Goal: Transaction & Acquisition: Subscribe to service/newsletter

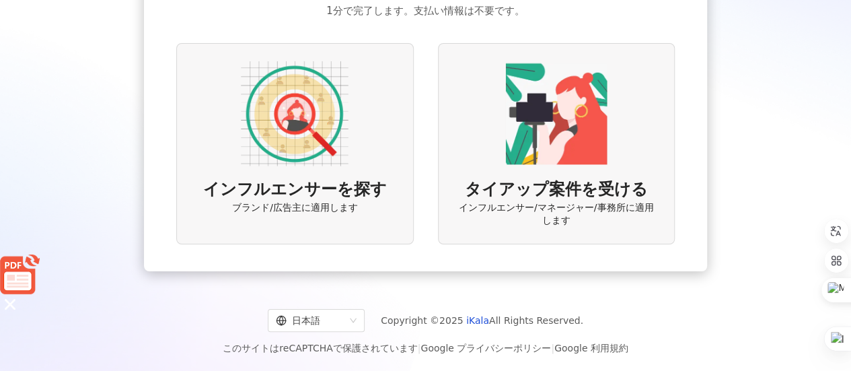
click at [345, 192] on span "インフルエンサーを探す" at bounding box center [295, 189] width 184 height 23
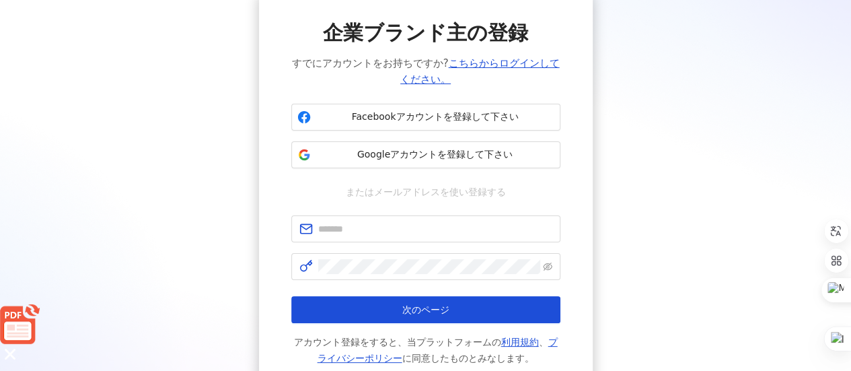
scroll to position [135, 0]
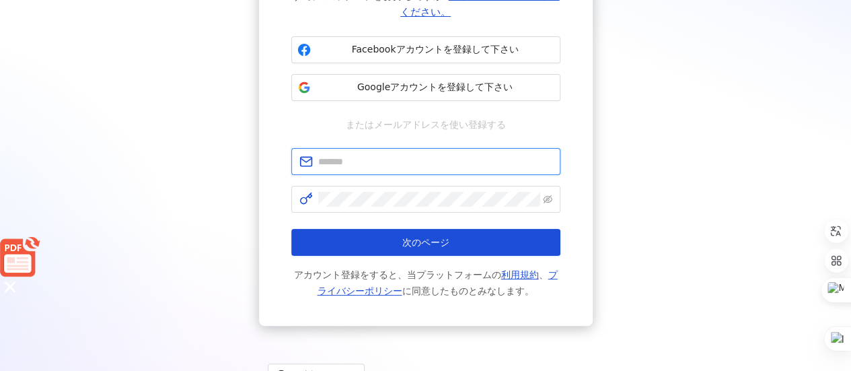
click at [393, 154] on input "text" at bounding box center [435, 161] width 234 height 15
type input "**********"
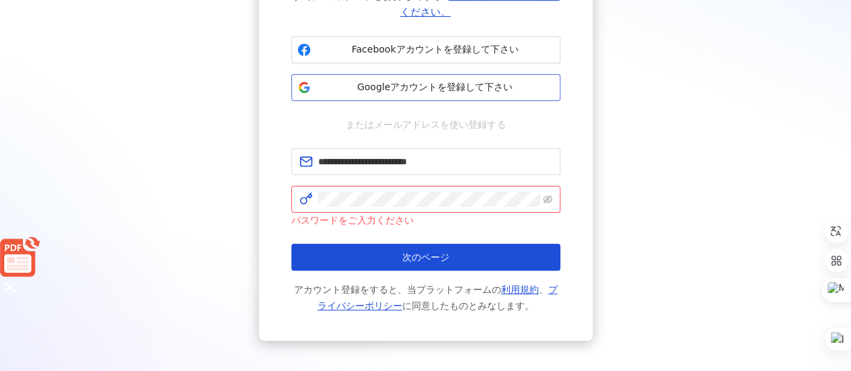
click at [418, 95] on button "Googleアカウントを登録して下さい" at bounding box center [425, 87] width 269 height 27
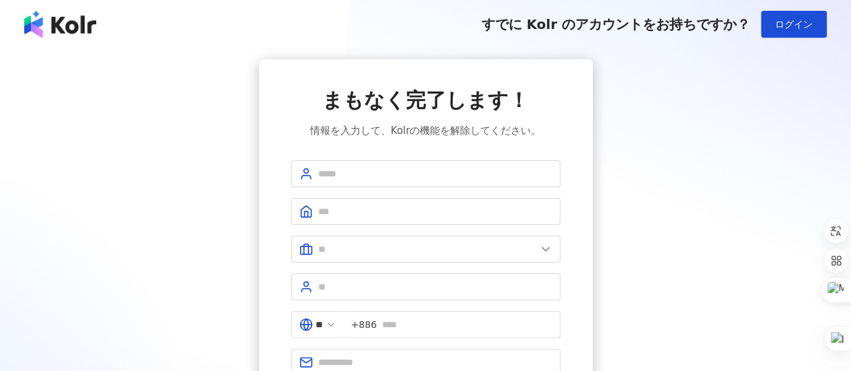
scroll to position [67, 0]
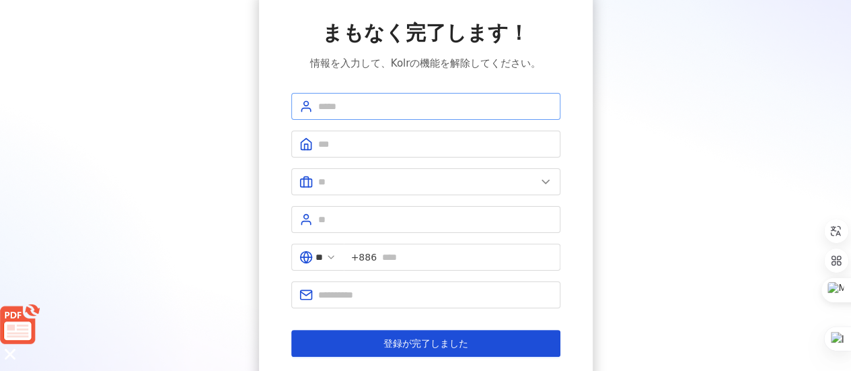
click at [354, 96] on span at bounding box center [425, 106] width 269 height 27
click at [363, 106] on input "text" at bounding box center [435, 106] width 234 height 15
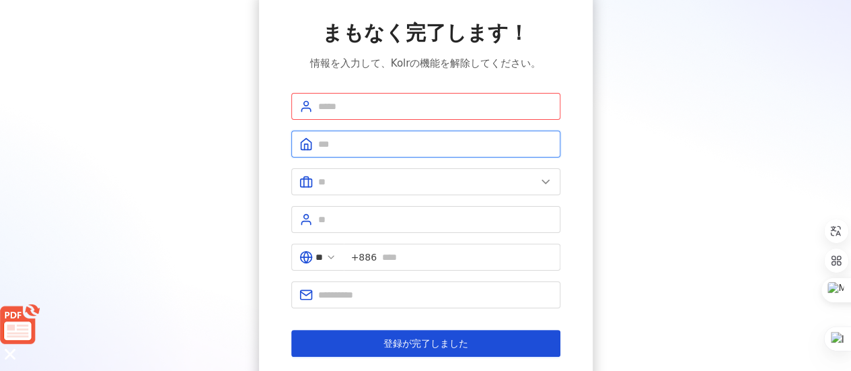
click at [336, 147] on input "text" at bounding box center [435, 144] width 234 height 15
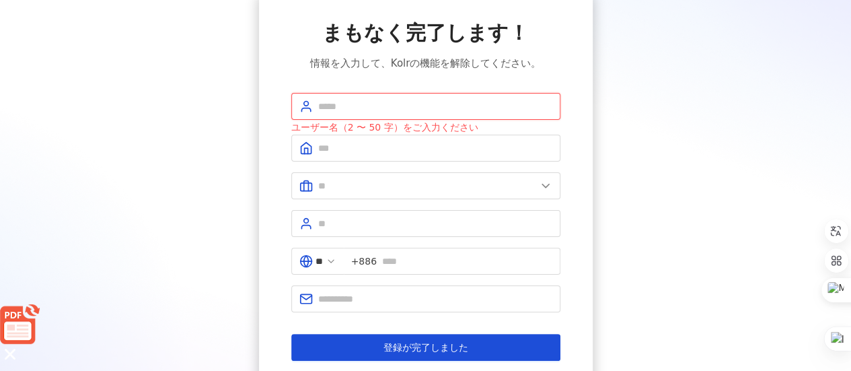
click at [353, 100] on input "text" at bounding box center [435, 106] width 234 height 15
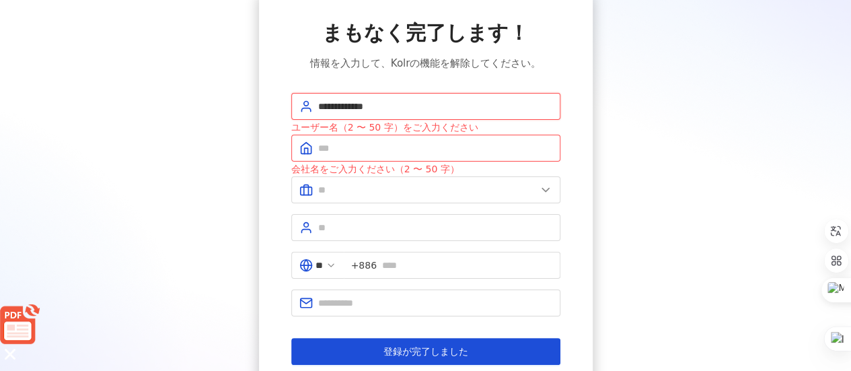
type input "**********"
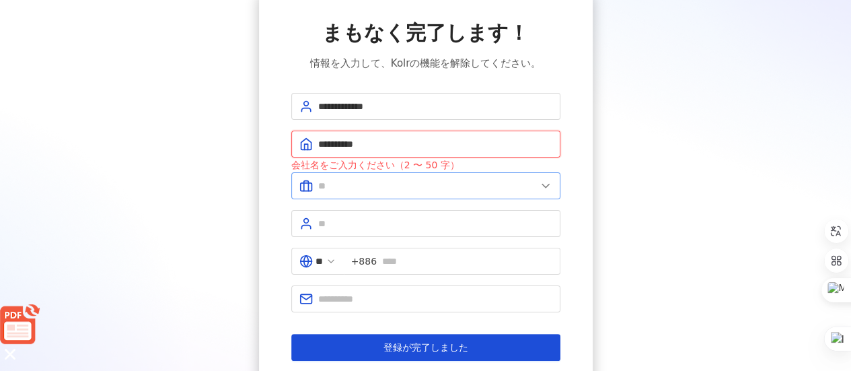
type input "**********"
click at [340, 185] on input "text" at bounding box center [427, 185] width 218 height 15
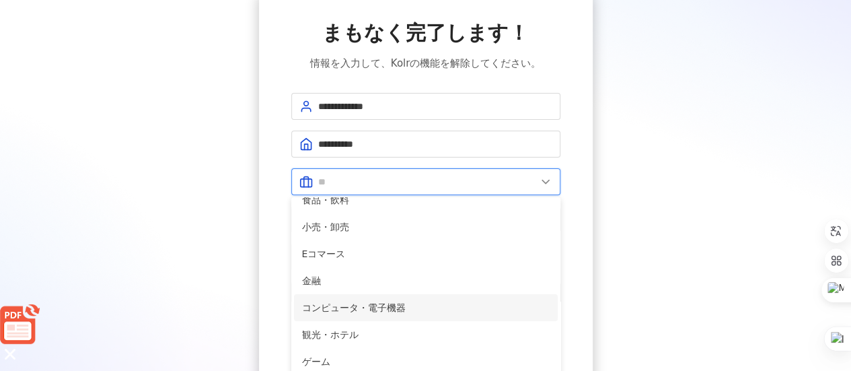
scroll to position [135, 0]
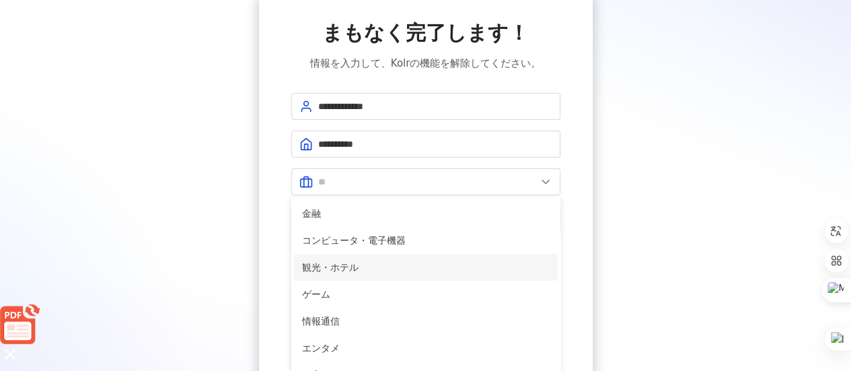
click at [369, 264] on span "観光・ホテル" at bounding box center [425, 267] width 247 height 15
type input "******"
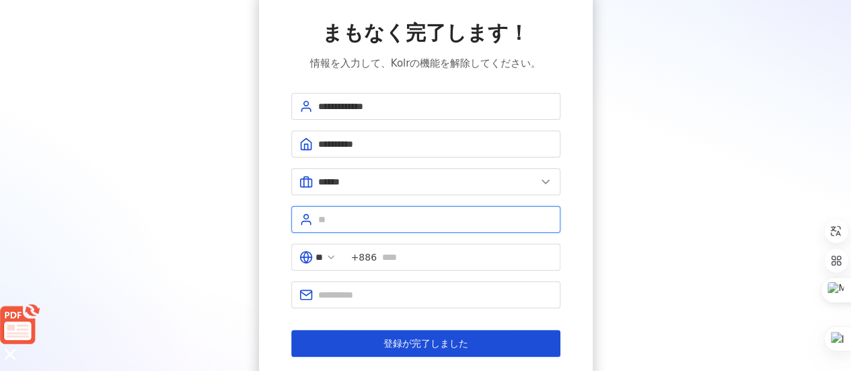
click at [342, 224] on input "text" at bounding box center [435, 219] width 234 height 15
click at [352, 224] on input "text" at bounding box center [435, 219] width 234 height 15
type input "*"
type input "**"
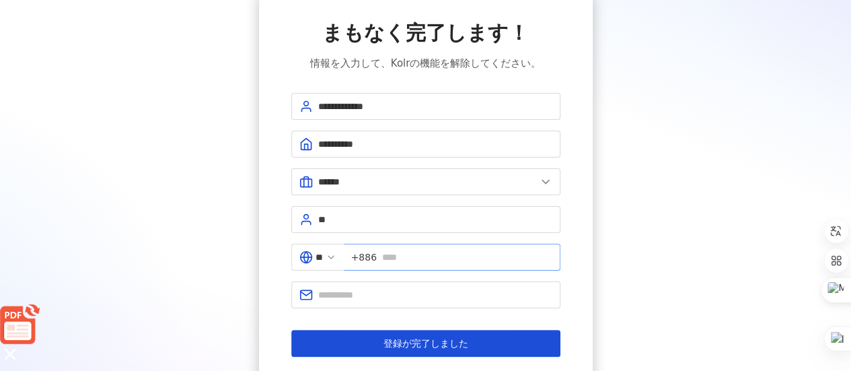
click at [375, 252] on span "+886" at bounding box center [364, 257] width 26 height 15
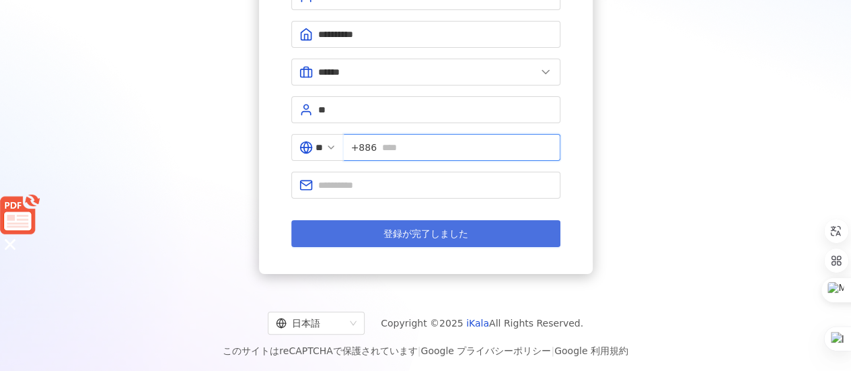
scroll to position [178, 0]
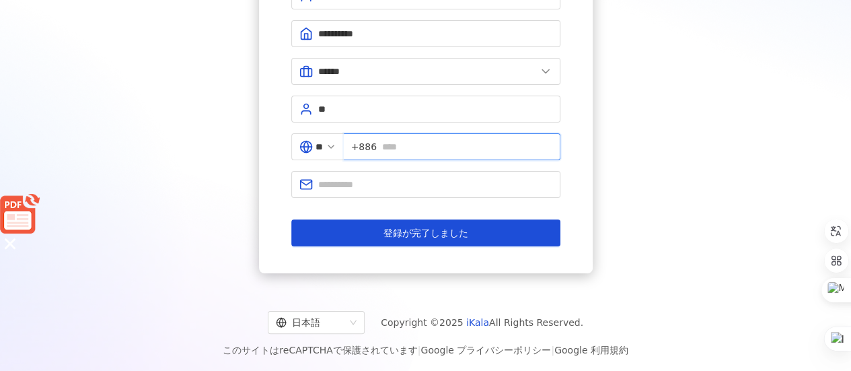
click at [452, 139] on input "text" at bounding box center [467, 146] width 170 height 15
click at [335, 150] on span "**" at bounding box center [317, 146] width 52 height 27
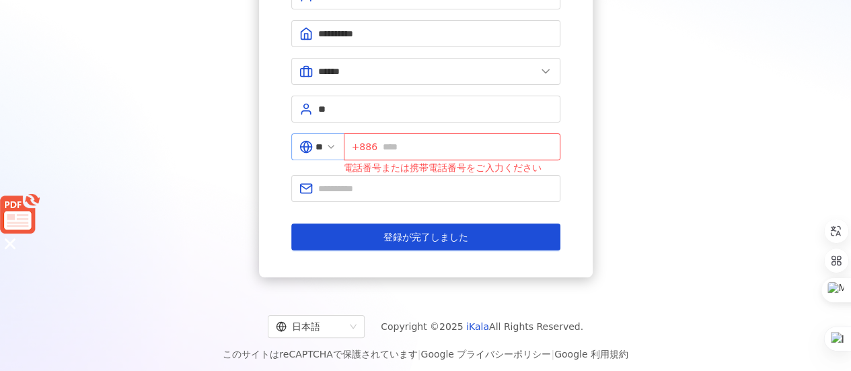
click at [336, 146] on icon at bounding box center [330, 146] width 11 height 11
drag, startPoint x: 340, startPoint y: 141, endPoint x: 309, endPoint y: 143, distance: 30.3
click at [336, 141] on icon at bounding box center [330, 146] width 11 height 11
click at [307, 143] on icon at bounding box center [305, 146] width 5 height 11
click at [323, 142] on input "**" at bounding box center [318, 146] width 7 height 15
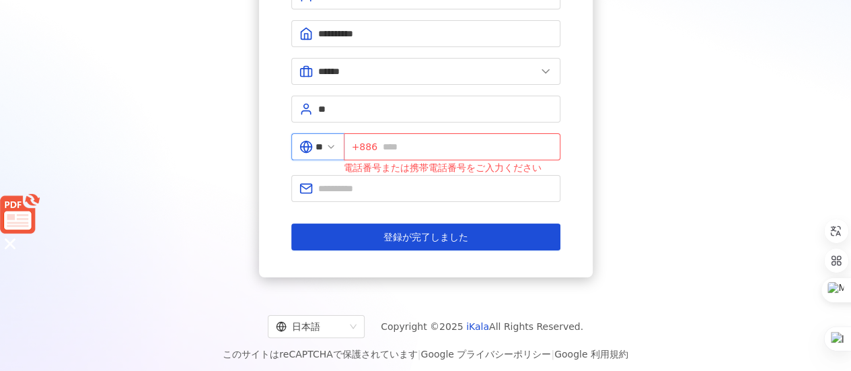
click at [323, 142] on input "**" at bounding box center [318, 146] width 7 height 15
click at [336, 141] on icon at bounding box center [330, 146] width 11 height 11
drag, startPoint x: 334, startPoint y: 141, endPoint x: 307, endPoint y: 146, distance: 27.4
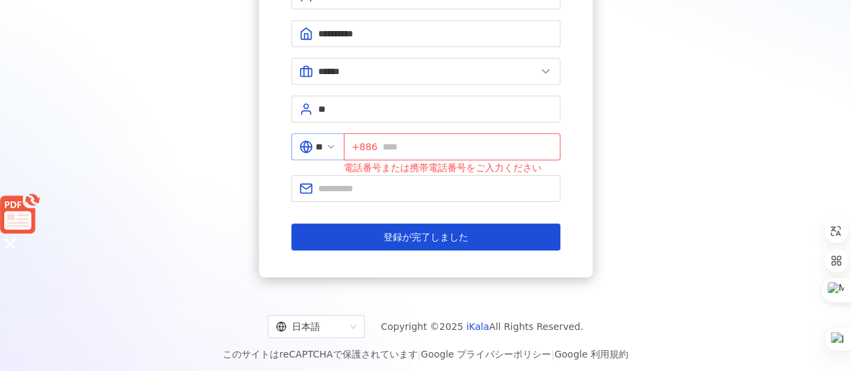
click at [332, 142] on span "**" at bounding box center [317, 146] width 52 height 27
click at [305, 146] on icon at bounding box center [305, 146] width 13 height 13
click at [305, 147] on line at bounding box center [305, 147] width 11 height 0
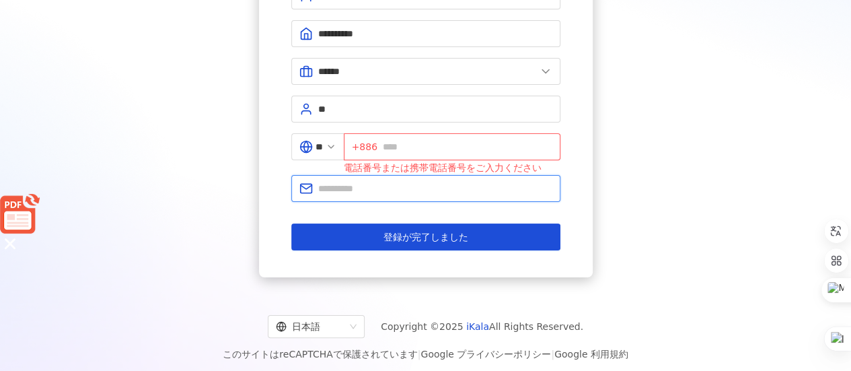
click at [366, 190] on input "text" at bounding box center [435, 188] width 234 height 15
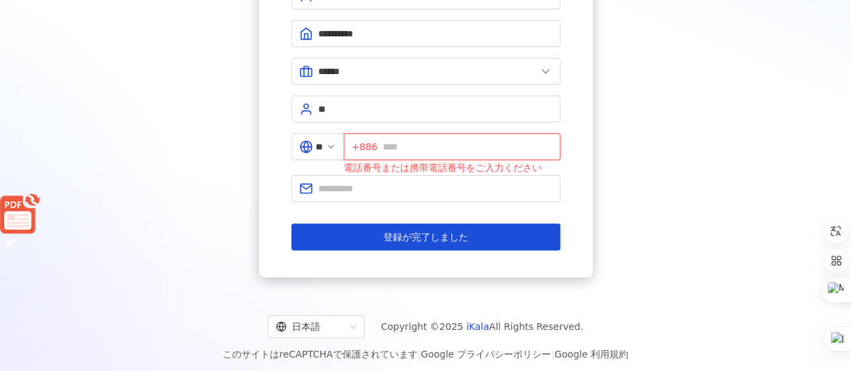
click at [416, 148] on input "text" at bounding box center [467, 146] width 169 height 15
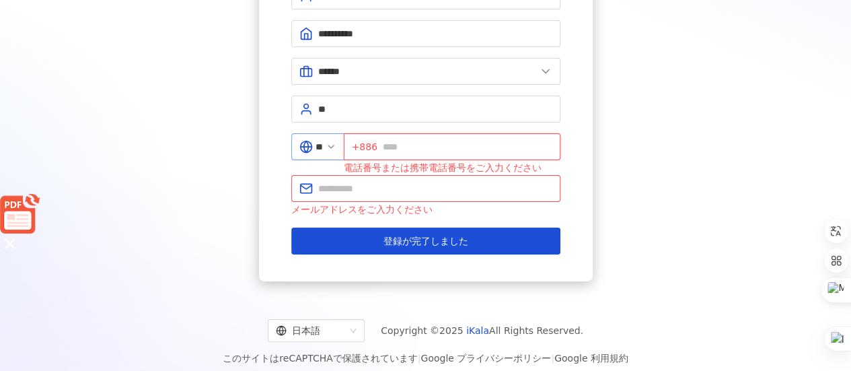
drag, startPoint x: 405, startPoint y: 143, endPoint x: 345, endPoint y: 141, distance: 59.9
click at [347, 145] on div "** +886 電話番号または携帯電話番号をご入力ください" at bounding box center [425, 154] width 269 height 42
click at [641, 145] on div "**********" at bounding box center [425, 81] width 818 height 399
click at [313, 145] on span "**" at bounding box center [317, 146] width 52 height 27
drag, startPoint x: 313, startPoint y: 145, endPoint x: 302, endPoint y: 149, distance: 11.9
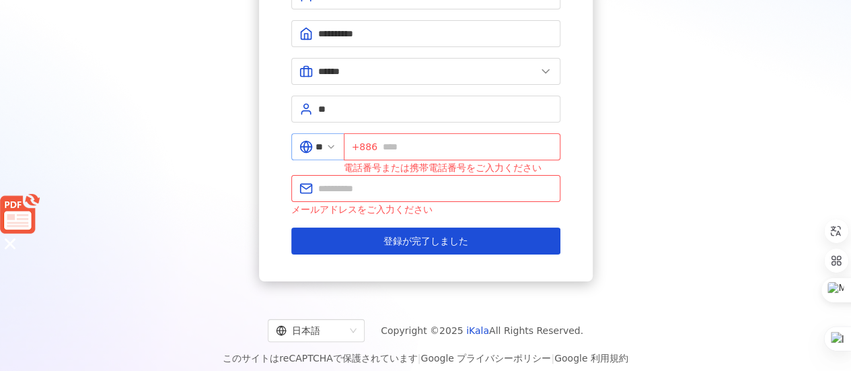
click at [312, 146] on span "**" at bounding box center [317, 146] width 52 height 27
click at [298, 148] on span "**" at bounding box center [317, 146] width 52 height 27
drag, startPoint x: 304, startPoint y: 145, endPoint x: 317, endPoint y: 145, distance: 13.5
click at [305, 145] on icon at bounding box center [305, 146] width 13 height 13
click at [336, 145] on icon at bounding box center [330, 146] width 11 height 11
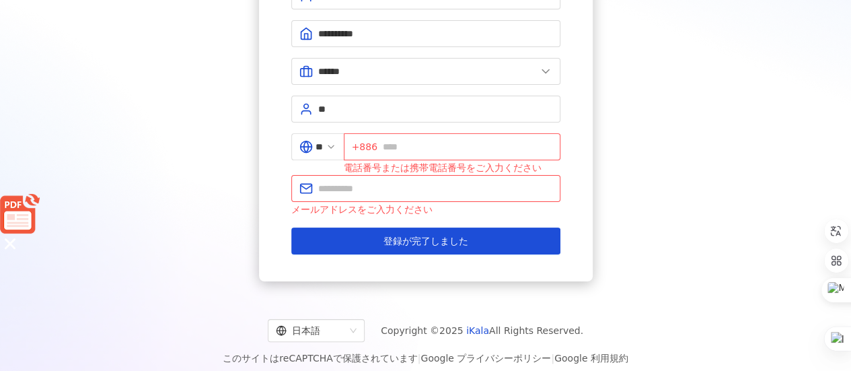
drag, startPoint x: 342, startPoint y: 145, endPoint x: 211, endPoint y: 305, distance: 206.0
click at [330, 151] on span "**" at bounding box center [317, 146] width 52 height 27
click at [145, 99] on div "**********" at bounding box center [425, 81] width 851 height 421
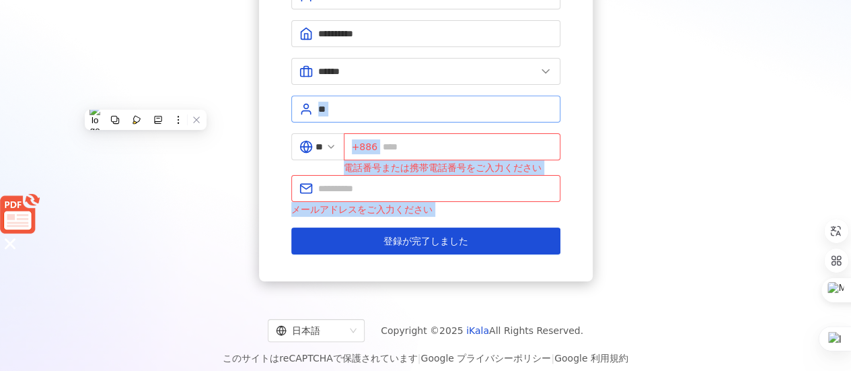
click at [406, 95] on span "**" at bounding box center [425, 108] width 269 height 27
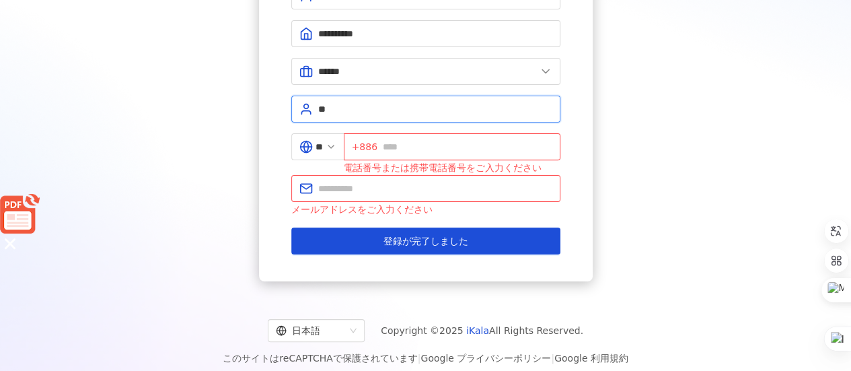
click at [386, 104] on input "**" at bounding box center [435, 109] width 234 height 15
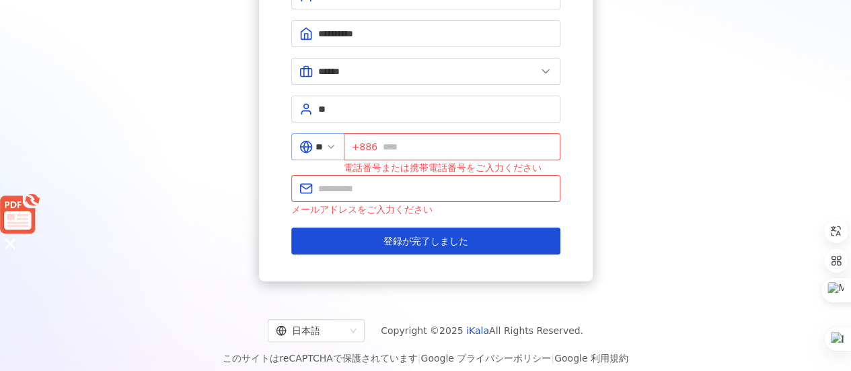
click at [307, 147] on icon at bounding box center [305, 146] width 13 height 13
click at [336, 145] on icon at bounding box center [330, 146] width 11 height 11
drag, startPoint x: 341, startPoint y: 145, endPoint x: 362, endPoint y: 140, distance: 21.4
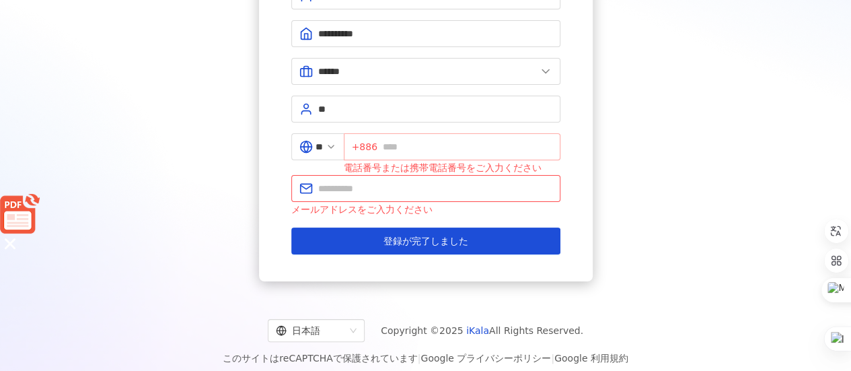
click at [336, 145] on icon at bounding box center [330, 146] width 11 height 11
click at [383, 141] on span "+886" at bounding box center [452, 146] width 217 height 27
drag, startPoint x: 365, startPoint y: 142, endPoint x: 424, endPoint y: 127, distance: 61.7
click at [422, 139] on span "+886" at bounding box center [452, 146] width 217 height 27
click at [366, 146] on span "+886" at bounding box center [365, 146] width 26 height 15
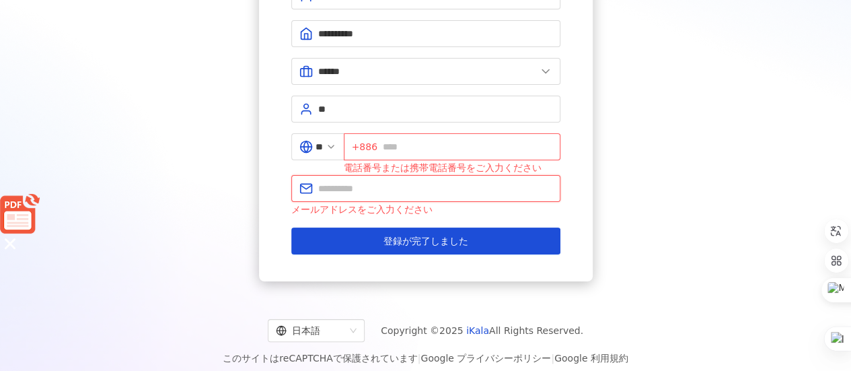
click at [383, 181] on input "text" at bounding box center [435, 188] width 234 height 15
type input "**********"
click at [204, 176] on div "**********" at bounding box center [425, 81] width 818 height 399
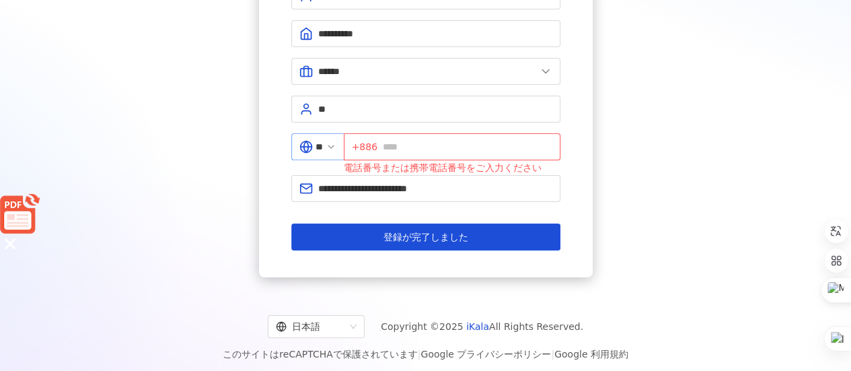
click at [304, 141] on icon at bounding box center [305, 146] width 13 height 13
click at [323, 146] on input "**" at bounding box center [318, 146] width 7 height 15
click at [336, 144] on icon at bounding box center [330, 146] width 11 height 11
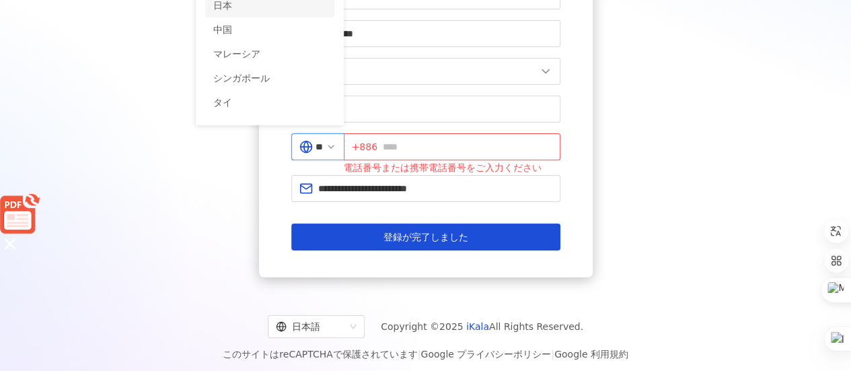
scroll to position [0, 0]
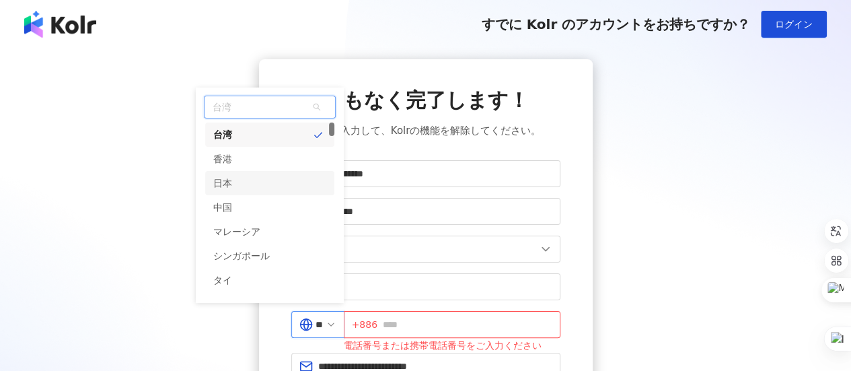
click at [289, 8] on div "**********" at bounding box center [425, 278] width 851 height 556
click at [246, 186] on div "日本" at bounding box center [269, 183] width 129 height 24
type input "**"
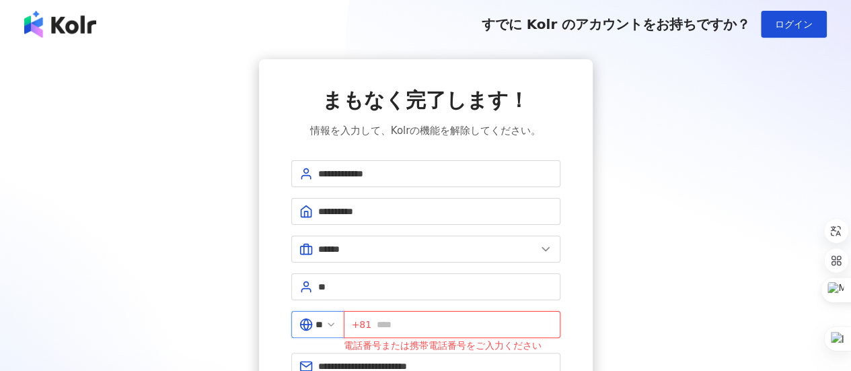
click at [412, 321] on input "text" at bounding box center [464, 324] width 175 height 15
click at [723, 281] on div "**********" at bounding box center [425, 256] width 818 height 395
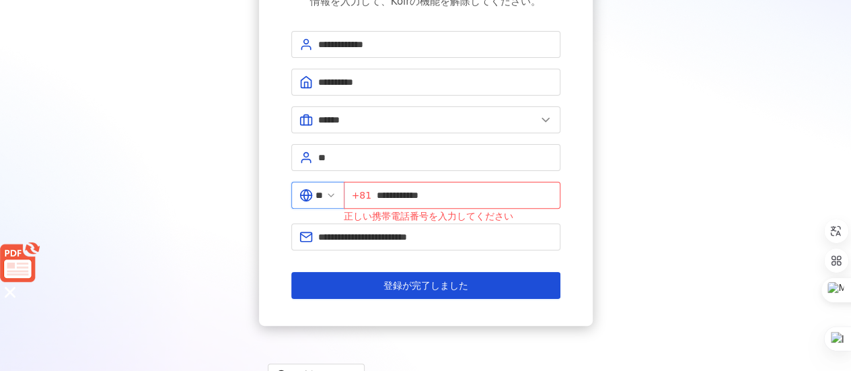
scroll to position [135, 0]
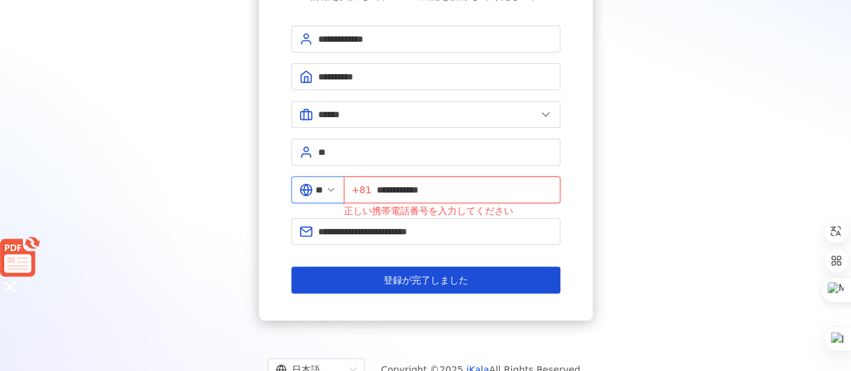
click at [401, 184] on input "**********" at bounding box center [464, 189] width 175 height 15
click at [397, 188] on input "**********" at bounding box center [464, 189] width 175 height 15
click at [504, 193] on input "**********" at bounding box center [464, 189] width 175 height 15
type input "**********"
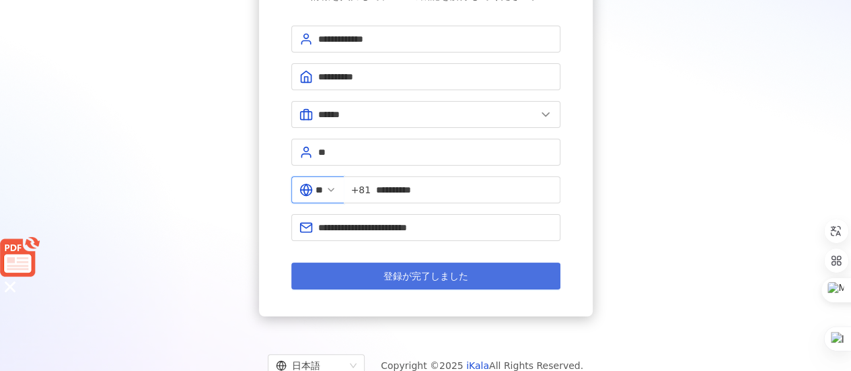
click at [448, 275] on span "登録が完了しました" at bounding box center [425, 275] width 85 height 11
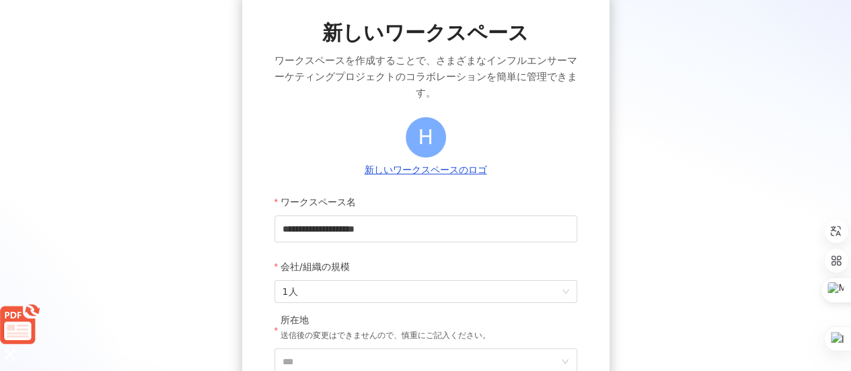
scroll to position [135, 0]
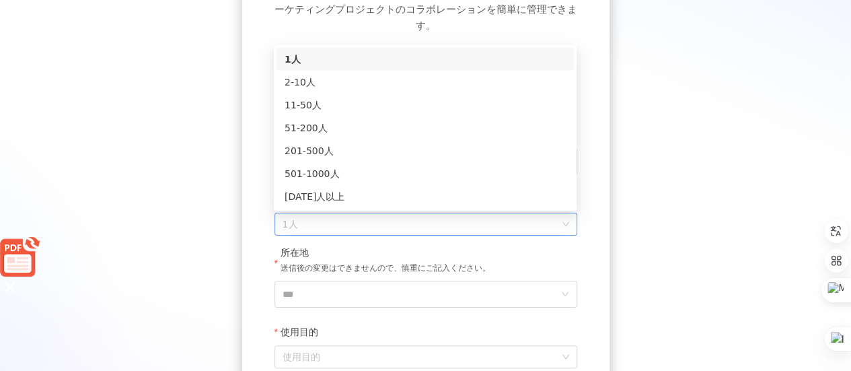
click at [406, 225] on span "1人" at bounding box center [425, 224] width 286 height 22
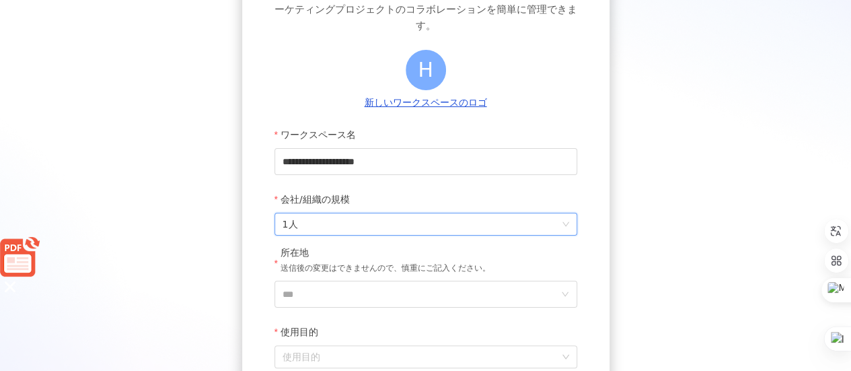
click at [406, 225] on span "1人" at bounding box center [425, 224] width 286 height 22
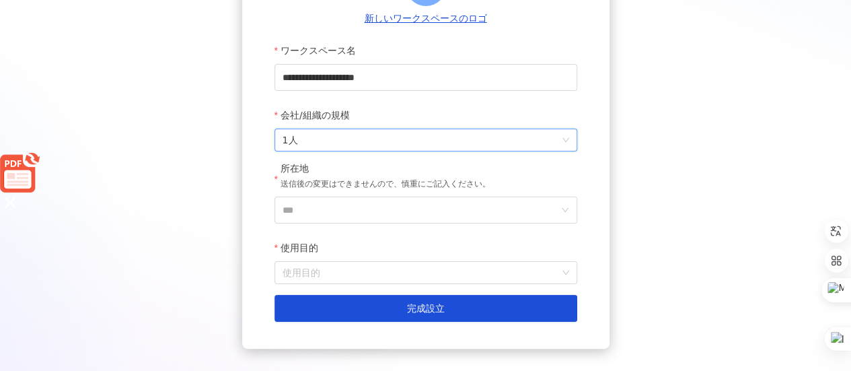
scroll to position [202, 0]
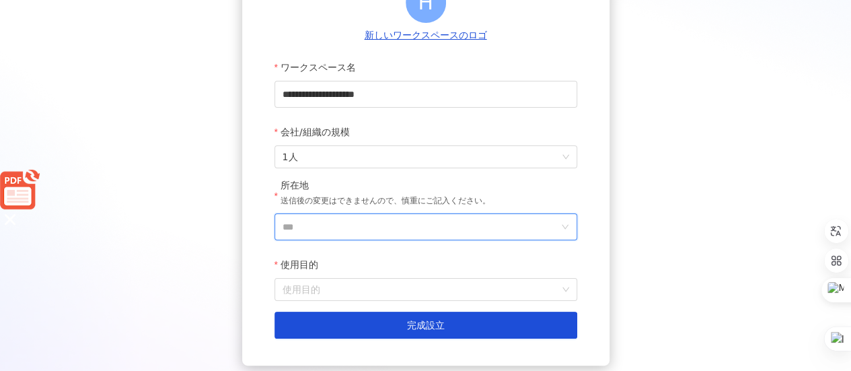
click at [386, 229] on input "***" at bounding box center [420, 227] width 276 height 26
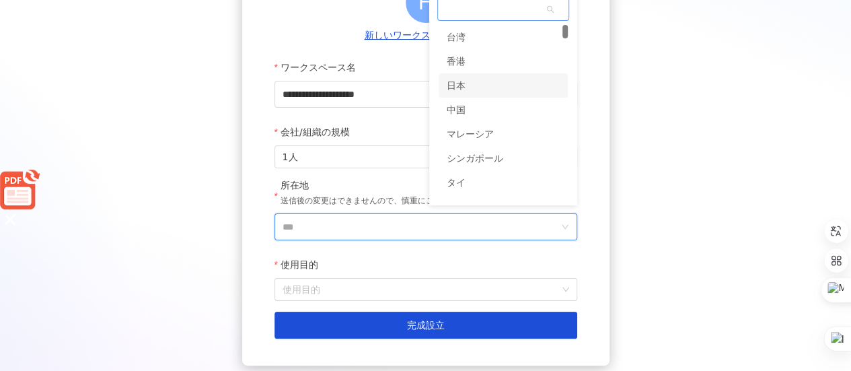
scroll to position [201, 0]
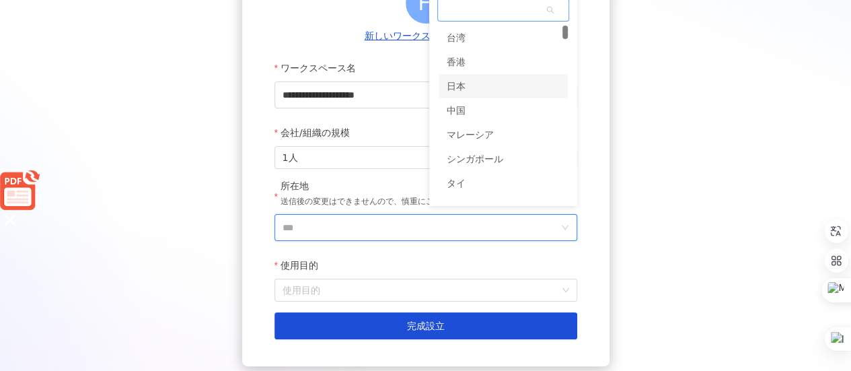
click at [479, 89] on div "日本" at bounding box center [502, 86] width 129 height 24
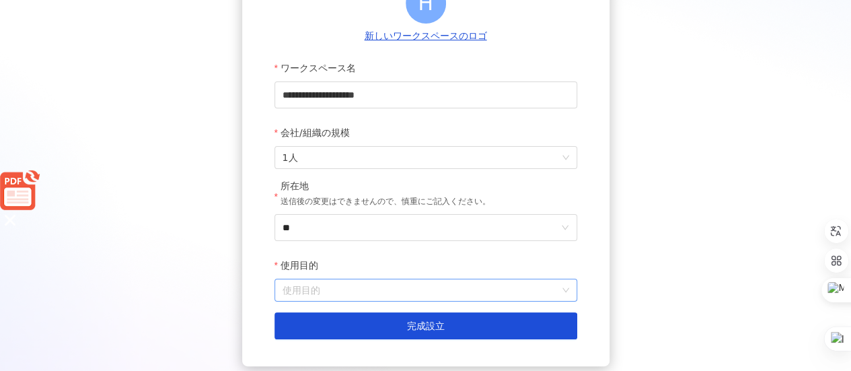
click at [326, 290] on input "使用目的" at bounding box center [425, 290] width 286 height 22
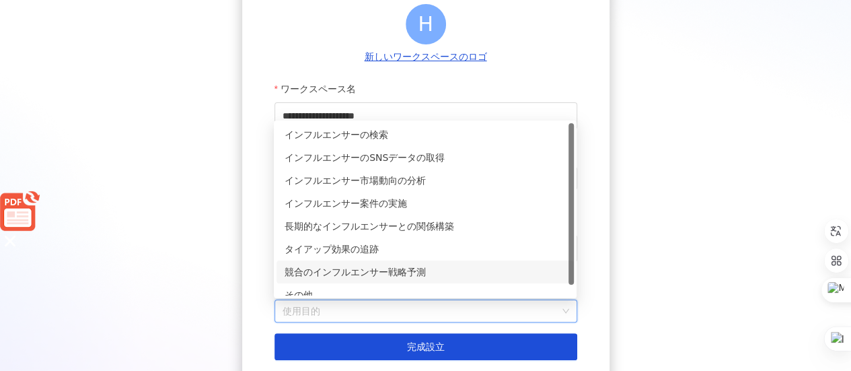
scroll to position [134, 0]
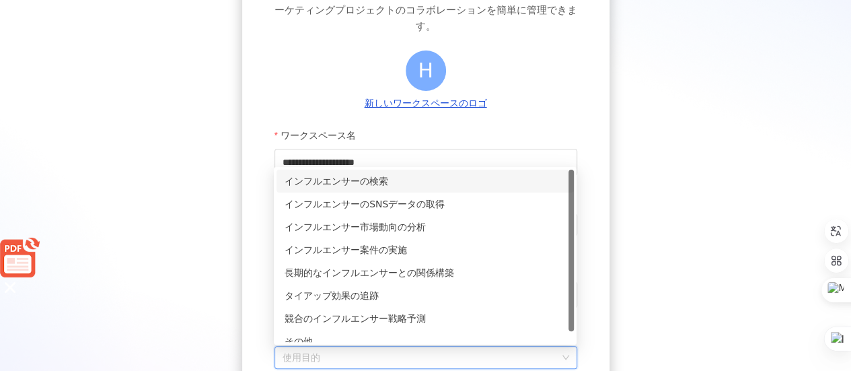
click at [455, 181] on div "インフルエンサーの検索" at bounding box center [424, 181] width 281 height 15
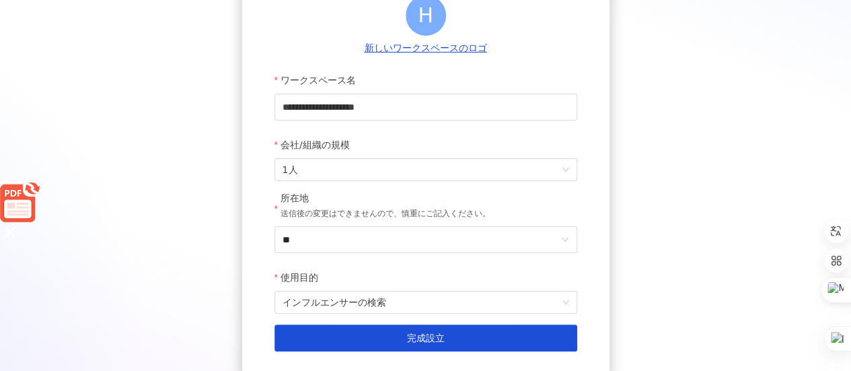
scroll to position [268, 0]
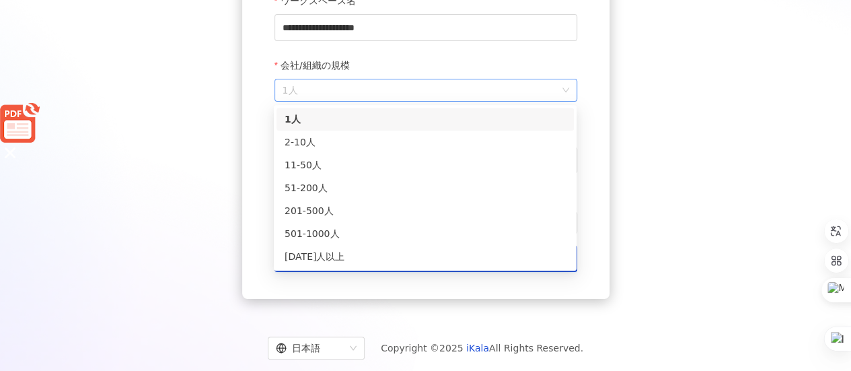
click at [321, 93] on span "1人" at bounding box center [425, 90] width 286 height 22
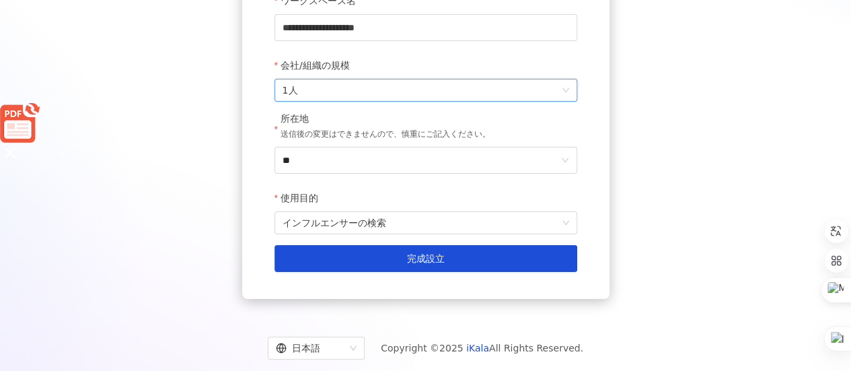
click at [321, 93] on span "1人" at bounding box center [425, 90] width 286 height 22
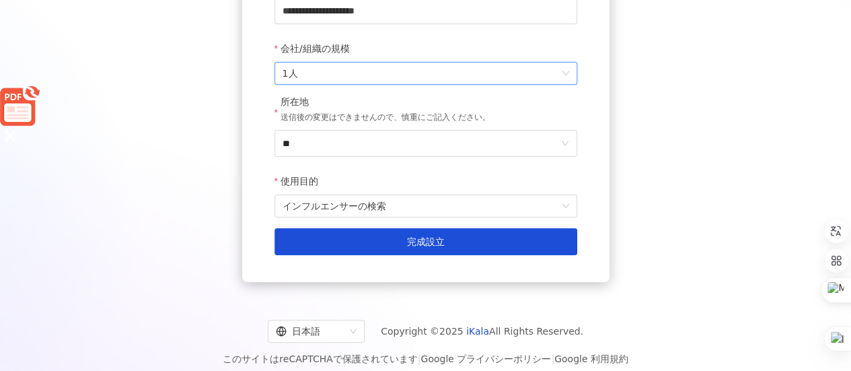
scroll to position [299, 0]
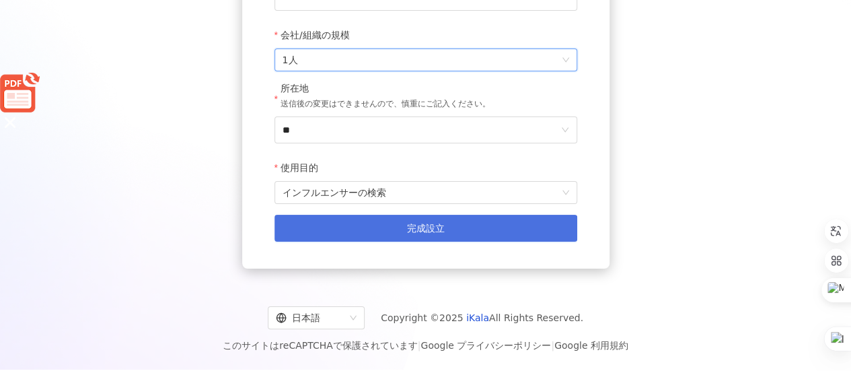
click at [408, 233] on span "完成設立" at bounding box center [426, 228] width 38 height 11
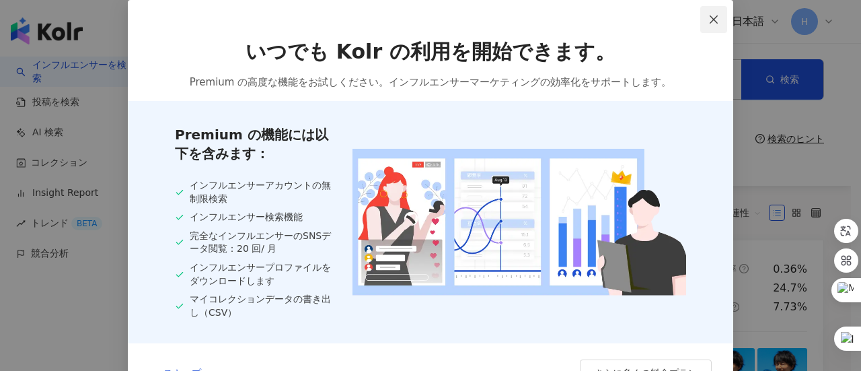
click at [709, 24] on icon "close" at bounding box center [713, 19] width 11 height 11
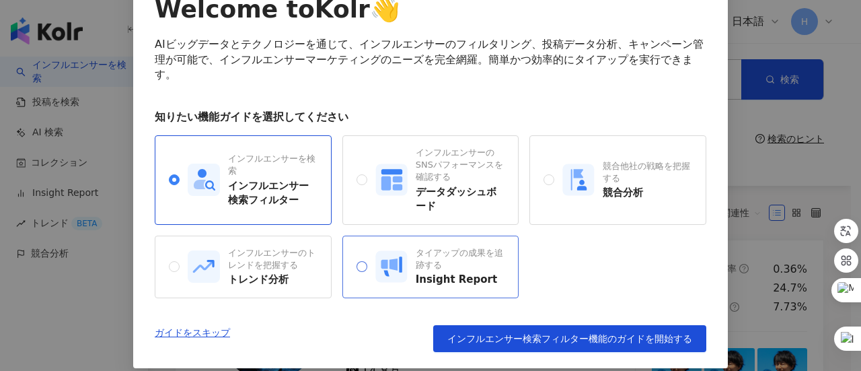
scroll to position [124, 0]
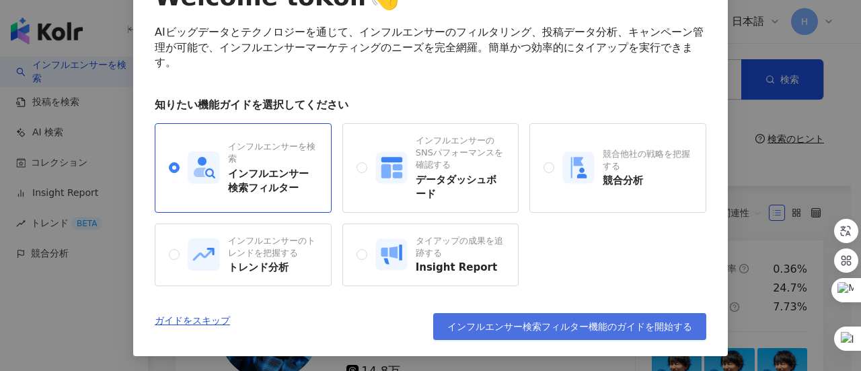
click at [520, 322] on span "インフルエンサー検索フィルター機能のガイドを開始する" at bounding box center [569, 326] width 245 height 11
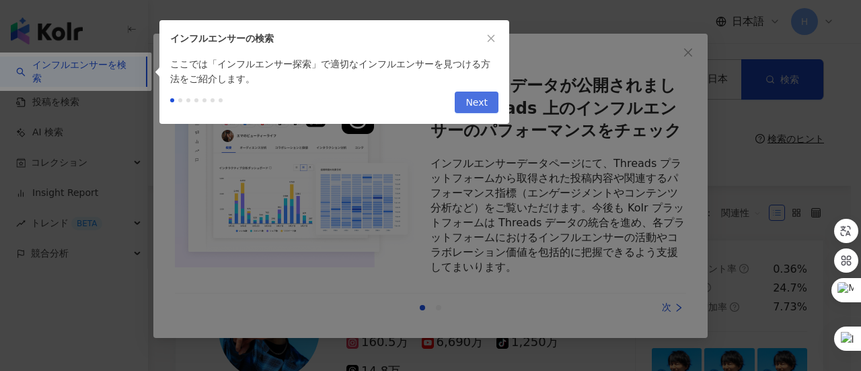
click at [465, 104] on button "Next" at bounding box center [477, 102] width 44 height 22
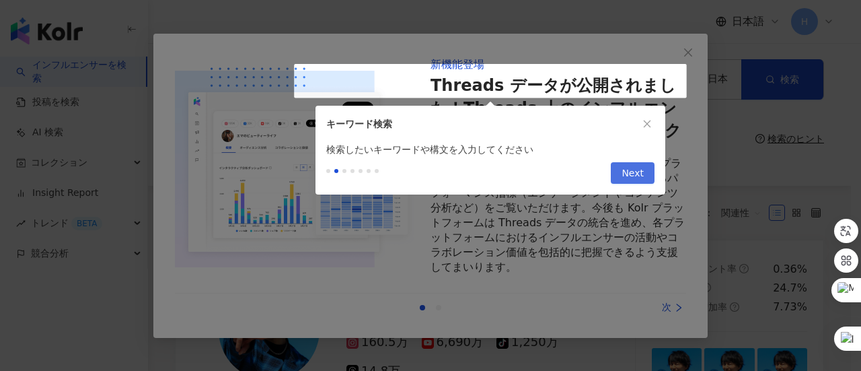
type input "**********"
click at [623, 169] on button "Next" at bounding box center [633, 173] width 44 height 22
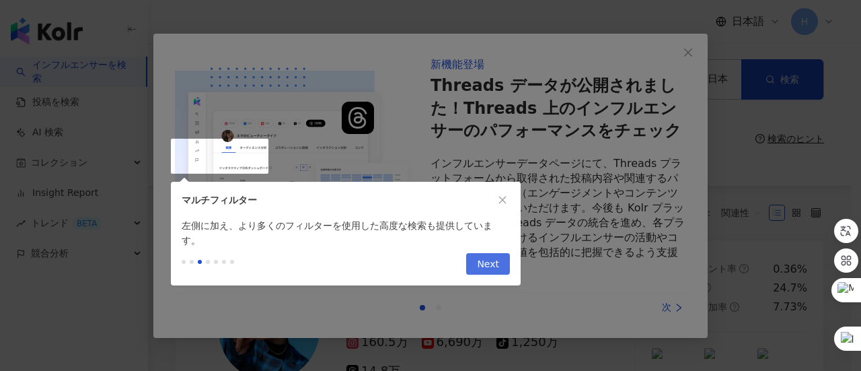
click at [489, 255] on span "Next" at bounding box center [488, 265] width 22 height 22
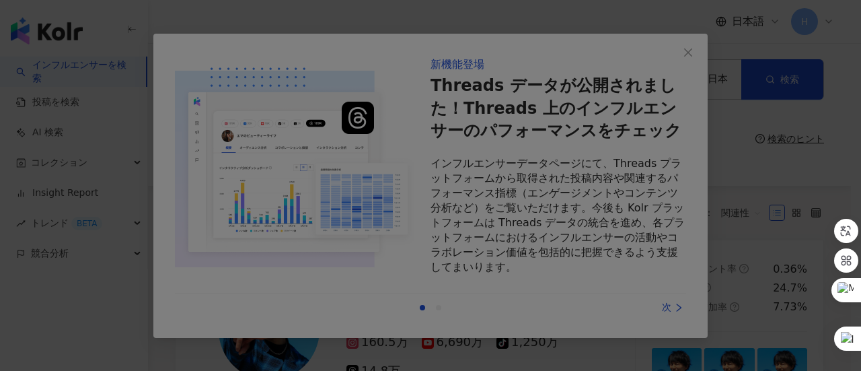
drag, startPoint x: 699, startPoint y: 47, endPoint x: 685, endPoint y: 59, distance: 18.7
click at [691, 54] on div at bounding box center [430, 185] width 861 height 371
drag, startPoint x: 685, startPoint y: 56, endPoint x: 681, endPoint y: 75, distance: 19.3
click at [685, 57] on div at bounding box center [430, 185] width 861 height 371
click at [660, 302] on div at bounding box center [430, 185] width 861 height 371
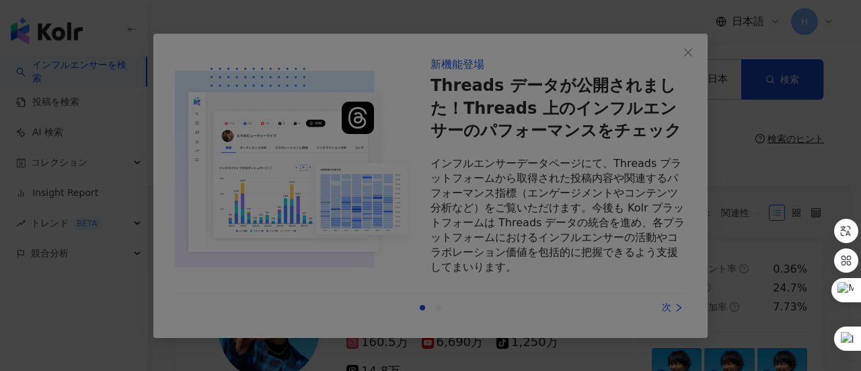
click at [660, 302] on div at bounding box center [430, 185] width 861 height 371
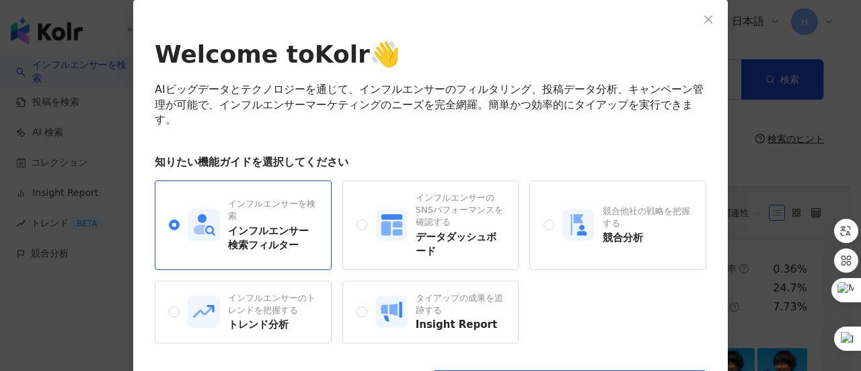
scroll to position [124, 0]
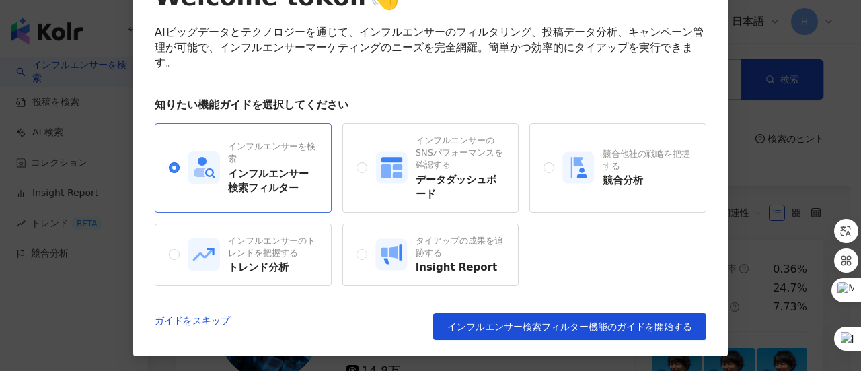
click at [261, 169] on div "インフルエンサー検索フィルター" at bounding box center [272, 181] width 89 height 28
click at [247, 183] on div "インフルエンサー検索フィルター" at bounding box center [272, 181] width 89 height 28
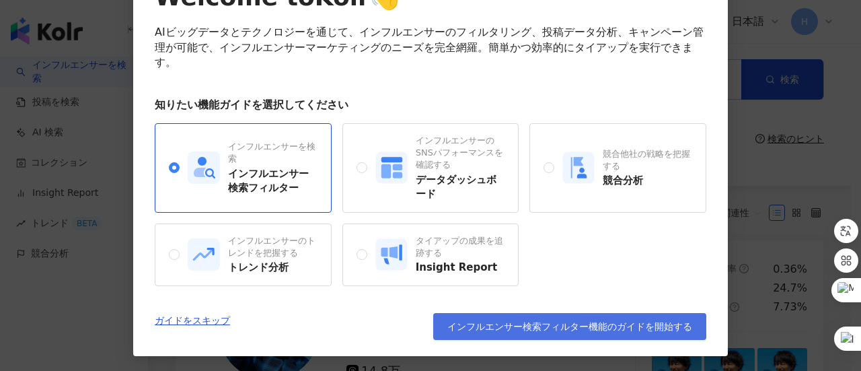
click at [553, 321] on span "インフルエンサー検索フィルター機能のガイドを開始する" at bounding box center [569, 326] width 245 height 11
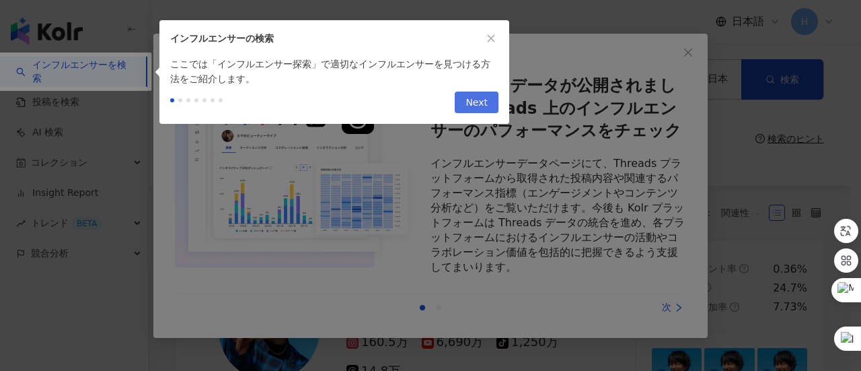
click at [481, 102] on span "Next" at bounding box center [476, 103] width 22 height 22
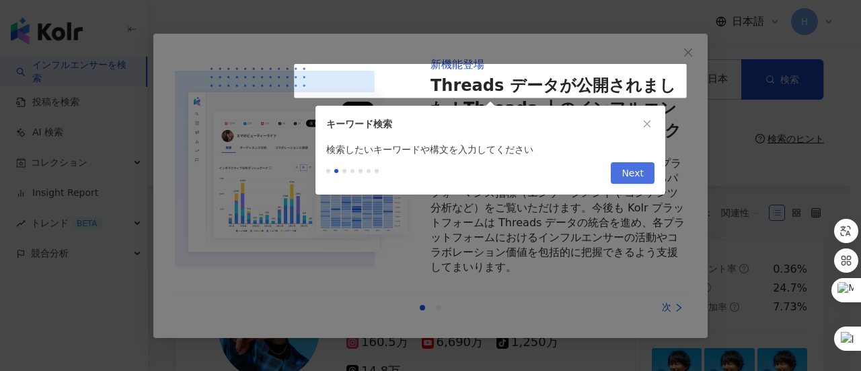
type input "**********"
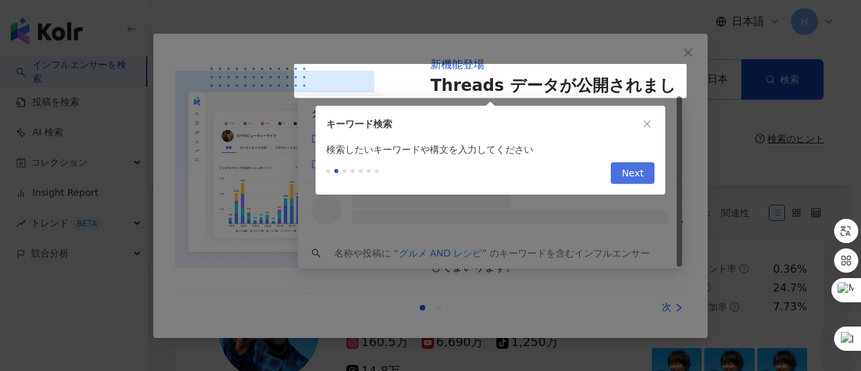
click at [619, 174] on button "Next" at bounding box center [633, 173] width 44 height 22
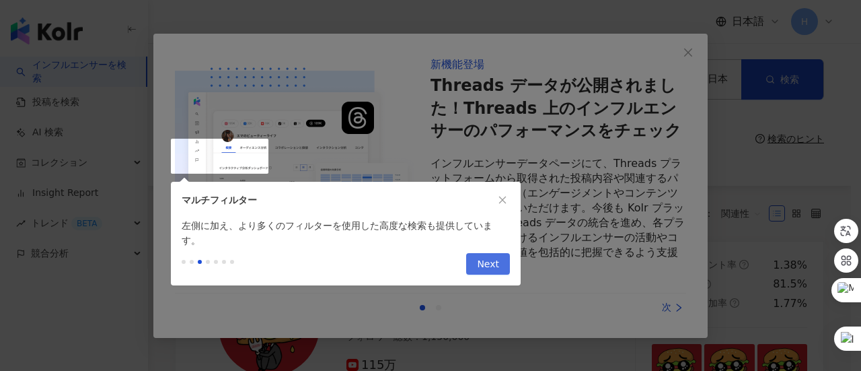
click at [504, 253] on button "Next" at bounding box center [488, 264] width 44 height 22
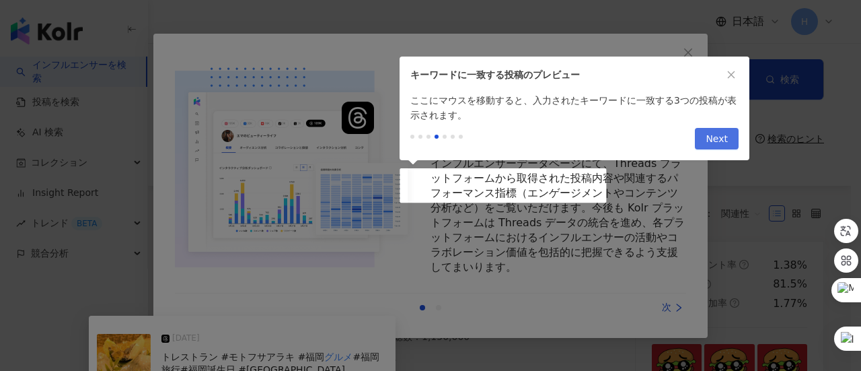
click at [720, 138] on span "Next" at bounding box center [716, 139] width 22 height 22
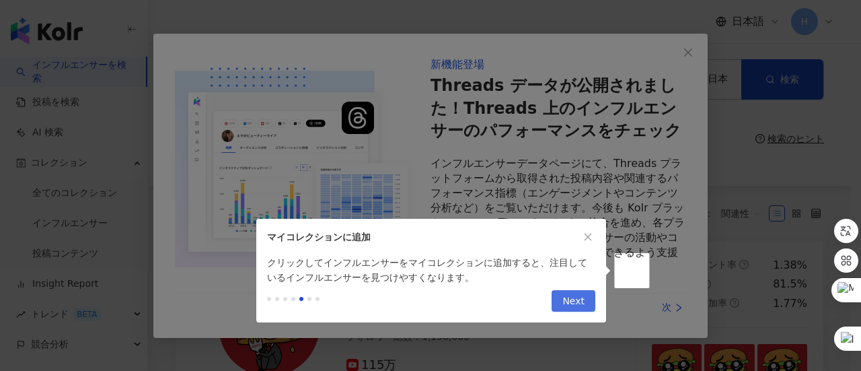
click at [585, 302] on button "Next" at bounding box center [573, 301] width 44 height 22
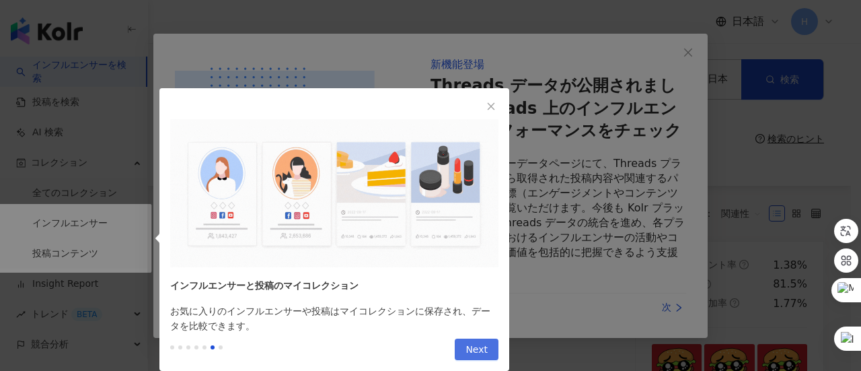
click at [490, 350] on button "Next" at bounding box center [477, 349] width 44 height 22
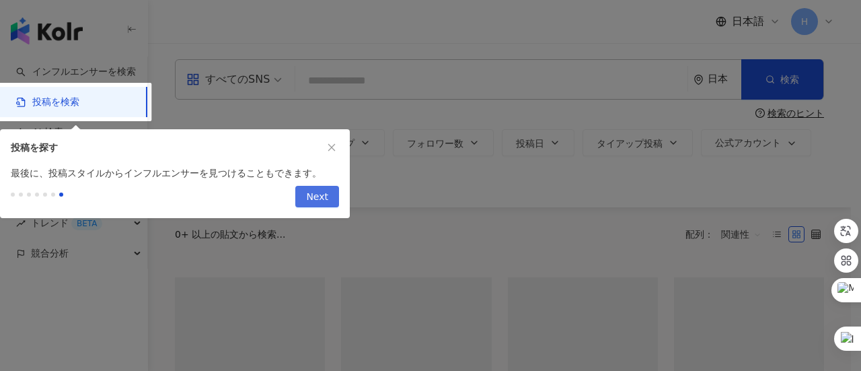
click at [490, 349] on div at bounding box center [430, 185] width 861 height 371
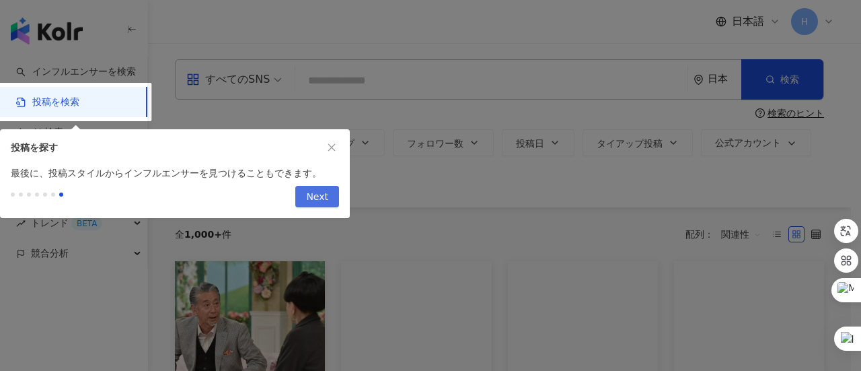
click at [320, 200] on span "Next" at bounding box center [317, 197] width 22 height 22
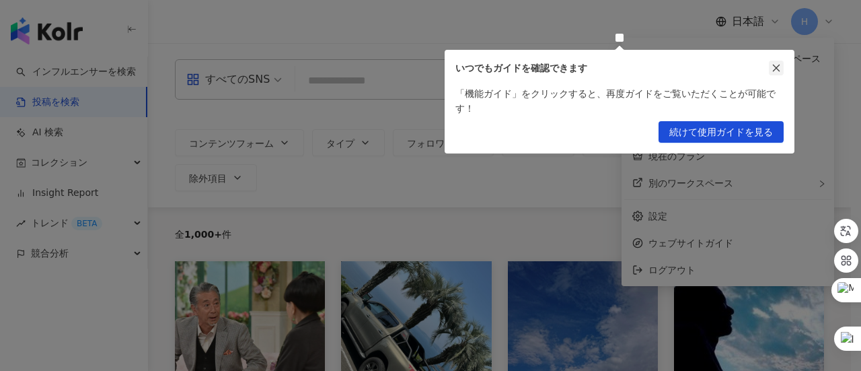
click at [777, 71] on icon "close" at bounding box center [775, 67] width 9 height 9
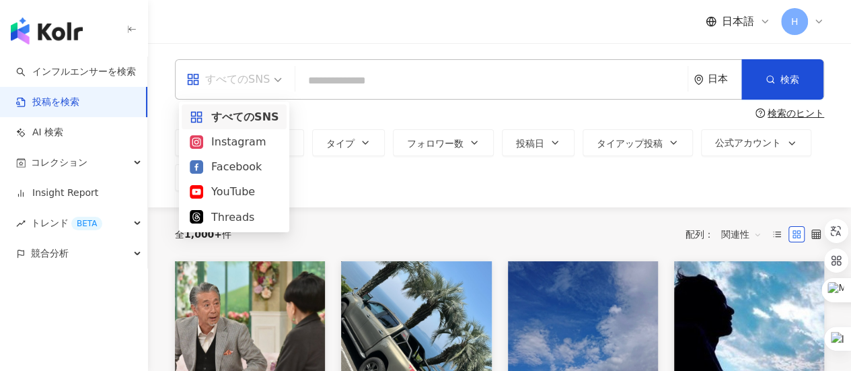
click at [275, 85] on span "すべてのSNS" at bounding box center [233, 80] width 95 height 22
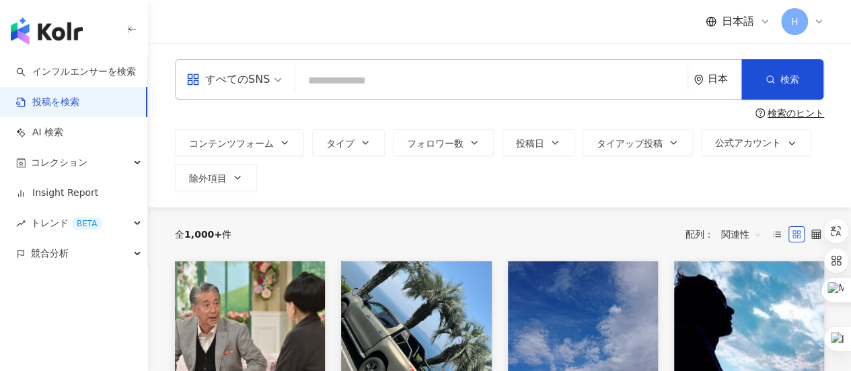
click at [275, 85] on span "すべてのSNS" at bounding box center [233, 80] width 95 height 22
click at [355, 86] on input "search" at bounding box center [491, 80] width 381 height 29
type input "******"
click at [121, 76] on link "インフルエンサーを検索" at bounding box center [76, 71] width 120 height 13
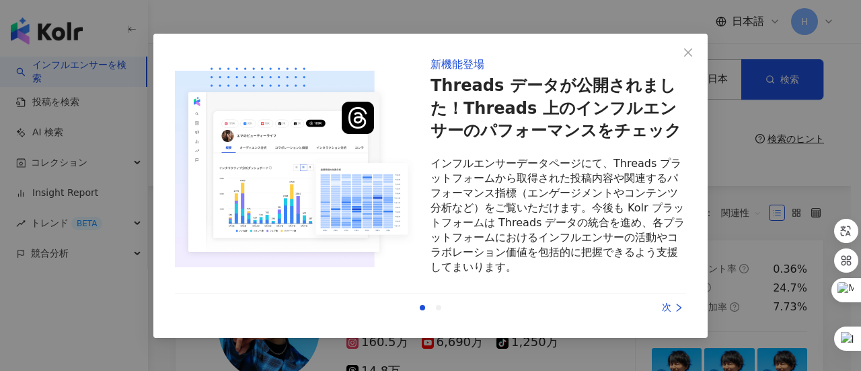
click at [669, 303] on div "次" at bounding box center [635, 307] width 101 height 15
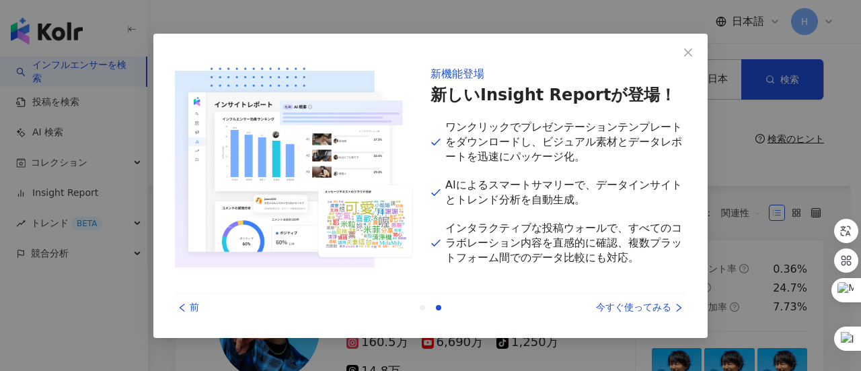
click at [664, 308] on div "今すぐ使ってみる" at bounding box center [635, 307] width 101 height 15
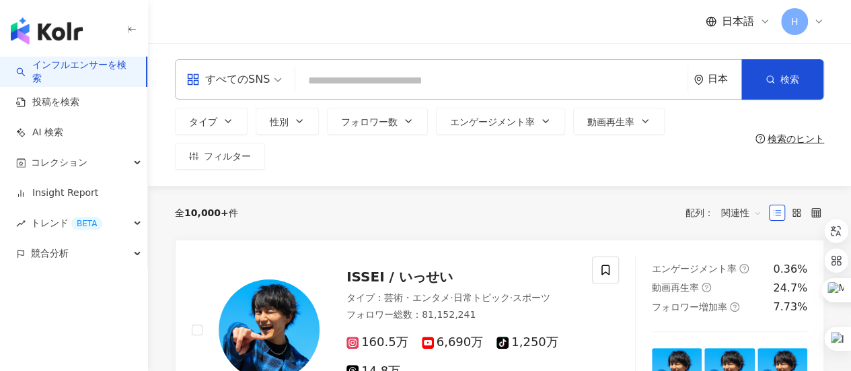
click at [330, 82] on input "search" at bounding box center [491, 81] width 381 height 26
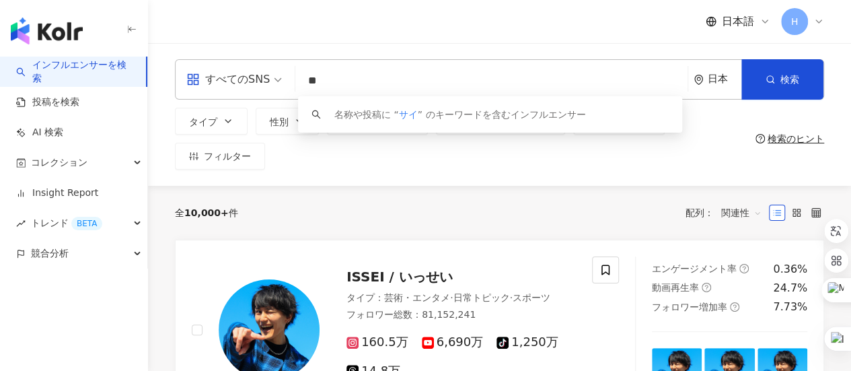
type input "*"
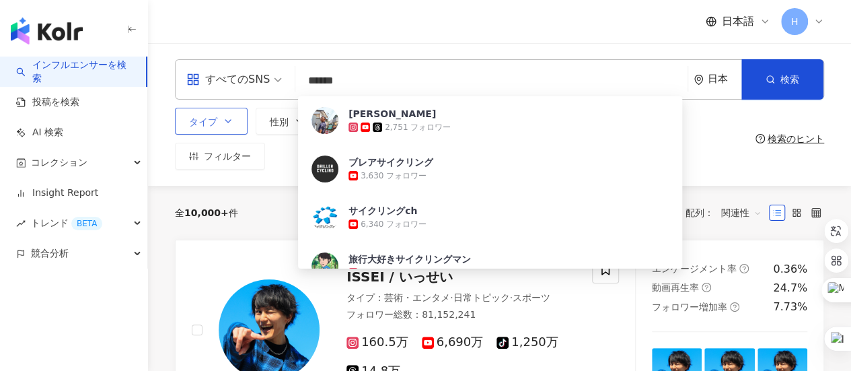
type input "******"
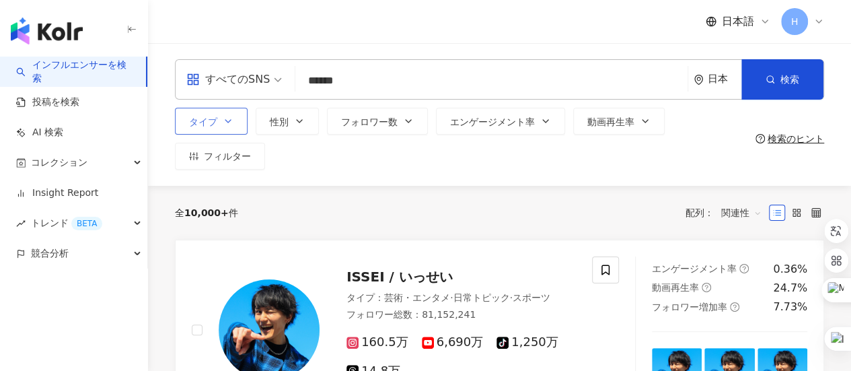
click at [227, 126] on button "タイプ" at bounding box center [211, 121] width 73 height 27
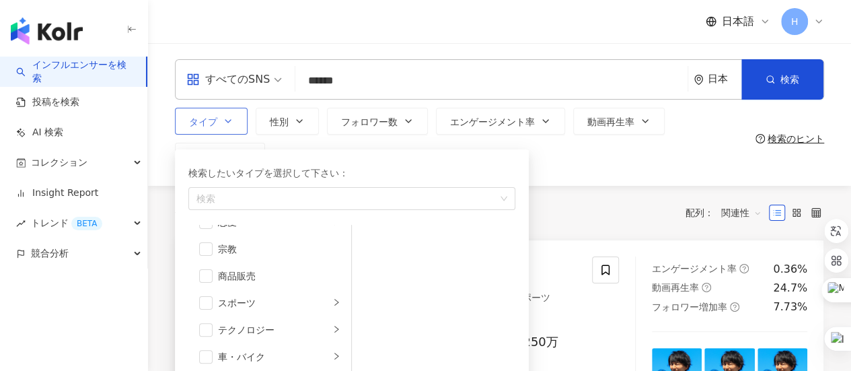
scroll to position [465, 0]
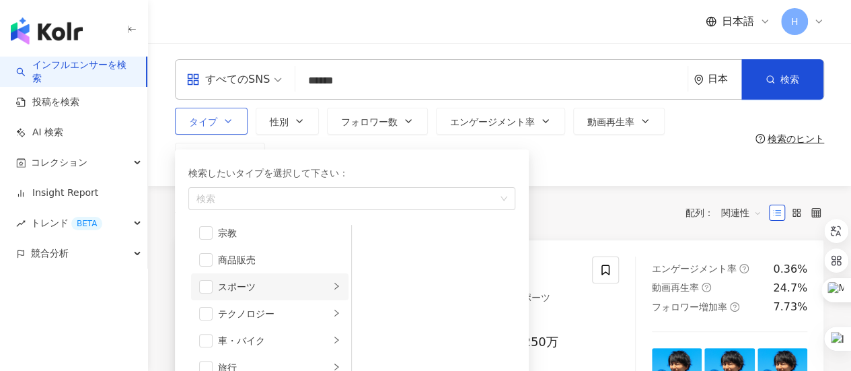
click at [270, 291] on div "スポーツ" at bounding box center [274, 286] width 112 height 15
click at [381, 327] on div "自転車" at bounding box center [442, 321] width 123 height 15
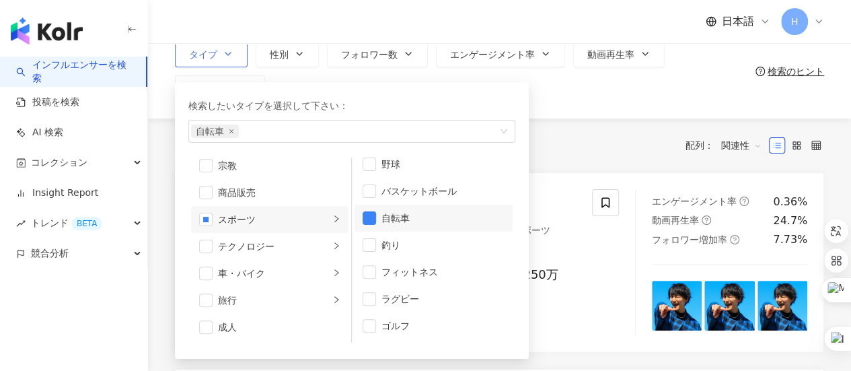
scroll to position [35, 0]
click at [590, 108] on div "すべてのSNS ****** 日本 検索 dbea36a6-7e61-49a5-8f4f-093ec0631218 清水大地 2,751 フォロワー ブレアサ…" at bounding box center [499, 47] width 703 height 143
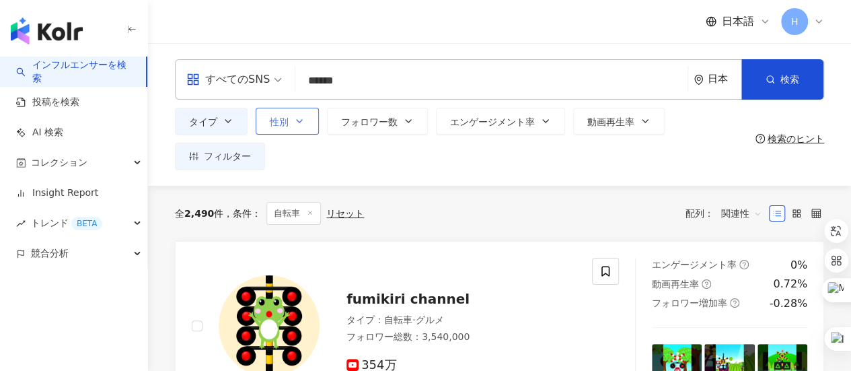
click at [289, 128] on button "性別" at bounding box center [287, 121] width 63 height 27
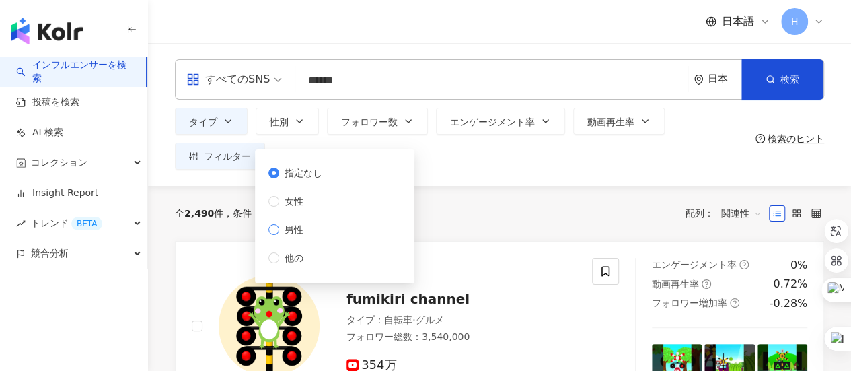
click at [293, 233] on span "男性" at bounding box center [294, 229] width 30 height 15
click at [304, 202] on span "女性" at bounding box center [294, 201] width 30 height 15
click at [310, 173] on span "指定なし" at bounding box center [303, 172] width 48 height 15
click at [450, 180] on div "すべてのSNS ****** 日本 検索 dbea36a6-7e61-49a5-8f4f-093ec0631218 清水大地 2,751 フォロワー ブレアサ…" at bounding box center [499, 114] width 703 height 143
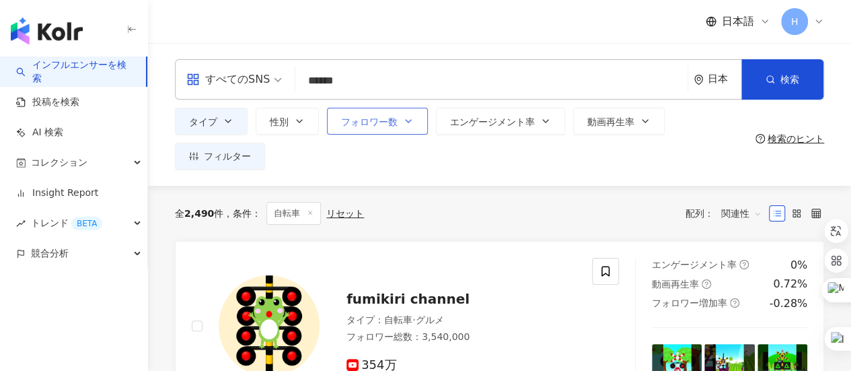
click at [395, 127] on span "フォロワー数" at bounding box center [369, 121] width 56 height 11
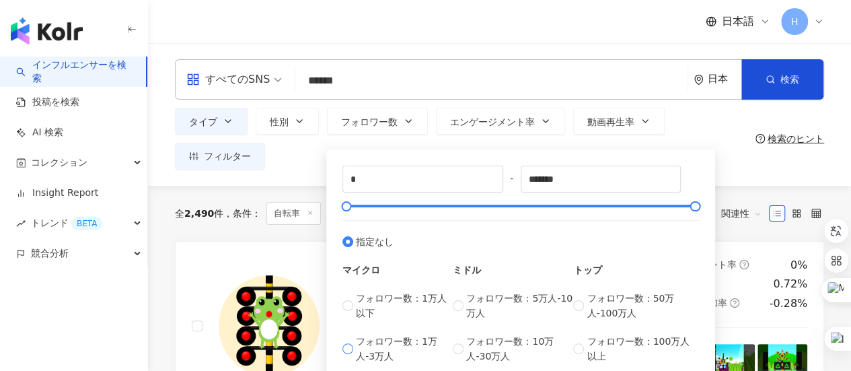
scroll to position [67, 0]
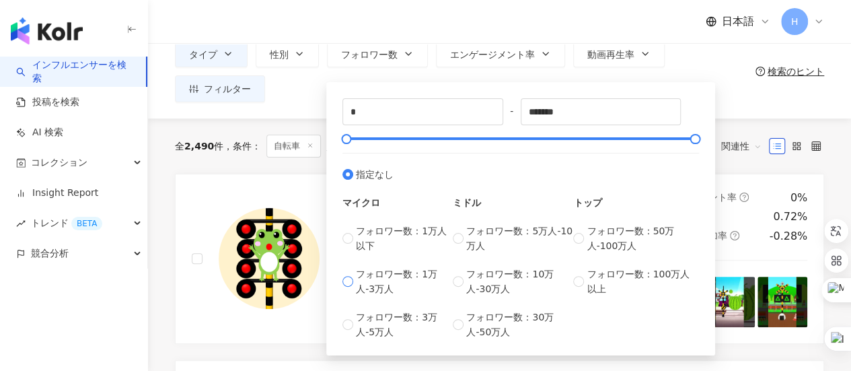
click at [408, 279] on span "フォロワー数：1万人-3万人" at bounding box center [404, 281] width 97 height 30
type input "*****"
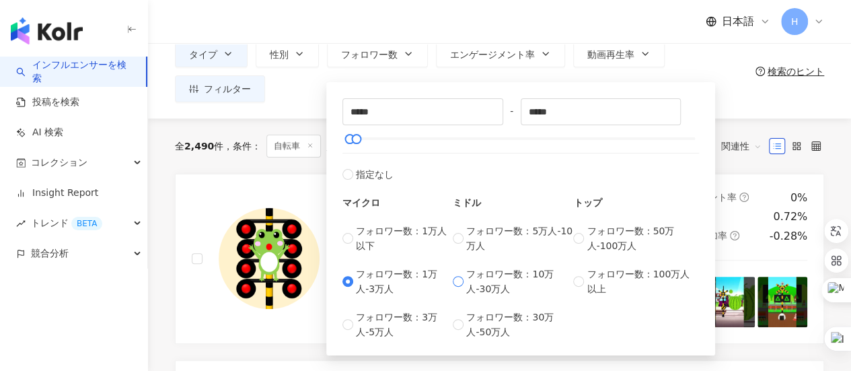
click at [492, 283] on span "フォロワー数：10万人-30万人" at bounding box center [519, 281] width 107 height 30
type input "******"
click at [482, 238] on span "フォロワー数：5万人-10万人" at bounding box center [519, 238] width 107 height 30
type input "*****"
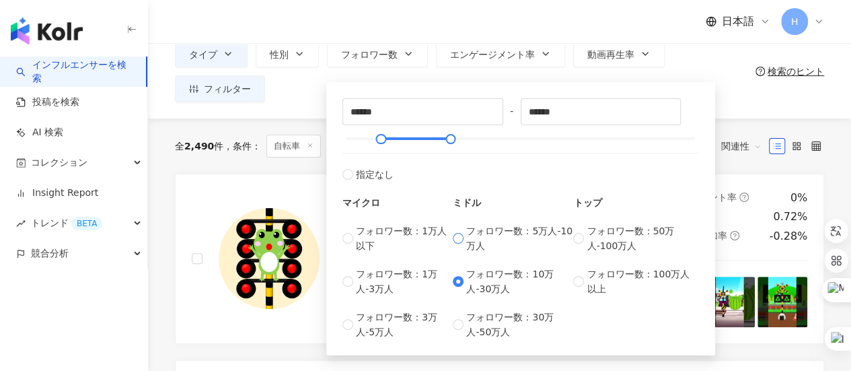
type input "*****"
click at [423, 321] on span "フォロワー数：3万人-5万人" at bounding box center [404, 324] width 97 height 30
type input "*****"
click at [369, 274] on span "フォロワー数：1万人-3万人" at bounding box center [404, 281] width 97 height 30
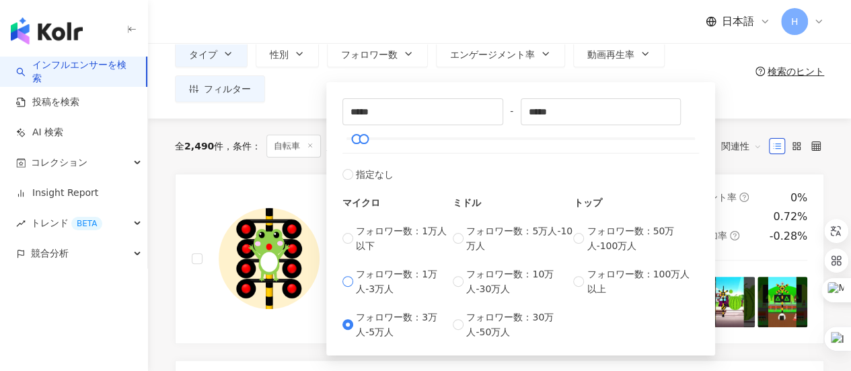
type input "*****"
click at [738, 91] on div "タイプ 性別 フォロワー数 エンゲージメント率 動画再生率 フィルター 指定なし 女性 男性 他の ***** - ***** 指定なし マイクロ フォロワー…" at bounding box center [462, 71] width 575 height 62
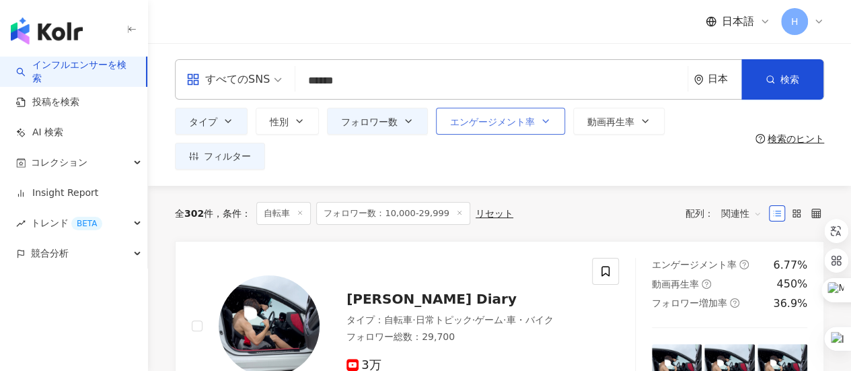
click at [555, 120] on button "エンゲージメント率" at bounding box center [500, 121] width 129 height 27
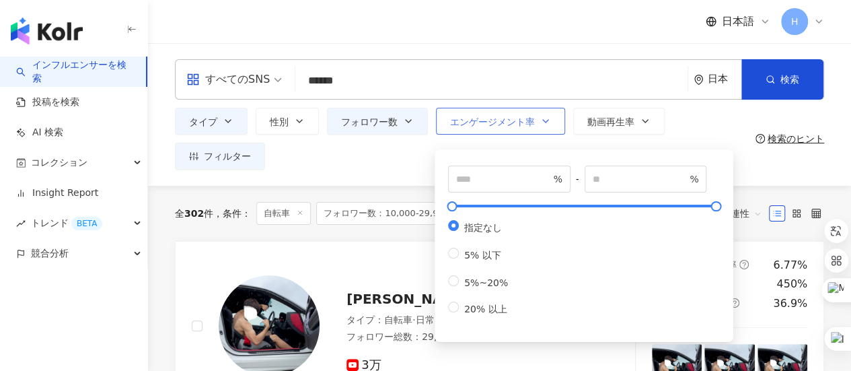
click at [546, 126] on icon "button" at bounding box center [545, 121] width 11 height 11
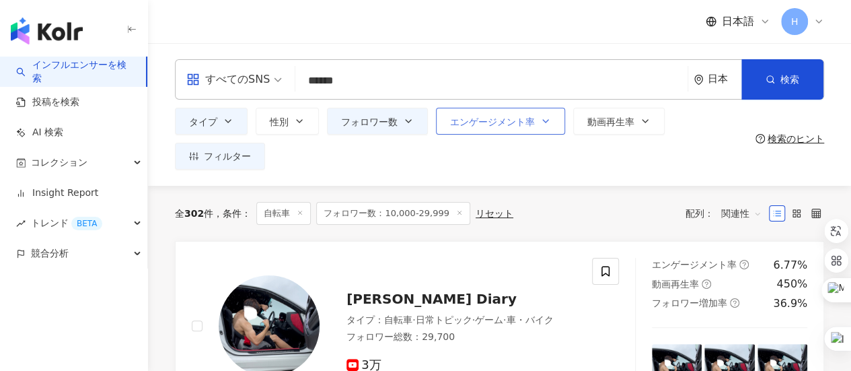
click at [546, 126] on icon "button" at bounding box center [545, 121] width 11 height 11
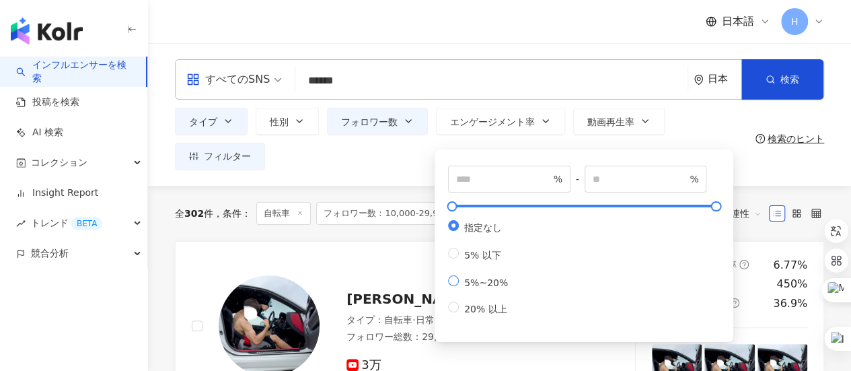
click at [469, 288] on span "5%~20%" at bounding box center [486, 282] width 54 height 11
type input "*"
type input "**"
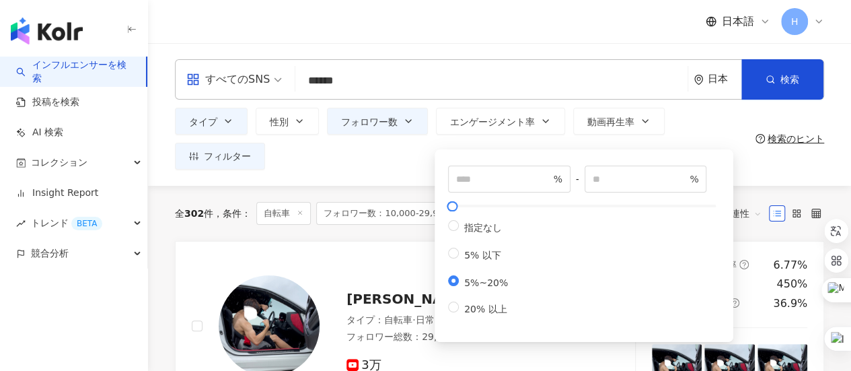
click at [393, 170] on div "すべてのSNS ****** 日本 検索 dbea36a6-7e61-49a5-8f4f-093ec0631218 清水大地 2,751 フォロワー ブレアサ…" at bounding box center [499, 114] width 703 height 143
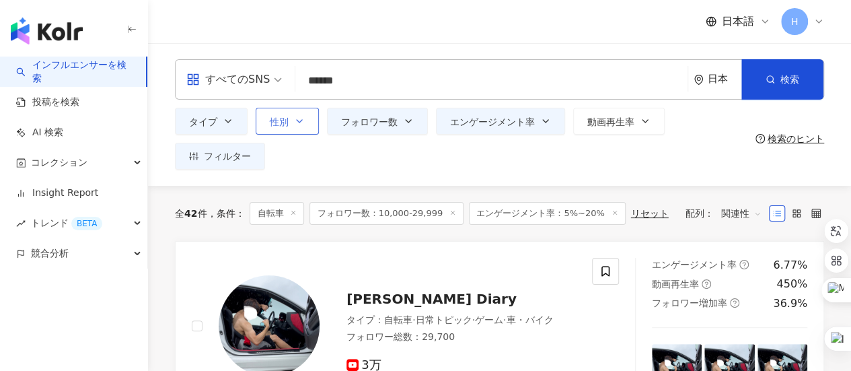
click at [286, 123] on span "性別" at bounding box center [279, 121] width 19 height 11
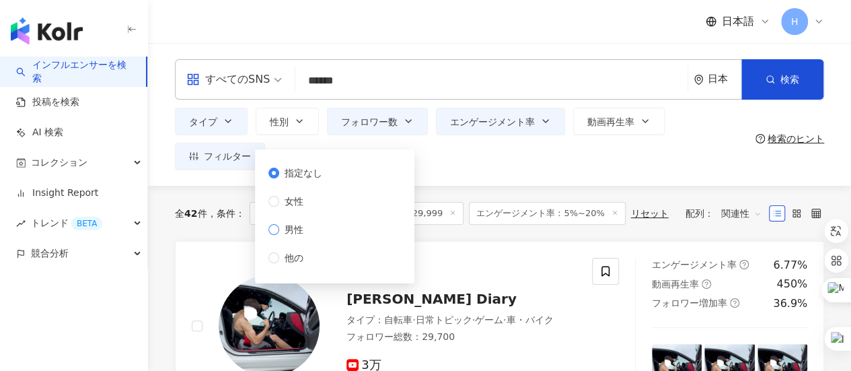
click at [298, 230] on span "男性" at bounding box center [294, 229] width 30 height 15
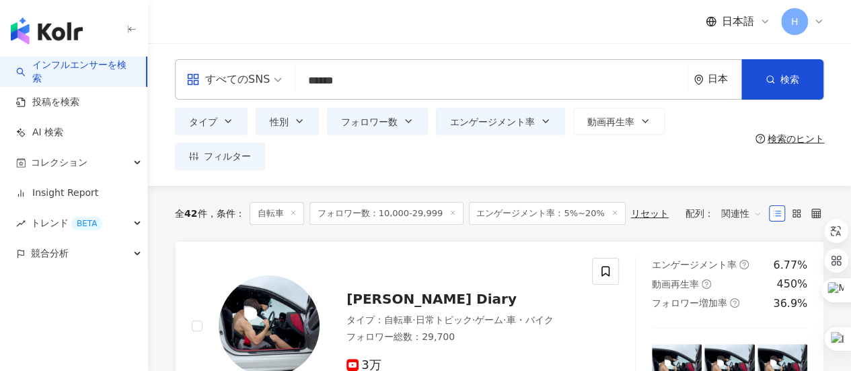
click at [457, 163] on div "タイプ 性別 フォロワー数 エンゲージメント率 動画再生率 フィルター 指定なし 女性 男性 他の ***** - ***** 指定なし マイクロ フォロワー…" at bounding box center [462, 139] width 575 height 62
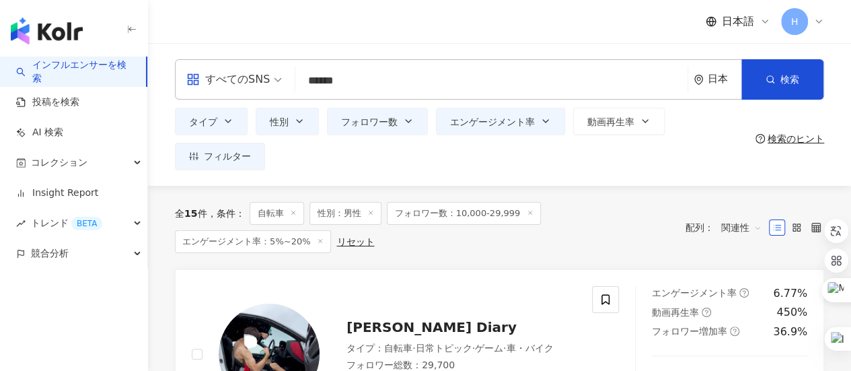
scroll to position [135, 0]
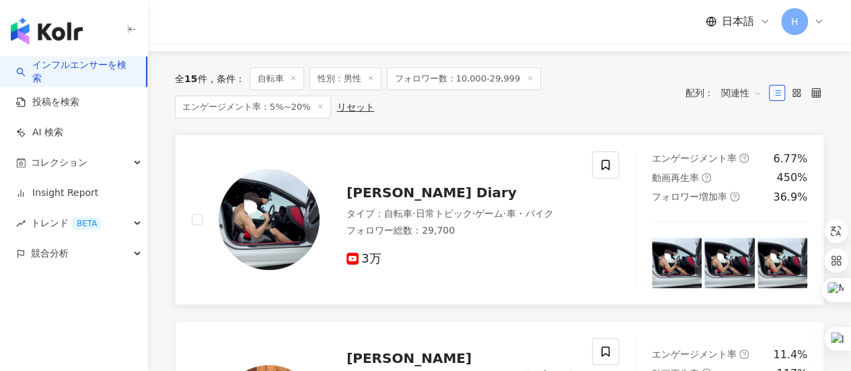
click at [374, 186] on span "Atsushi Car Diary" at bounding box center [431, 192] width 170 height 16
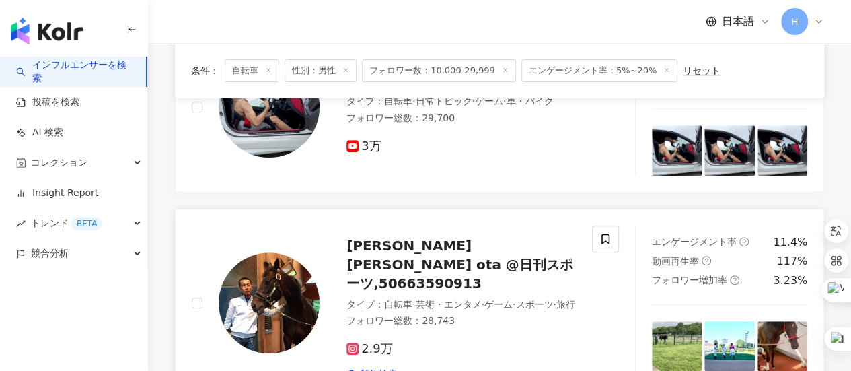
scroll to position [269, 0]
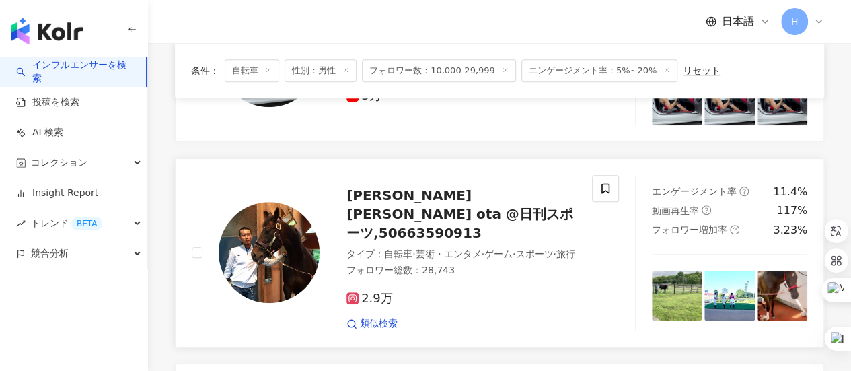
click at [445, 187] on span "太田尚樹 naoki ota @日刊スポーツ,50663590913" at bounding box center [459, 214] width 227 height 54
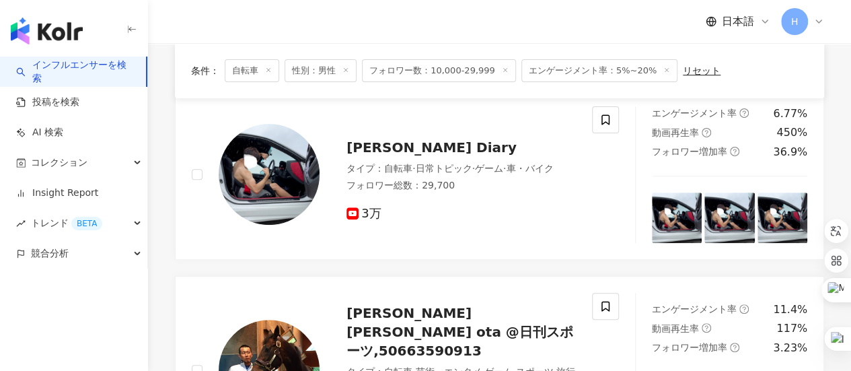
scroll to position [67, 0]
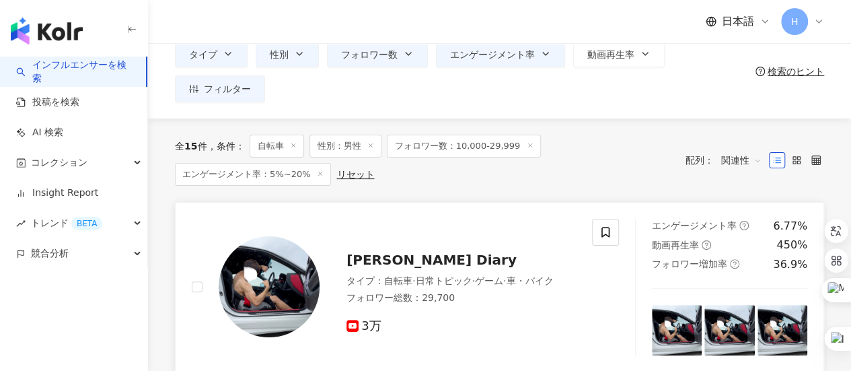
click at [411, 258] on span "Atsushi Car Diary" at bounding box center [431, 260] width 170 height 16
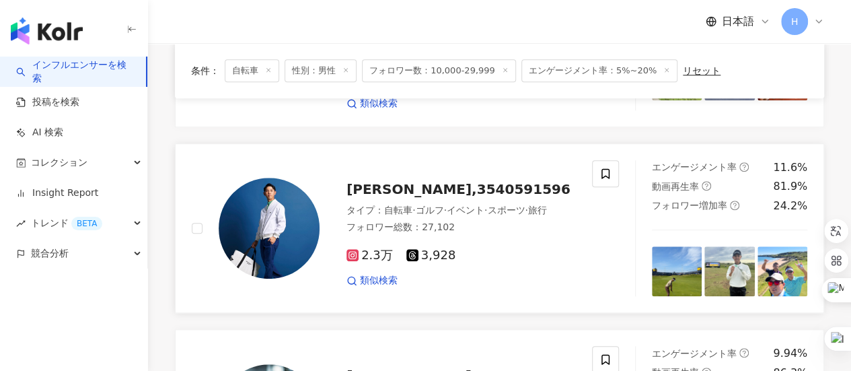
scroll to position [471, 0]
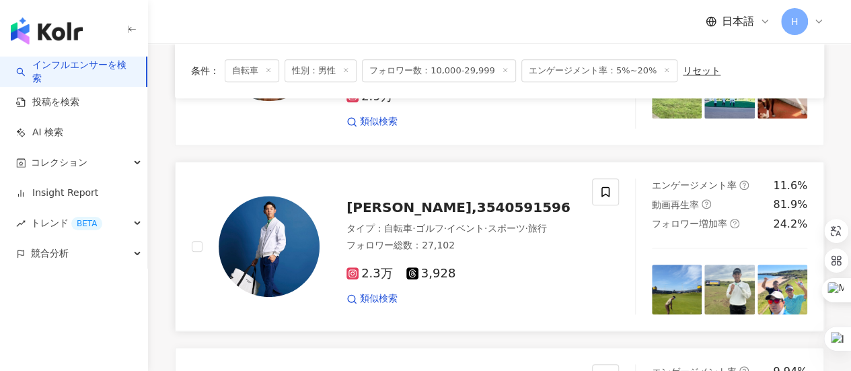
click at [456, 199] on span "[PERSON_NAME],3540591596" at bounding box center [458, 207] width 224 height 16
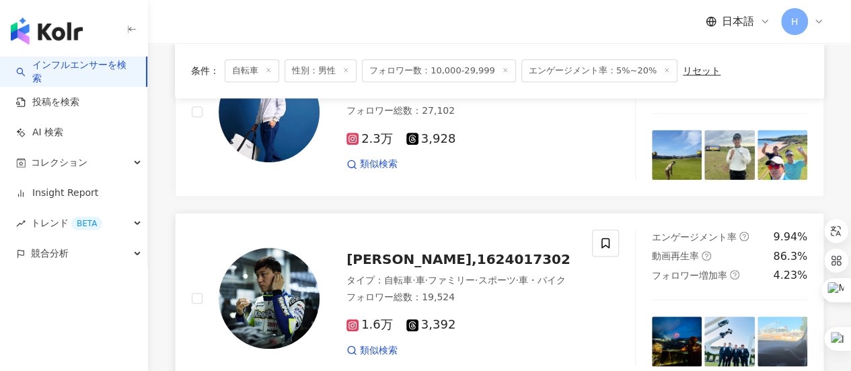
click at [471, 251] on span "Hiroaki Ishiura,1624017302" at bounding box center [458, 259] width 224 height 16
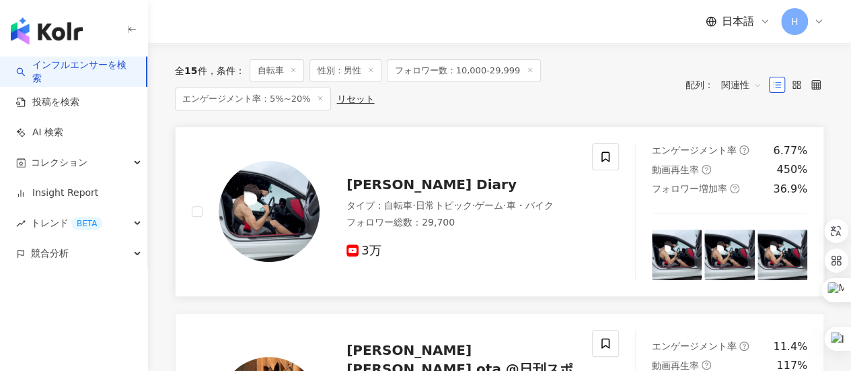
scroll to position [0, 0]
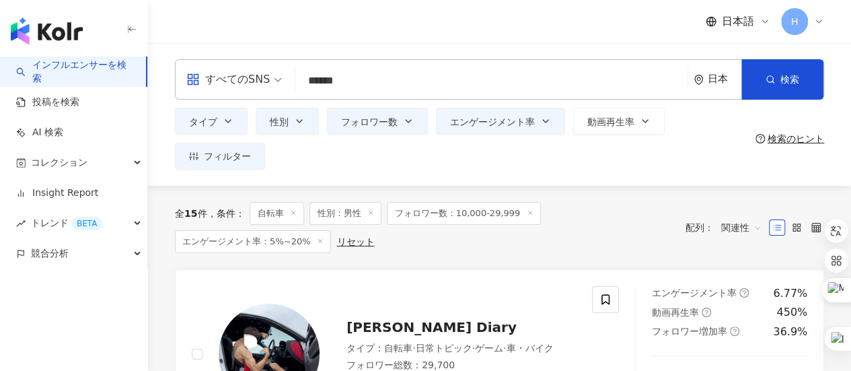
click at [319, 240] on line at bounding box center [320, 240] width 3 height 3
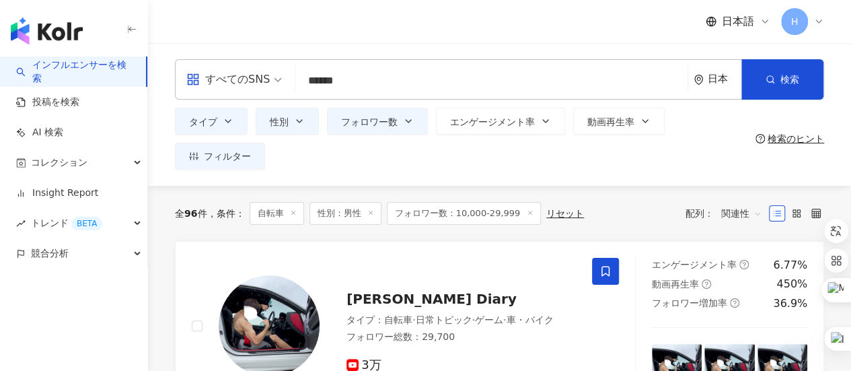
click at [527, 212] on icon at bounding box center [530, 212] width 7 height 7
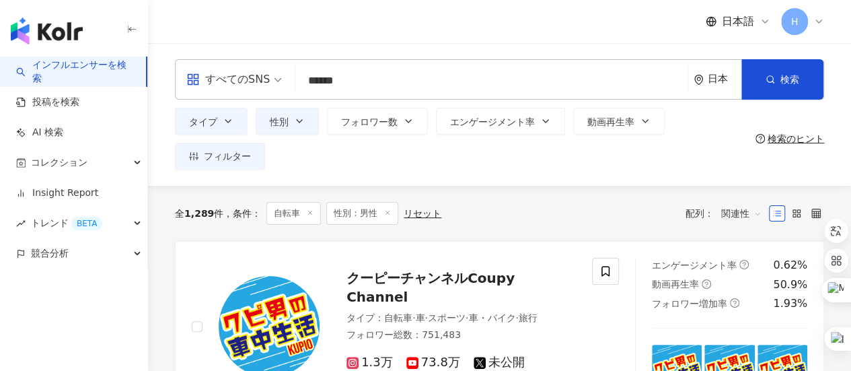
click at [562, 213] on div "全 1,289 件 条件 ： 自転車 性別：男性 リセット 配列： 関連性" at bounding box center [499, 213] width 649 height 23
click at [406, 124] on icon "button" at bounding box center [408, 121] width 11 height 11
type input "*"
type input "*******"
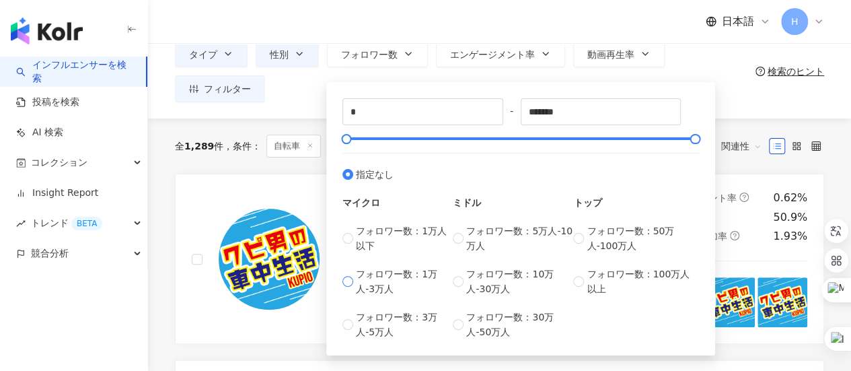
scroll to position [135, 0]
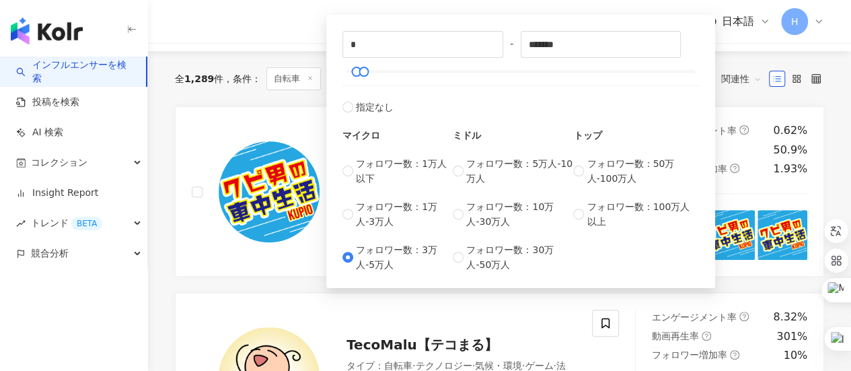
type input "*****"
click at [571, 309] on div "TecoMalu【テコまる】 タイプ ： 自転車 · テクノロジー · 気候・環境 · ゲーム · 法律・社会 フォロワー総数 ： 691,000 69.1万" at bounding box center [392, 377] width 400 height 137
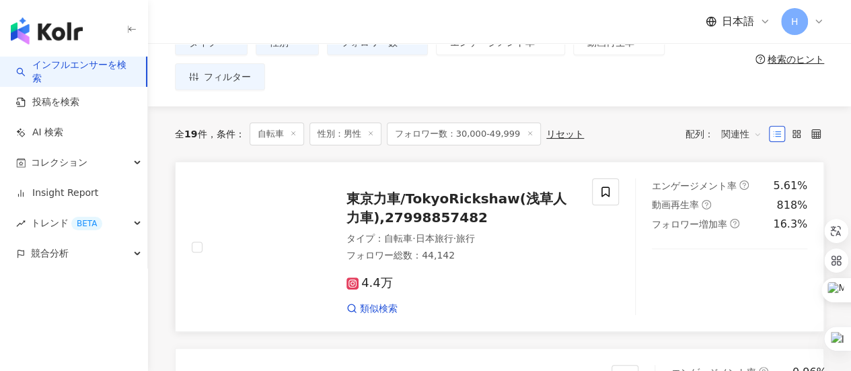
scroll to position [67, 0]
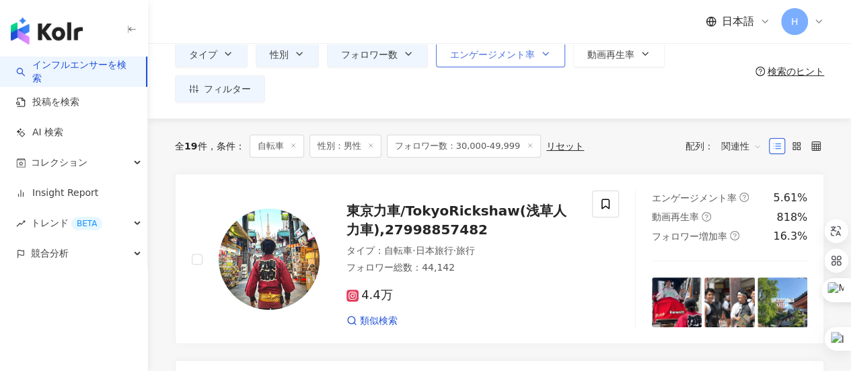
click at [540, 57] on icon "button" at bounding box center [545, 53] width 11 height 11
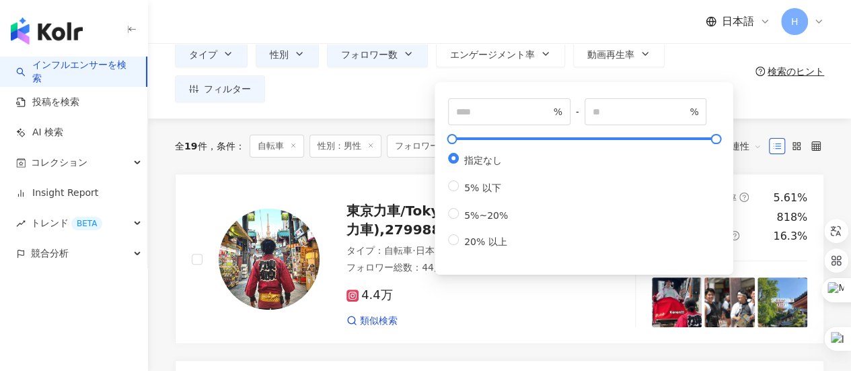
click at [465, 163] on span "指定なし" at bounding box center [483, 160] width 48 height 11
click at [319, 169] on div "全 19 件 条件 ： 自転車 性別：男性 フォロワー数：30,000-49,999 リセット 配列： 関連性" at bounding box center [499, 145] width 649 height 55
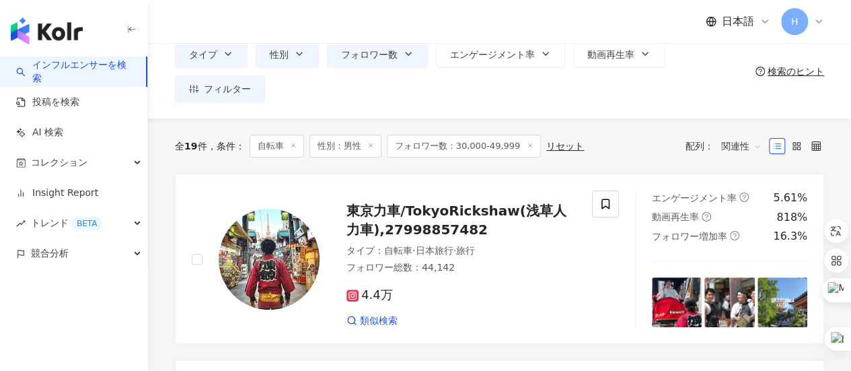
scroll to position [0, 0]
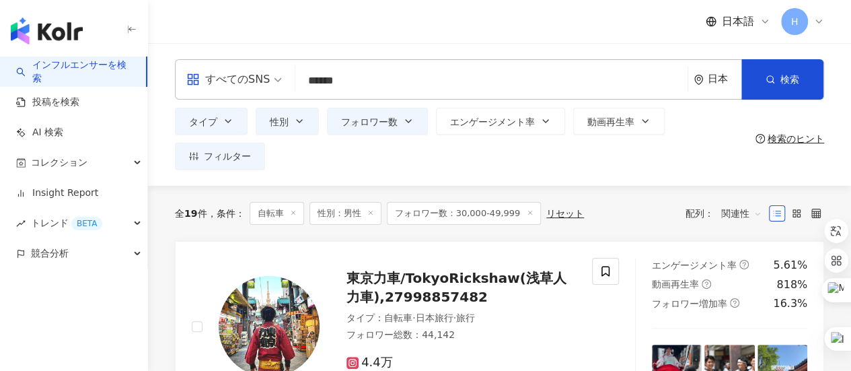
click at [527, 211] on icon at bounding box center [530, 212] width 7 height 7
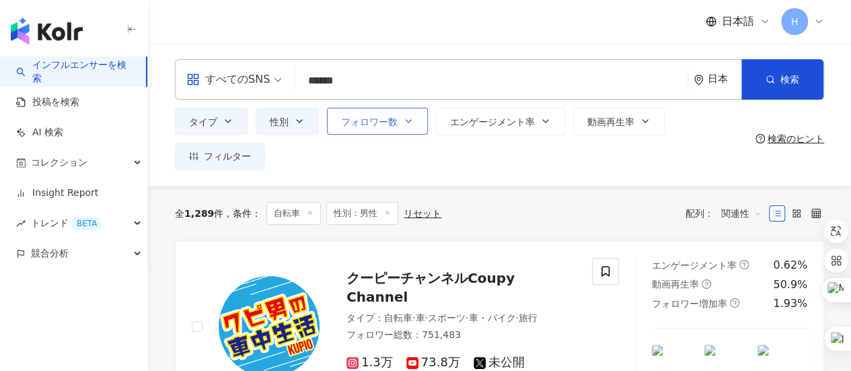
click at [401, 121] on button "フォロワー数" at bounding box center [377, 121] width 101 height 27
type input "*"
type input "*******"
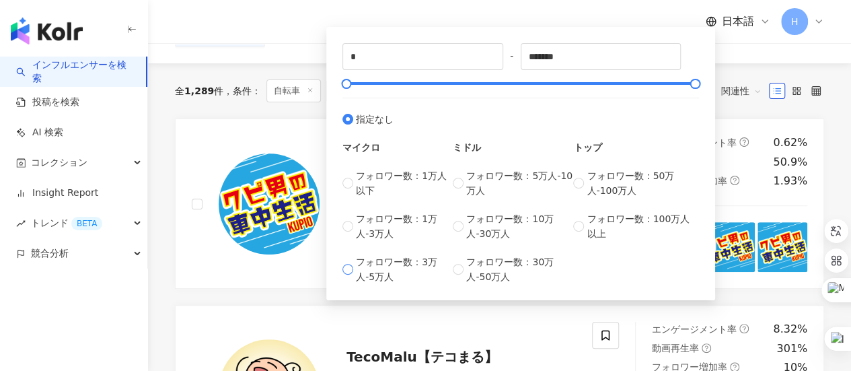
scroll to position [135, 0]
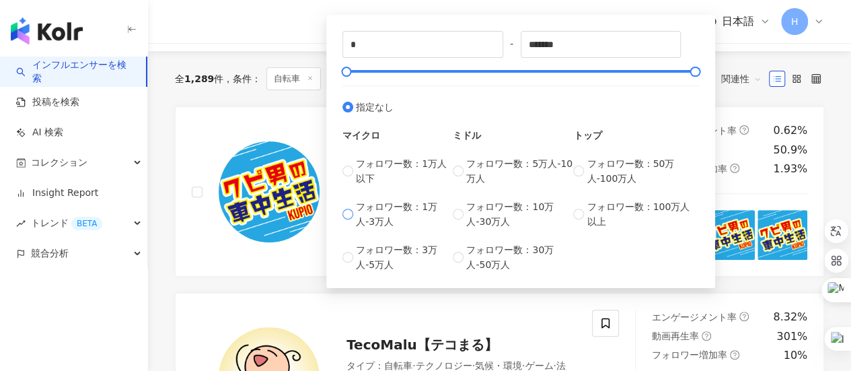
click at [364, 213] on span "フォロワー数：1万人-3万人" at bounding box center [404, 214] width 97 height 30
type input "*****"
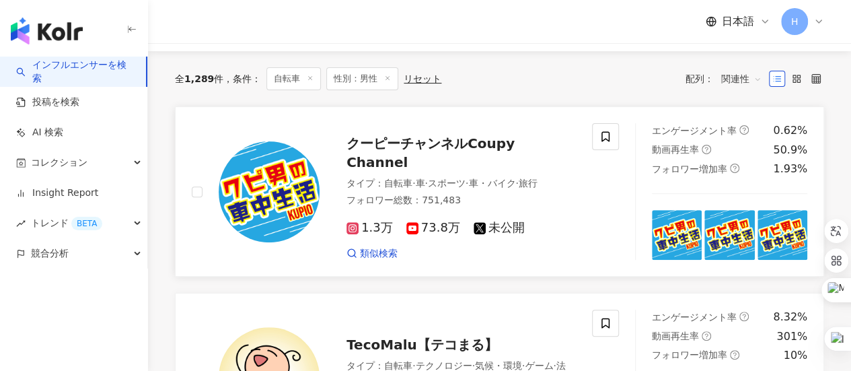
click at [186, 116] on link "クーピーチャンネルCoupy Channel タイプ ： 自転車 · 車 · スポーツ · 車・バイク · 旅行 フォロワー総数 ： 751,483 1.3万…" at bounding box center [499, 191] width 649 height 170
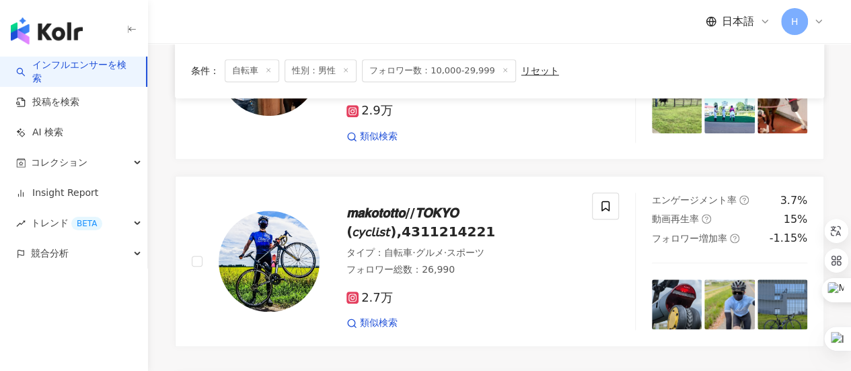
scroll to position [673, 0]
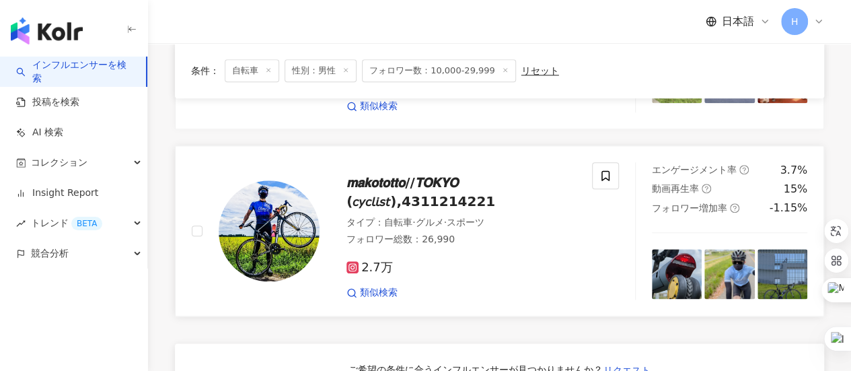
click at [447, 174] on span "𝙢𝙖𝙠𝙤𝙩𝙤𝙩𝙩𝙤//𝙏𝙊𝙆𝙔𝙊 (𝘤𝘺𝘤𝘭𝘪𝘴𝘵),4311214221" at bounding box center [420, 191] width 149 height 35
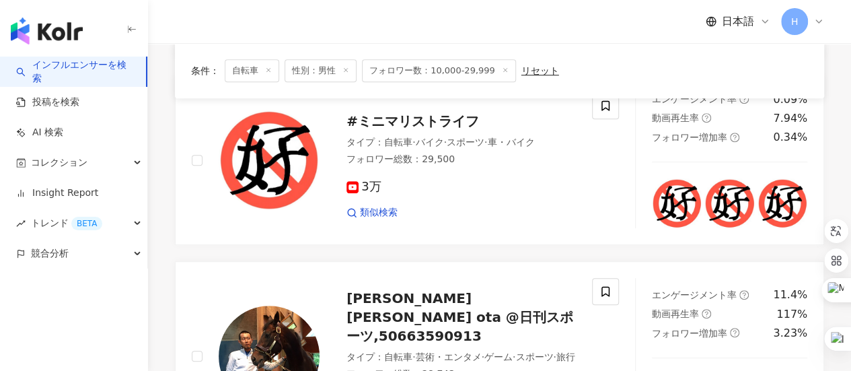
scroll to position [269, 0]
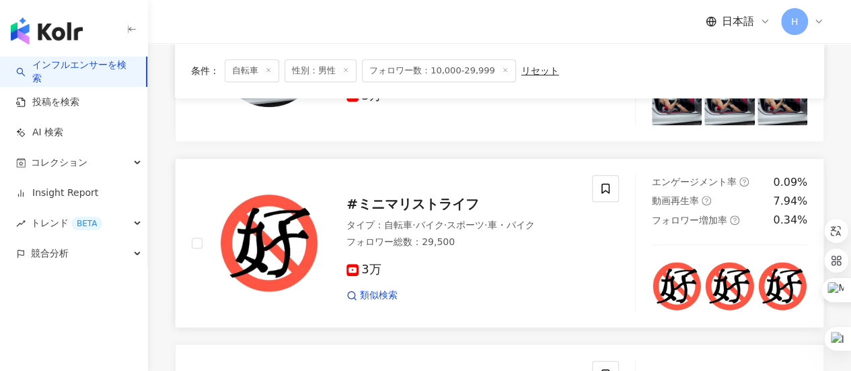
click at [451, 196] on span "#ミニマリストライフ" at bounding box center [412, 204] width 132 height 16
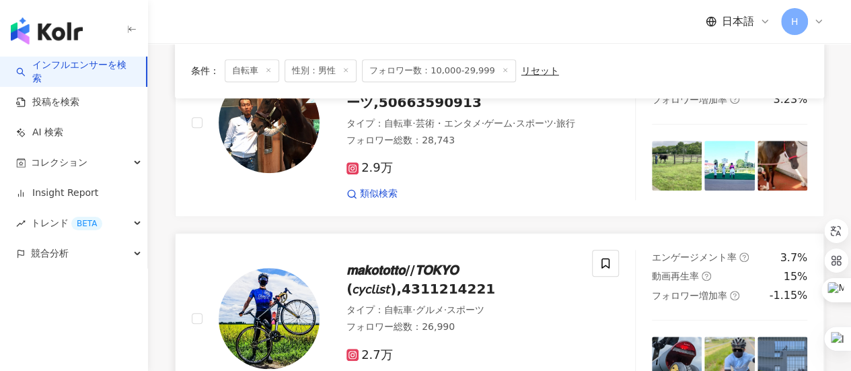
scroll to position [605, 0]
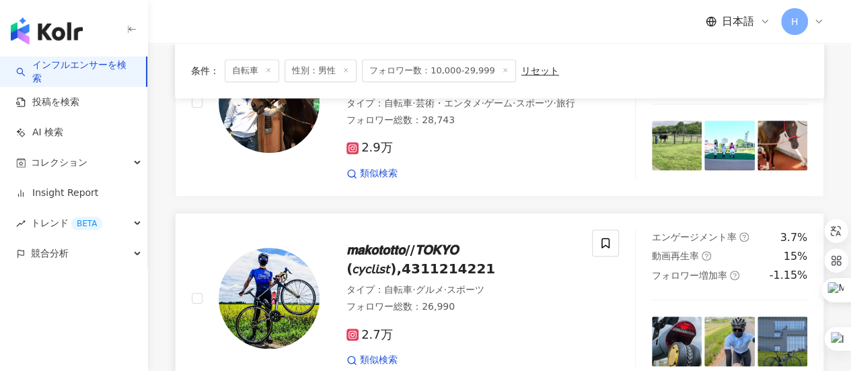
click at [410, 241] on span "𝙢𝙖𝙠𝙤𝙩𝙤𝙩𝙩𝙤//𝙏𝙊𝙆𝙔𝙊 (𝘤𝘺𝘤𝘭𝘪𝘴𝘵),4311214221" at bounding box center [420, 258] width 149 height 35
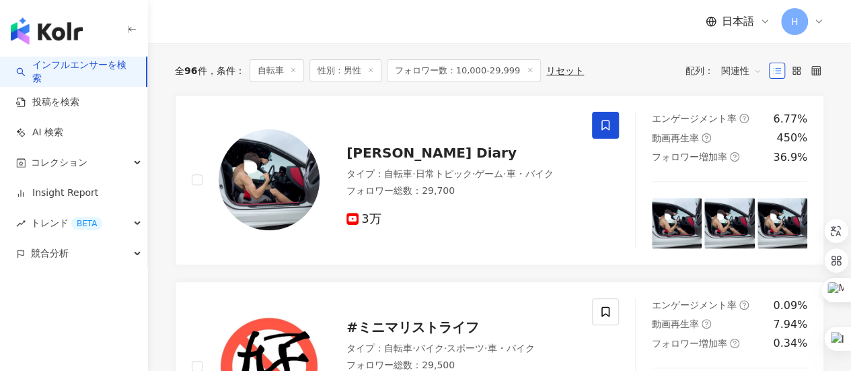
scroll to position [0, 0]
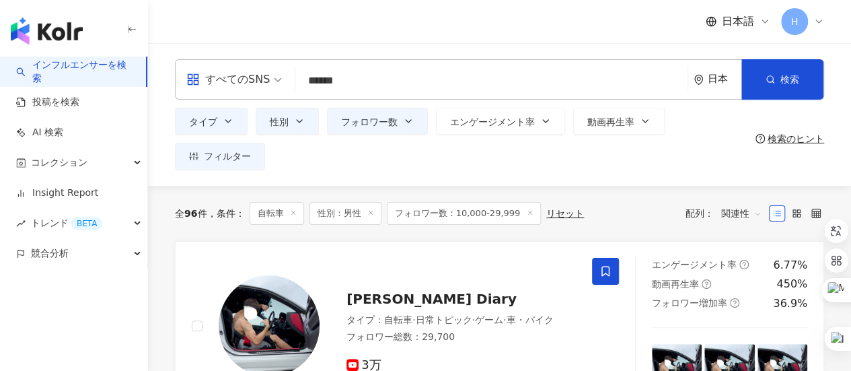
click at [527, 212] on icon at bounding box center [530, 212] width 7 height 7
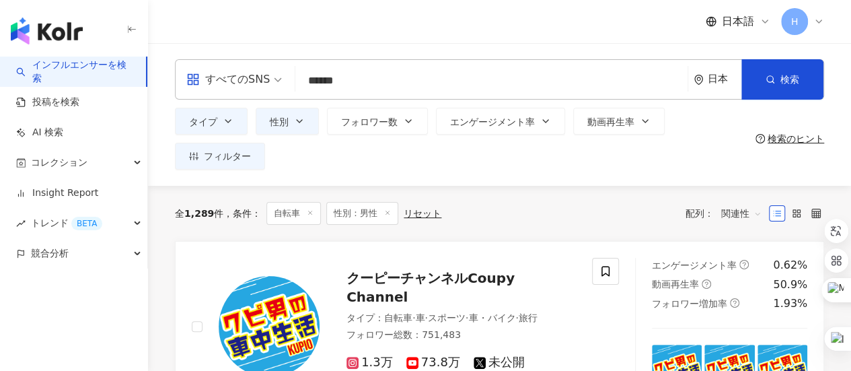
click at [391, 85] on input "******" at bounding box center [491, 81] width 381 height 26
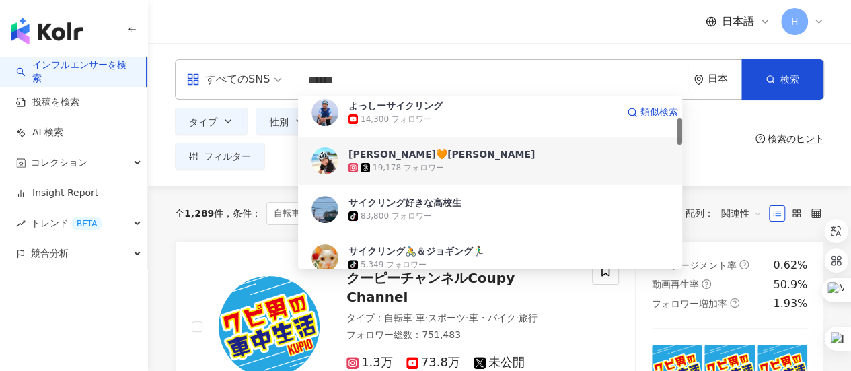
scroll to position [135, 0]
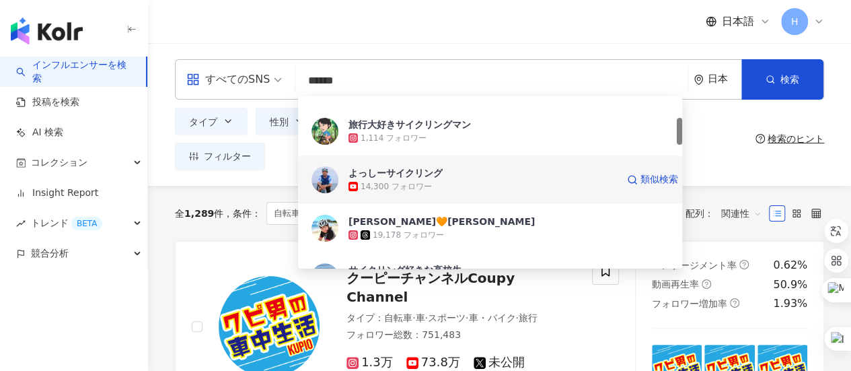
click at [460, 181] on div "14,300 フォロワー" at bounding box center [482, 186] width 268 height 13
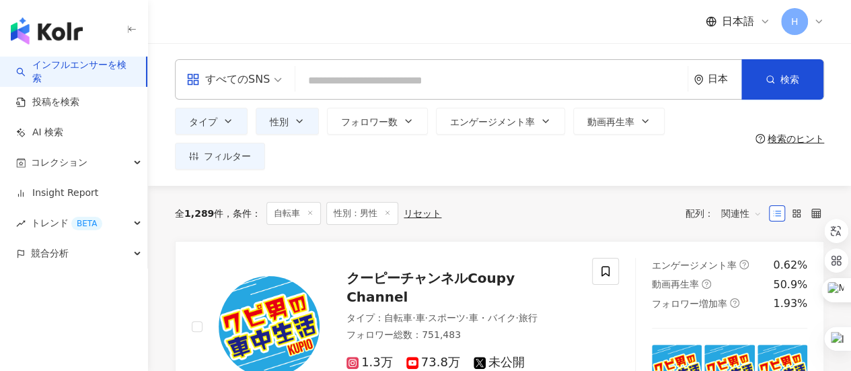
click at [393, 89] on input "search" at bounding box center [491, 81] width 381 height 26
click at [414, 83] on input "search" at bounding box center [491, 81] width 381 height 26
click at [348, 74] on input "search" at bounding box center [491, 81] width 381 height 26
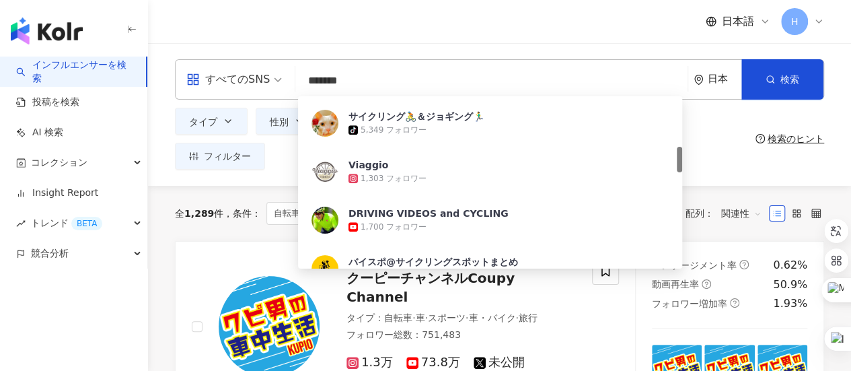
scroll to position [0, 0]
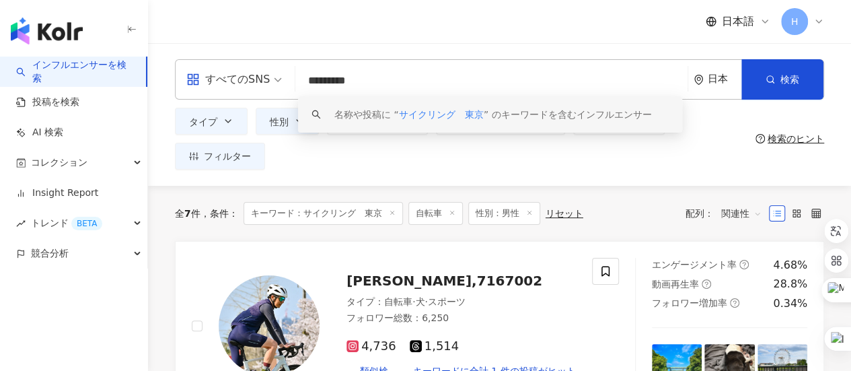
click at [414, 79] on input "*********" at bounding box center [491, 81] width 381 height 26
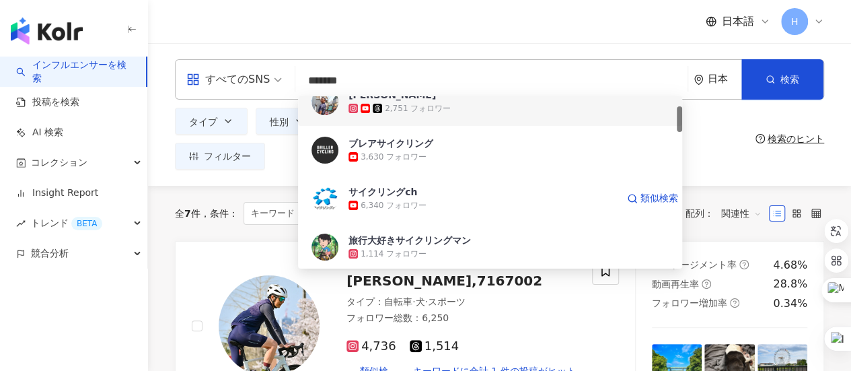
scroll to position [336, 0]
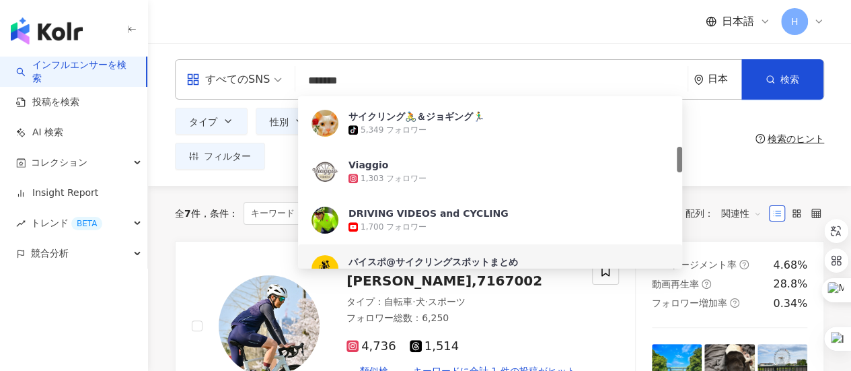
type input "******"
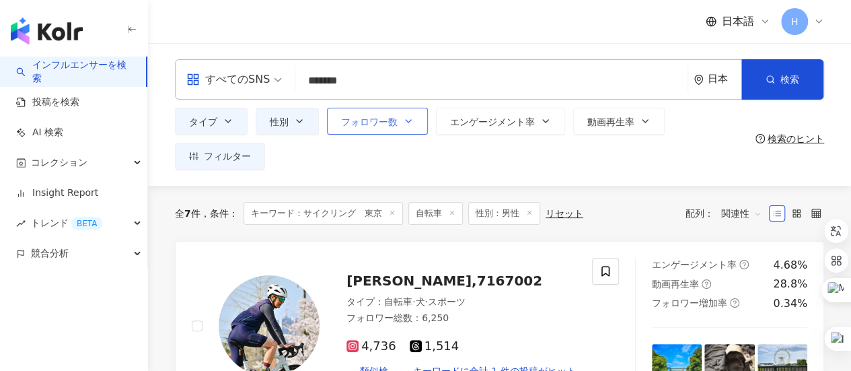
click at [407, 120] on icon "button" at bounding box center [408, 121] width 11 height 11
type input "*"
type input "*******"
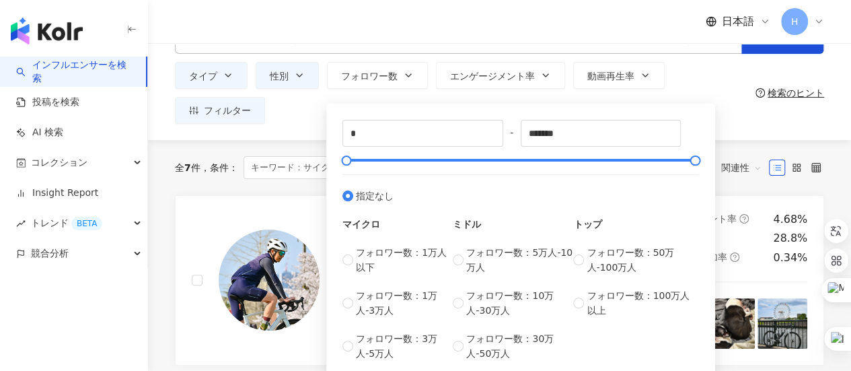
scroll to position [67, 0]
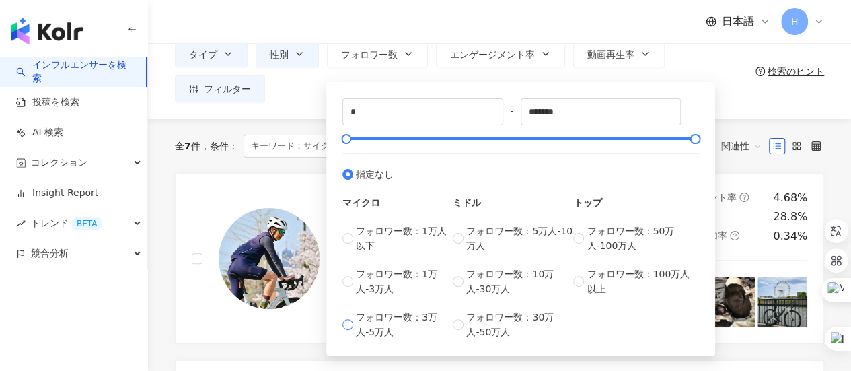
click at [428, 320] on span "フォロワー数：3万人-5万人" at bounding box center [404, 324] width 97 height 30
type input "*****"
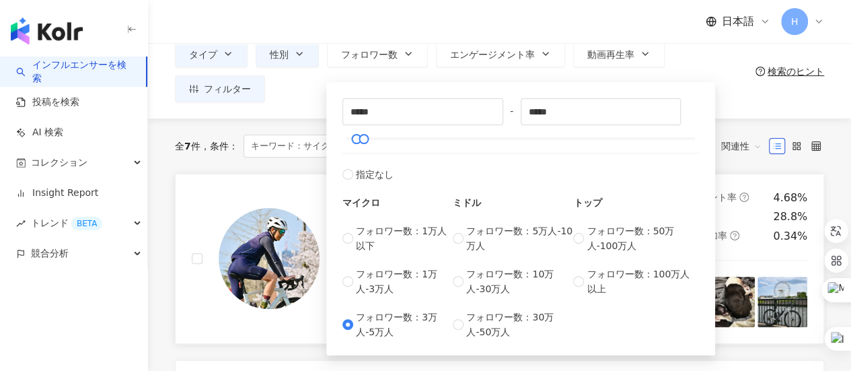
click at [177, 221] on div "Takeshi Hagiwara,7167002 タイプ ： 自転車 · 犬 · スポーツ フォロワー総数 ： 6,250 4,736 1,514 類似検索 …" at bounding box center [405, 258] width 459 height 137
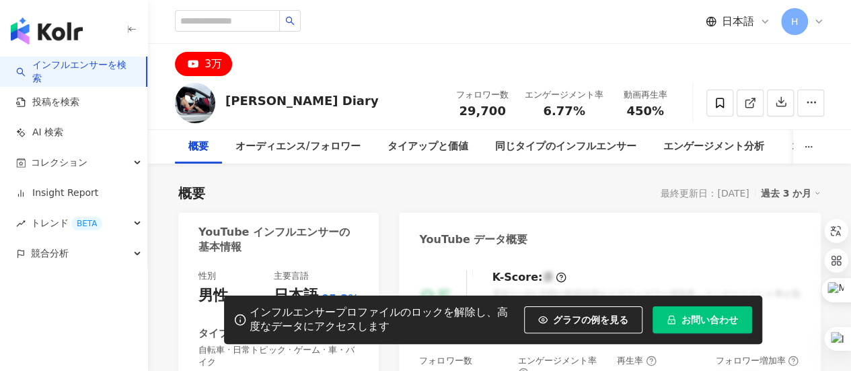
click at [417, 193] on div "概要 最終更新日：2025/09/11 過去 3 か月" at bounding box center [499, 193] width 642 height 19
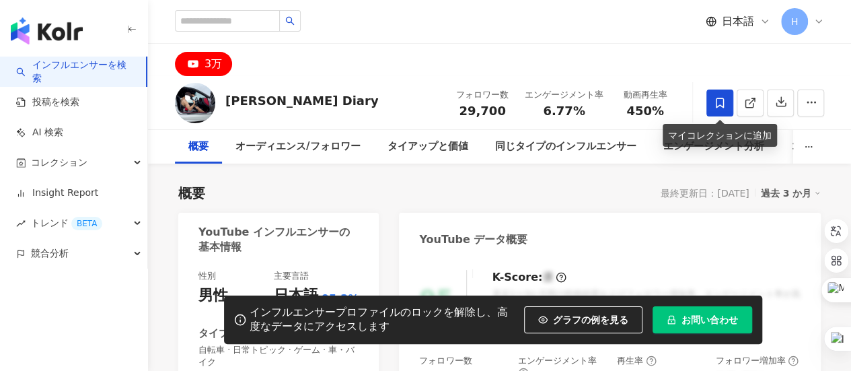
click at [716, 105] on icon at bounding box center [720, 103] width 8 height 10
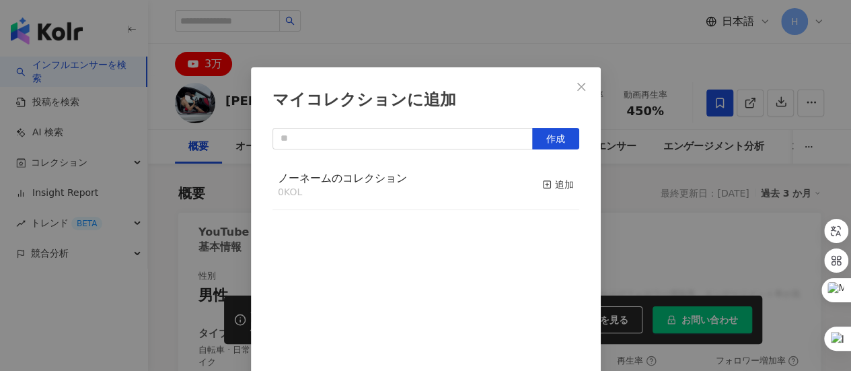
scroll to position [47, 0]
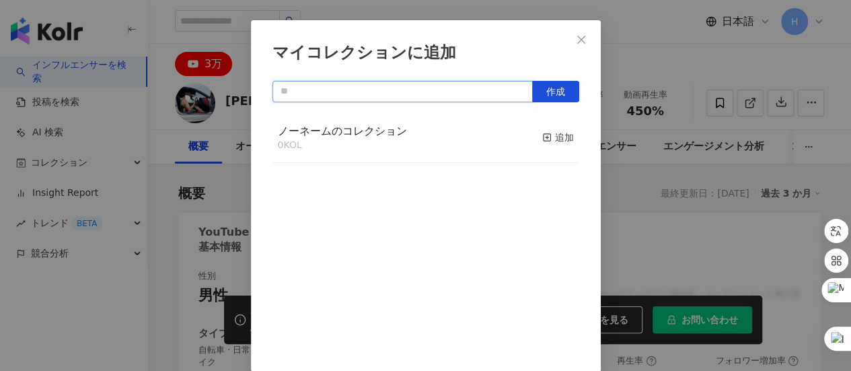
click at [344, 98] on input "text" at bounding box center [402, 92] width 260 height 22
click at [560, 156] on div "ノーネームのコレクション 0 KOL 追加" at bounding box center [425, 138] width 307 height 50
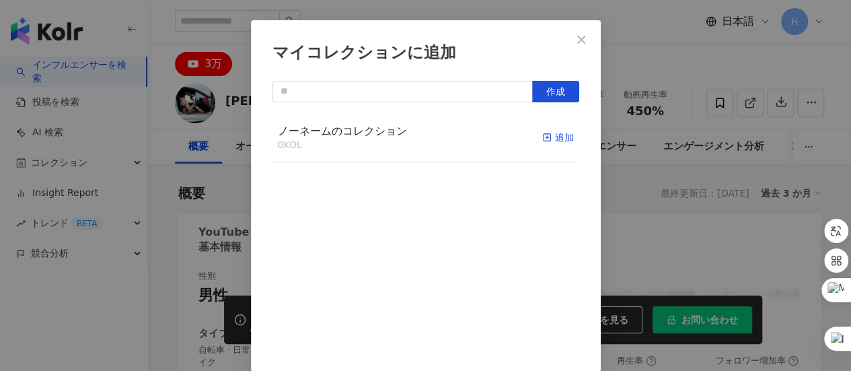
click at [543, 141] on rect "button" at bounding box center [546, 137] width 7 height 7
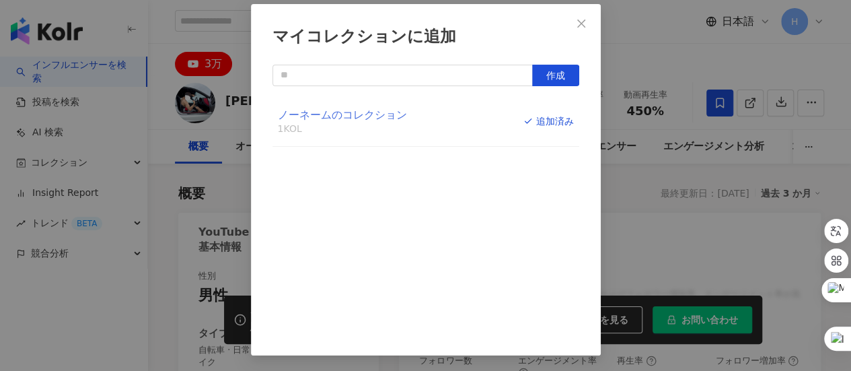
click at [346, 119] on span "ノーネームのコレクション" at bounding box center [342, 114] width 129 height 13
click at [325, 114] on span "ノーネームのコレクション" at bounding box center [342, 114] width 129 height 13
drag, startPoint x: 294, startPoint y: 116, endPoint x: 278, endPoint y: 319, distance: 203.7
click at [278, 319] on div "ノーネームのコレクション 1 KOL 追加済み" at bounding box center [425, 218] width 307 height 242
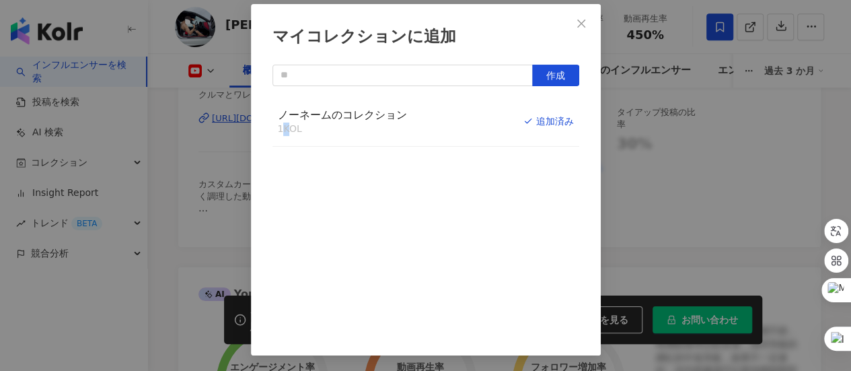
scroll to position [404, 0]
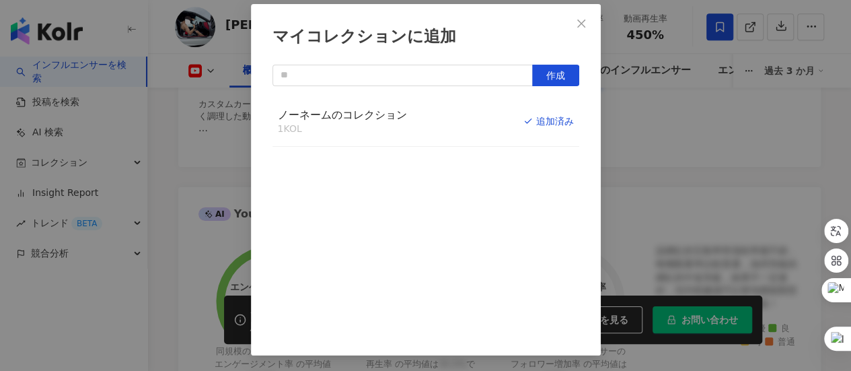
click at [399, 208] on div "ノーネームのコレクション 1 KOL 追加済み" at bounding box center [425, 218] width 307 height 242
click at [578, 27] on icon "close" at bounding box center [581, 23] width 11 height 11
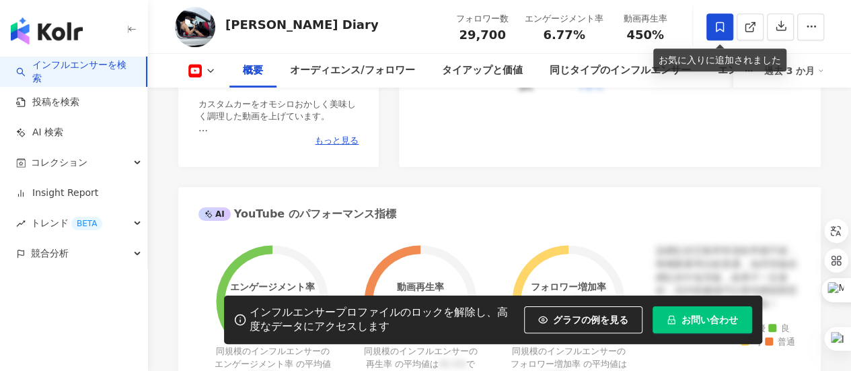
click at [714, 22] on icon at bounding box center [720, 27] width 12 height 12
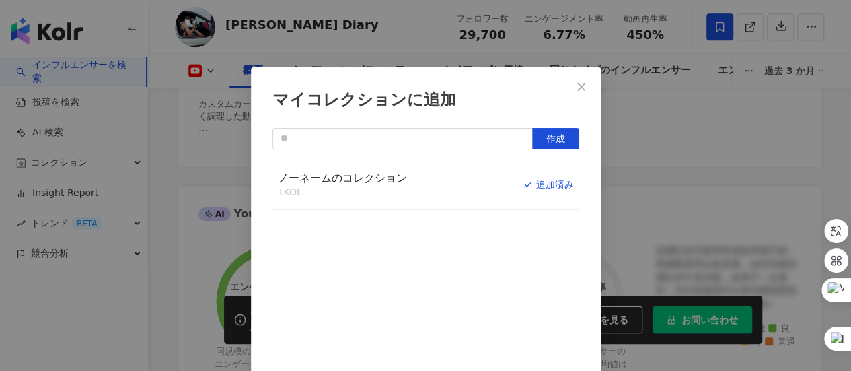
scroll to position [47, 0]
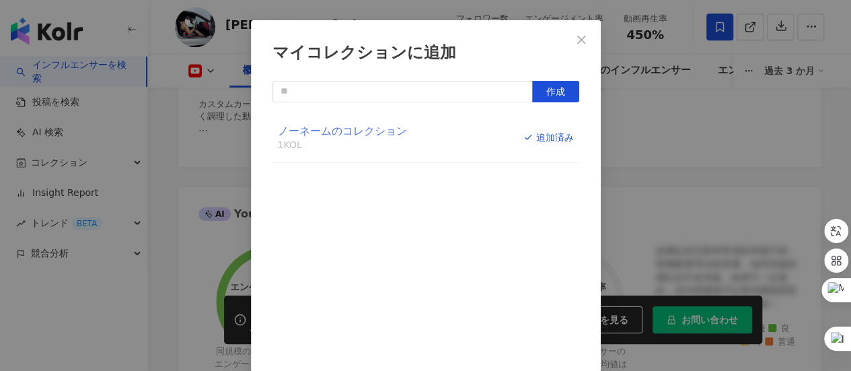
drag, startPoint x: 348, startPoint y: 132, endPoint x: 305, endPoint y: 135, distance: 43.8
click at [305, 135] on span "ノーネームのコレクション" at bounding box center [342, 130] width 129 height 13
click at [576, 44] on icon "close" at bounding box center [581, 39] width 11 height 11
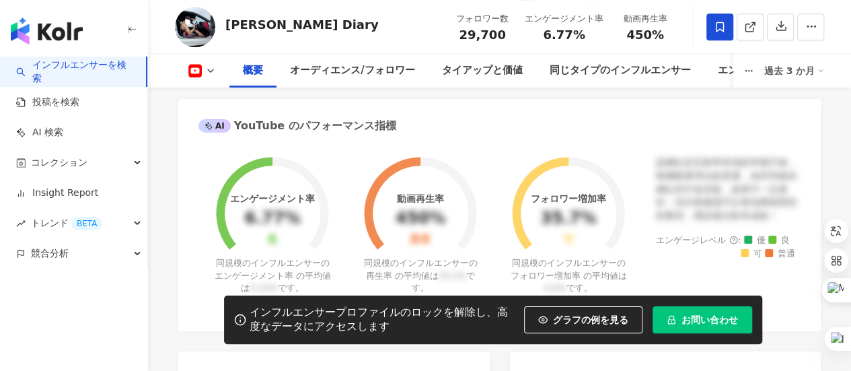
scroll to position [336, 0]
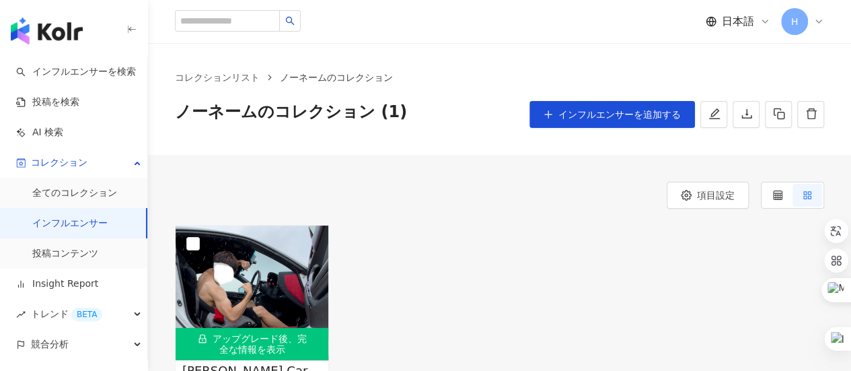
click at [347, 111] on span "ノーネームのコレクション (1)" at bounding box center [291, 114] width 232 height 27
drag, startPoint x: 383, startPoint y: 110, endPoint x: 306, endPoint y: 104, distance: 77.5
click at [306, 104] on span "ノーネームのコレクション (1)" at bounding box center [291, 114] width 232 height 27
click at [439, 115] on div "ノーネームのコレクション (1) インフルエンサーを追加する" at bounding box center [499, 114] width 649 height 27
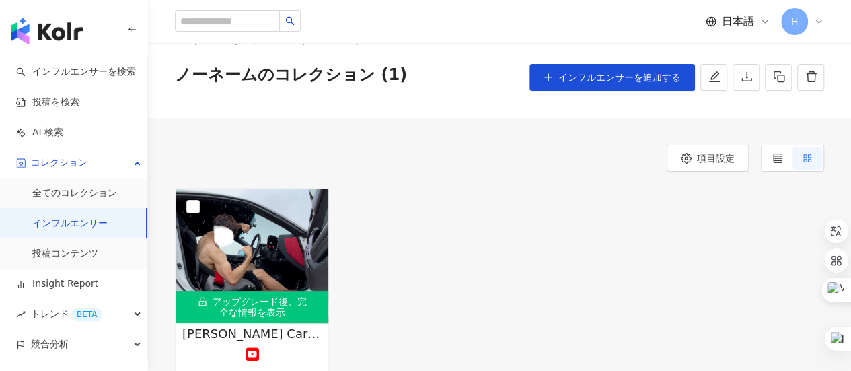
scroll to position [35, 0]
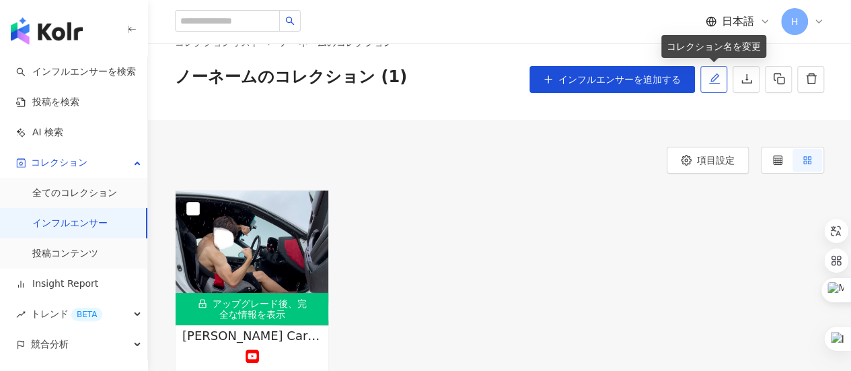
click at [717, 83] on icon "edit" at bounding box center [714, 79] width 12 height 12
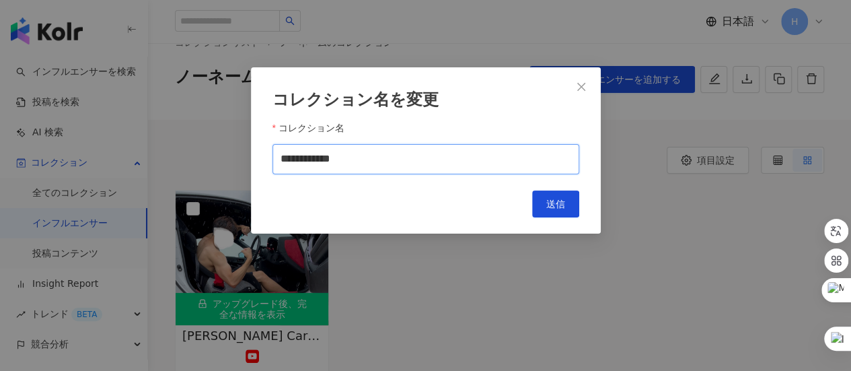
drag, startPoint x: 434, startPoint y: 146, endPoint x: 262, endPoint y: 130, distance: 172.9
click at [264, 159] on div "**********" at bounding box center [426, 150] width 350 height 166
type input "**********"
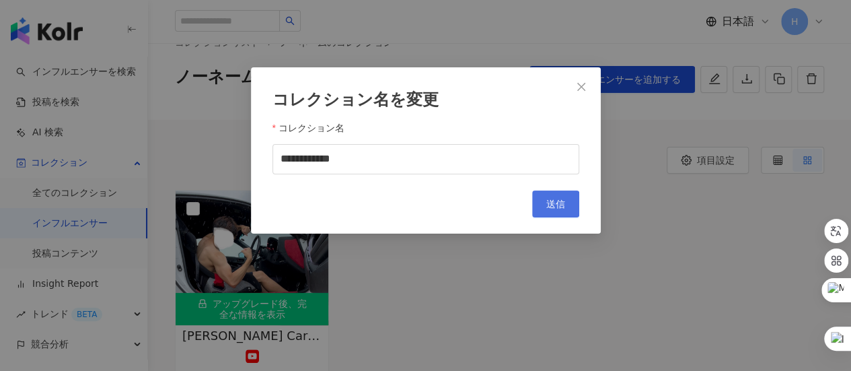
click at [542, 202] on button "送信" at bounding box center [555, 203] width 47 height 27
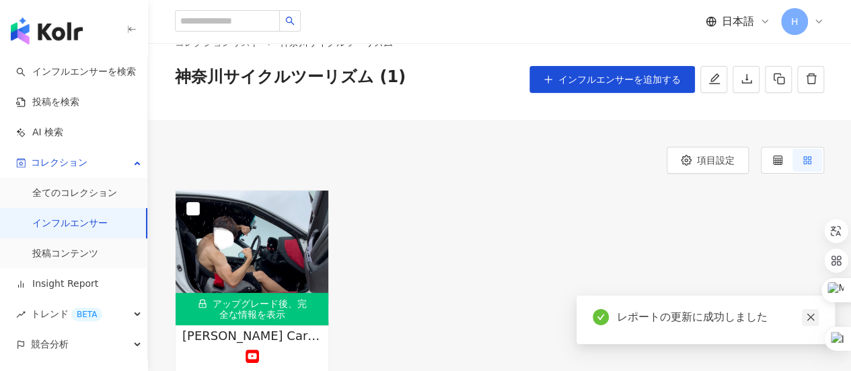
click at [810, 313] on icon "close" at bounding box center [810, 316] width 9 height 9
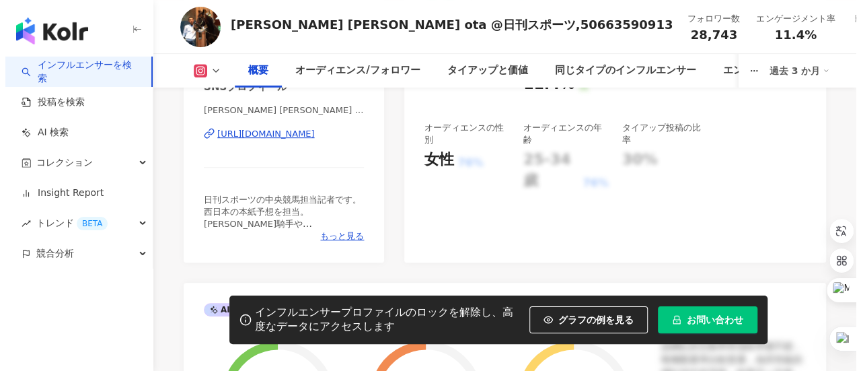
scroll to position [336, 0]
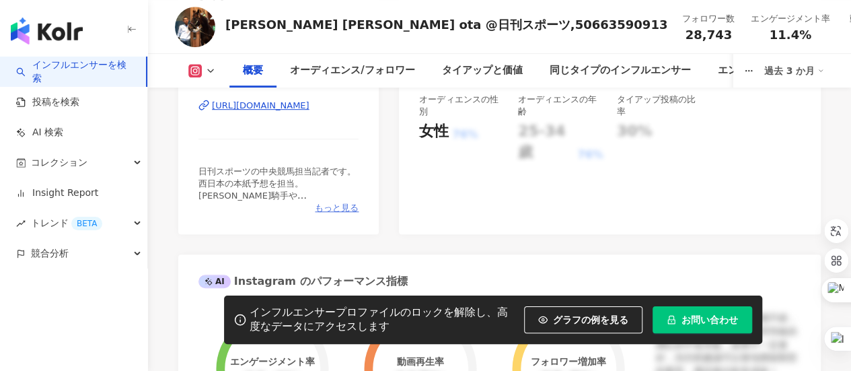
click at [348, 208] on span "もっと見る" at bounding box center [337, 208] width 44 height 12
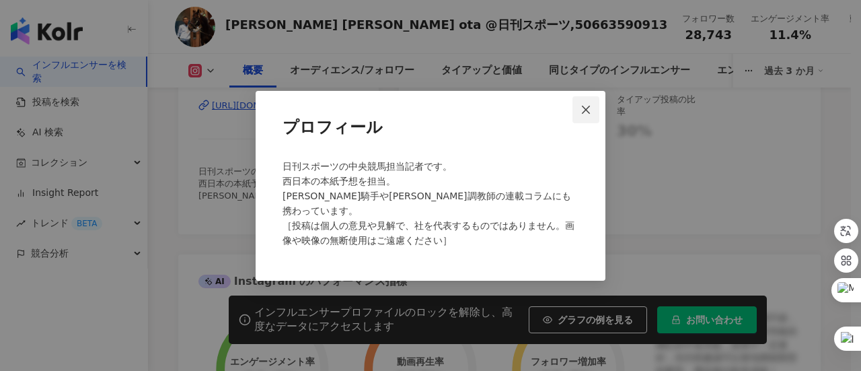
click at [578, 108] on span "Close" at bounding box center [585, 109] width 27 height 11
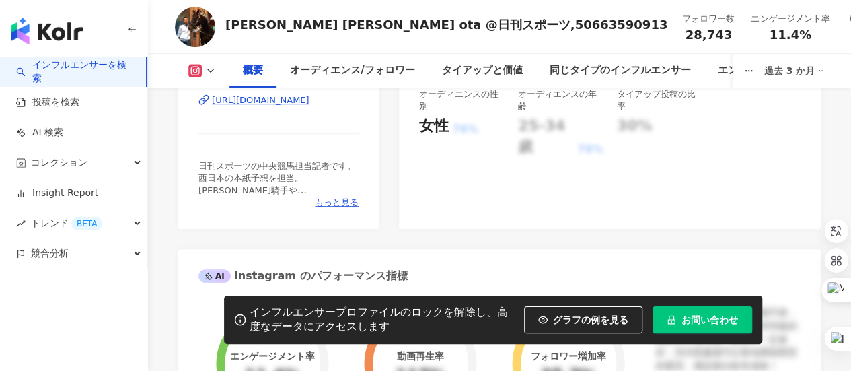
scroll to position [202, 0]
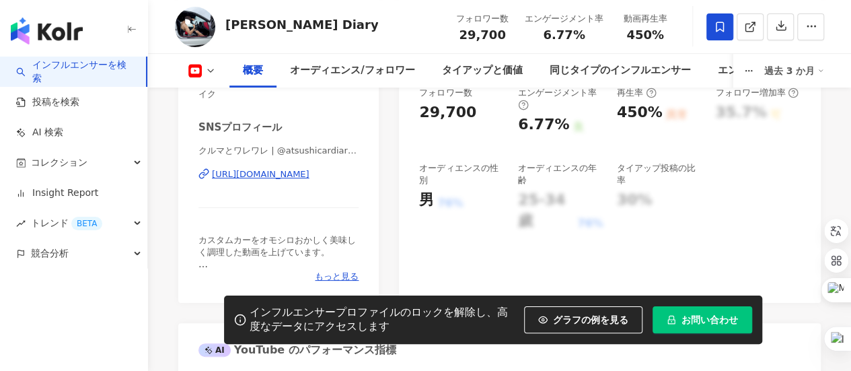
scroll to position [269, 0]
click at [344, 269] on span "もっと見る" at bounding box center [337, 275] width 44 height 12
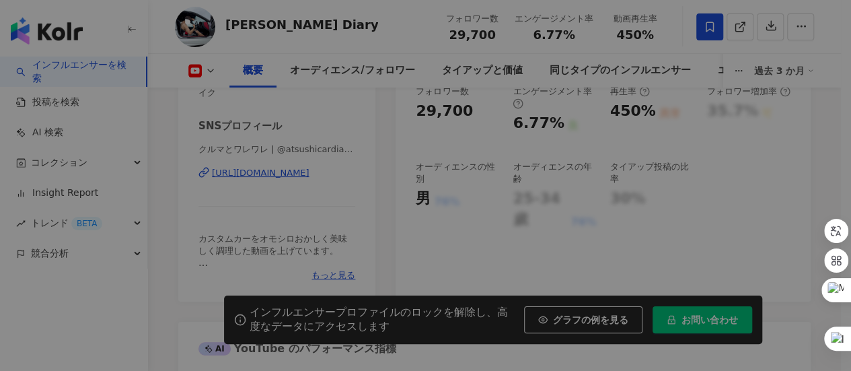
scroll to position [336, 0]
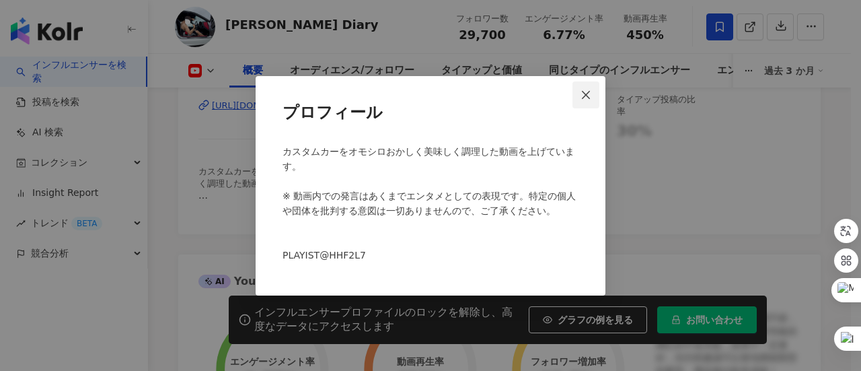
click at [582, 98] on icon "close" at bounding box center [586, 95] width 8 height 8
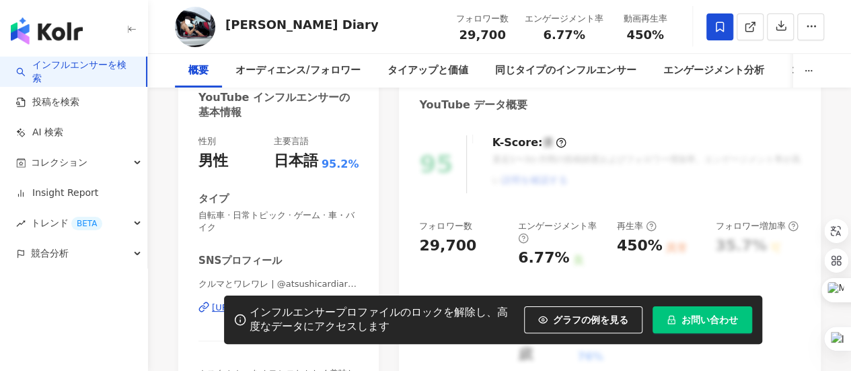
scroll to position [0, 0]
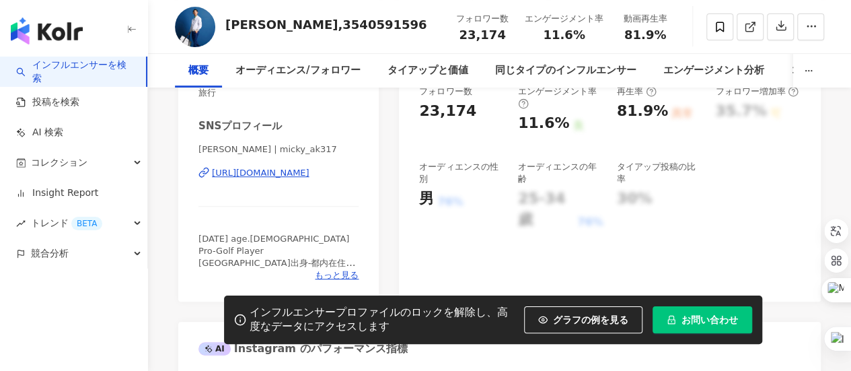
scroll to position [171, 0]
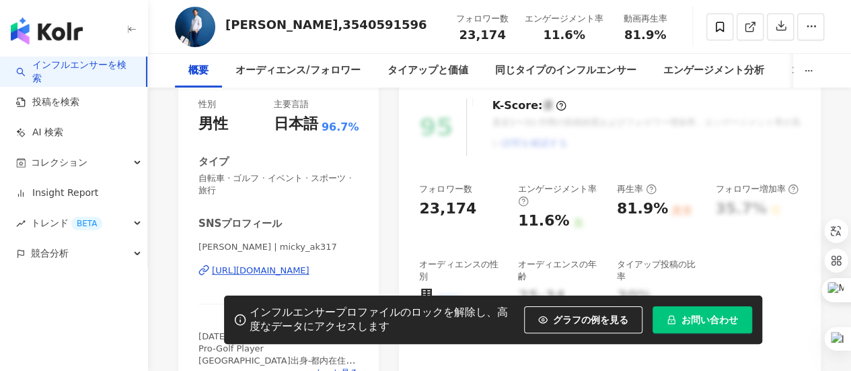
click at [330, 217] on div "SNSプロフィール 阿久津 未来也 | micky_ak317 https://www.instagram.com/micky_ak317/ 1995.3.1…" at bounding box center [278, 298] width 160 height 162
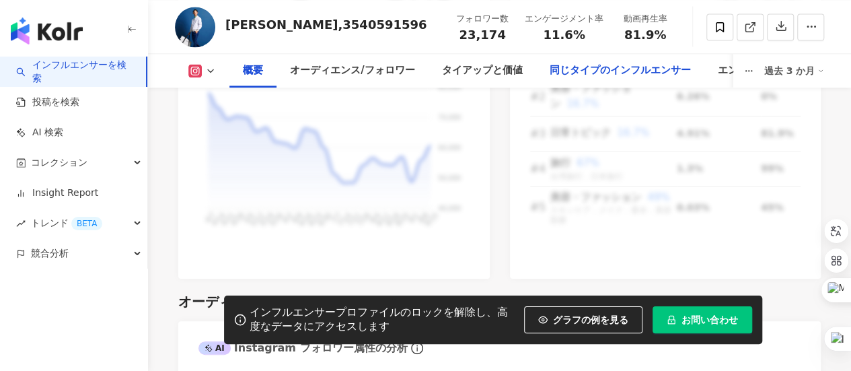
scroll to position [1009, 0]
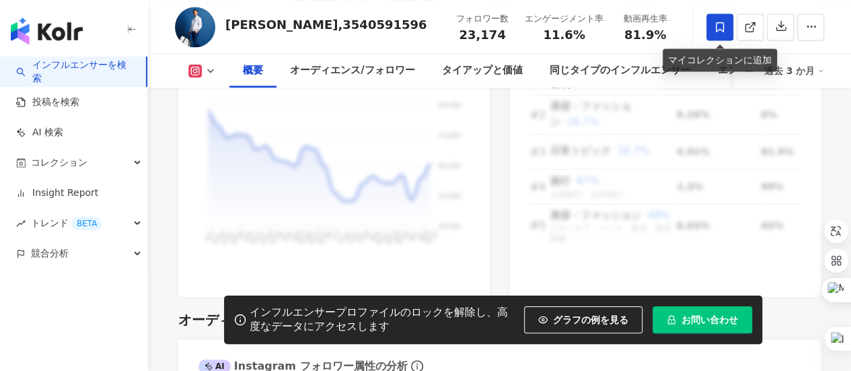
click at [725, 32] on icon at bounding box center [720, 27] width 12 height 12
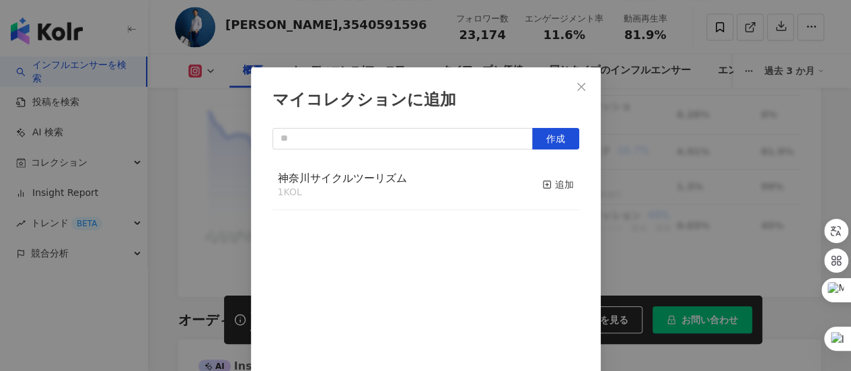
scroll to position [47, 0]
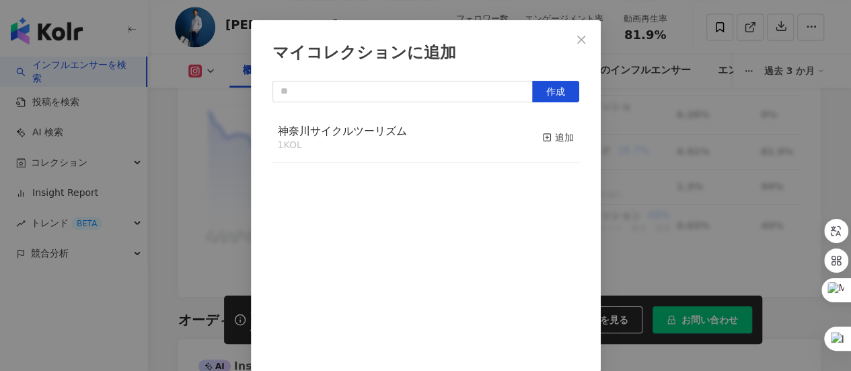
click at [413, 129] on div "神奈川サイクルツーリズム 1 KOL 追加" at bounding box center [425, 138] width 307 height 50
click at [389, 132] on span "神奈川サイクルツーリズム" at bounding box center [342, 130] width 129 height 13
click at [542, 139] on div "追加" at bounding box center [558, 137] width 32 height 15
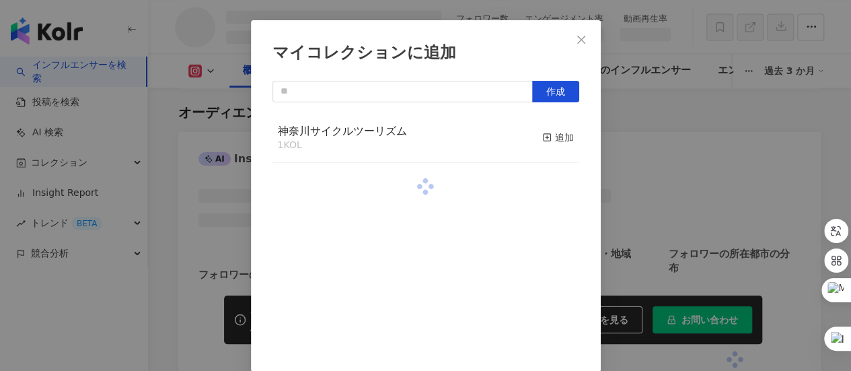
click at [577, 42] on icon "close" at bounding box center [581, 39] width 8 height 8
click at [577, 38] on div "マイコレクションに追加 作成 神奈川サイクルツーリズム 1 KOL 追加" at bounding box center [425, 185] width 851 height 371
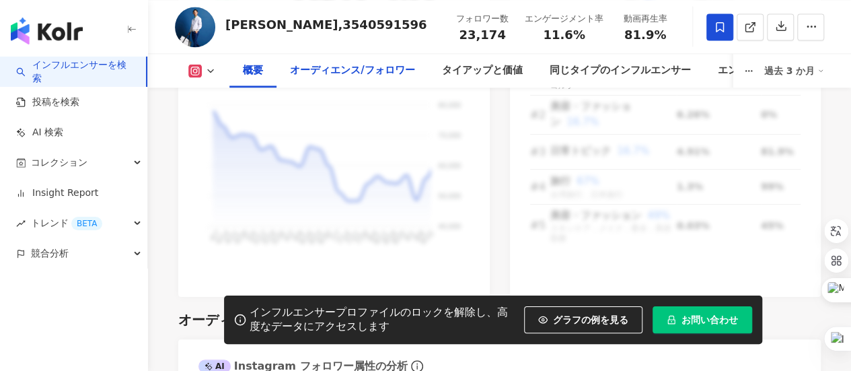
click at [382, 73] on div "オーディエンス/フォロワー" at bounding box center [352, 71] width 124 height 16
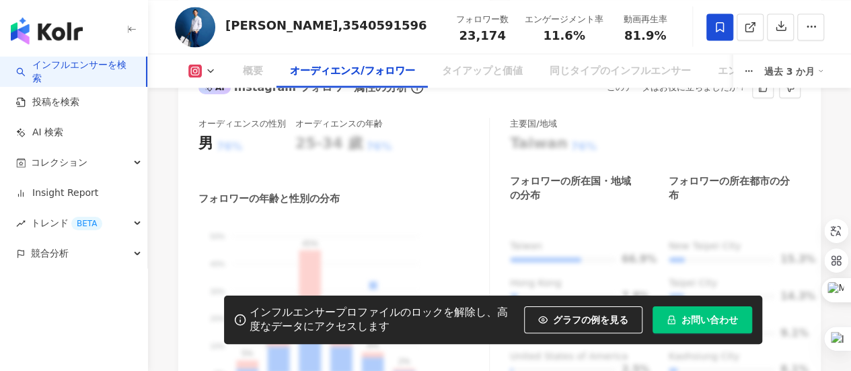
scroll to position [1406, 0]
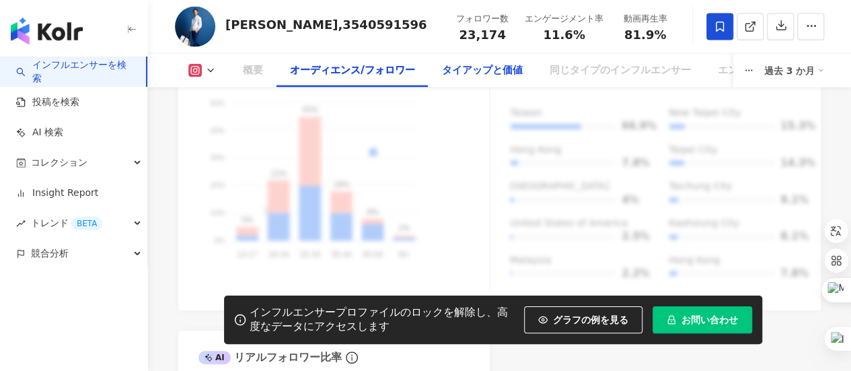
click at [503, 75] on div "タイアップと価値" at bounding box center [481, 71] width 81 height 16
click at [328, 79] on div "オーディエンス/フォロワー" at bounding box center [351, 71] width 151 height 34
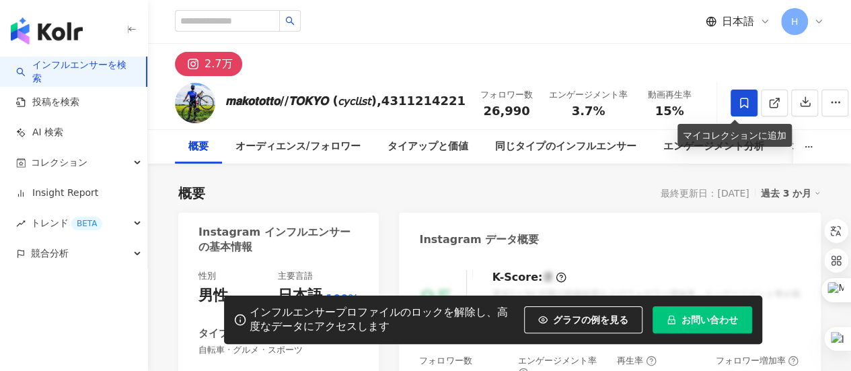
click at [738, 99] on icon at bounding box center [744, 103] width 12 height 12
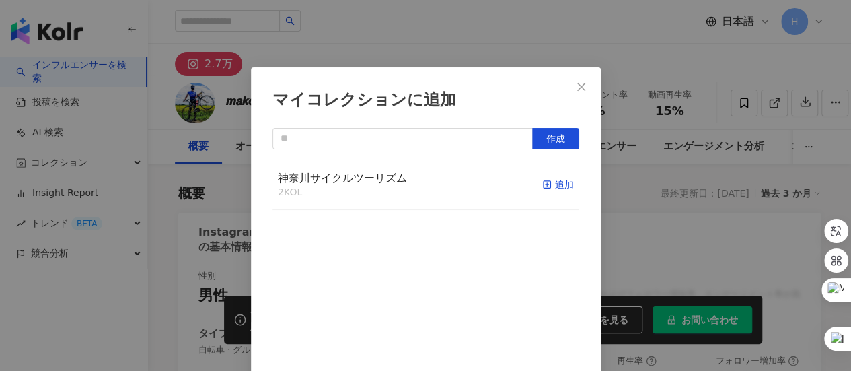
scroll to position [47, 0]
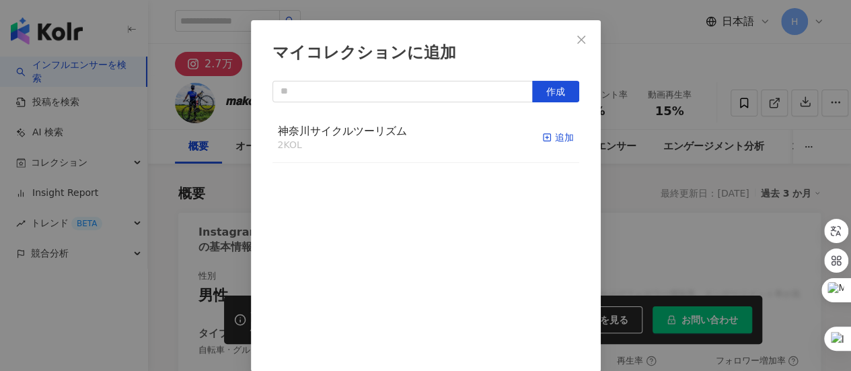
click at [542, 137] on div "追加" at bounding box center [558, 137] width 32 height 15
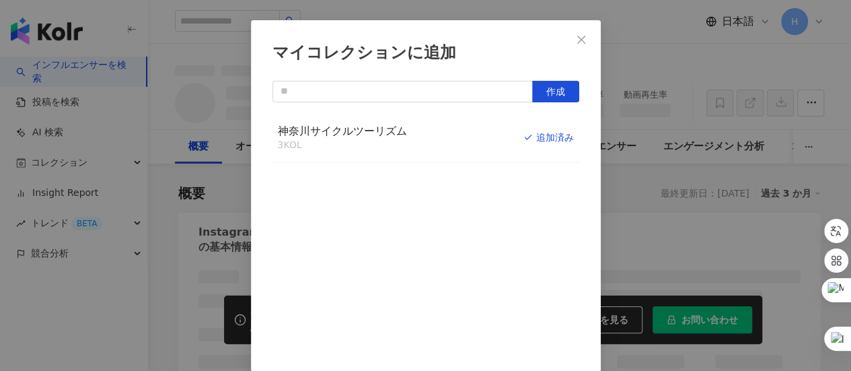
click at [576, 37] on icon "close" at bounding box center [581, 39] width 11 height 11
click at [574, 42] on div "マイコレクションに追加 作成 神奈川サイクルツーリズム 3 KOL 追加済み" at bounding box center [425, 185] width 851 height 371
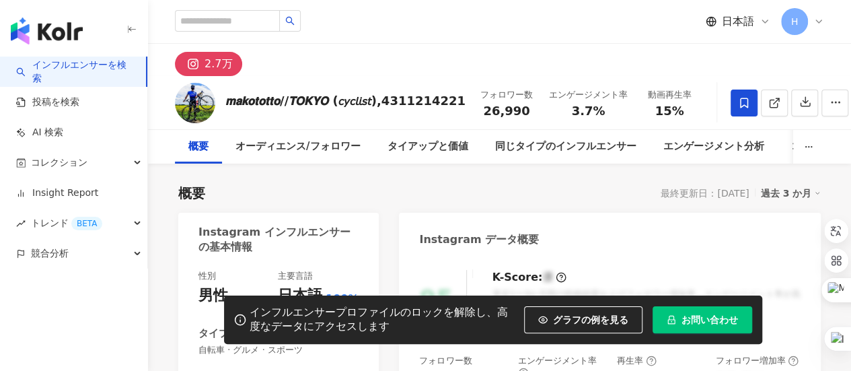
scroll to position [0, 0]
click at [574, 153] on div "同じタイプのインフルエンサー" at bounding box center [564, 147] width 141 height 16
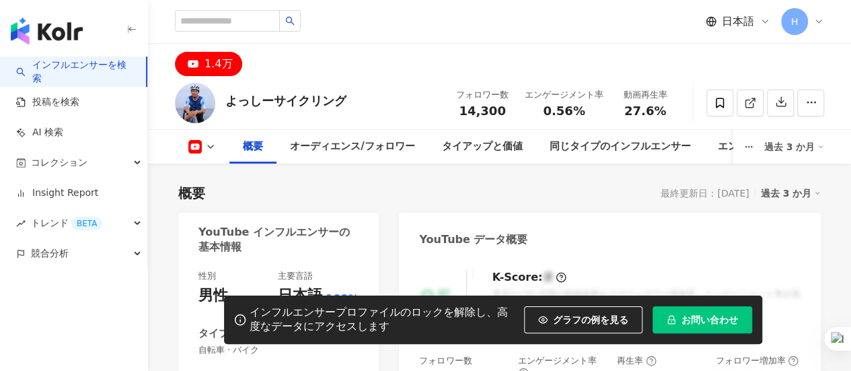
scroll to position [202, 0]
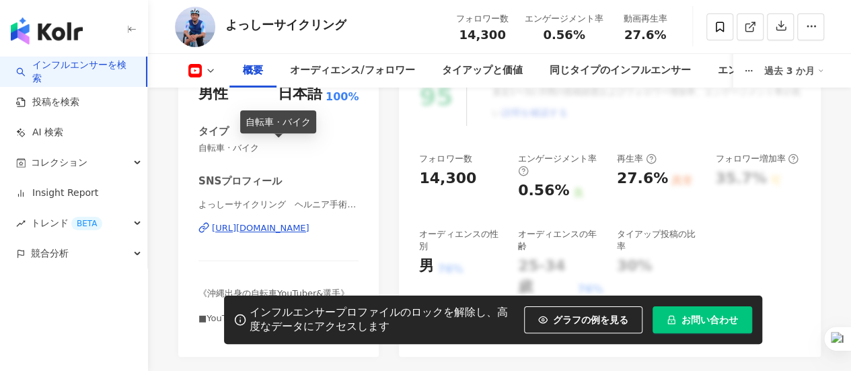
click at [332, 324] on span "もっと見る" at bounding box center [337, 330] width 44 height 12
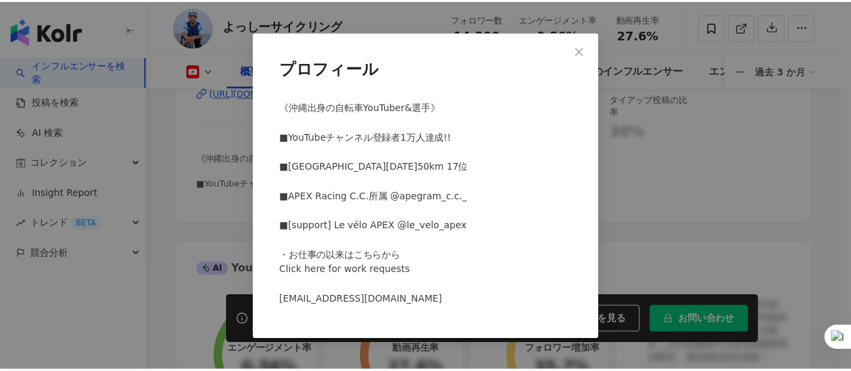
scroll to position [0, 0]
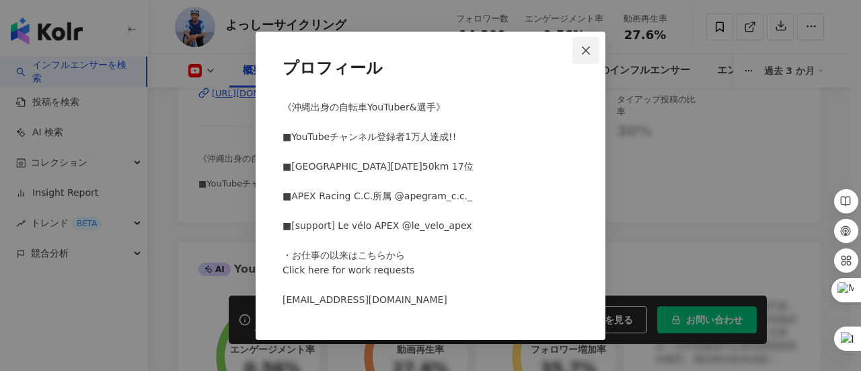
click at [586, 52] on icon "close" at bounding box center [585, 50] width 11 height 11
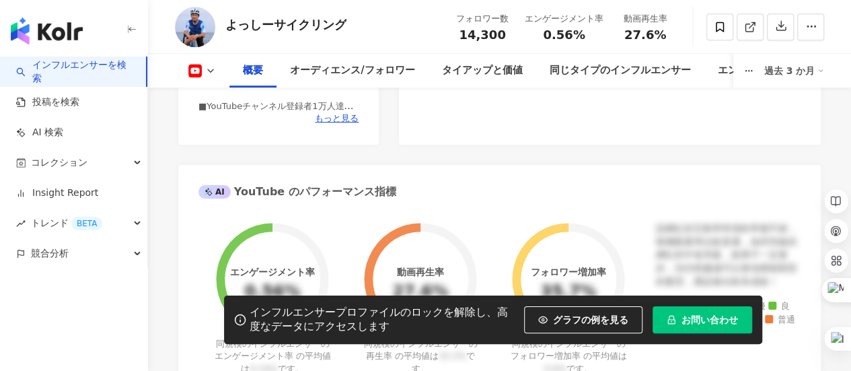
scroll to position [471, 0]
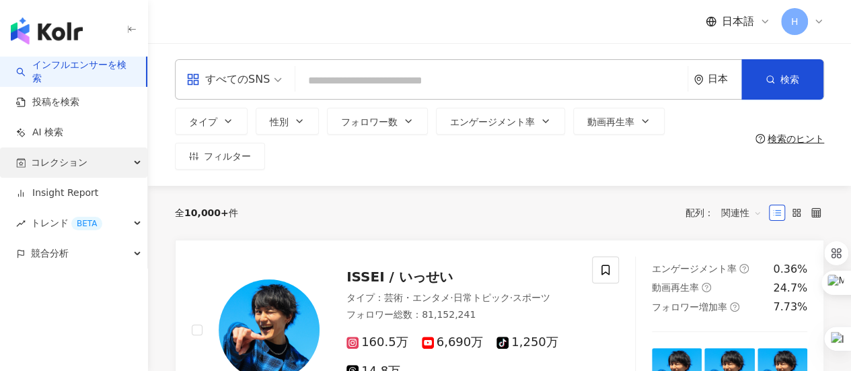
click at [63, 169] on span "コレクション" at bounding box center [59, 162] width 56 height 30
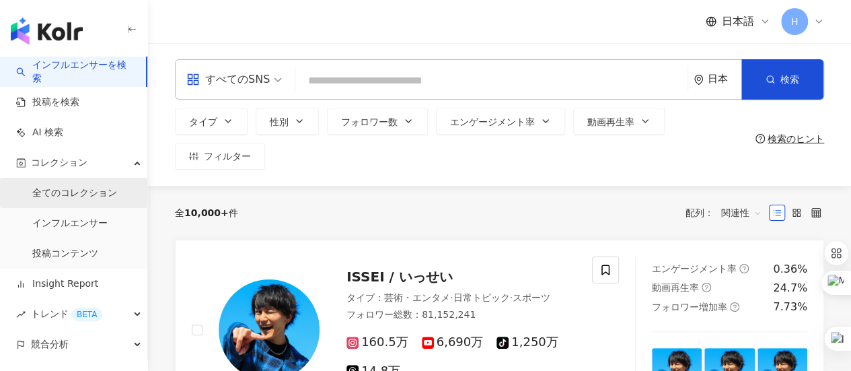
click at [62, 200] on link "全てのコレクション" at bounding box center [74, 192] width 85 height 13
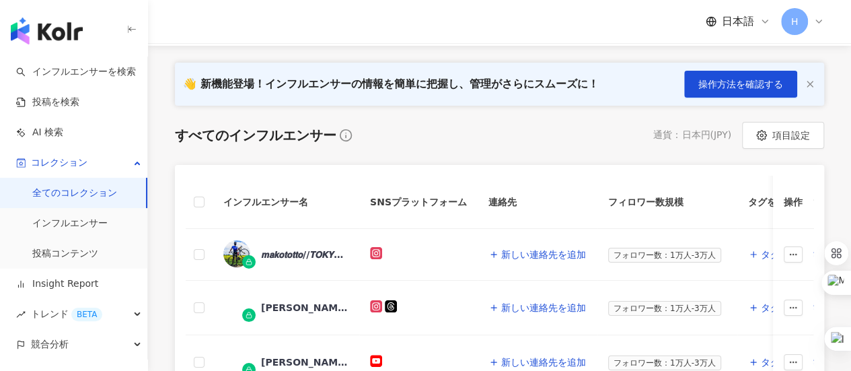
scroll to position [202, 0]
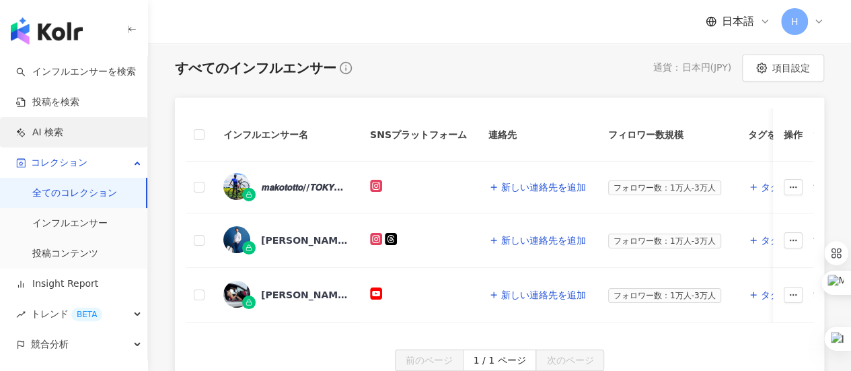
click at [63, 139] on link "AI 検索" at bounding box center [39, 132] width 47 height 13
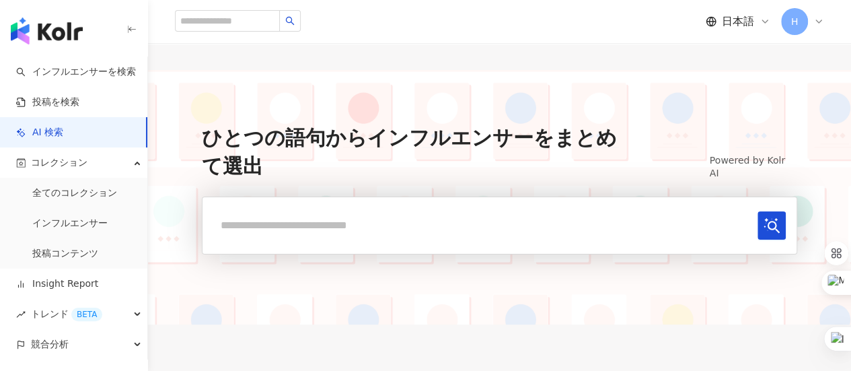
click at [268, 224] on input "text" at bounding box center [482, 225] width 539 height 28
click at [757, 211] on button "submit" at bounding box center [771, 225] width 28 height 28
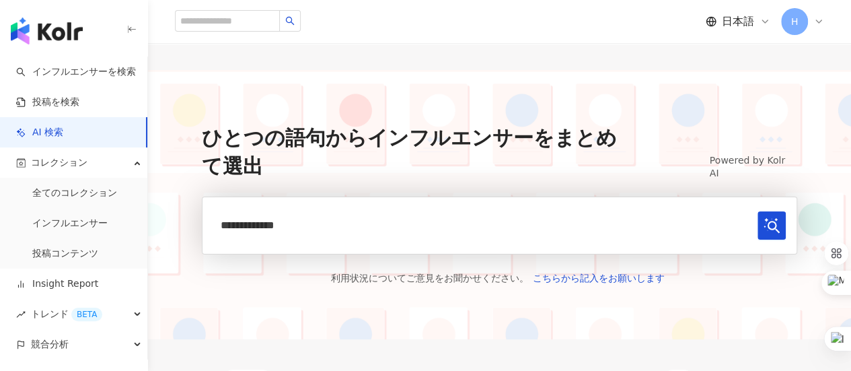
click at [284, 233] on input "**********" at bounding box center [482, 225] width 539 height 28
drag, startPoint x: 284, startPoint y: 228, endPoint x: 118, endPoint y: 210, distance: 166.4
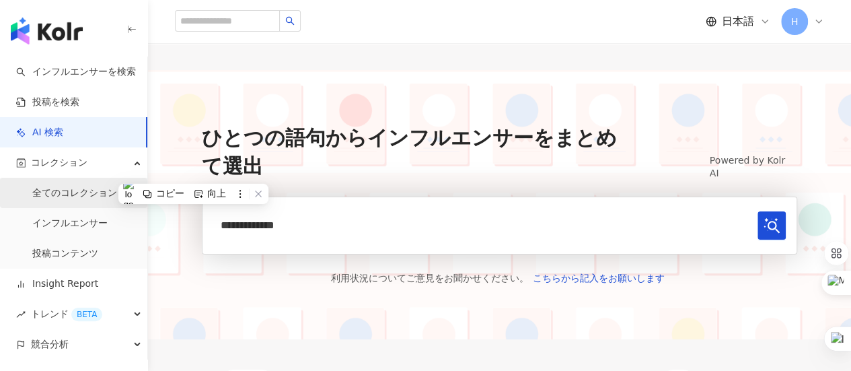
type input "**********"
click at [757, 211] on button "submit" at bounding box center [771, 225] width 28 height 28
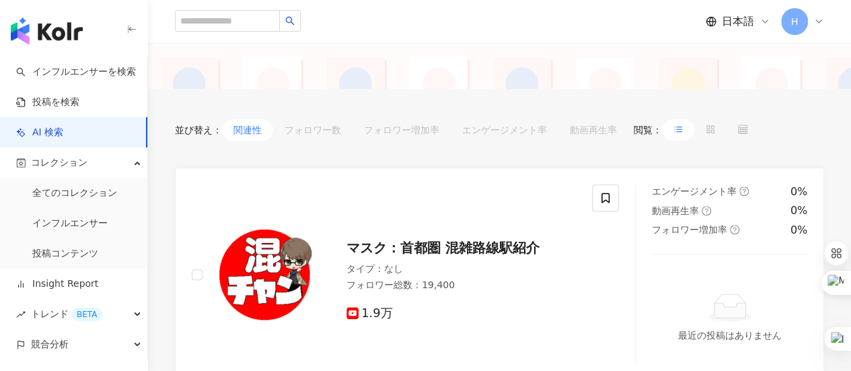
scroll to position [258, 0]
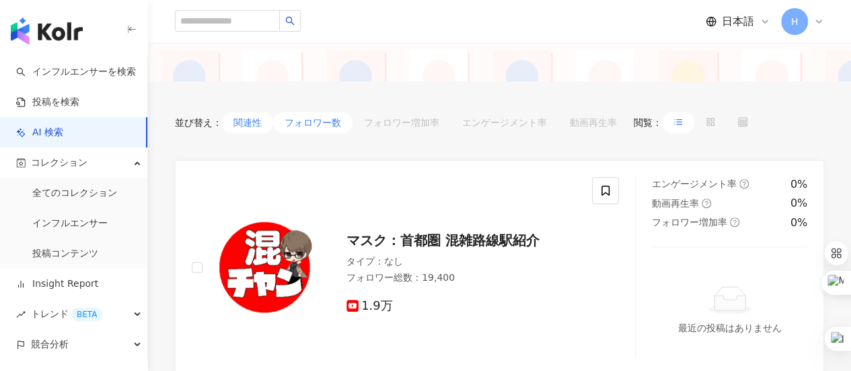
click at [321, 124] on button "フォロワー数" at bounding box center [312, 123] width 79 height 22
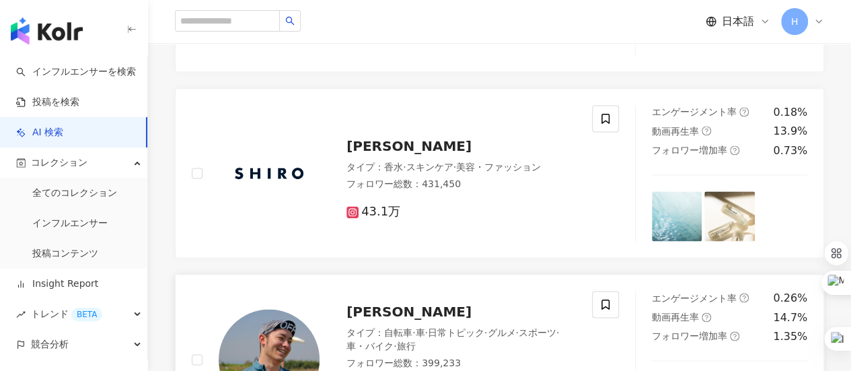
scroll to position [3620, 0]
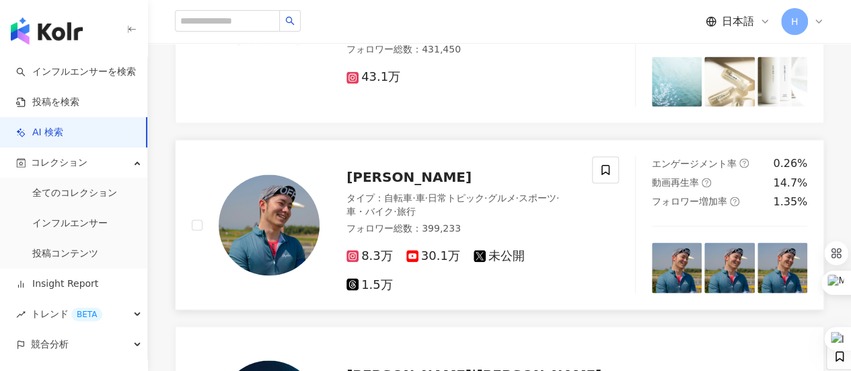
click at [427, 192] on span "·" at bounding box center [425, 197] width 3 height 11
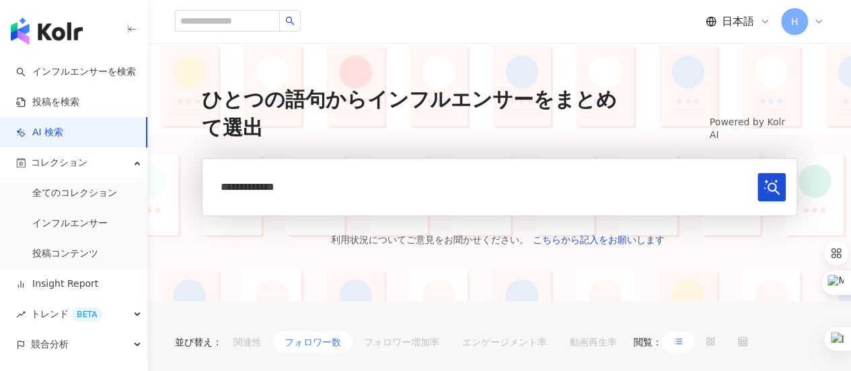
scroll to position [67, 0]
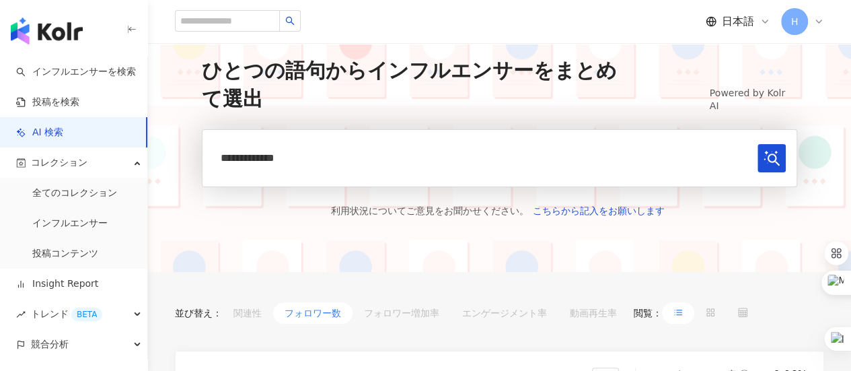
click at [378, 157] on input "**********" at bounding box center [482, 158] width 539 height 28
click at [72, 67] on link "インフルエンサーを検索" at bounding box center [76, 71] width 120 height 13
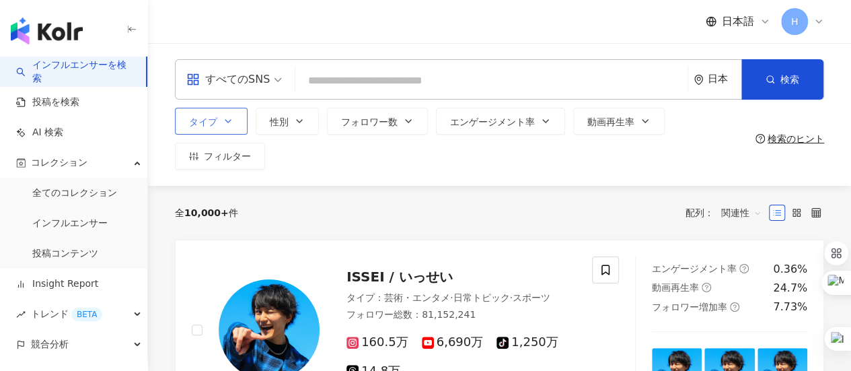
click at [241, 122] on button "タイプ" at bounding box center [211, 121] width 73 height 27
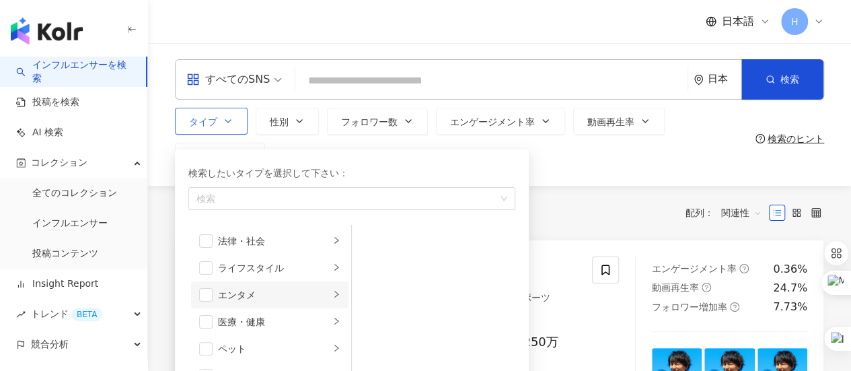
scroll to position [465, 0]
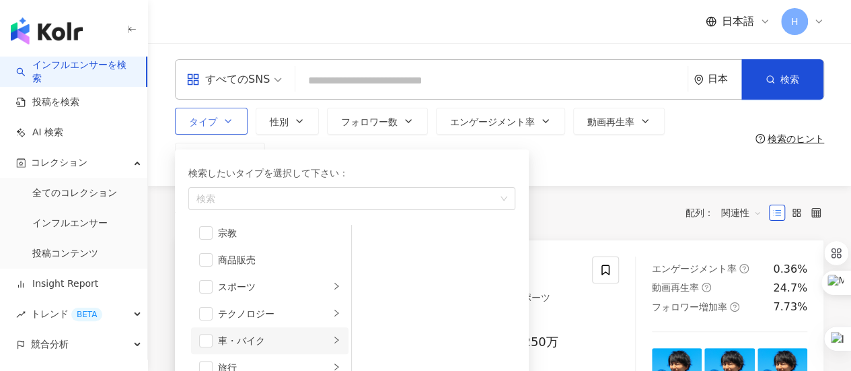
click at [254, 343] on div "車・バイク" at bounding box center [274, 340] width 112 height 15
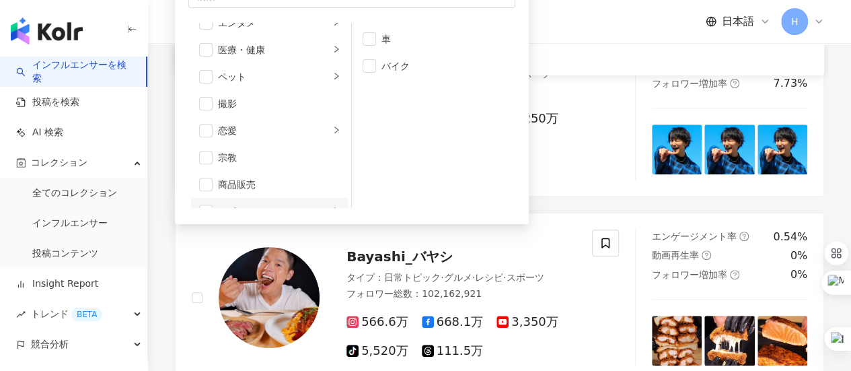
scroll to position [399, 0]
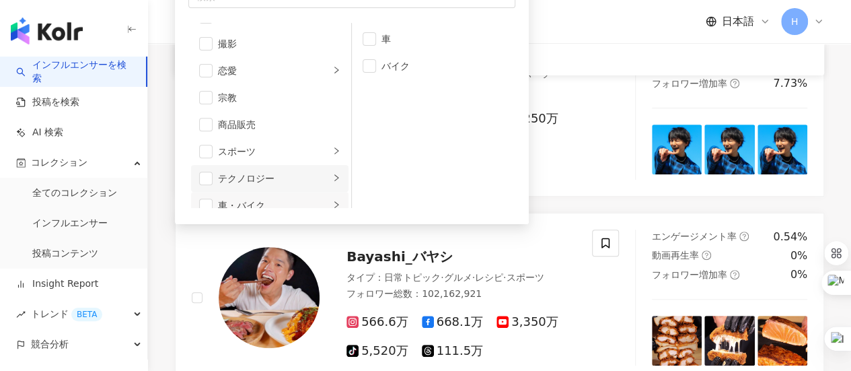
click at [303, 165] on li "テクノロジー" at bounding box center [269, 178] width 157 height 27
click at [297, 144] on div "スポーツ" at bounding box center [274, 151] width 112 height 15
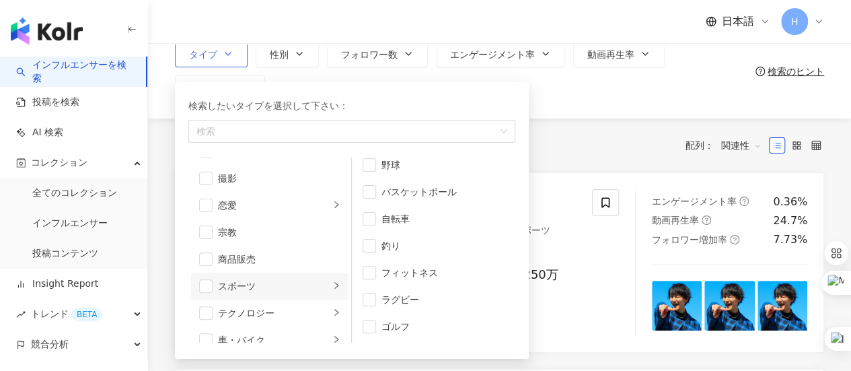
scroll to position [35, 0]
click at [367, 220] on span "button" at bounding box center [368, 219] width 13 height 13
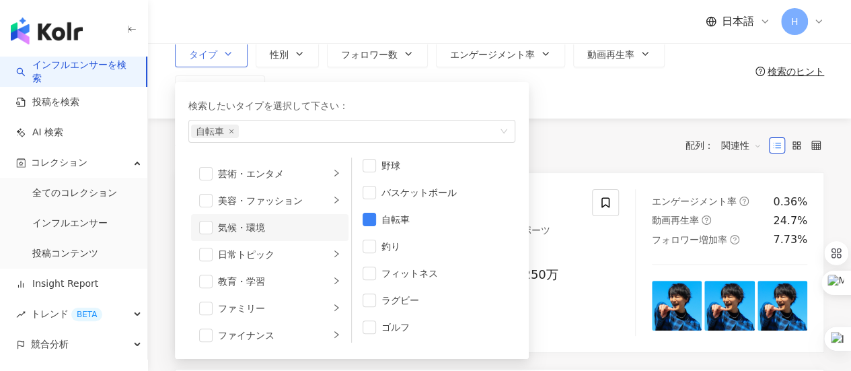
scroll to position [0, 0]
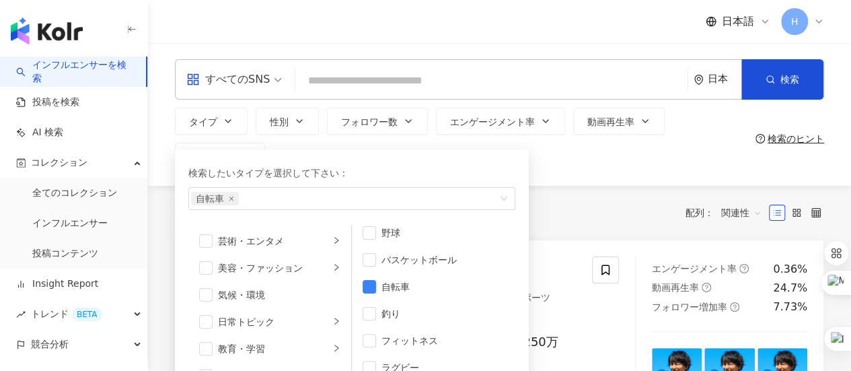
click at [584, 235] on div "全 10,000+ 件 配列： 関連性" at bounding box center [499, 213] width 649 height 54
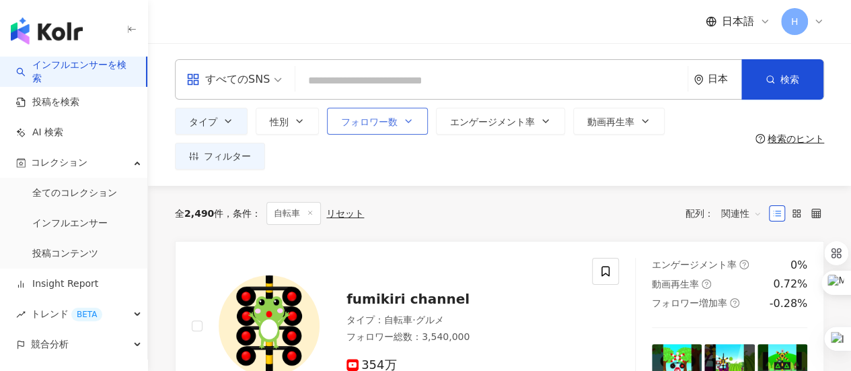
click at [397, 122] on button "フォロワー数" at bounding box center [377, 121] width 101 height 27
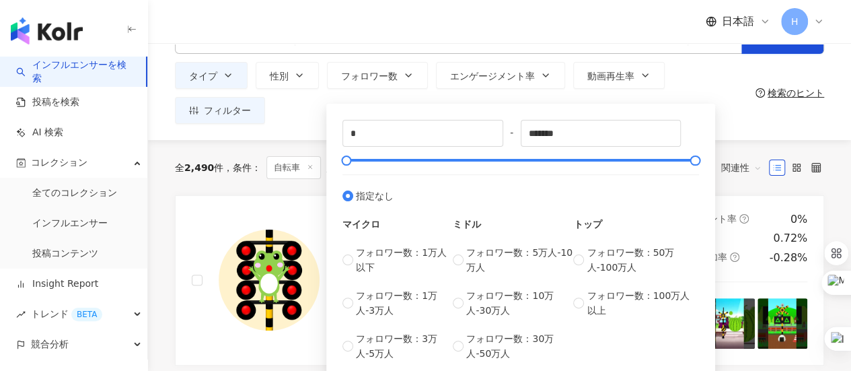
scroll to position [67, 0]
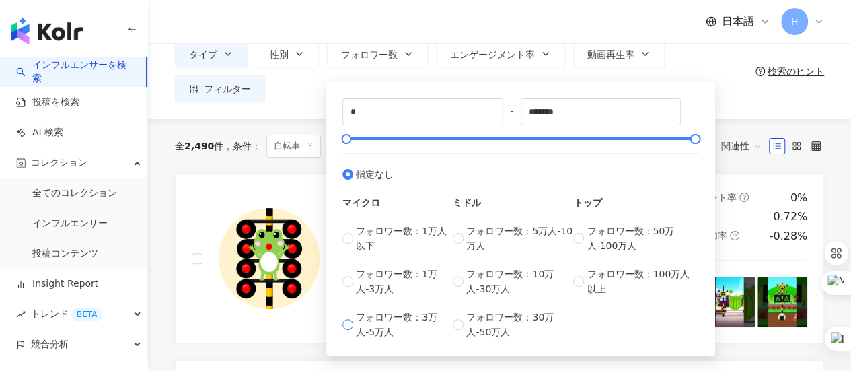
click at [412, 322] on span "フォロワー数：3万人-5万人" at bounding box center [404, 324] width 97 height 30
type input "*****"
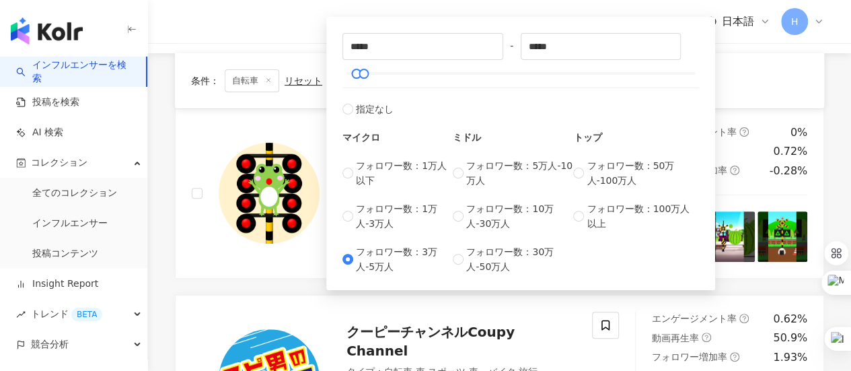
scroll to position [202, 0]
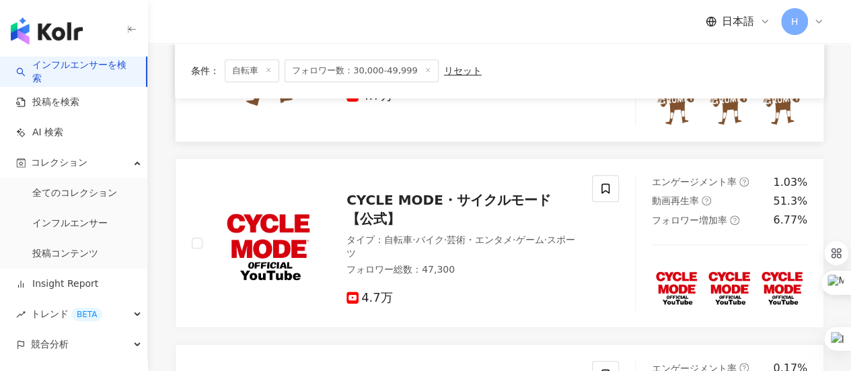
scroll to position [67, 0]
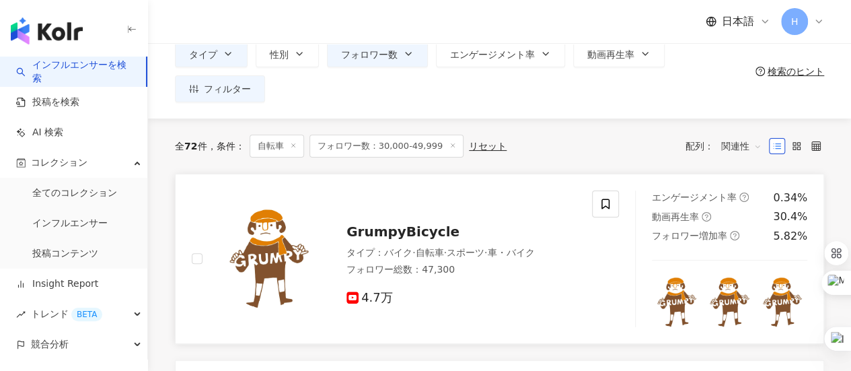
click at [416, 228] on span "GrumpyBicycle" at bounding box center [402, 231] width 113 height 16
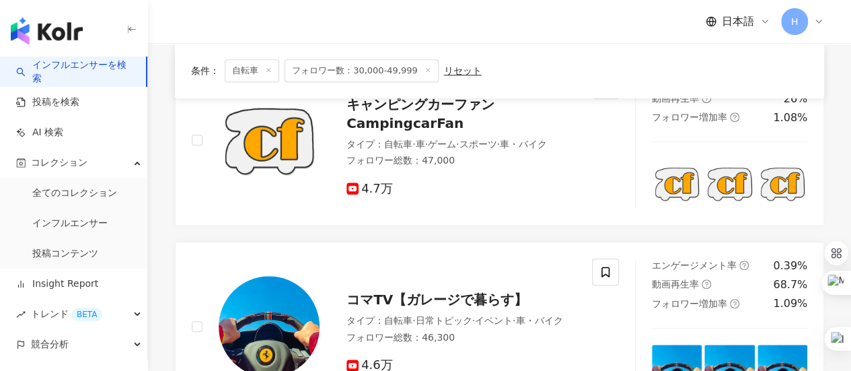
scroll to position [673, 0]
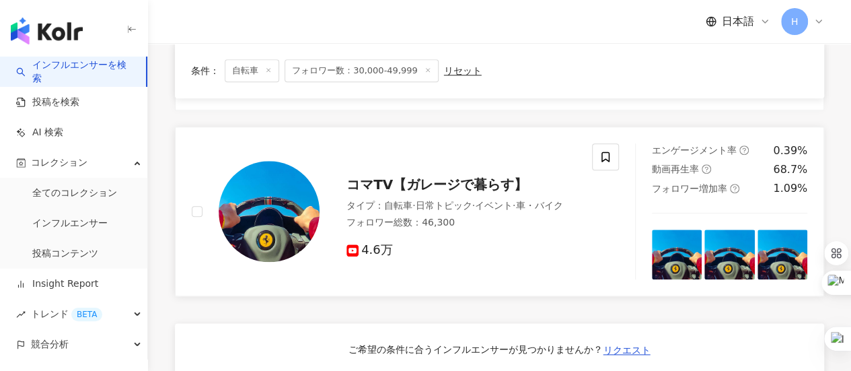
click at [428, 176] on span "コマTV【ガレージで暮らす】" at bounding box center [436, 184] width 181 height 16
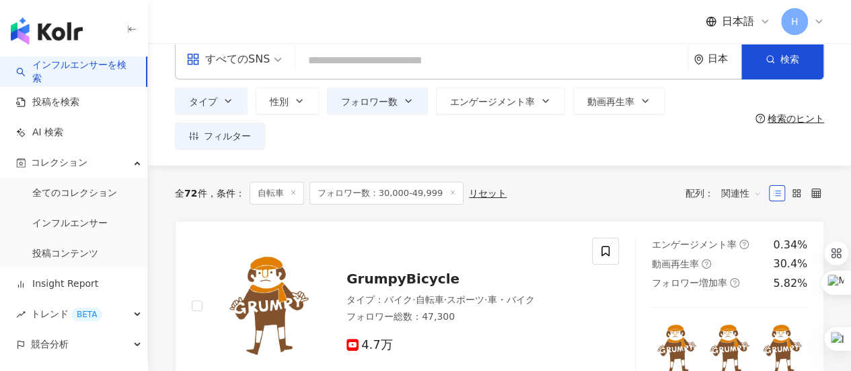
scroll to position [0, 0]
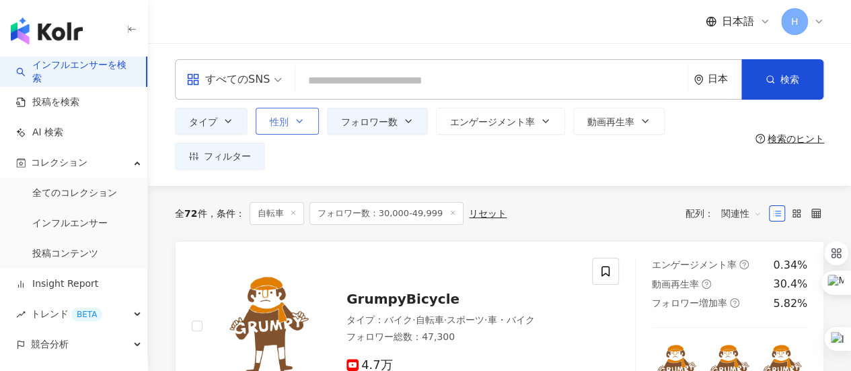
click at [300, 131] on button "性別" at bounding box center [287, 121] width 63 height 27
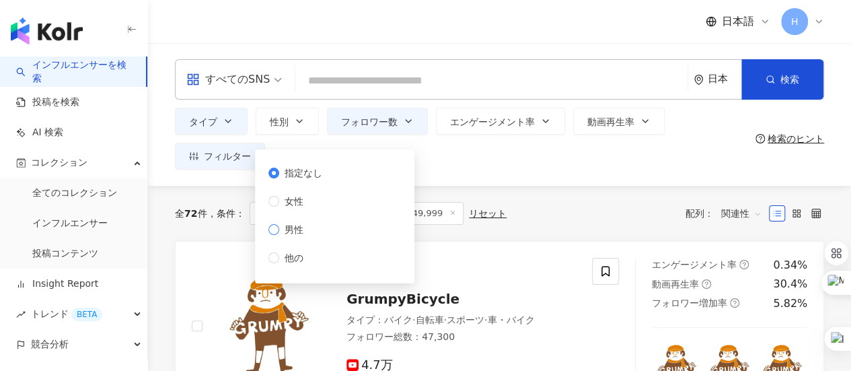
click at [306, 232] on span "男性" at bounding box center [294, 229] width 30 height 15
click at [562, 159] on div "タイプ 性別 フォロワー数 エンゲージメント率 動画再生率 フィルター ***** - ***** 指定なし マイクロ フォロワー数：1万人以下 フォロワー数…" at bounding box center [462, 139] width 575 height 62
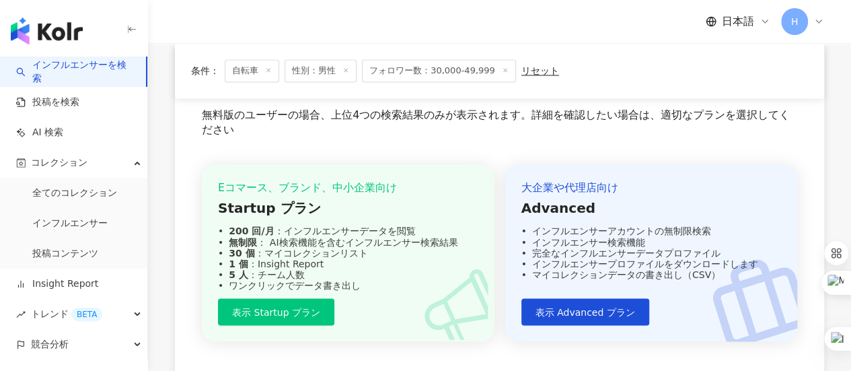
scroll to position [1143, 0]
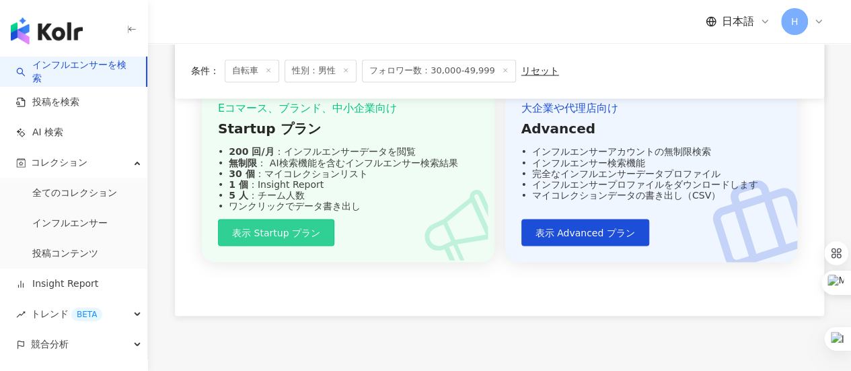
click at [293, 227] on span "表示 Startup プラン" at bounding box center [276, 232] width 88 height 11
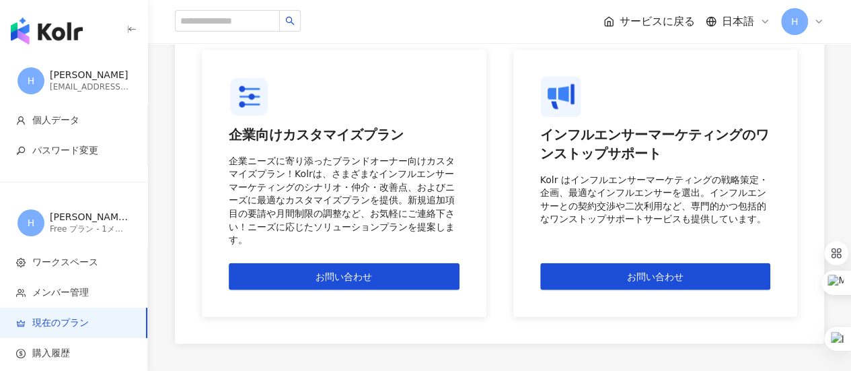
scroll to position [1412, 0]
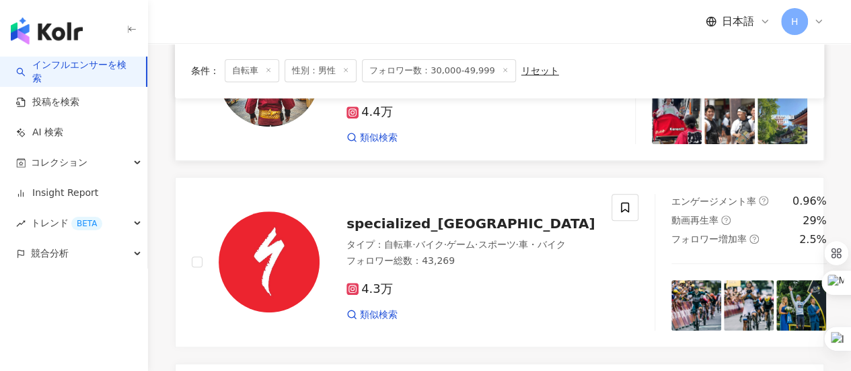
scroll to position [269, 0]
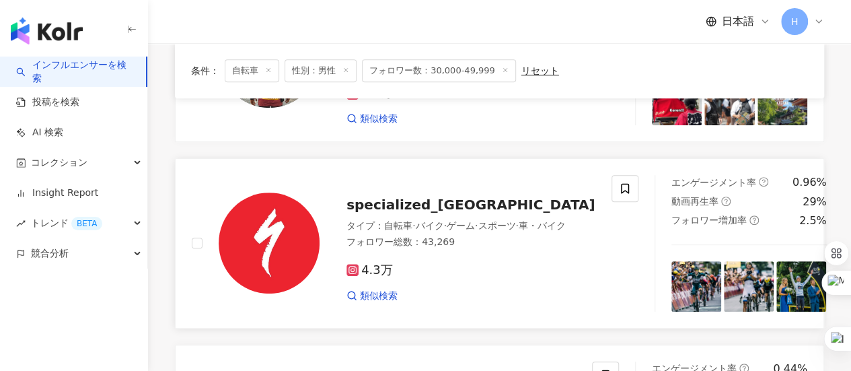
click at [295, 239] on img at bounding box center [269, 242] width 101 height 101
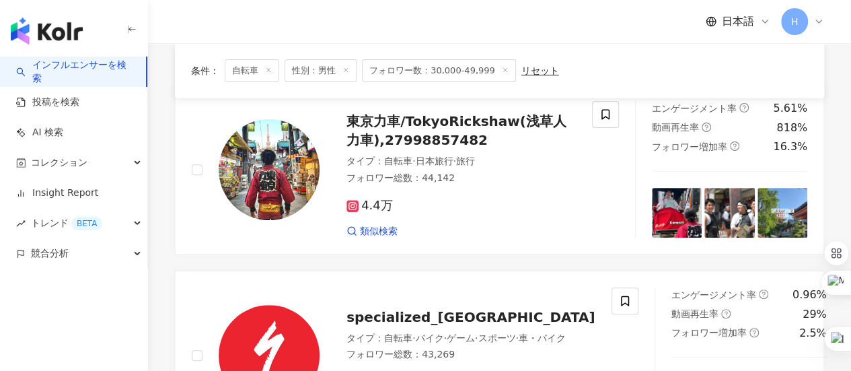
scroll to position [0, 0]
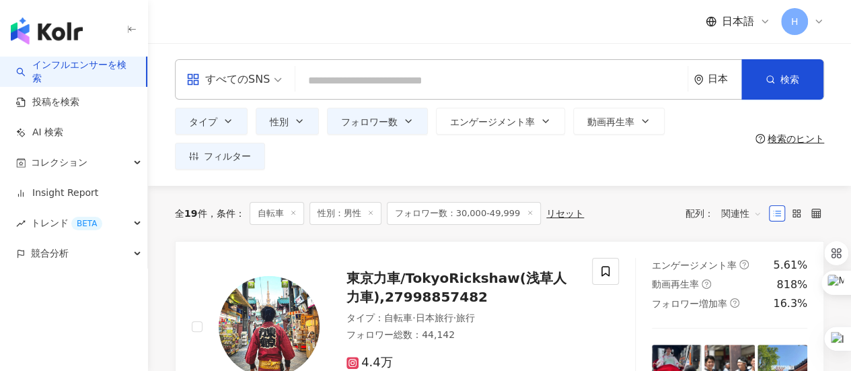
click at [405, 87] on input "search" at bounding box center [491, 81] width 381 height 26
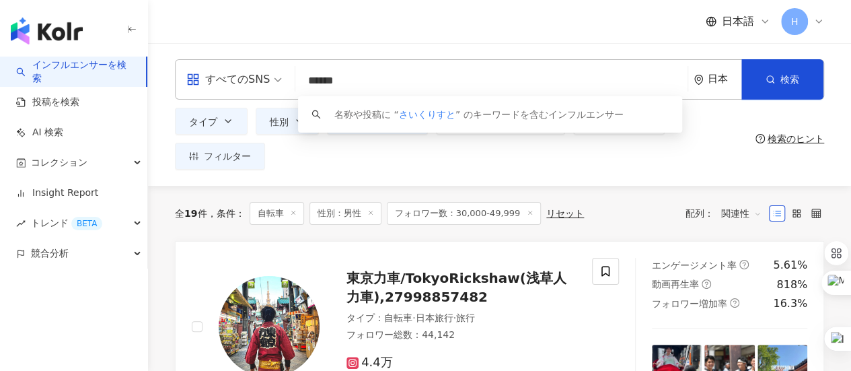
type input "******"
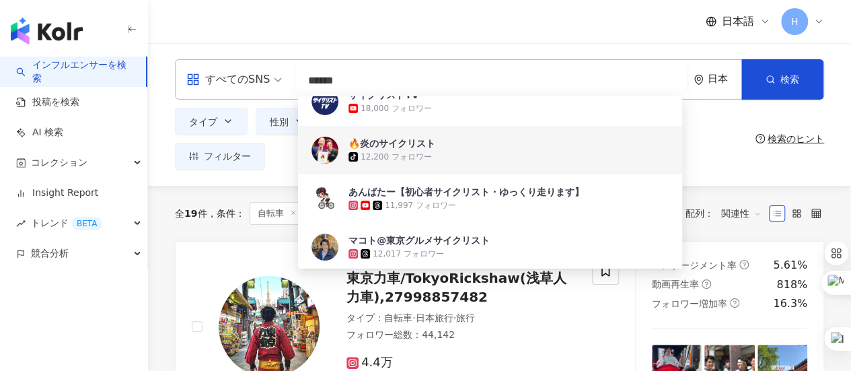
scroll to position [135, 0]
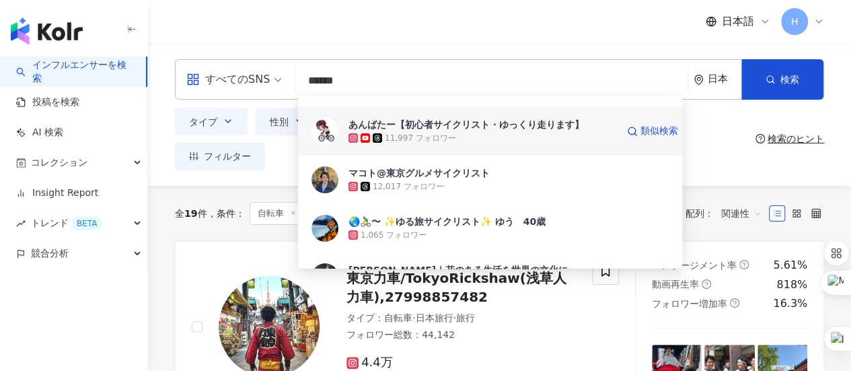
click at [500, 135] on div "11,997 フォロワー" at bounding box center [482, 137] width 268 height 13
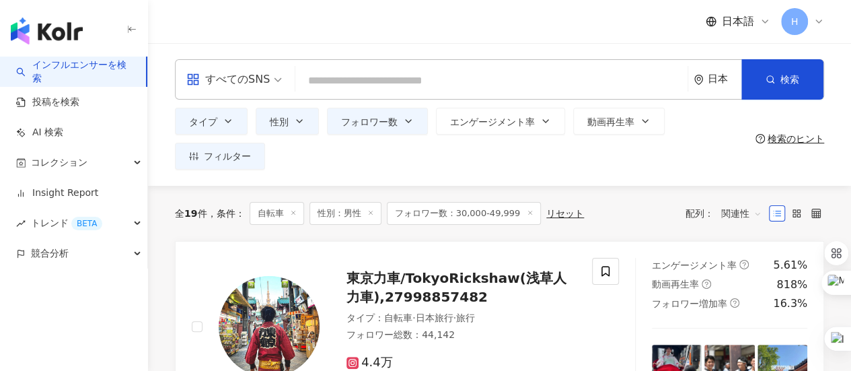
click at [449, 87] on input "search" at bounding box center [491, 81] width 381 height 26
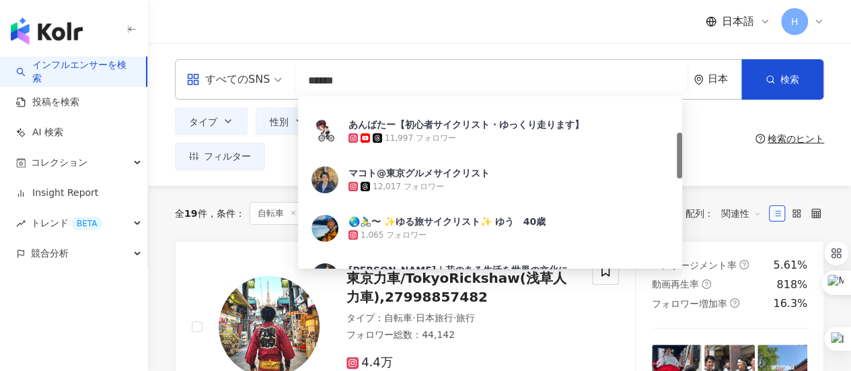
type input "******"
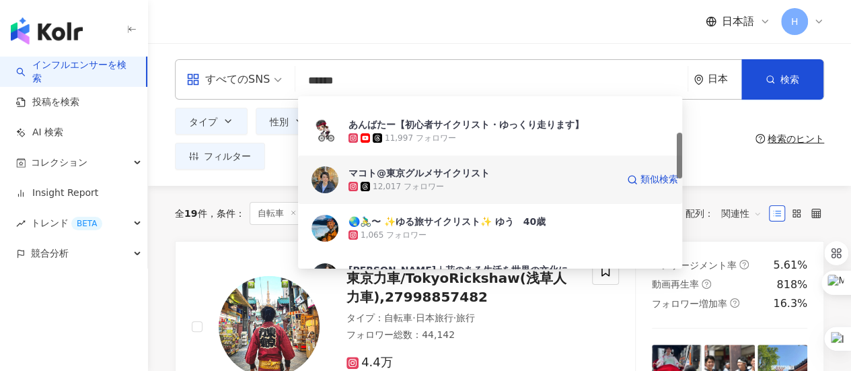
click at [438, 184] on div "12,017 フォロワー" at bounding box center [408, 186] width 71 height 11
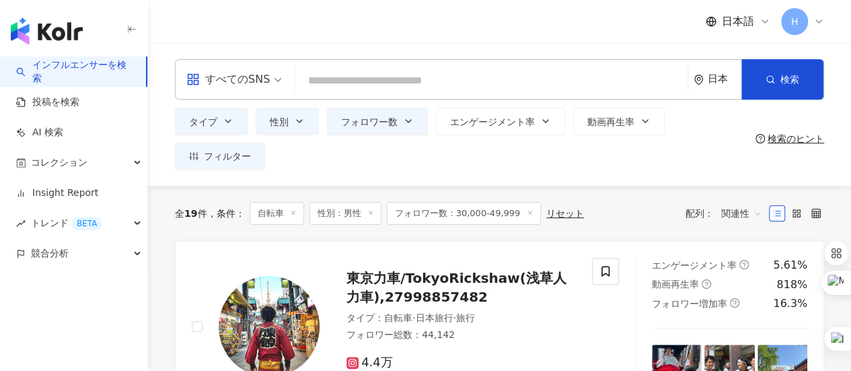
click at [408, 66] on div "すべてのSNS 日本 検索 33ba75c1-c911-495e-a4c1-ebc182f88673 🔥炎のサイクリスト tiktok-icon 12,200…" at bounding box center [499, 79] width 649 height 40
click at [398, 80] on input "search" at bounding box center [491, 81] width 381 height 26
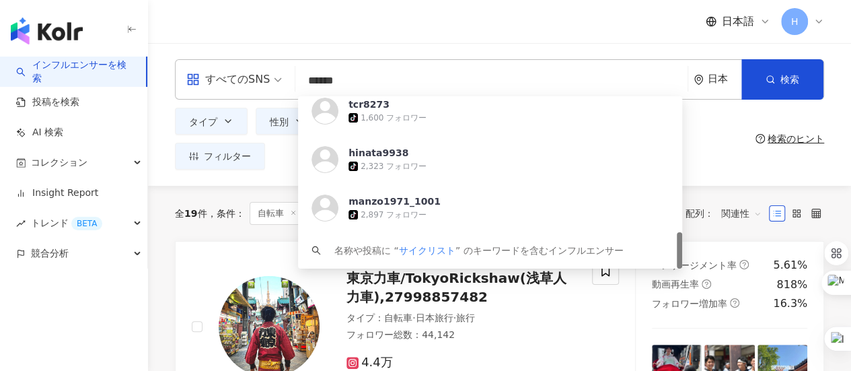
scroll to position [67, 0]
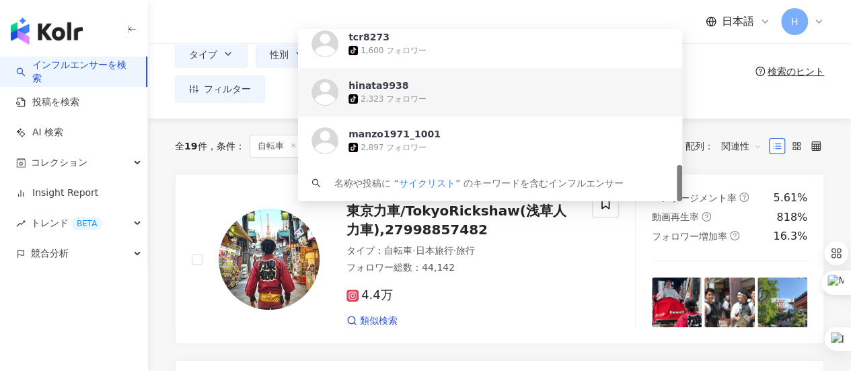
type input "******"
click at [717, 64] on div "タイプ 性別 フォロワー数 エンゲージメント率 動画再生率 フィルター" at bounding box center [462, 71] width 575 height 62
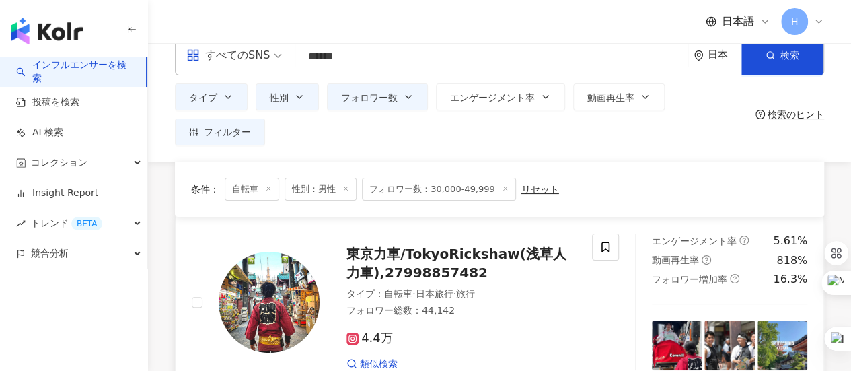
scroll to position [0, 0]
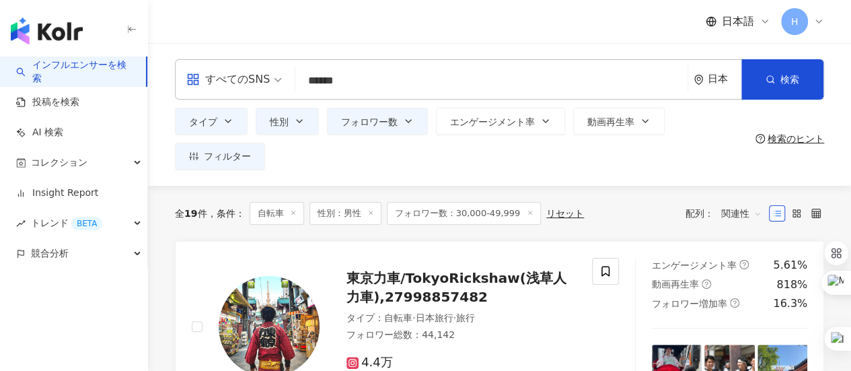
click at [527, 215] on icon at bounding box center [530, 212] width 7 height 7
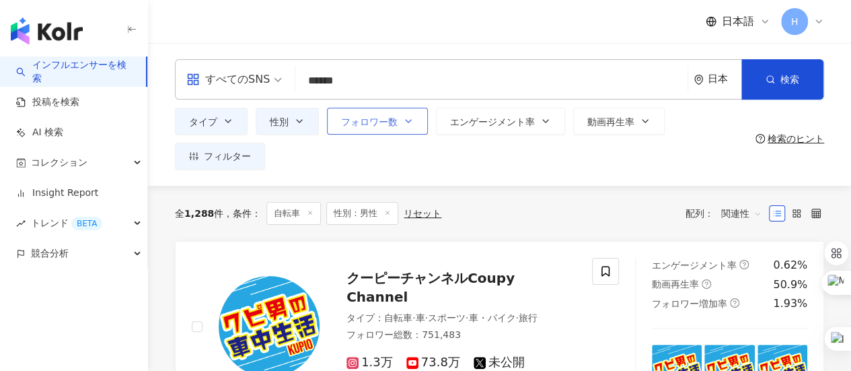
click at [419, 126] on button "フォロワー数" at bounding box center [377, 121] width 101 height 27
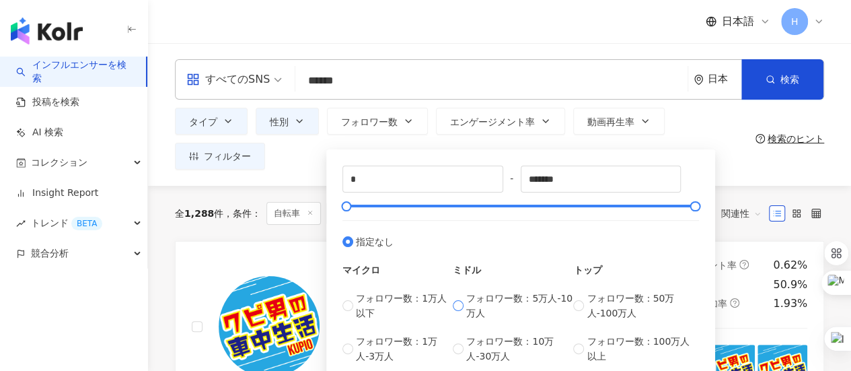
click at [531, 303] on span "フォロワー数：5万人-10万人" at bounding box center [519, 306] width 107 height 30
type input "*****"
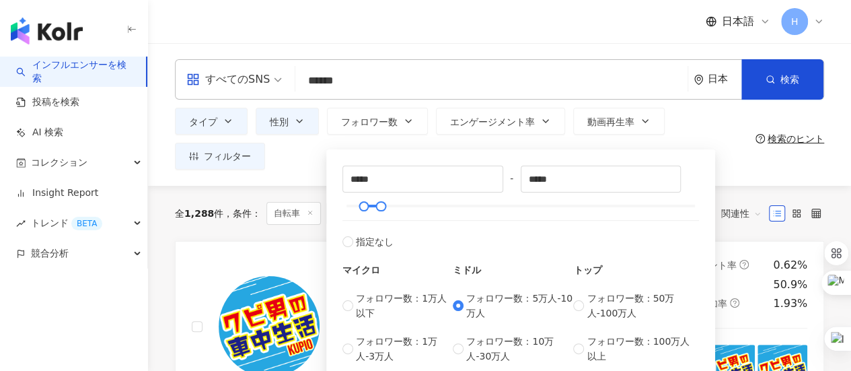
click at [740, 163] on div "タイプ 性別 フォロワー数 エンゲージメント率 動画再生率 フィルター ***** - ***** 指定なし マイクロ フォロワー数：1万人以下 フォロワー数…" at bounding box center [462, 139] width 575 height 62
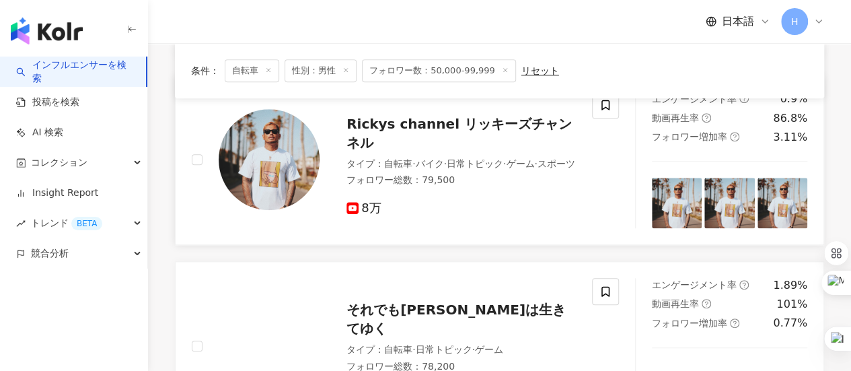
scroll to position [605, 0]
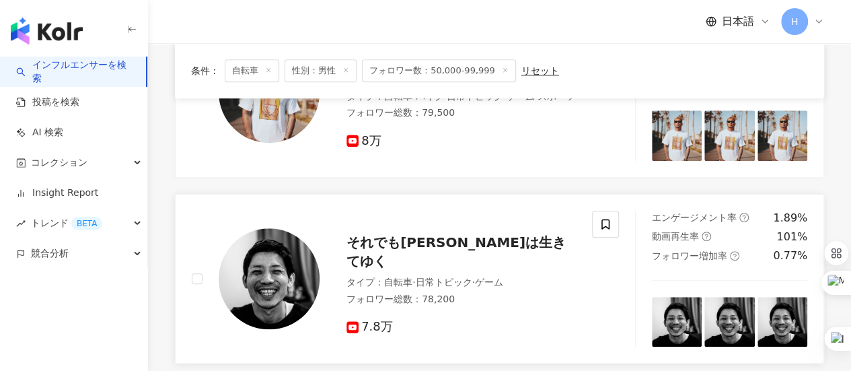
click at [412, 234] on span "それでも上杉は生きてゆく" at bounding box center [455, 251] width 219 height 35
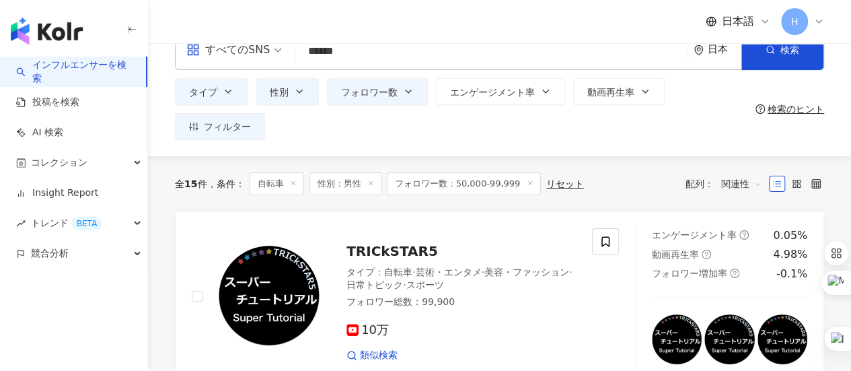
scroll to position [0, 0]
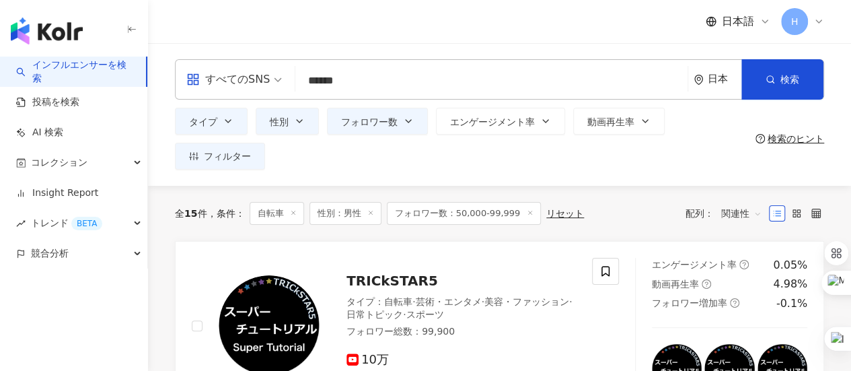
click at [375, 63] on div "すべてのSNS ****** 日本 検索 https://www.tiktok.com/@tcr8273 https://www.tiktok.com/@hi…" at bounding box center [499, 79] width 649 height 40
click at [370, 89] on input "******" at bounding box center [491, 81] width 381 height 26
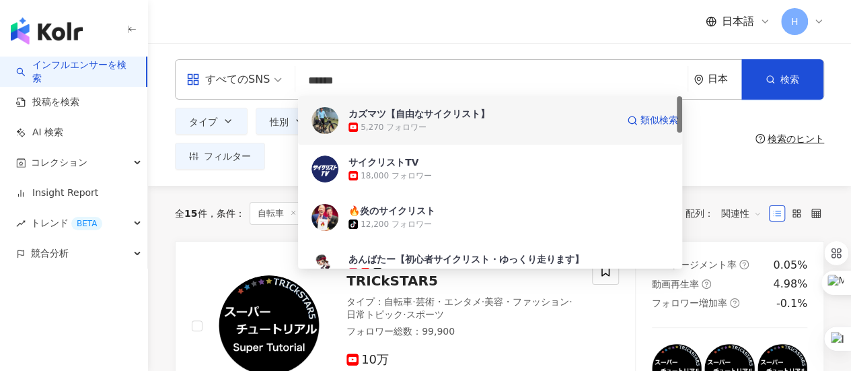
click at [426, 124] on div "5,270 フォロワー" at bounding box center [482, 126] width 268 height 13
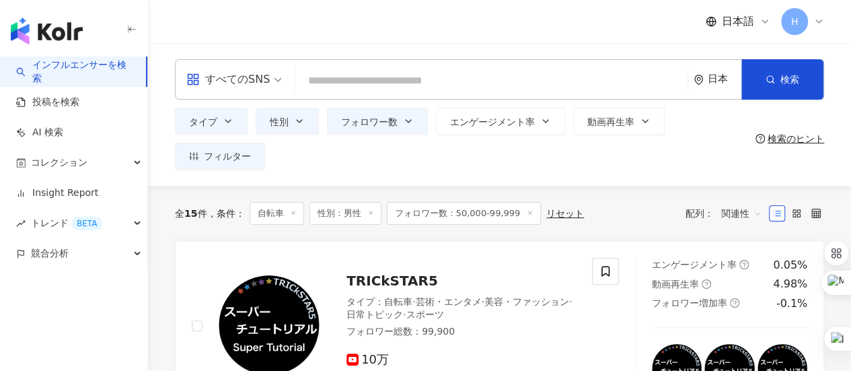
click at [397, 72] on input "search" at bounding box center [491, 81] width 381 height 26
click at [527, 212] on icon at bounding box center [530, 212] width 7 height 7
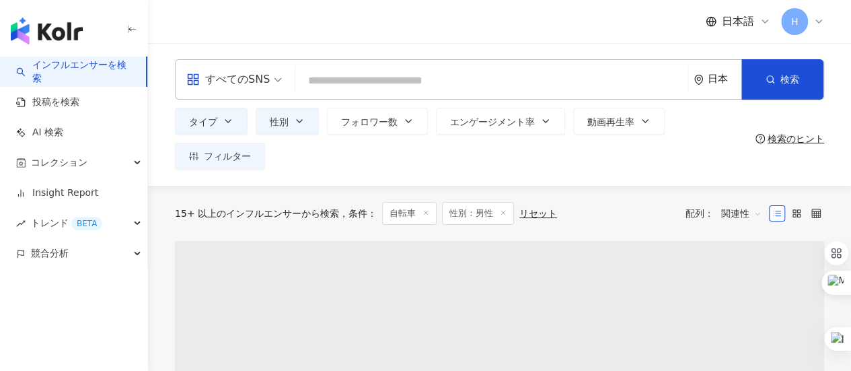
click at [347, 90] on input "search" at bounding box center [491, 81] width 381 height 26
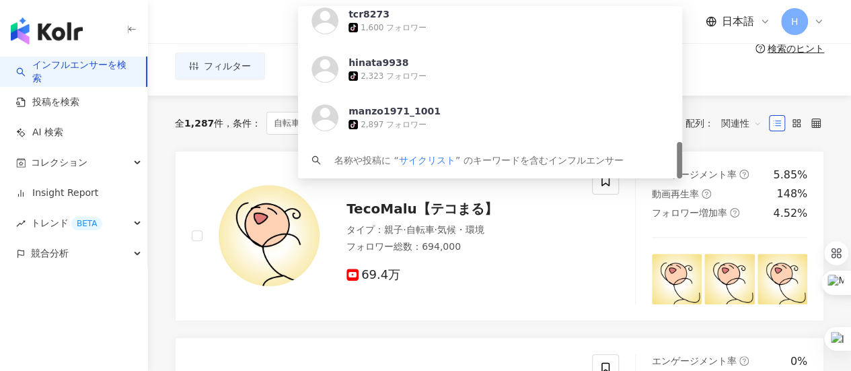
scroll to position [135, 0]
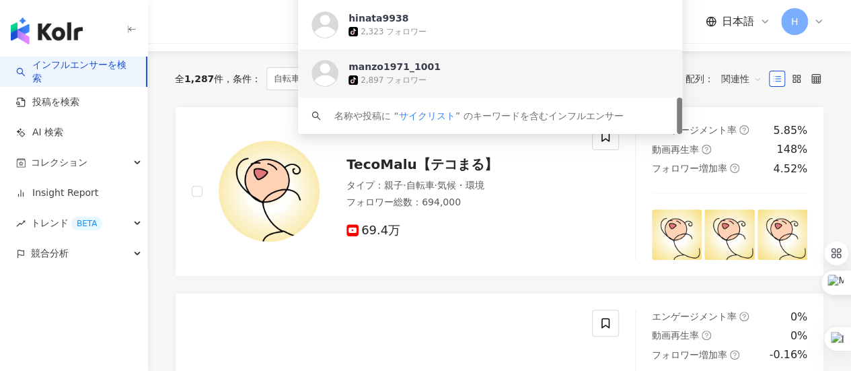
click at [204, 34] on div "日本語 H" at bounding box center [499, 21] width 649 height 43
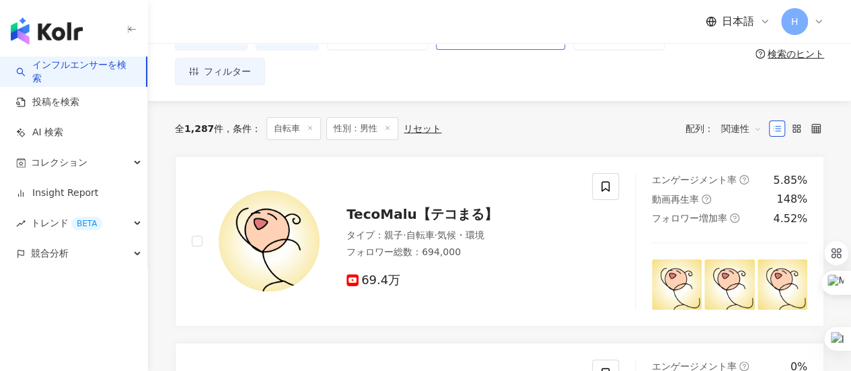
scroll to position [0, 0]
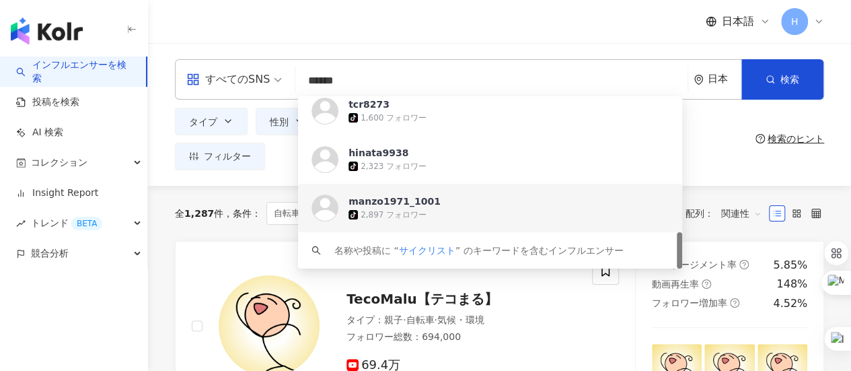
click at [409, 81] on input "******" at bounding box center [491, 81] width 381 height 26
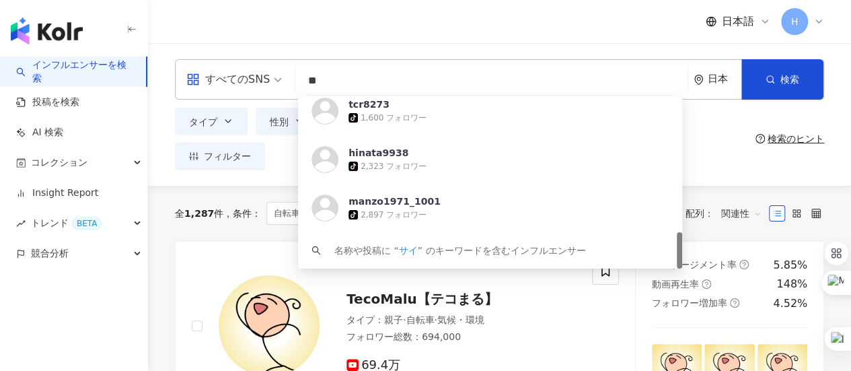
type input "*"
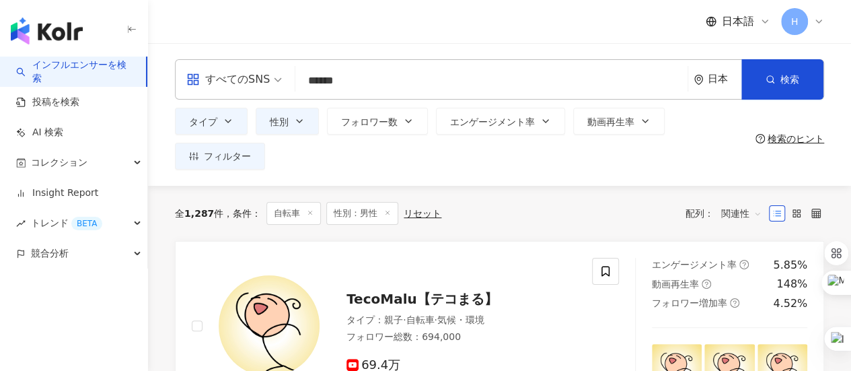
type input "******"
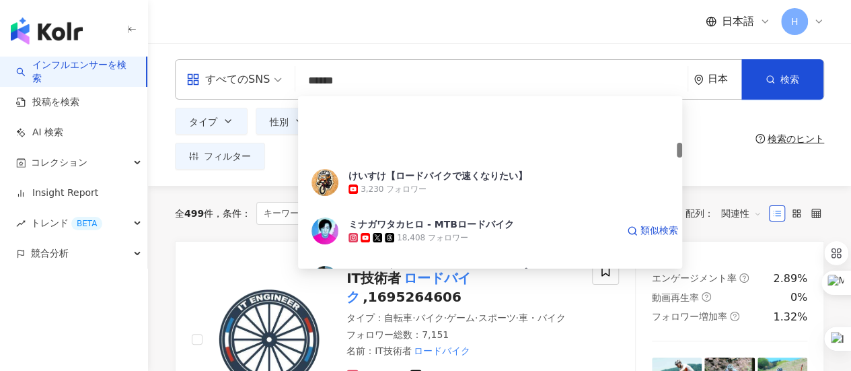
scroll to position [538, 0]
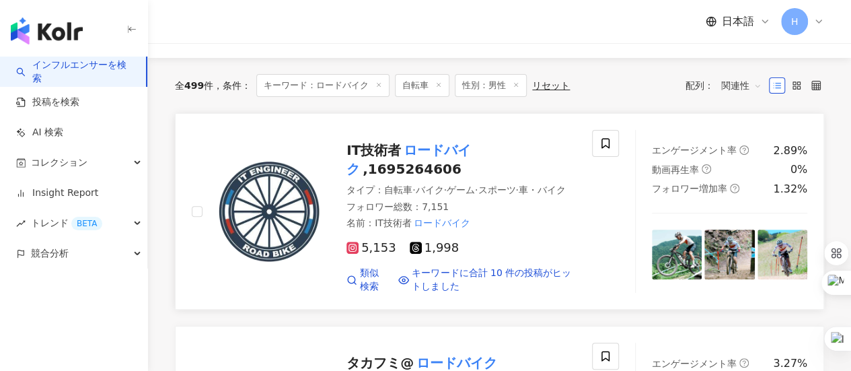
scroll to position [0, 0]
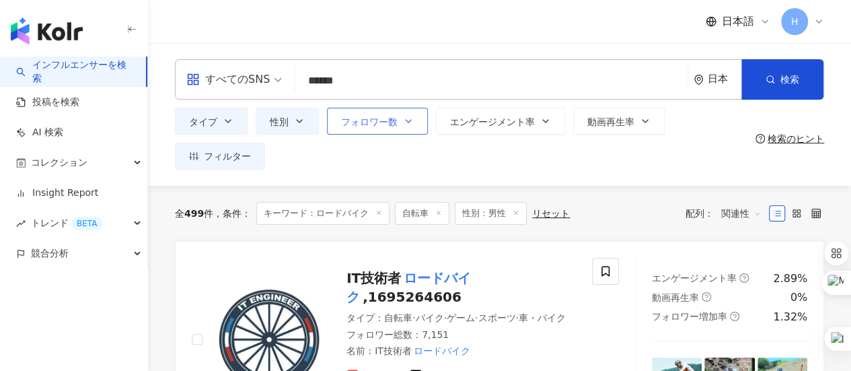
click at [414, 123] on button "フォロワー数" at bounding box center [377, 121] width 101 height 27
type input "*"
type input "*******"
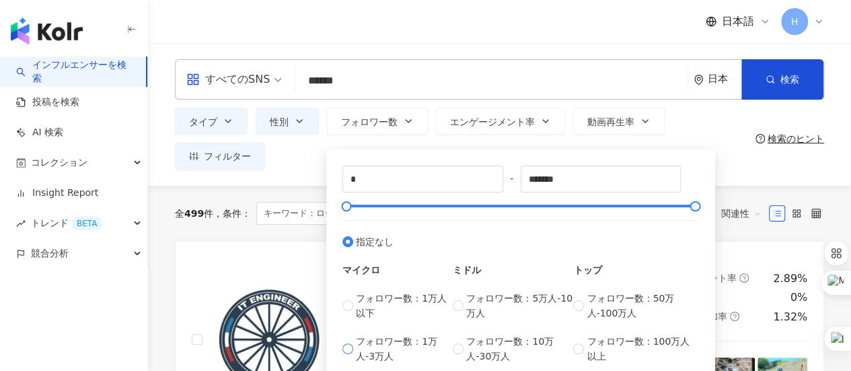
scroll to position [67, 0]
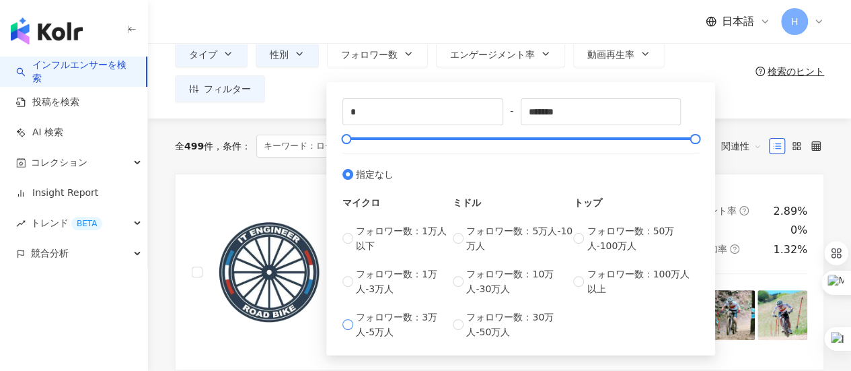
click at [395, 326] on span "フォロワー数：3万人-5万人" at bounding box center [404, 324] width 97 height 30
type input "*****"
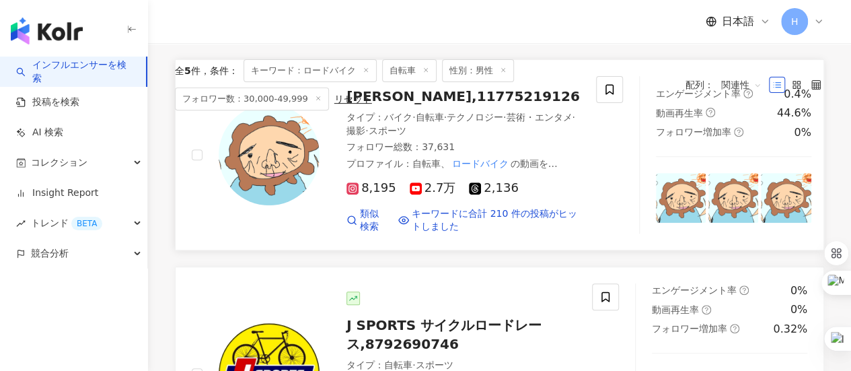
scroll to position [135, 0]
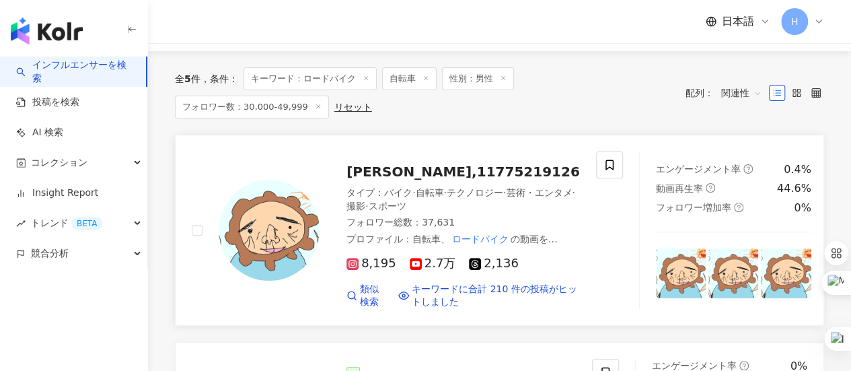
click at [400, 163] on span "コンポ・DE・リング,11775219126" at bounding box center [462, 171] width 233 height 16
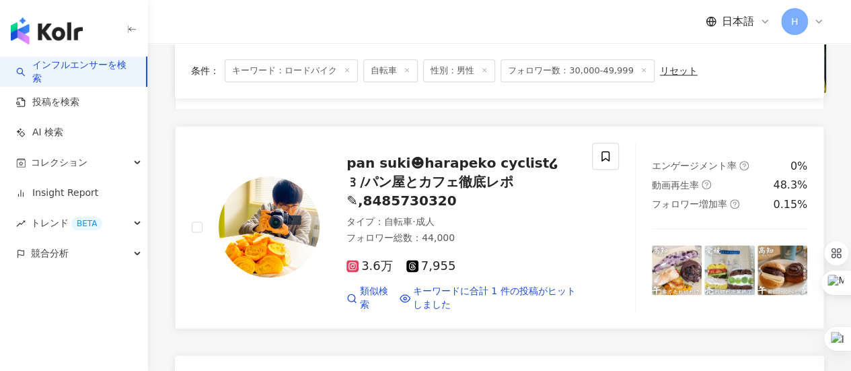
scroll to position [740, 0]
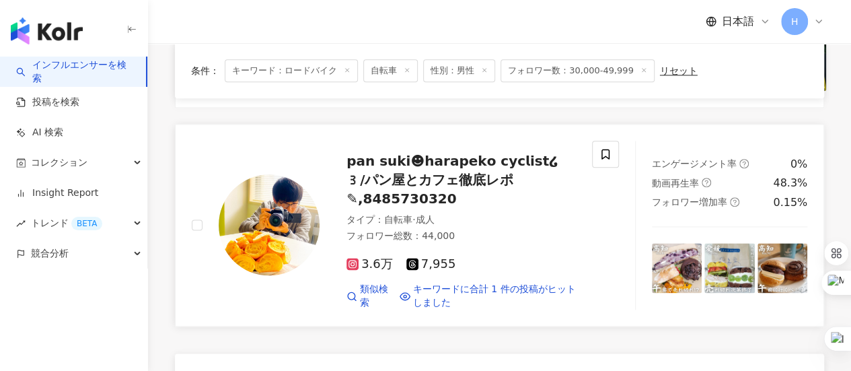
click at [455, 156] on span "𝗽𝗮𝗻 𝘀𝘂𝗸𝗶☻𝗵𝗮𝗿𝗮𝗽𝗲𝗸𝗼 𝗰𝘆𝗰𝗹𝗶𝘀𝘁໒꒱/パン屋とカフェ徹底レポ✎,8485730320" at bounding box center [452, 180] width 212 height 54
click at [611, 148] on icon at bounding box center [605, 154] width 12 height 12
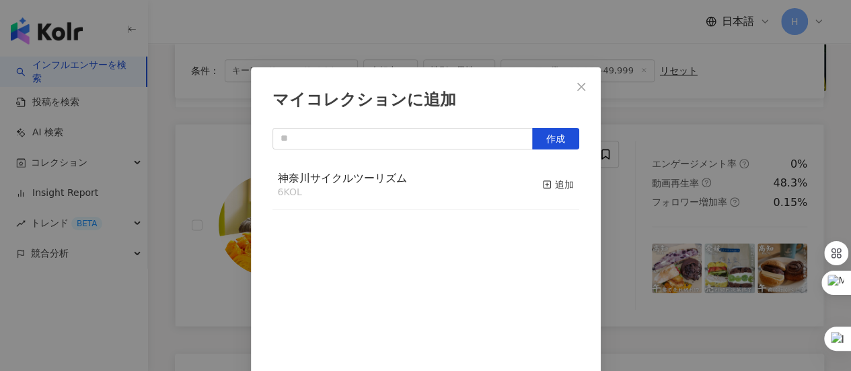
scroll to position [47, 0]
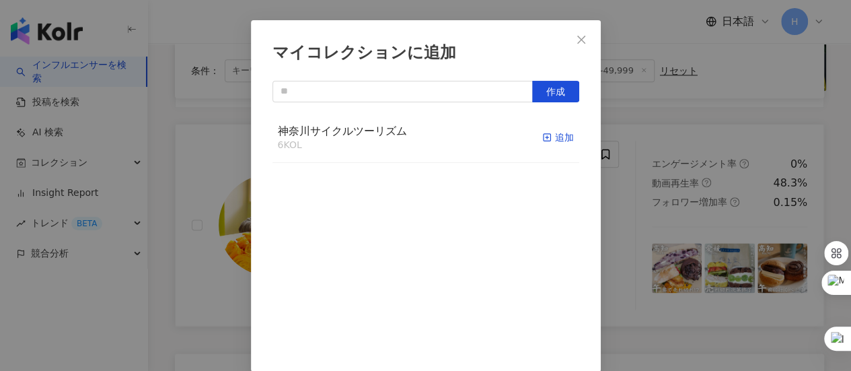
click at [542, 140] on div "追加" at bounding box center [558, 137] width 32 height 15
click at [585, 38] on span "Close" at bounding box center [581, 39] width 27 height 11
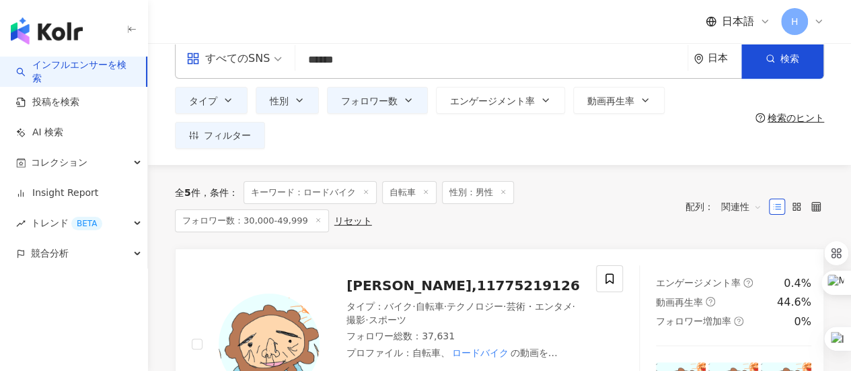
scroll to position [0, 0]
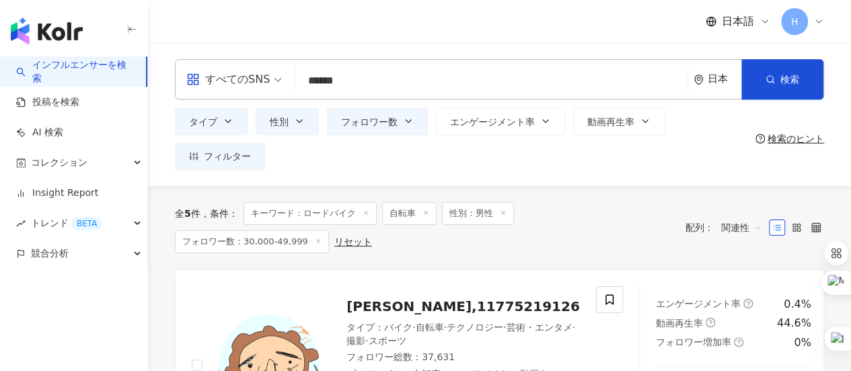
click at [319, 239] on line at bounding box center [317, 240] width 3 height 3
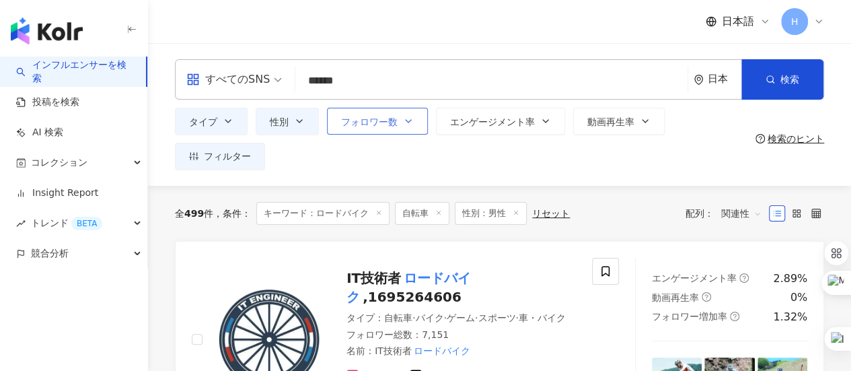
click at [414, 124] on button "フォロワー数" at bounding box center [377, 121] width 101 height 27
type input "*"
type input "*******"
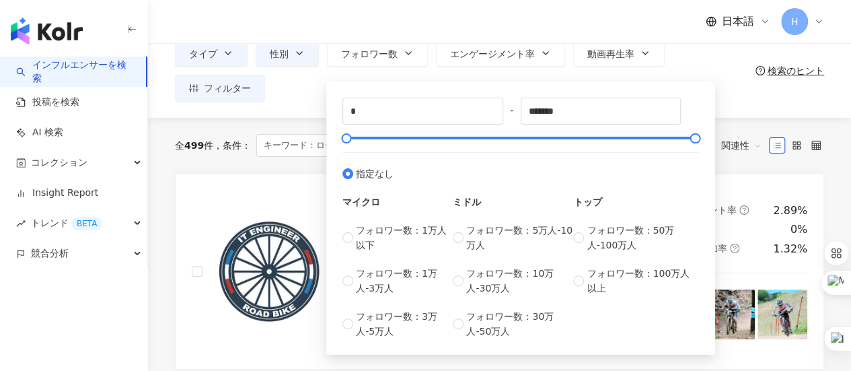
scroll to position [135, 0]
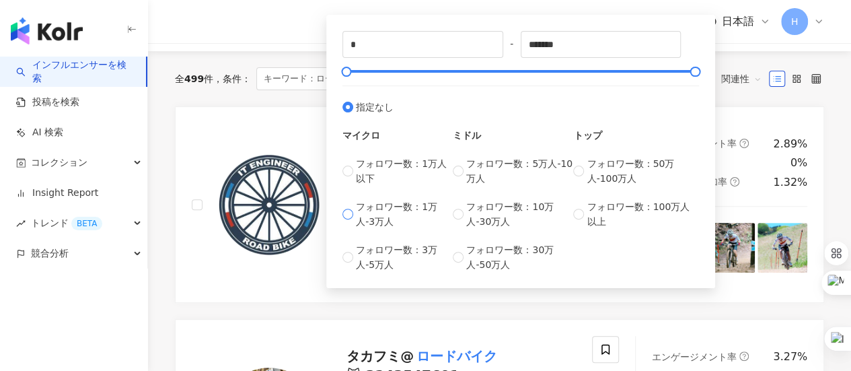
click at [371, 212] on span "フォロワー数：1万人-3万人" at bounding box center [404, 214] width 97 height 30
type input "*****"
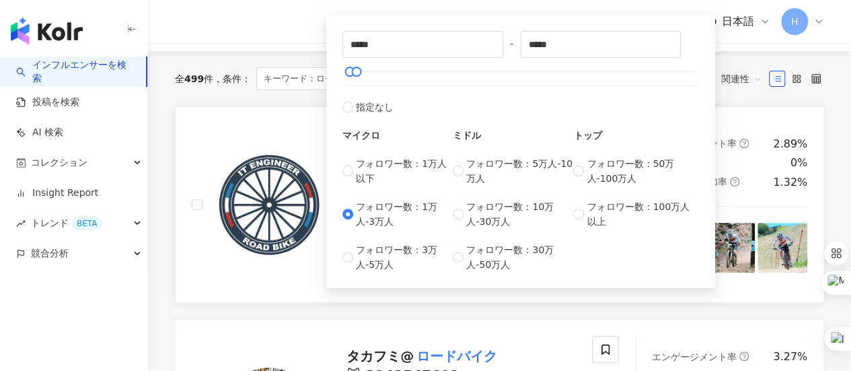
click at [196, 134] on div at bounding box center [256, 204] width 128 height 163
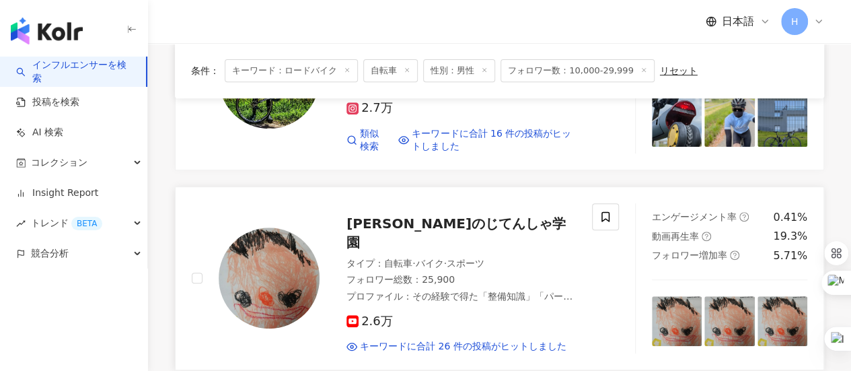
scroll to position [320, 0]
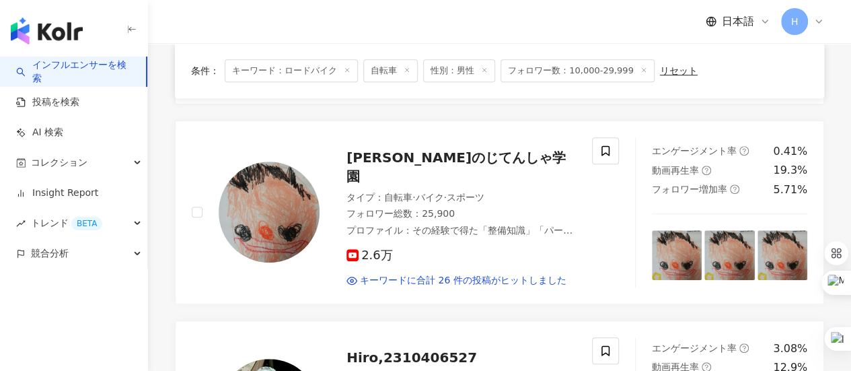
click at [427, 154] on div "𝙢𝙖𝙠𝙤𝙩𝙤𝙩𝙩𝙤//𝙏𝙊𝙆𝙔𝙊 (𝘤𝘺𝘤𝘭𝘪𝘴𝘵),4311214221 タイプ ： 自転車 · グルメ · スポーツ フォロワー総数 ： 26,990 2…" at bounding box center [499, 302] width 649 height 763
click at [406, 157] on span "古賀修三のじてんしゃ学園" at bounding box center [455, 166] width 219 height 35
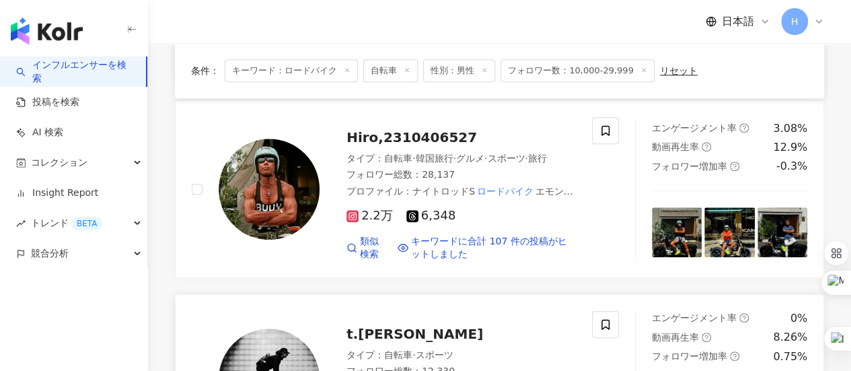
scroll to position [522, 0]
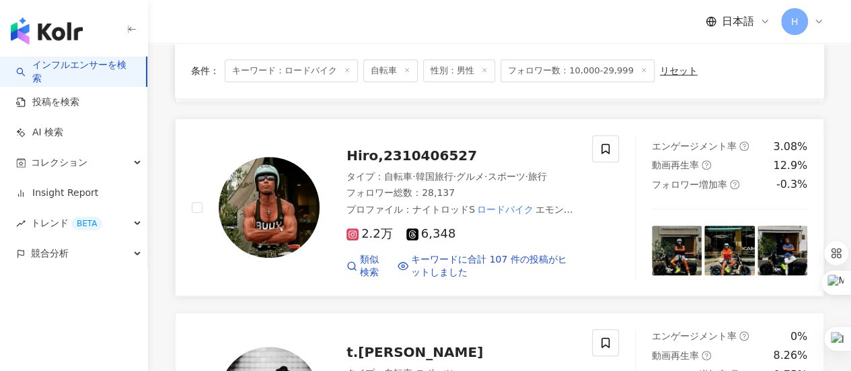
click at [436, 147] on span "Hiro,2310406527" at bounding box center [411, 155] width 130 height 16
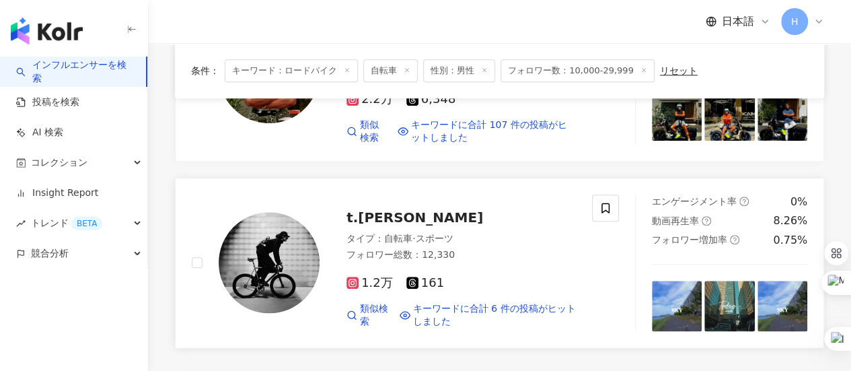
click at [382, 209] on span "t.fukumoto" at bounding box center [414, 217] width 137 height 16
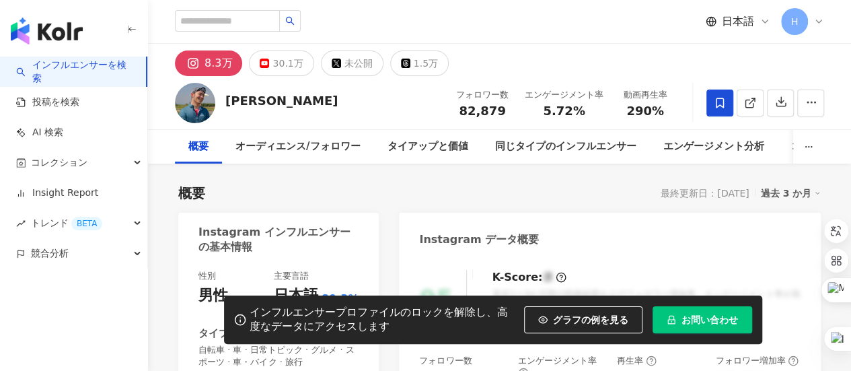
click at [720, 104] on icon at bounding box center [720, 103] width 12 height 12
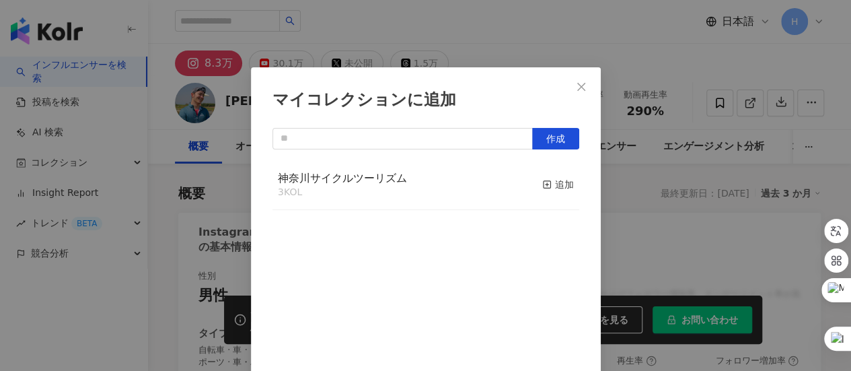
scroll to position [47, 0]
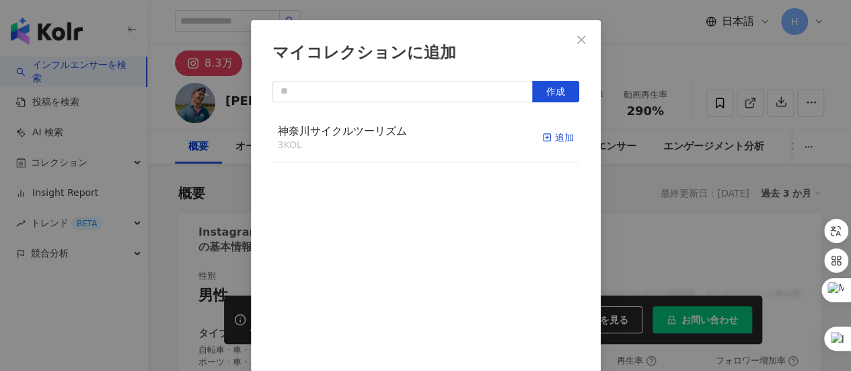
click at [542, 139] on div "追加" at bounding box center [558, 137] width 32 height 15
click at [568, 42] on span "Close" at bounding box center [581, 39] width 27 height 11
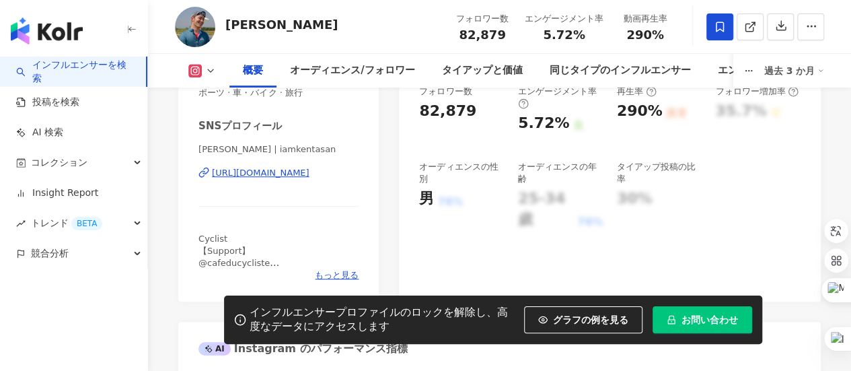
scroll to position [336, 0]
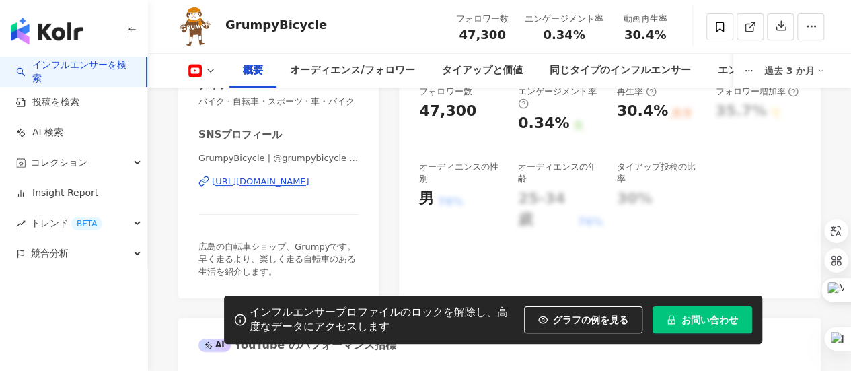
scroll to position [336, 0]
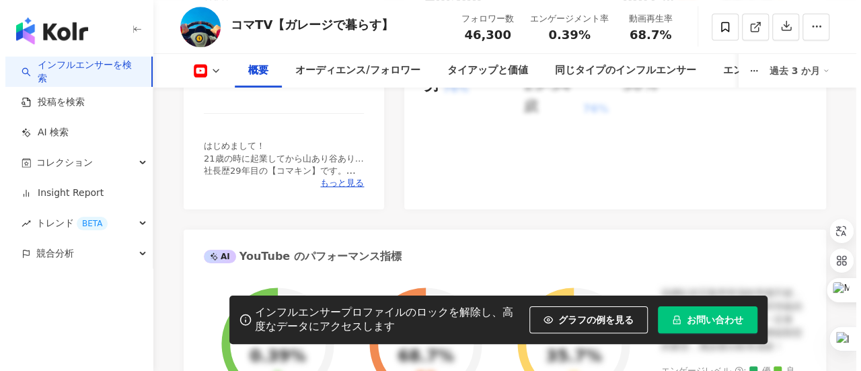
scroll to position [404, 0]
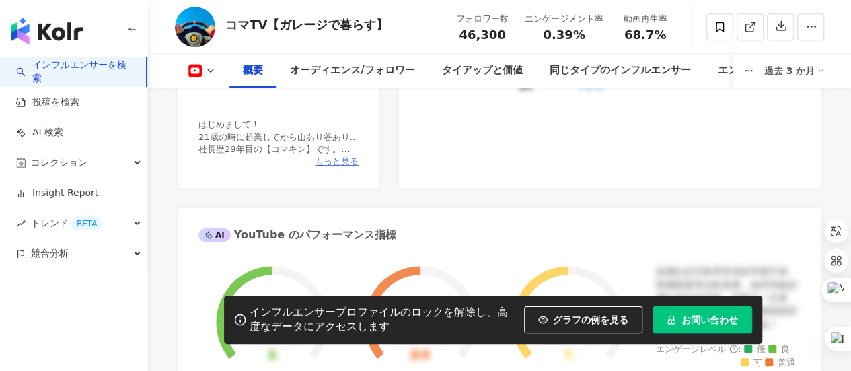
click at [329, 162] on span "もっと見る" at bounding box center [337, 161] width 44 height 12
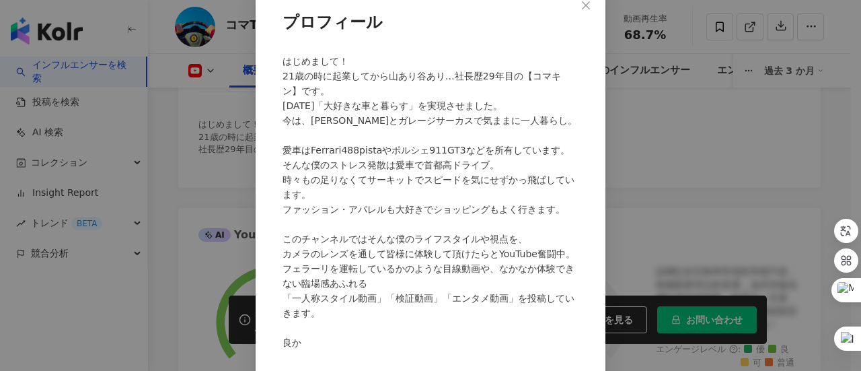
scroll to position [0, 0]
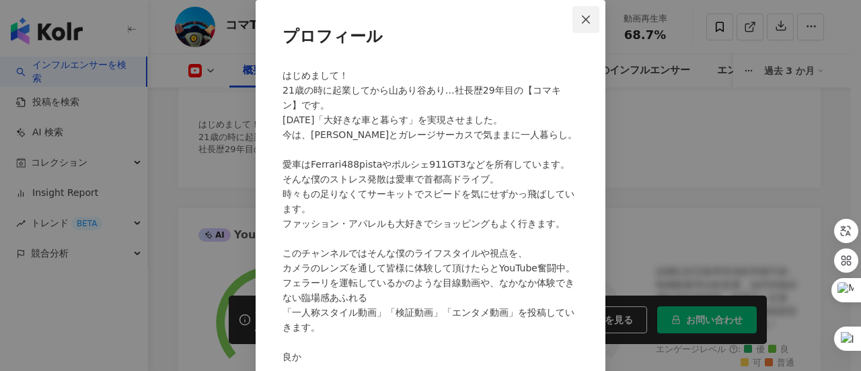
click at [588, 17] on span "Close" at bounding box center [585, 19] width 27 height 11
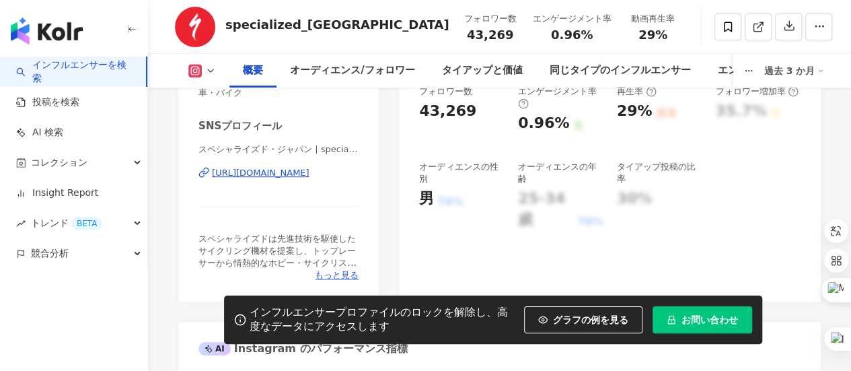
scroll to position [336, 0]
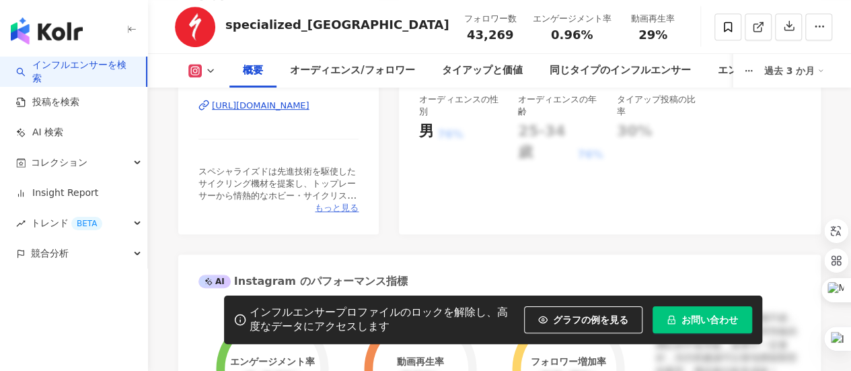
click at [338, 210] on span "もっと見る" at bounding box center [337, 208] width 44 height 12
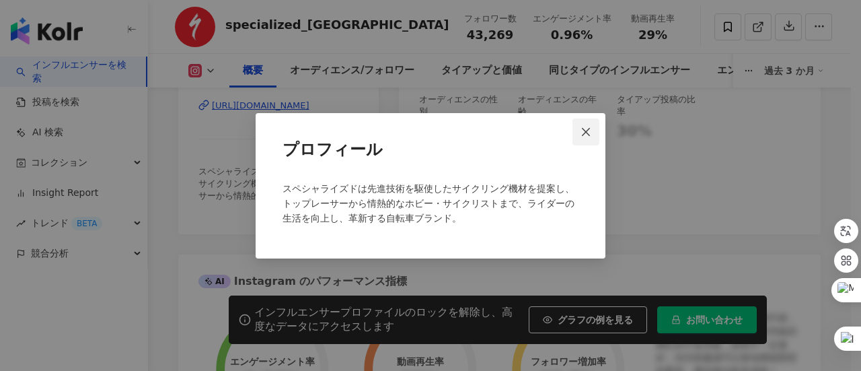
click at [589, 132] on icon "close" at bounding box center [585, 131] width 11 height 11
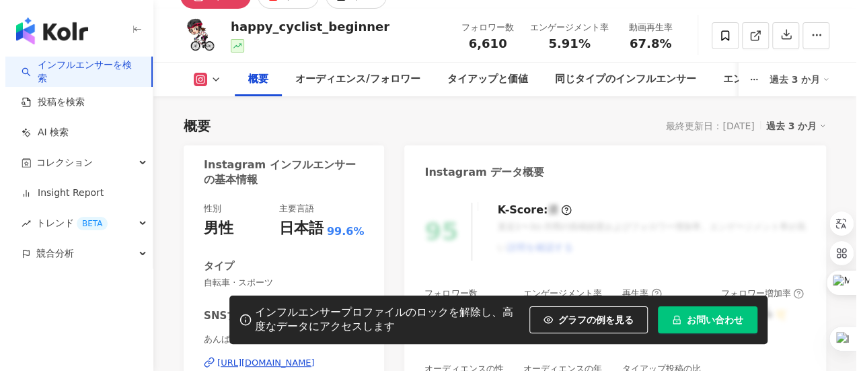
scroll to position [269, 0]
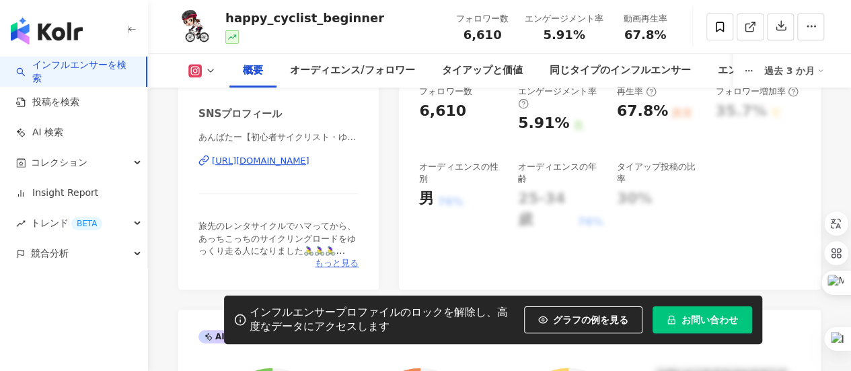
click at [339, 264] on span "もっと見る" at bounding box center [337, 263] width 44 height 12
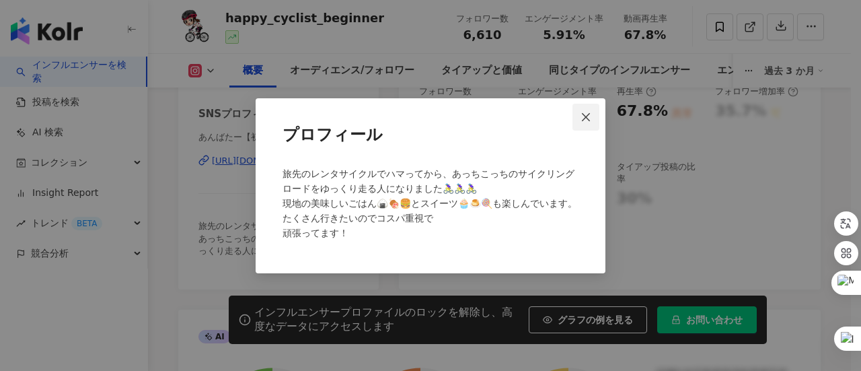
click at [584, 112] on icon "close" at bounding box center [585, 117] width 11 height 11
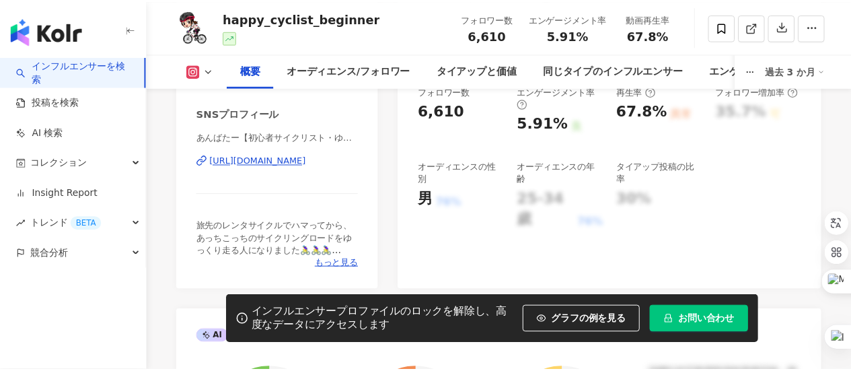
scroll to position [0, 0]
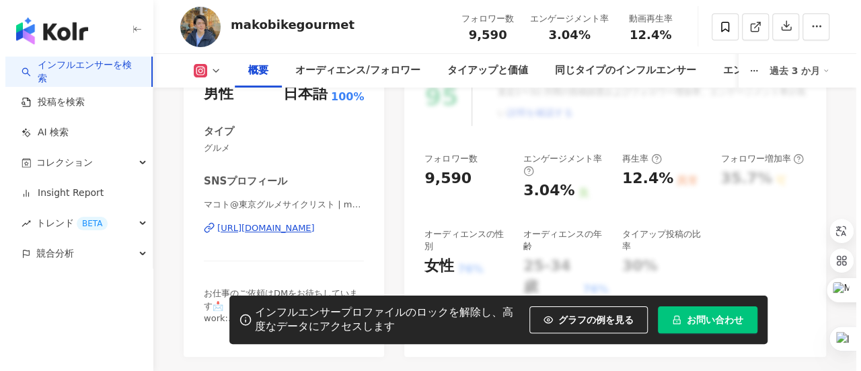
scroll to position [336, 0]
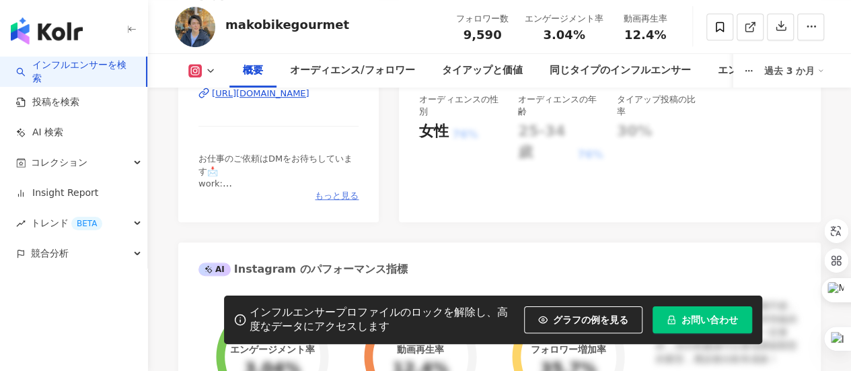
click at [336, 197] on span "もっと見る" at bounding box center [337, 196] width 44 height 12
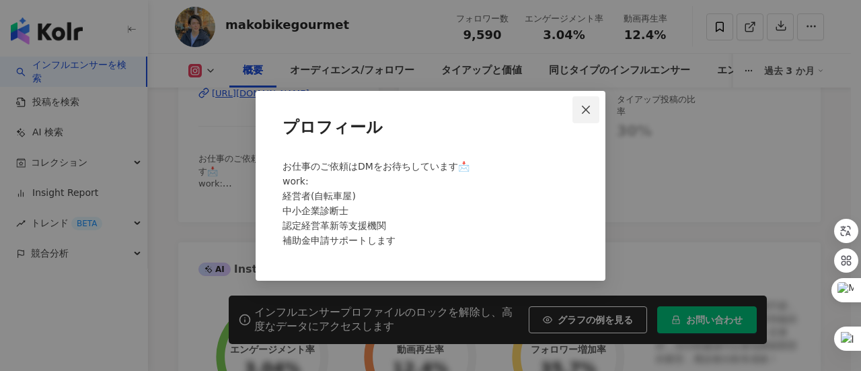
click at [582, 108] on icon "close" at bounding box center [585, 109] width 11 height 11
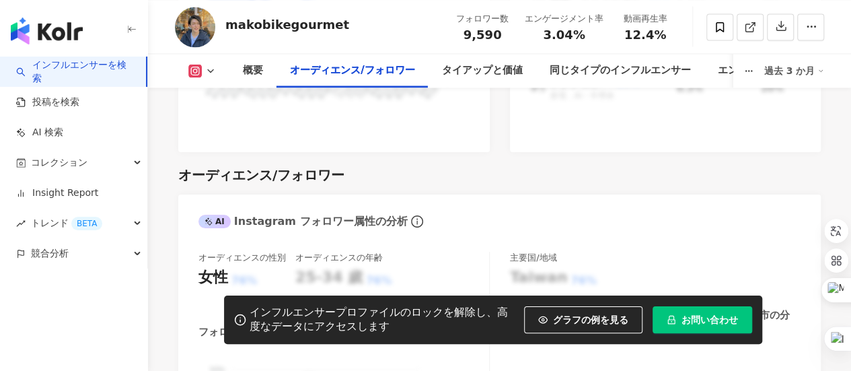
scroll to position [1076, 0]
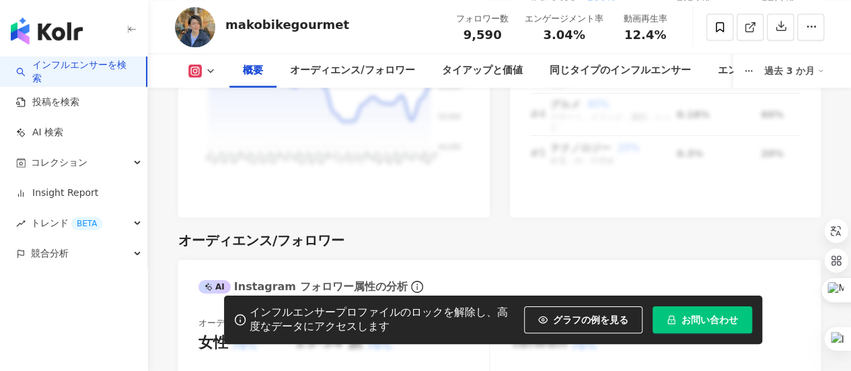
click at [209, 70] on icon at bounding box center [210, 70] width 11 height 11
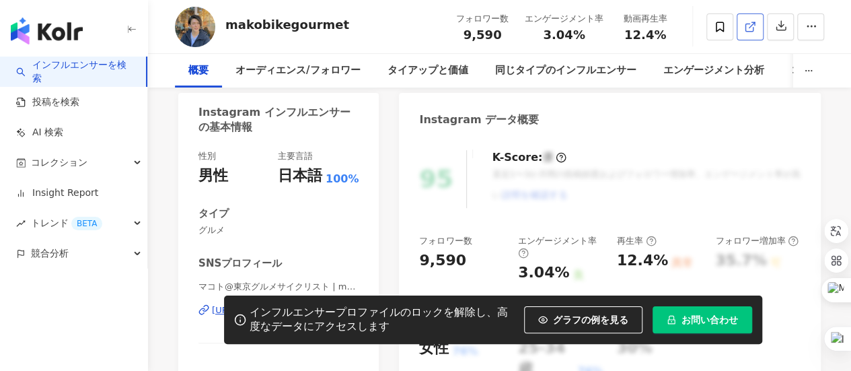
scroll to position [0, 0]
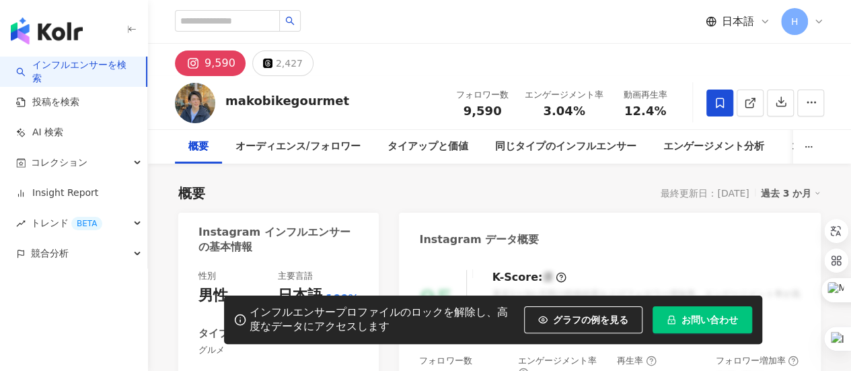
click at [718, 106] on icon at bounding box center [720, 103] width 8 height 10
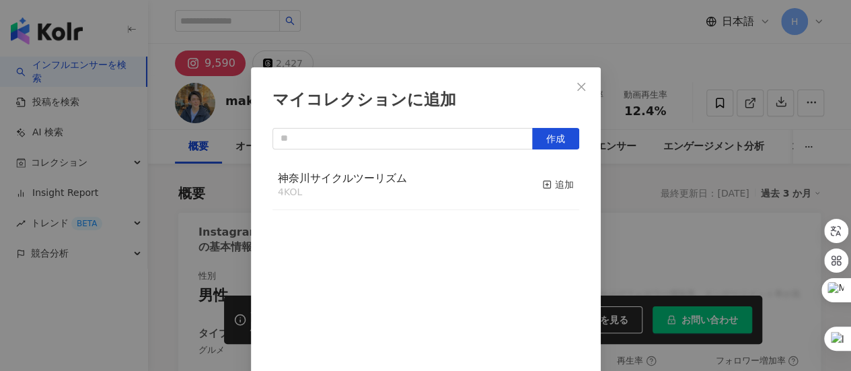
scroll to position [47, 0]
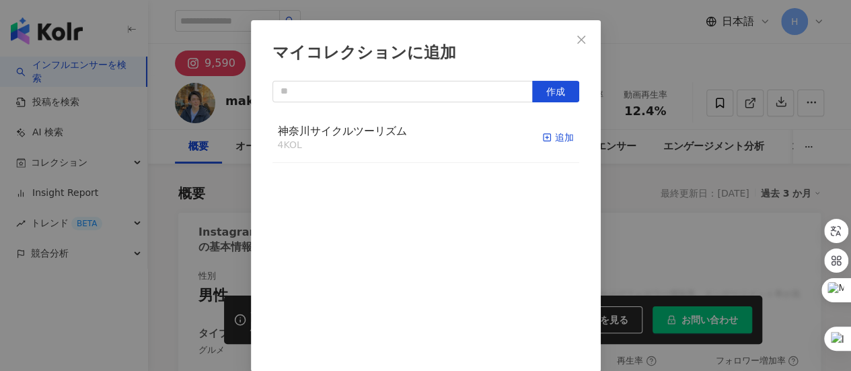
click at [545, 141] on div "追加" at bounding box center [558, 137] width 32 height 15
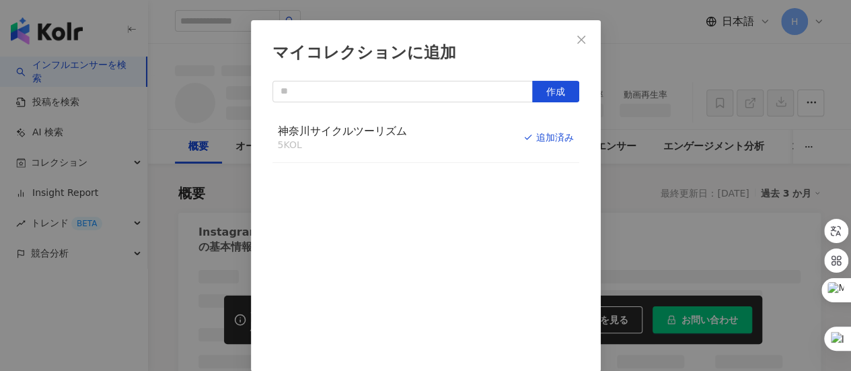
click at [581, 39] on icon "close" at bounding box center [581, 39] width 11 height 11
click at [579, 40] on div "マイコレクションに追加 作成 神奈川サイクルツーリズム 5 KOL 追加済み" at bounding box center [425, 185] width 851 height 371
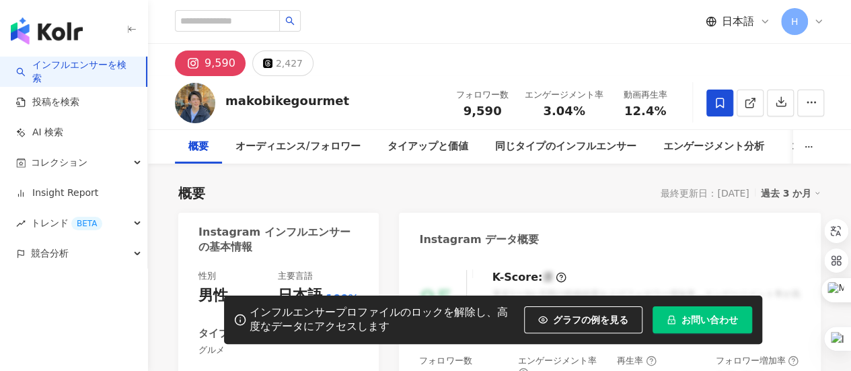
scroll to position [0, 0]
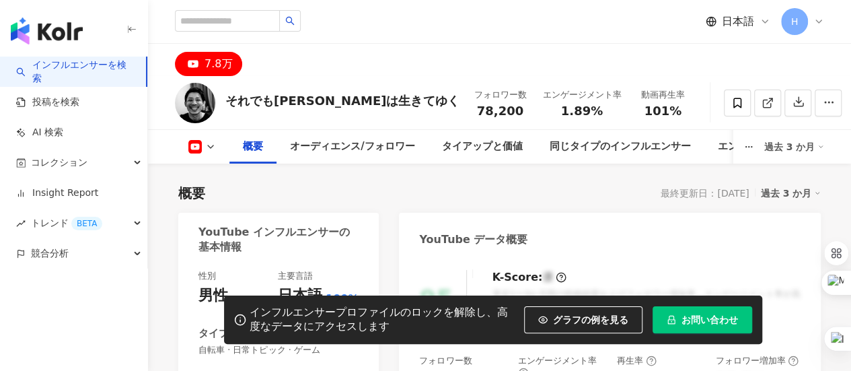
scroll to position [269, 0]
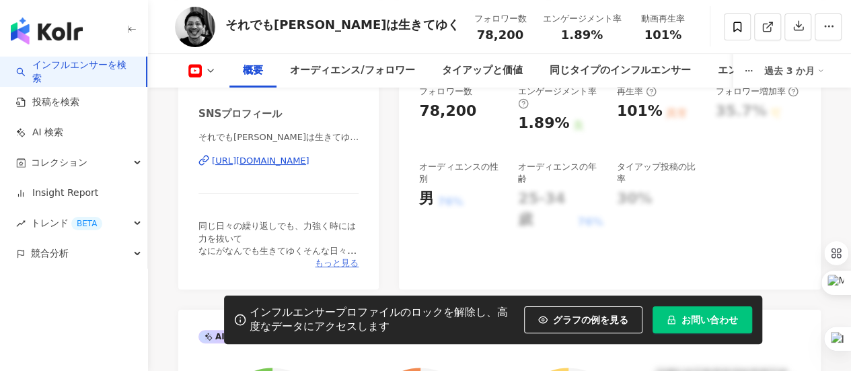
click at [339, 262] on span "もっと見る" at bounding box center [337, 263] width 44 height 12
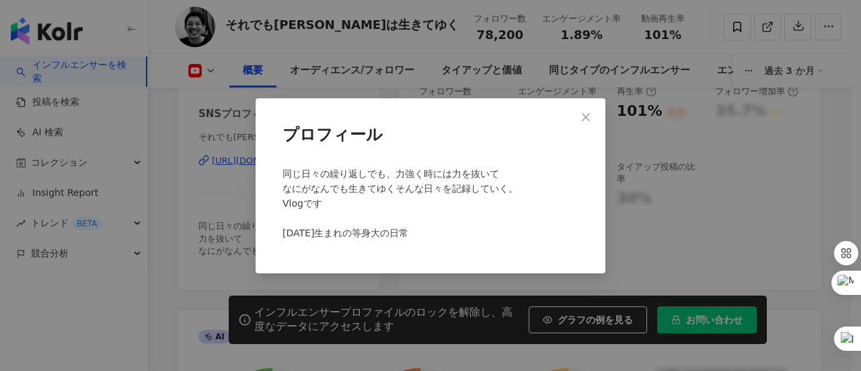
click at [584, 198] on div "プロフィール 同じ日々の繰り返しでも、力強く時には力を抜いて なにがなんでも生きてゆくそんな日々を記録していく。 Vlogです [DATE]生まれの等身大の日常" at bounding box center [431, 185] width 350 height 175
click at [585, 114] on icon "close" at bounding box center [585, 117] width 11 height 11
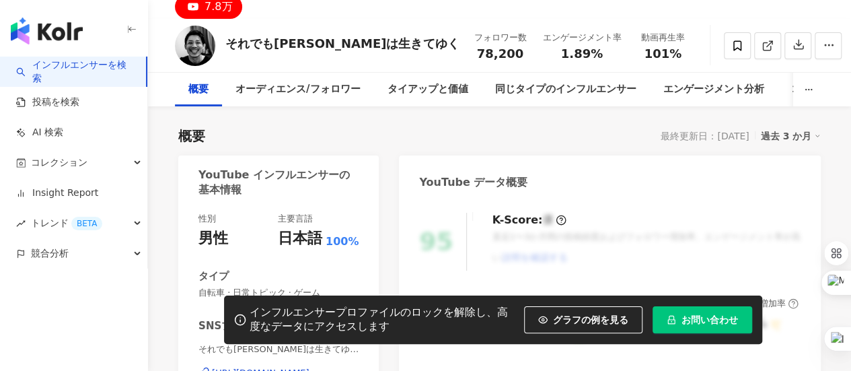
scroll to position [0, 0]
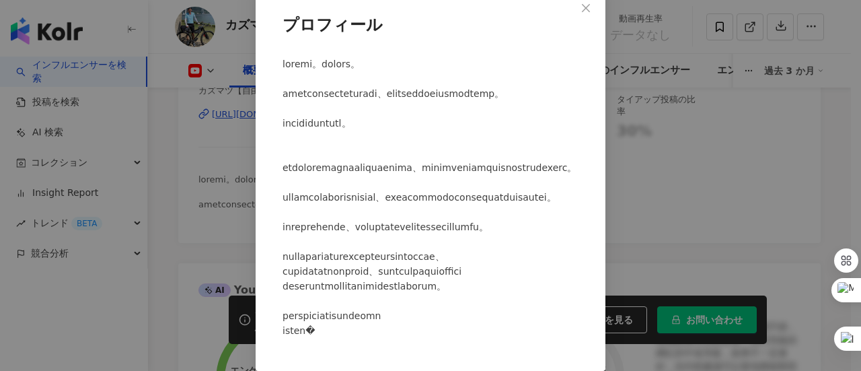
click div "プロフィール"
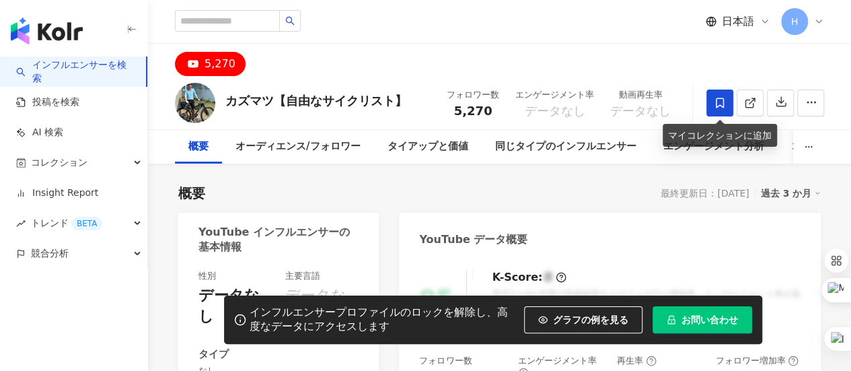
click span
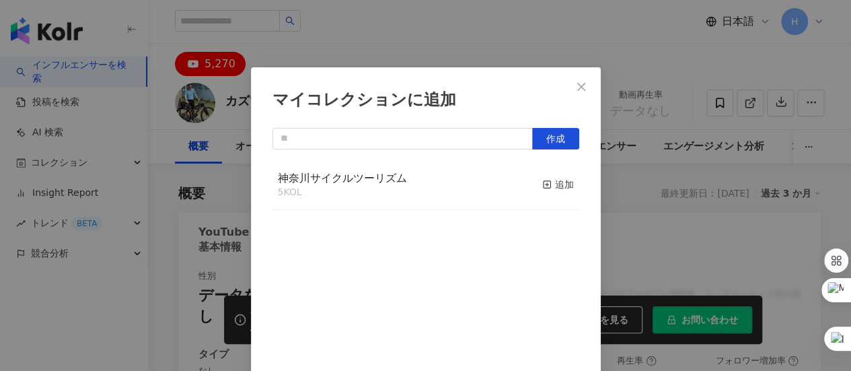
scroll to position [47, 0]
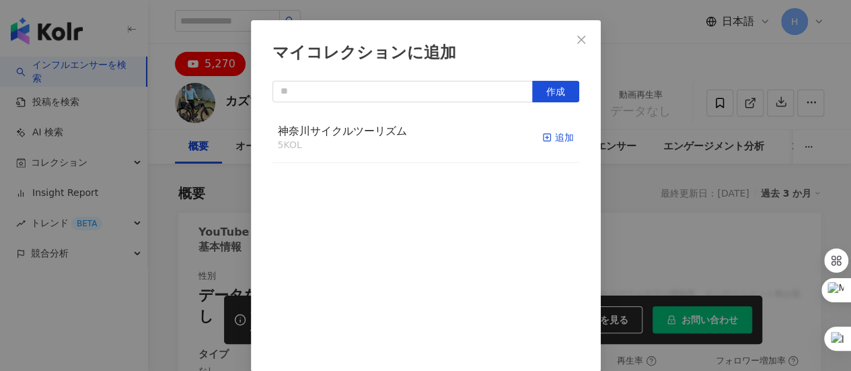
click div "追加"
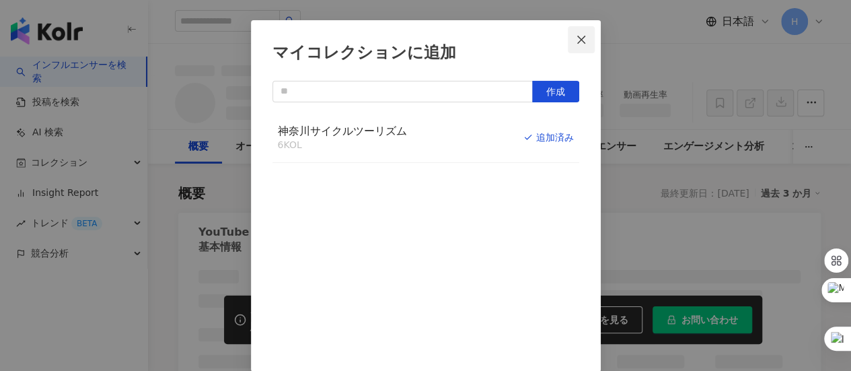
click icon "close"
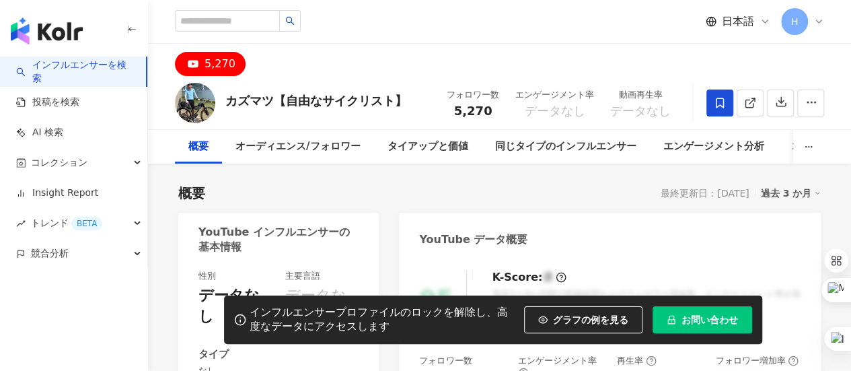
click div "マイコレクションに追加 作成 神奈川サイクルツーリズム 6 KOL 追加済み"
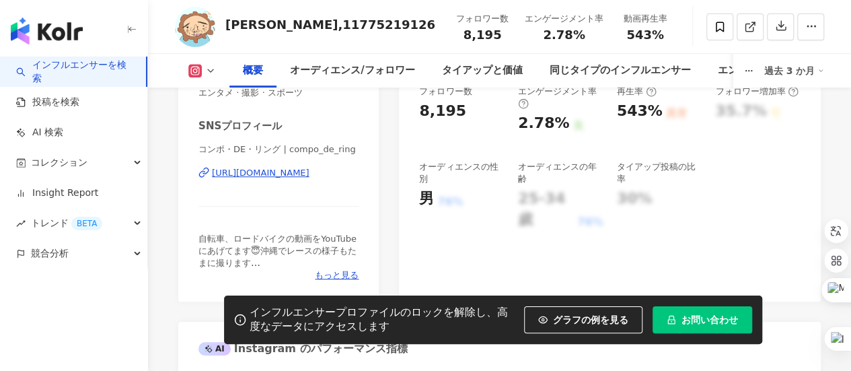
scroll to position [336, 0]
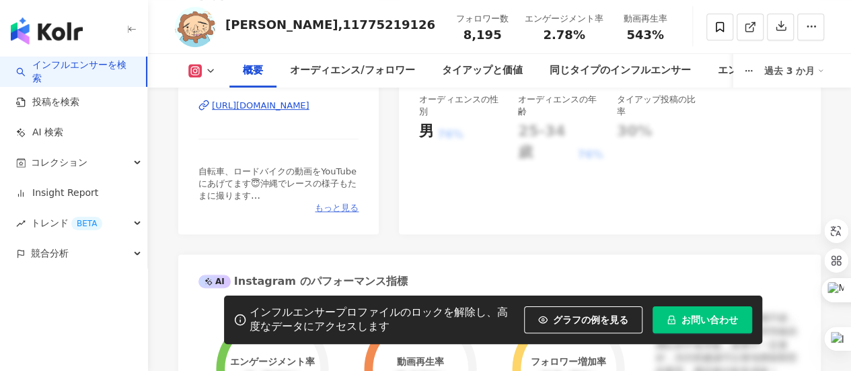
click at [339, 206] on span "もっと見る" at bounding box center [337, 208] width 44 height 12
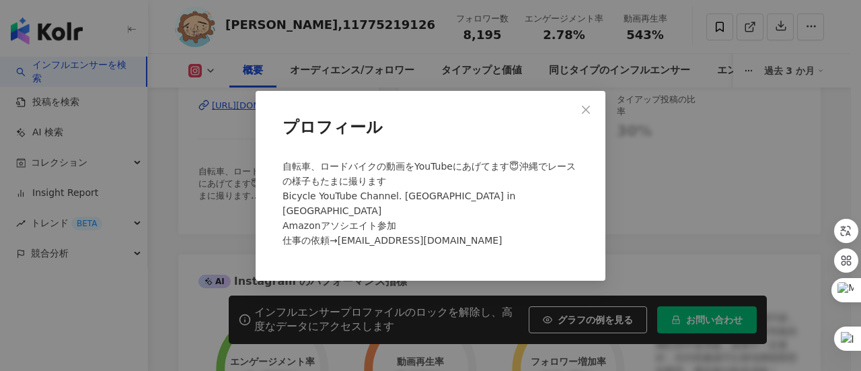
click at [578, 256] on div "プロフィール 自転車、ロードバイクの動画をYouTubeにあげてます😇沖縄でレースの様子もたまに撮ります Bicycle YouTube Channel. O…" at bounding box center [431, 186] width 350 height 190
click at [588, 115] on icon "close" at bounding box center [585, 109] width 11 height 11
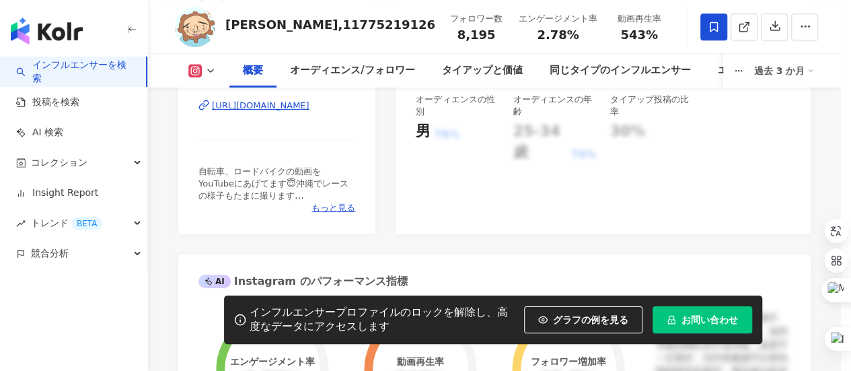
click at [718, 32] on icon at bounding box center [714, 27] width 8 height 10
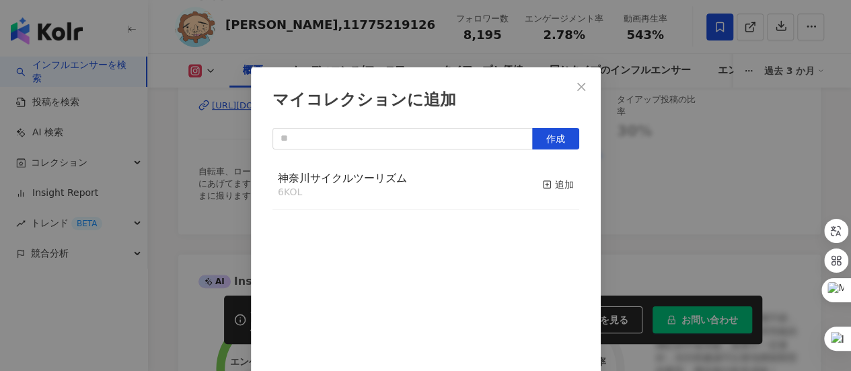
scroll to position [47, 0]
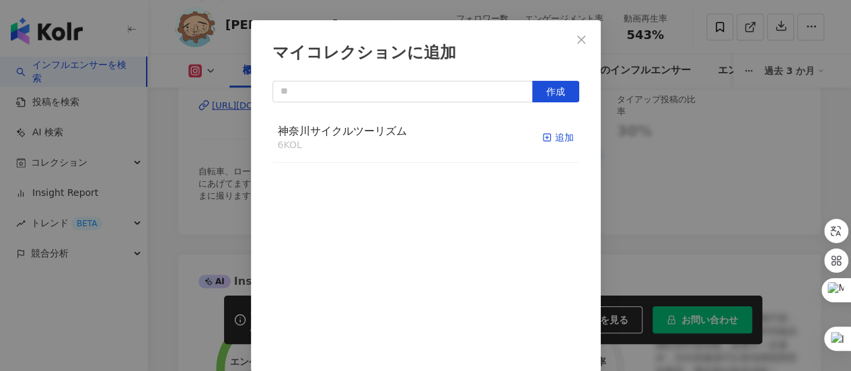
click at [545, 139] on div "追加" at bounding box center [558, 137] width 32 height 15
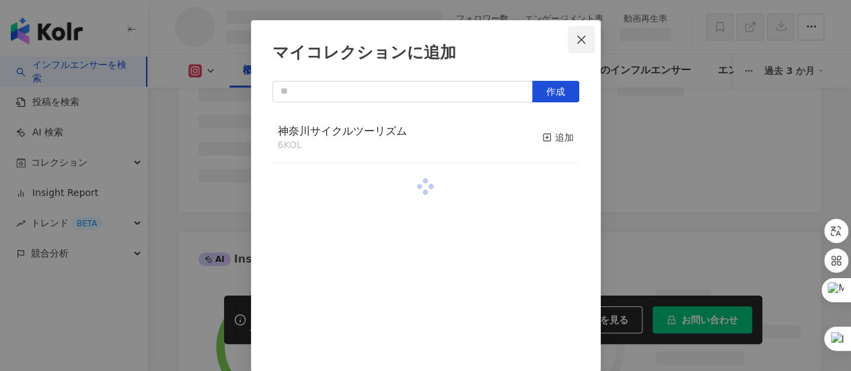
scroll to position [338, 0]
click at [577, 40] on icon "close" at bounding box center [581, 39] width 8 height 8
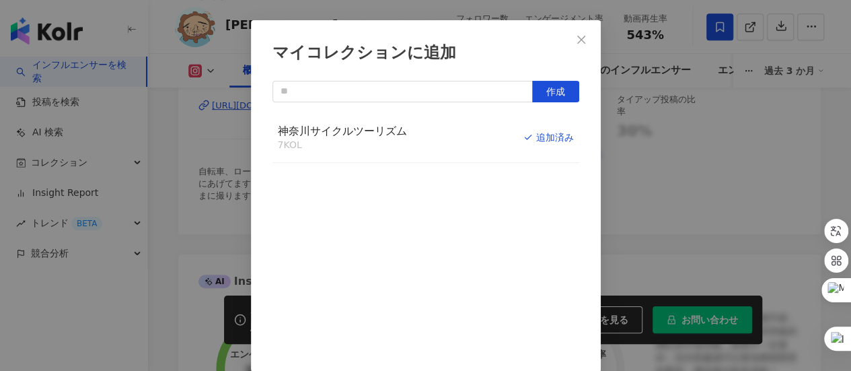
click at [575, 40] on div "マイコレクションに追加 作成 神奈川サイクルツーリズム 7 KOL 追加済み" at bounding box center [425, 185] width 851 height 371
click at [575, 37] on div "マイコレクションに追加 作成 神奈川サイクルツーリズム 7 KOL 追加済み" at bounding box center [425, 185] width 851 height 371
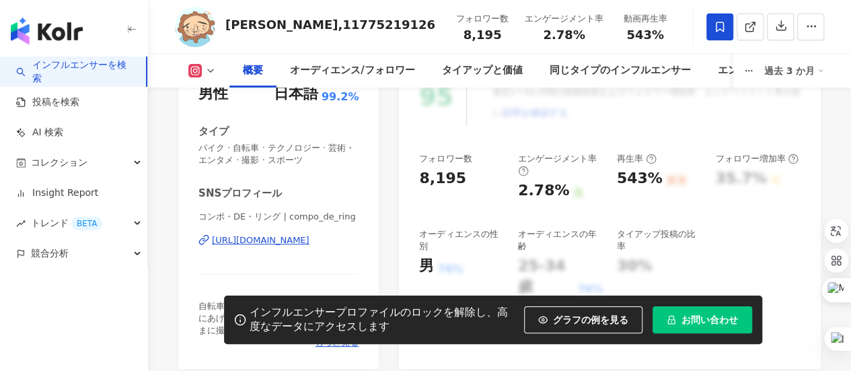
scroll to position [7, 0]
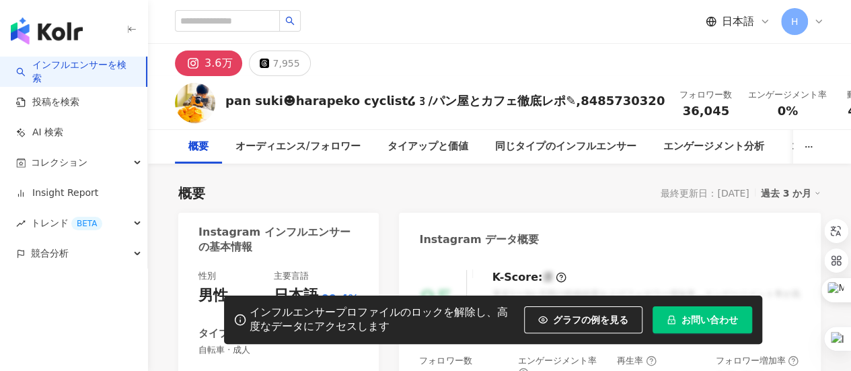
scroll to position [269, 0]
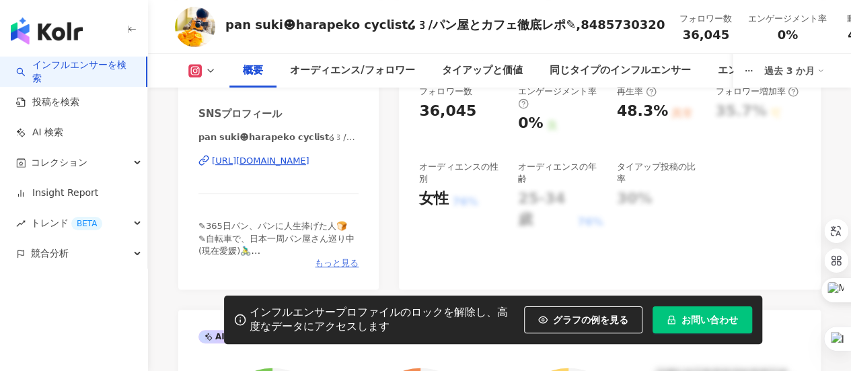
click at [344, 257] on span "もっと見る" at bounding box center [337, 263] width 44 height 12
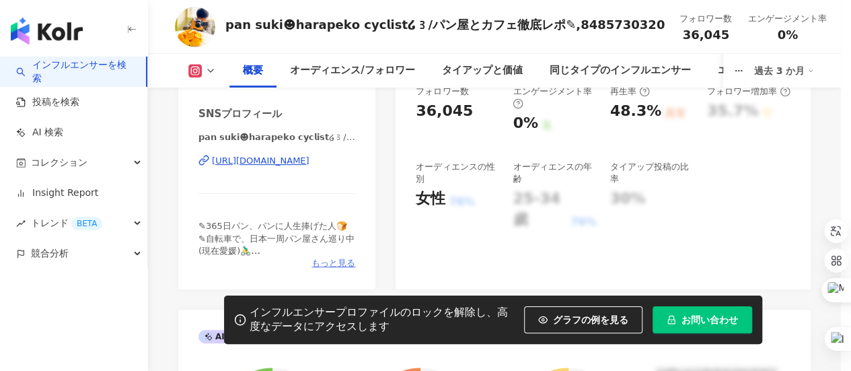
scroll to position [336, 0]
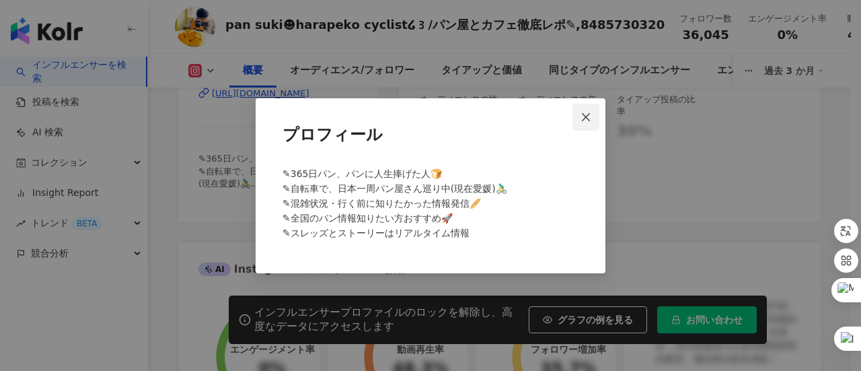
click at [585, 119] on icon "close" at bounding box center [585, 117] width 11 height 11
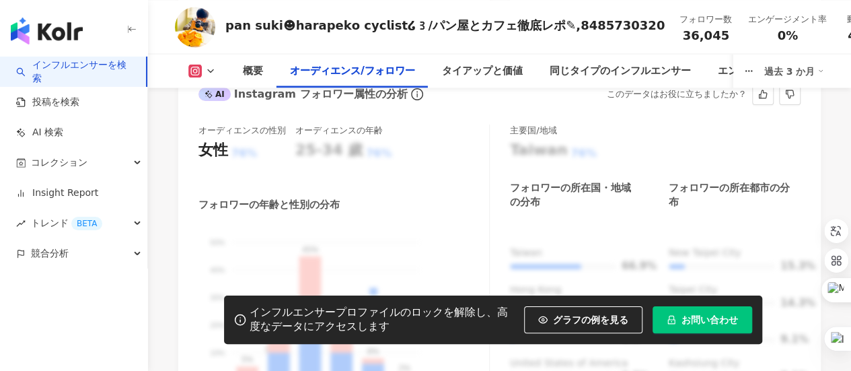
scroll to position [1278, 0]
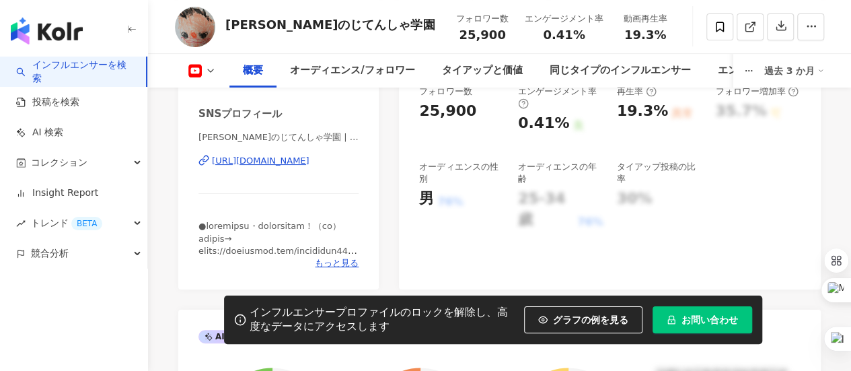
scroll to position [336, 0]
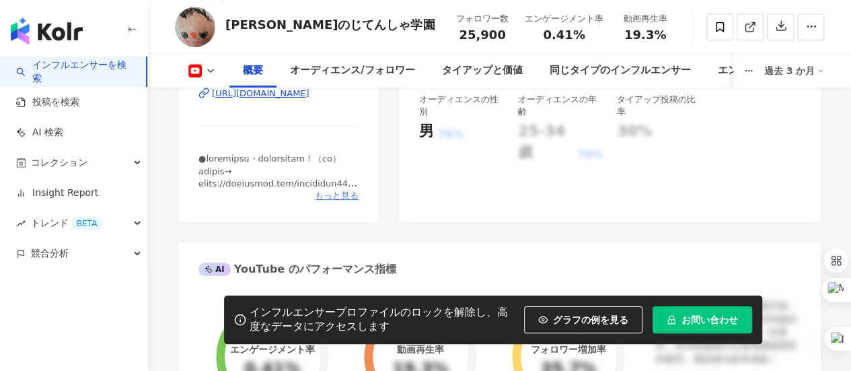
click at [341, 195] on span "もっと見る" at bounding box center [337, 196] width 44 height 12
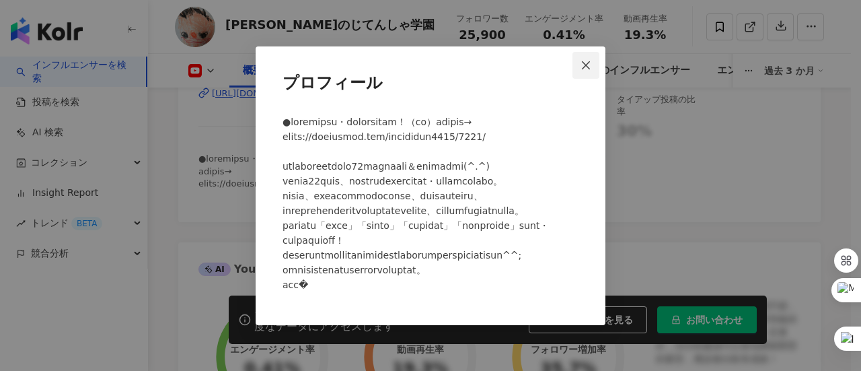
click at [588, 60] on icon "close" at bounding box center [585, 65] width 11 height 11
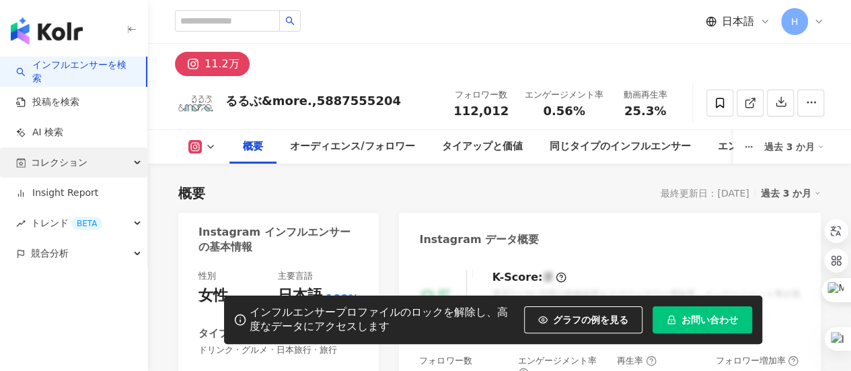
scroll to position [82, 0]
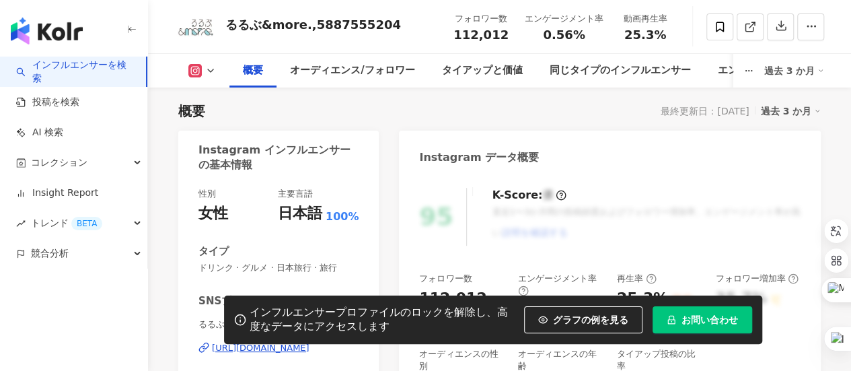
click at [73, 63] on link "インフルエンサーを検索" at bounding box center [75, 72] width 119 height 26
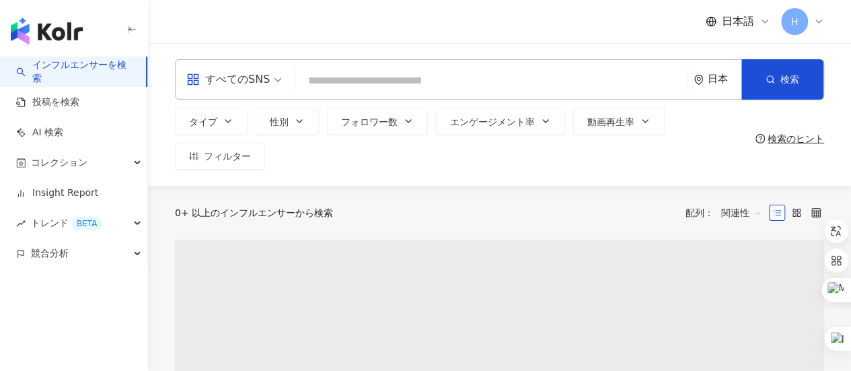
click at [334, 87] on input "search" at bounding box center [491, 81] width 381 height 26
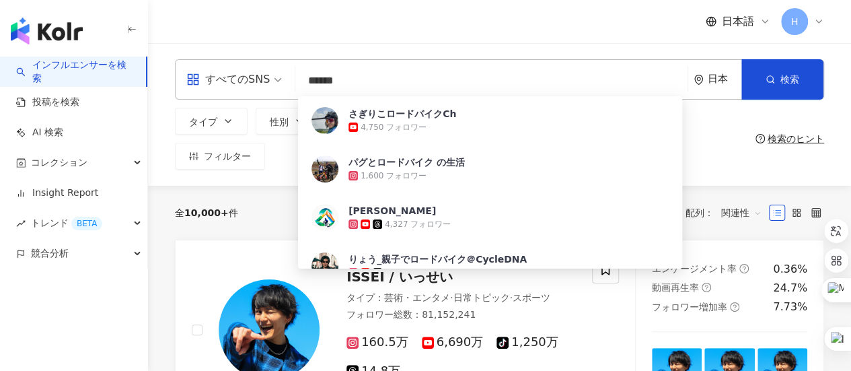
type input "******"
click at [280, 198] on div "全 10,000+ 件 配列： 関連性" at bounding box center [499, 213] width 649 height 54
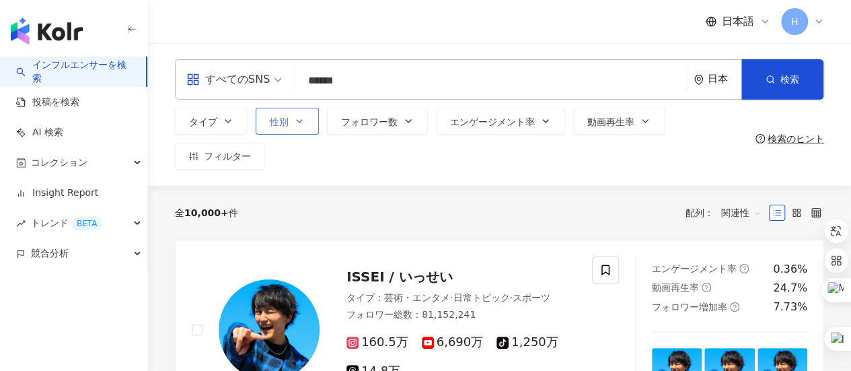
click at [295, 116] on icon "button" at bounding box center [299, 121] width 11 height 11
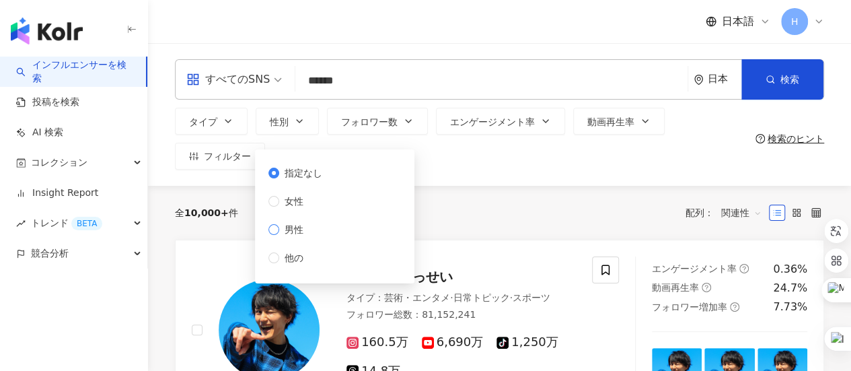
click at [306, 225] on span "男性" at bounding box center [294, 229] width 30 height 15
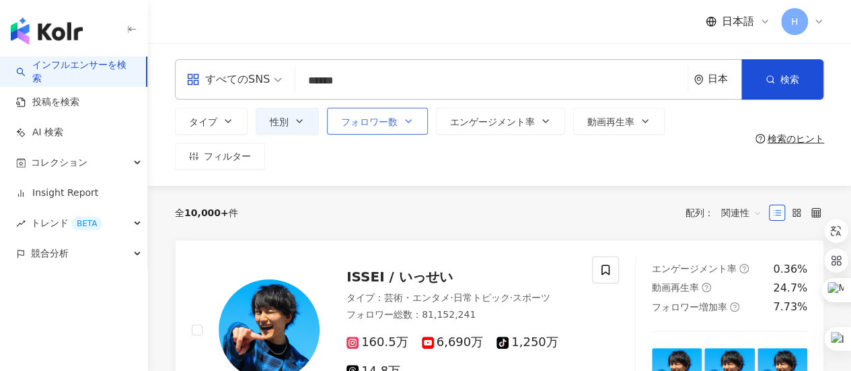
click at [399, 122] on button "フォロワー数" at bounding box center [377, 121] width 101 height 27
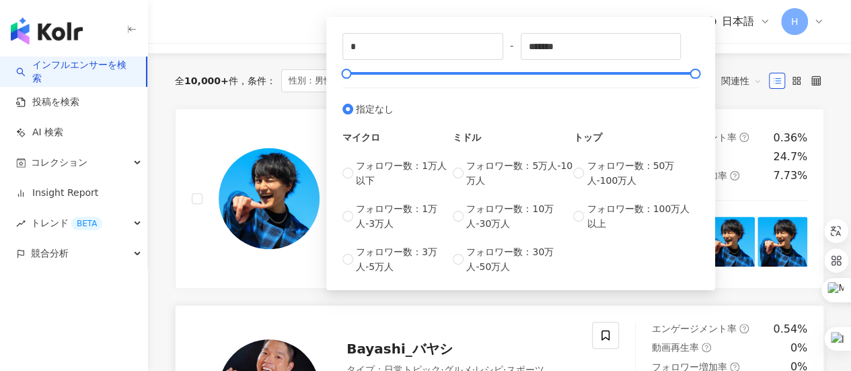
scroll to position [135, 0]
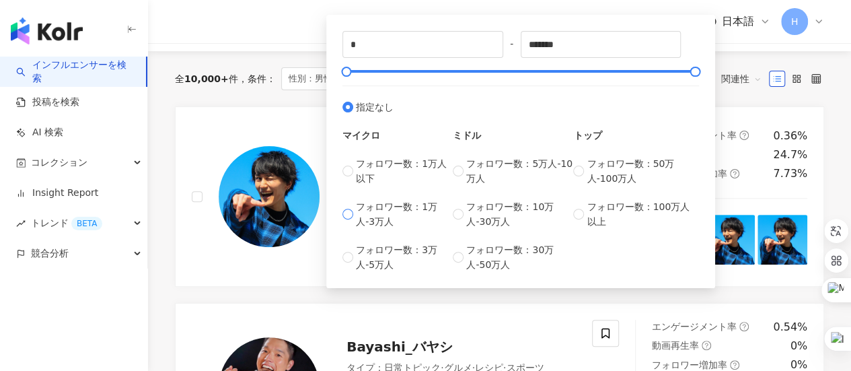
click at [386, 211] on span "フォロワー数：1万人-3万人" at bounding box center [404, 214] width 97 height 30
type input "*****"
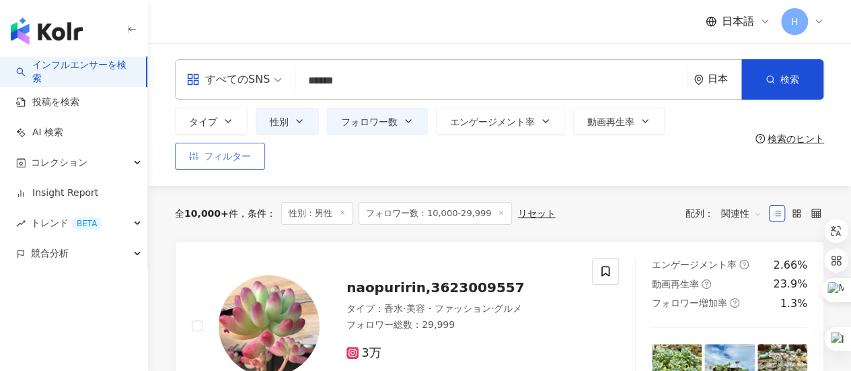
click at [206, 158] on span "フィルター" at bounding box center [227, 156] width 47 height 11
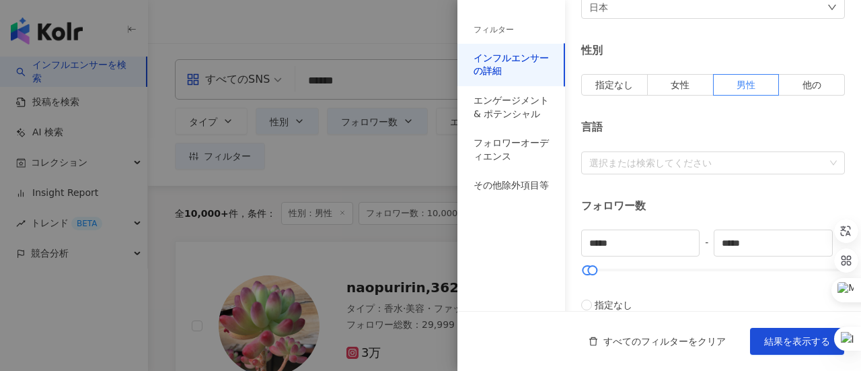
scroll to position [202, 0]
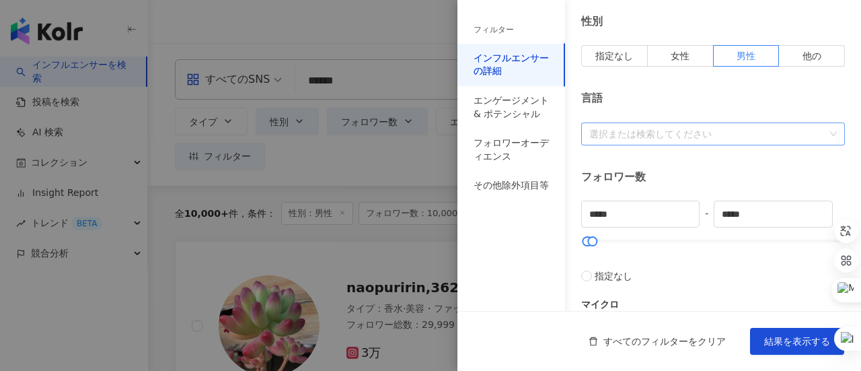
click at [671, 138] on div at bounding box center [706, 133] width 244 height 10
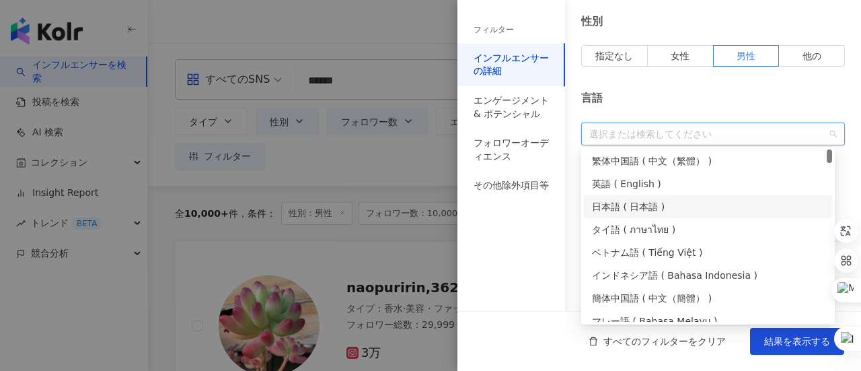
click at [636, 210] on div "日本語 ( 日本語 )" at bounding box center [708, 206] width 232 height 15
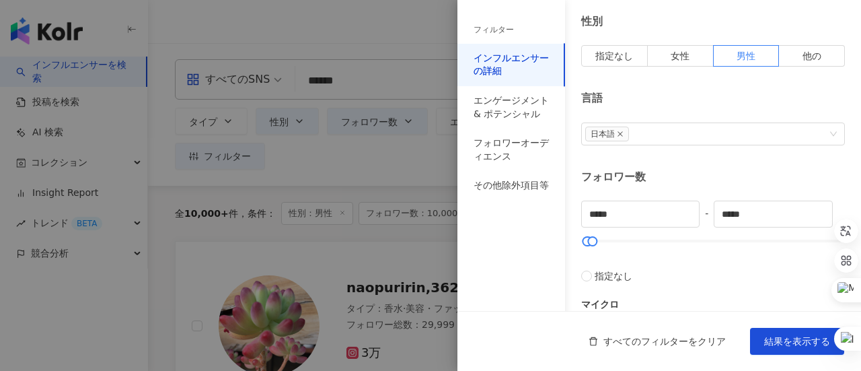
click at [529, 258] on div "フィルター インフルエンサーの詳細 エンゲージメント & ポテンシャル フォロワーオーディエンス その他除外項目等" at bounding box center [511, 193] width 108 height 354
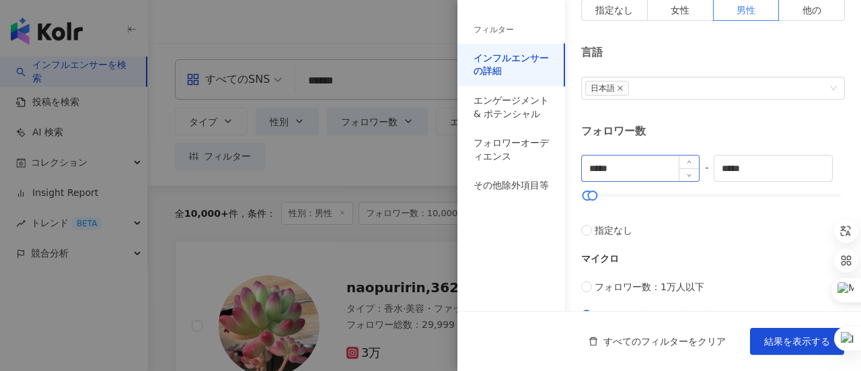
scroll to position [336, 0]
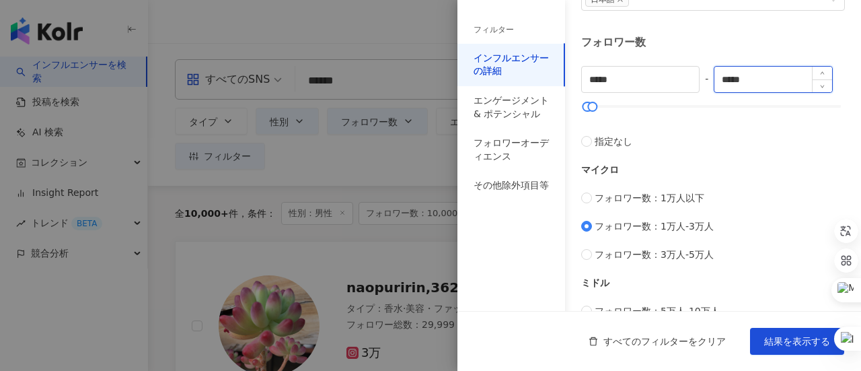
click at [748, 79] on input "*****" at bounding box center [772, 80] width 117 height 26
drag, startPoint x: 755, startPoint y: 77, endPoint x: 725, endPoint y: 73, distance: 29.9
click at [725, 73] on input "*****" at bounding box center [772, 80] width 117 height 26
click at [820, 72] on icon "up" at bounding box center [822, 74] width 5 height 5
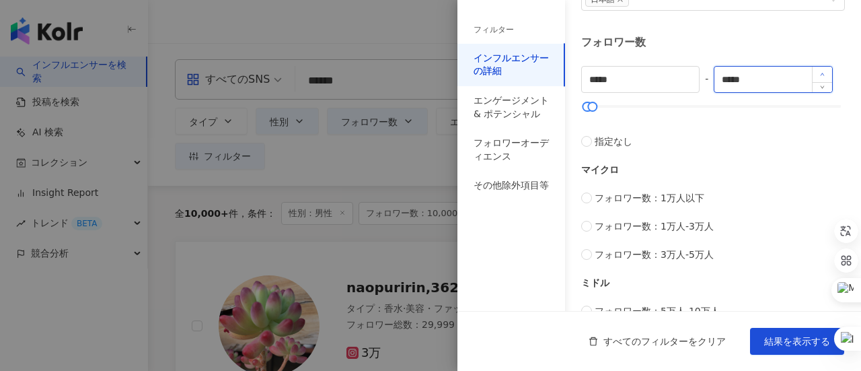
click at [820, 72] on icon "up" at bounding box center [822, 74] width 5 height 5
drag, startPoint x: 749, startPoint y: 76, endPoint x: 670, endPoint y: 76, distance: 79.4
click at [670, 76] on div "***** - ***** 指定なし マイクロ フォロワー数：1万人以下 フォロワー数：1万人-3万人 フォロワー数：3万人-5万人 ミドル フォロワー数：5…" at bounding box center [713, 262] width 264 height 393
click at [725, 77] on input "*****" at bounding box center [772, 80] width 117 height 26
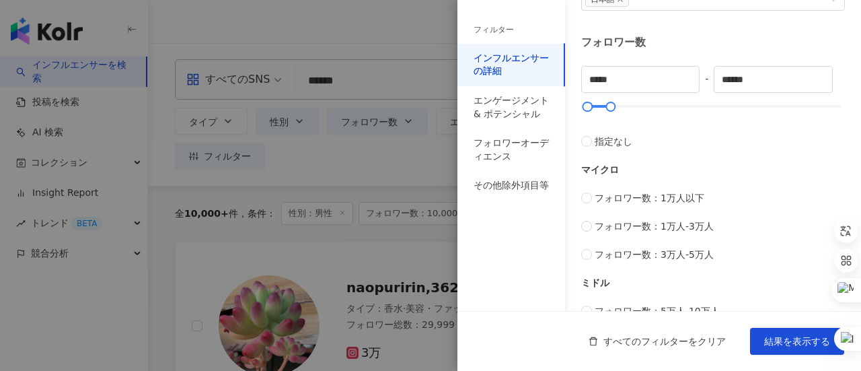
click at [529, 305] on div "フィルター インフルエンサーの詳細 エンゲージメント & ポテンシャル フォロワーオーディエンス その他除外項目等" at bounding box center [511, 193] width 108 height 354
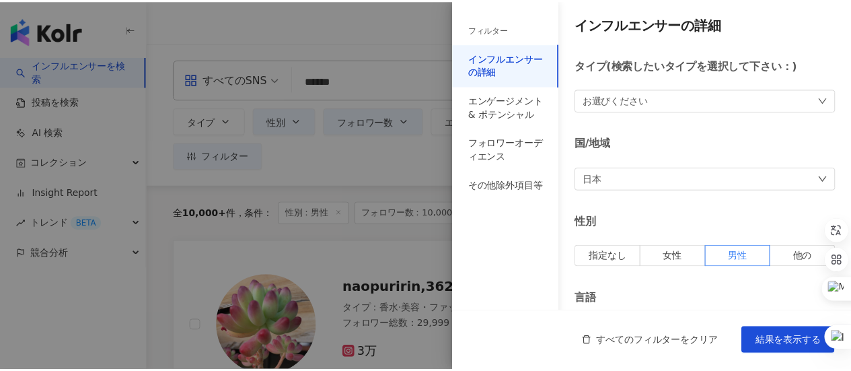
scroll to position [0, 0]
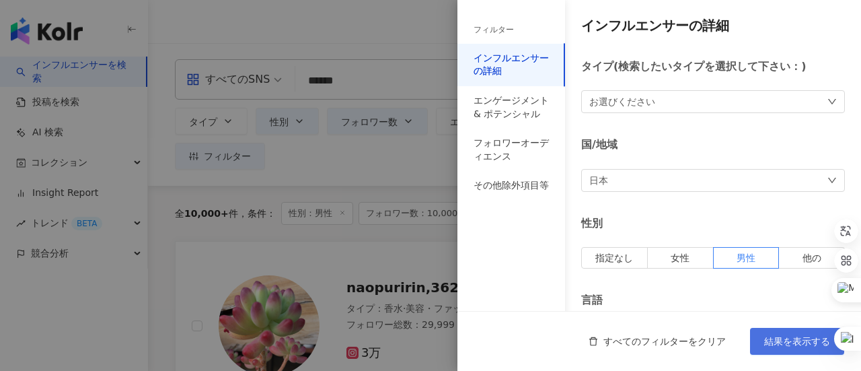
click at [786, 346] on span "結果を表示する" at bounding box center [797, 341] width 66 height 11
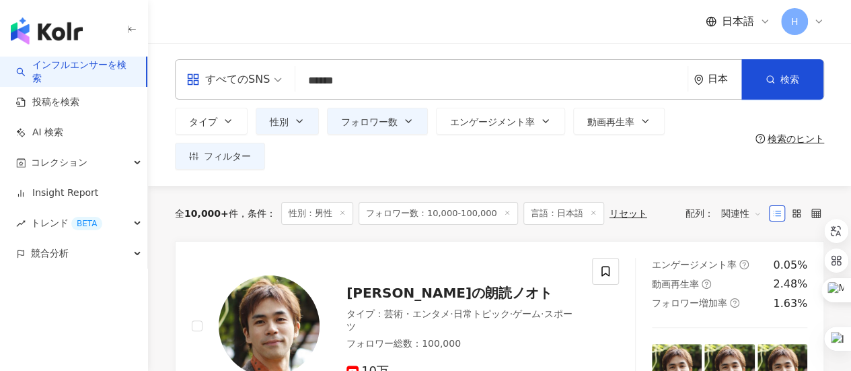
click at [258, 217] on span "条件 ：" at bounding box center [257, 213] width 38 height 11
click at [218, 215] on span "10,000+" at bounding box center [206, 213] width 44 height 11
click at [204, 157] on span "フィルター" at bounding box center [227, 156] width 47 height 11
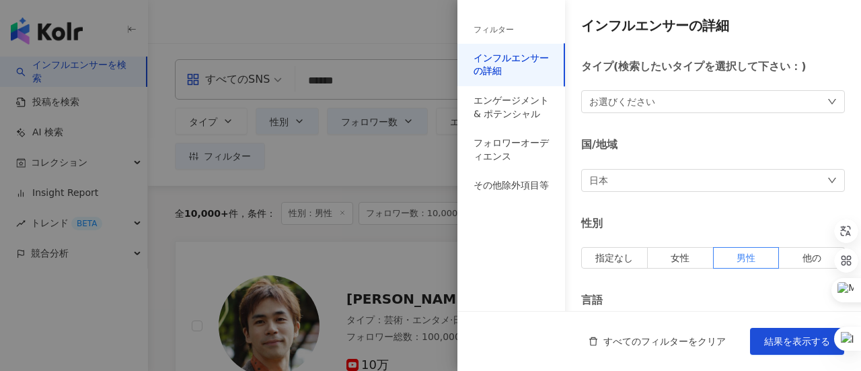
click at [516, 27] on div "フィルター" at bounding box center [511, 30] width 108 height 28
click at [506, 108] on div "エンゲージメント & ポテンシャル" at bounding box center [510, 107] width 75 height 26
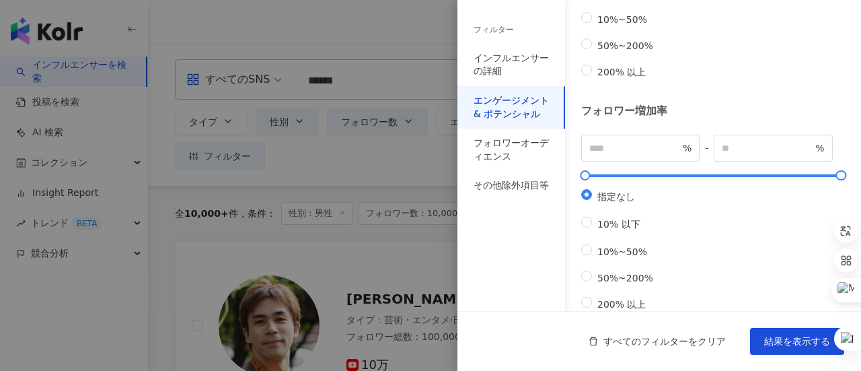
scroll to position [530, 0]
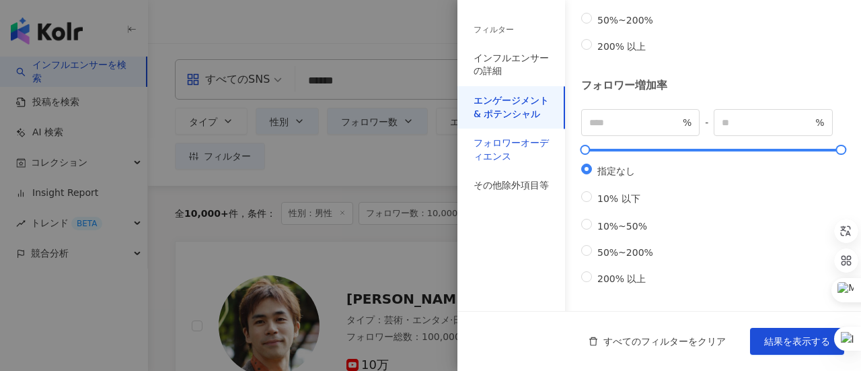
click at [491, 156] on div "フォロワーオーディエンス" at bounding box center [510, 150] width 75 height 26
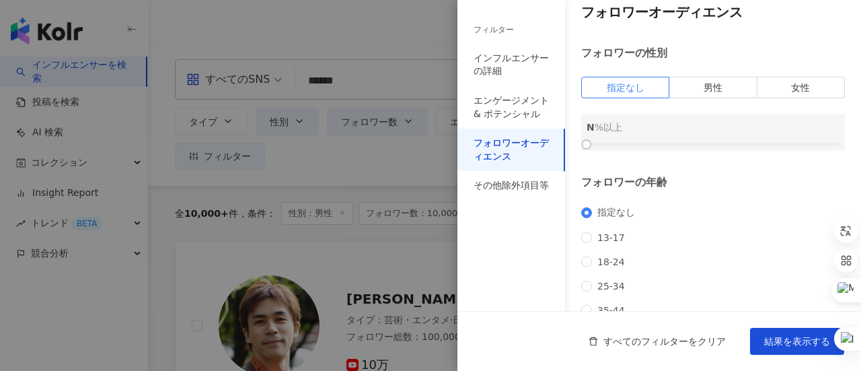
scroll to position [0, 0]
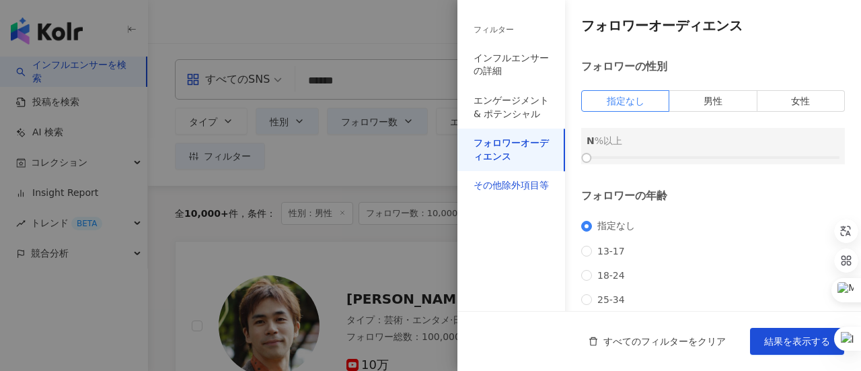
click at [504, 182] on div "その他除外項目等" at bounding box center [510, 185] width 75 height 13
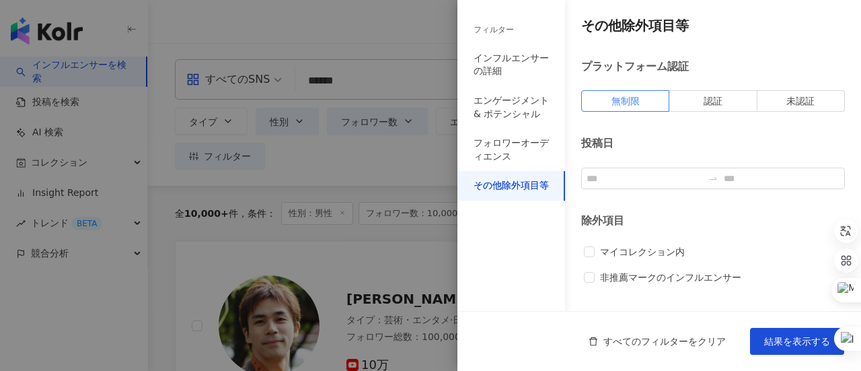
click at [531, 36] on div "フィルター" at bounding box center [511, 30] width 108 height 28
click at [490, 33] on div "フィルター" at bounding box center [493, 29] width 40 height 11
click at [504, 23] on div "フィルター" at bounding box center [511, 30] width 108 height 28
click at [502, 29] on div "フィルター" at bounding box center [493, 29] width 40 height 11
click at [502, 66] on div "インフルエンサーの詳細" at bounding box center [510, 65] width 75 height 26
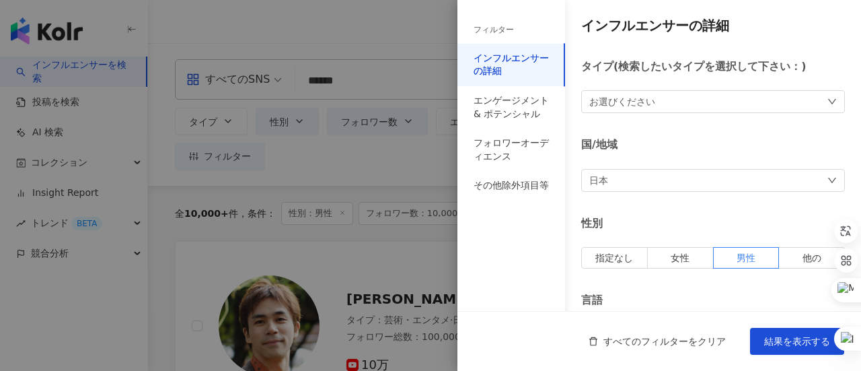
click at [783, 102] on div "お選びください" at bounding box center [713, 101] width 264 height 23
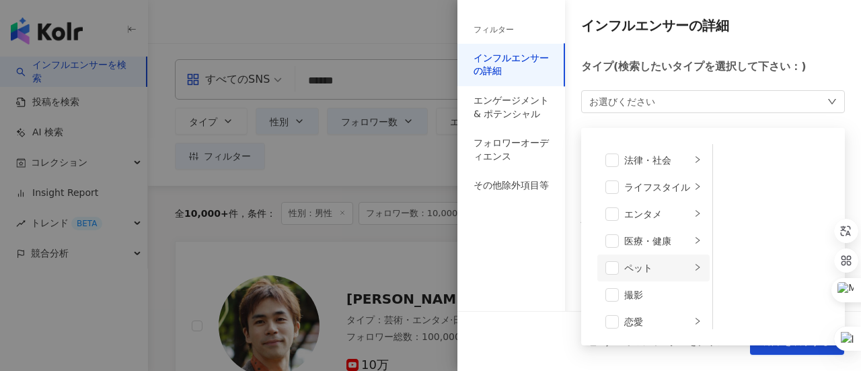
scroll to position [404, 0]
click at [650, 266] on div "スポーツ" at bounding box center [657, 267] width 67 height 15
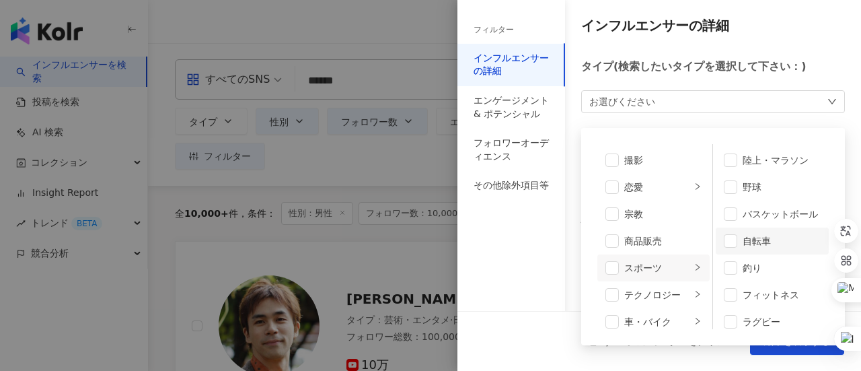
click at [742, 240] on div "自転車" at bounding box center [781, 240] width 78 height 15
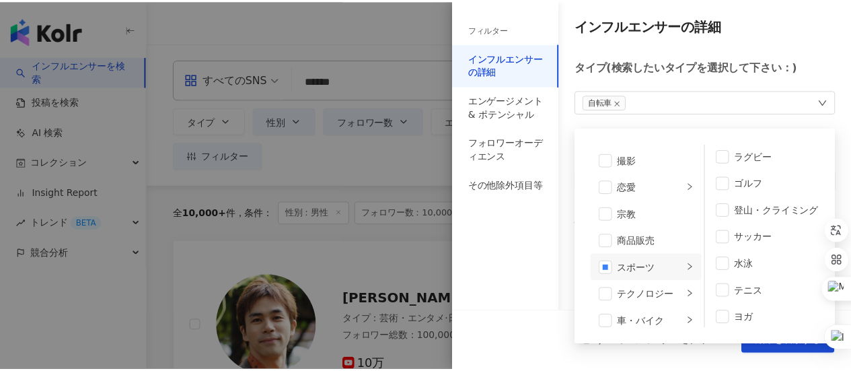
scroll to position [169, 0]
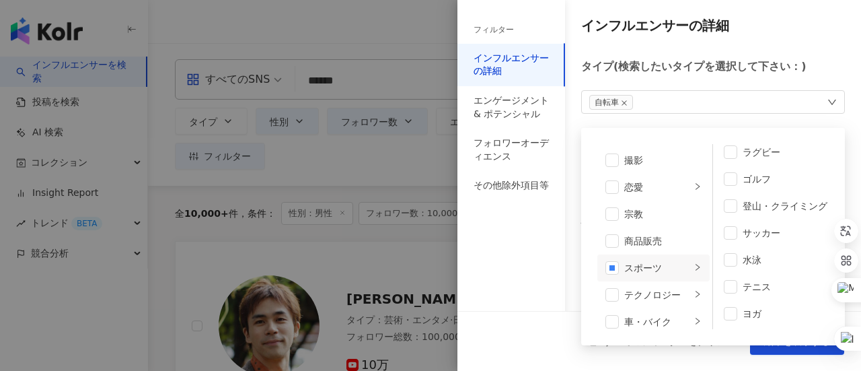
click at [529, 270] on div "フィルター インフルエンサーの詳細 エンゲージメント & ポテンシャル フォロワーオーディエンス その他除外項目等" at bounding box center [511, 193] width 108 height 354
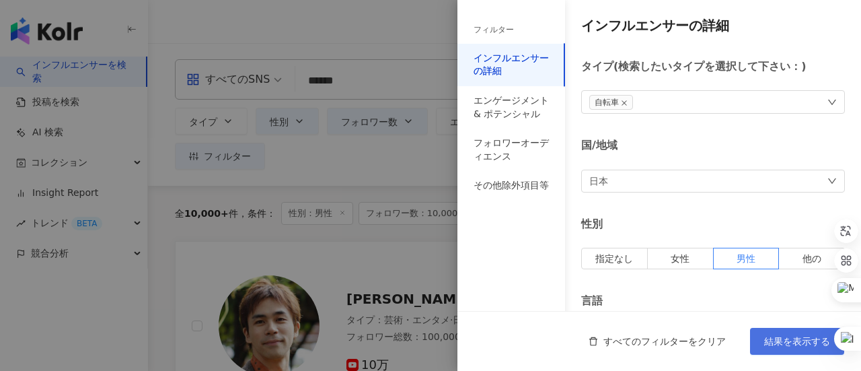
click at [808, 340] on span "結果を表示する" at bounding box center [797, 341] width 66 height 11
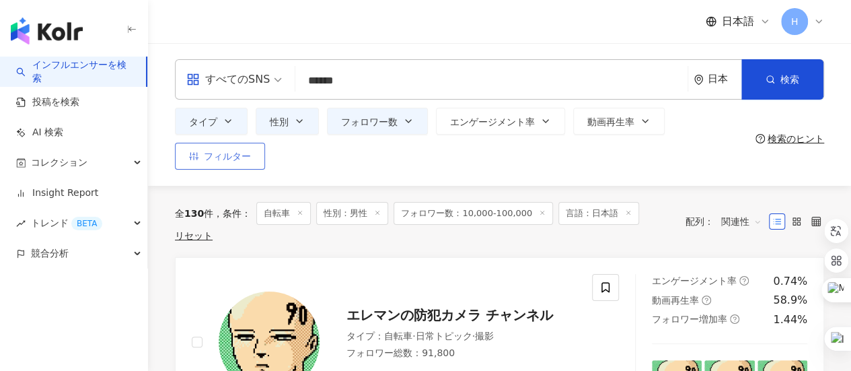
click at [241, 155] on span "フィルター" at bounding box center [227, 156] width 47 height 11
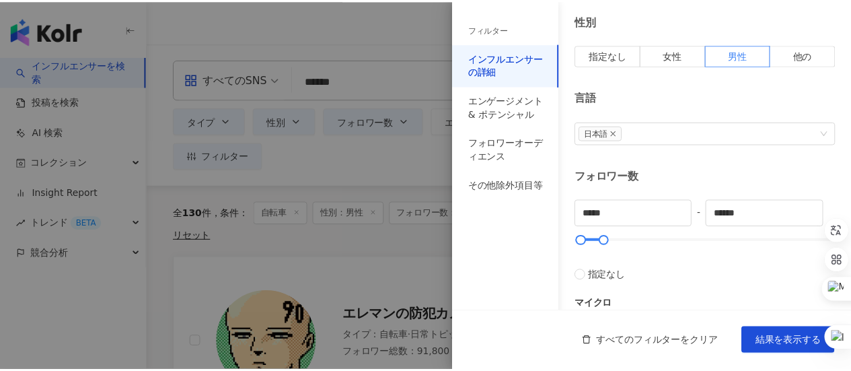
scroll to position [336, 0]
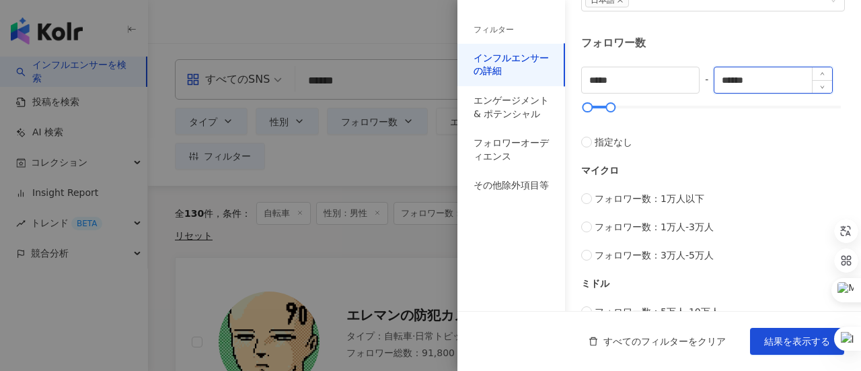
click at [744, 77] on input "******" at bounding box center [772, 80] width 117 height 26
drag, startPoint x: 726, startPoint y: 79, endPoint x: 691, endPoint y: 86, distance: 35.1
click at [716, 79] on input "******" at bounding box center [772, 80] width 117 height 26
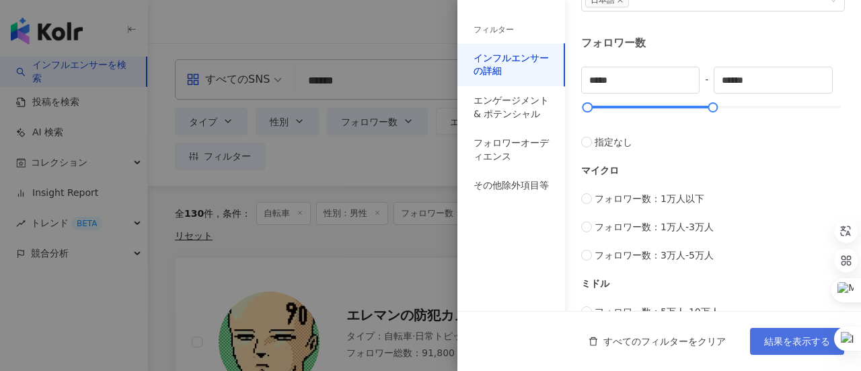
click at [792, 341] on span "結果を表示する" at bounding box center [797, 341] width 66 height 11
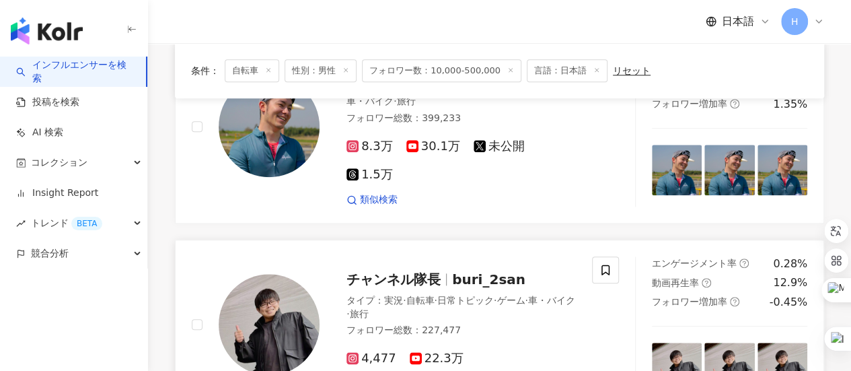
scroll to position [605, 0]
click at [401, 272] on span "チャンネル隊長" at bounding box center [393, 280] width 94 height 16
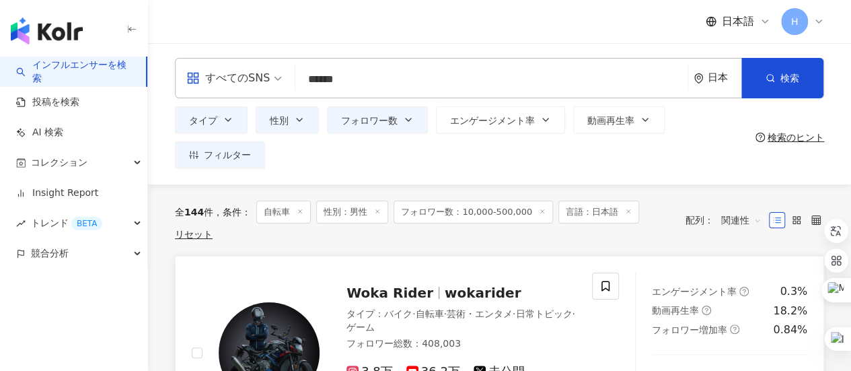
scroll to position [0, 0]
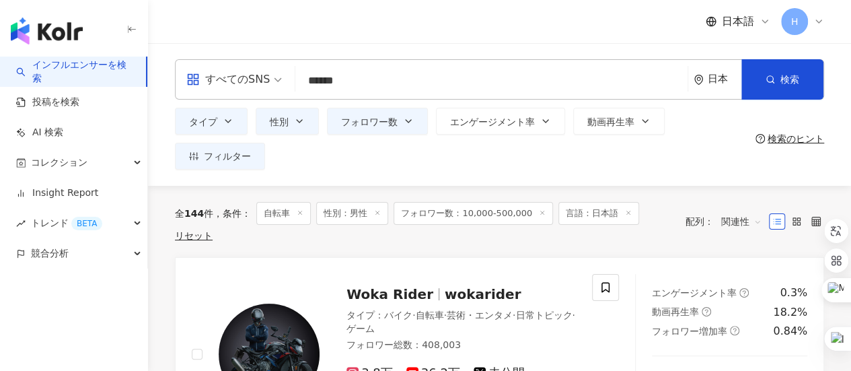
click at [482, 219] on span "フォロワー数：10,000-500,000" at bounding box center [472, 213] width 159 height 23
click at [233, 161] on span "フィルター" at bounding box center [227, 156] width 47 height 11
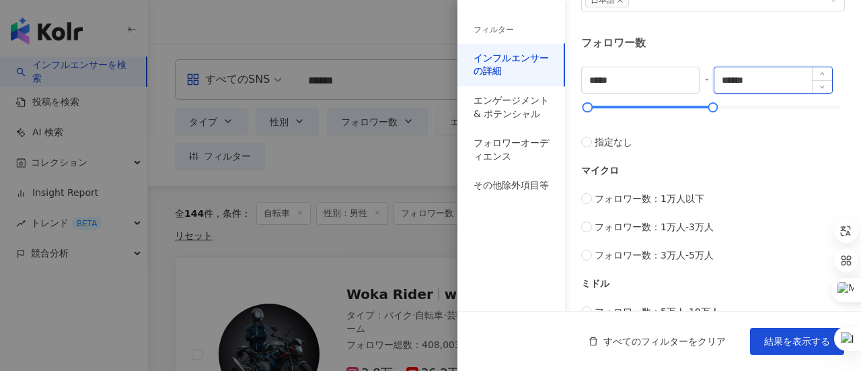
click at [733, 76] on input "******" at bounding box center [772, 80] width 117 height 26
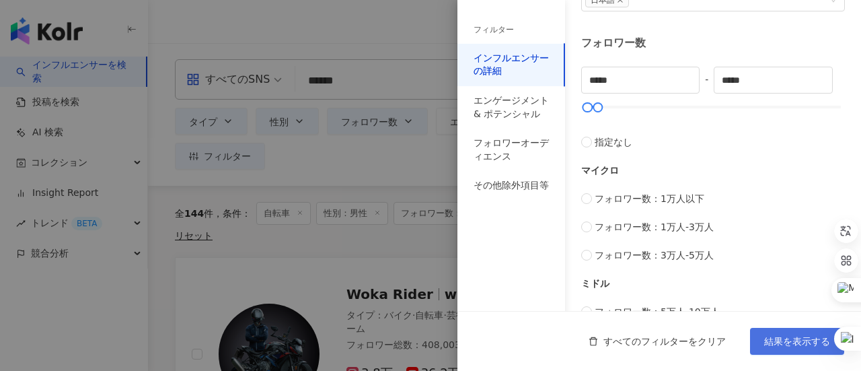
click at [788, 342] on span "結果を表示する" at bounding box center [797, 341] width 66 height 11
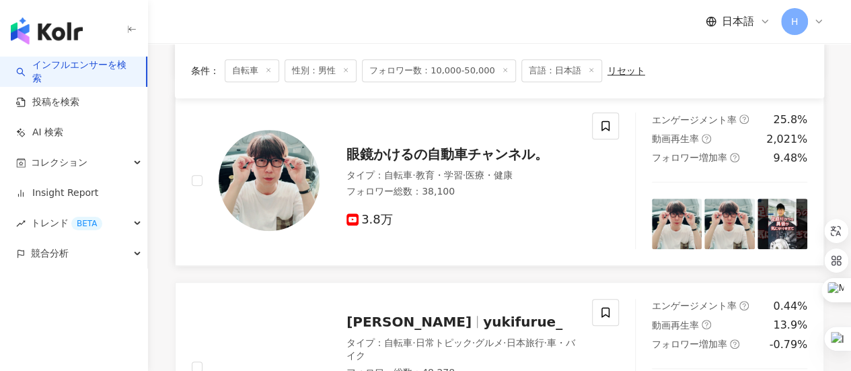
scroll to position [269, 0]
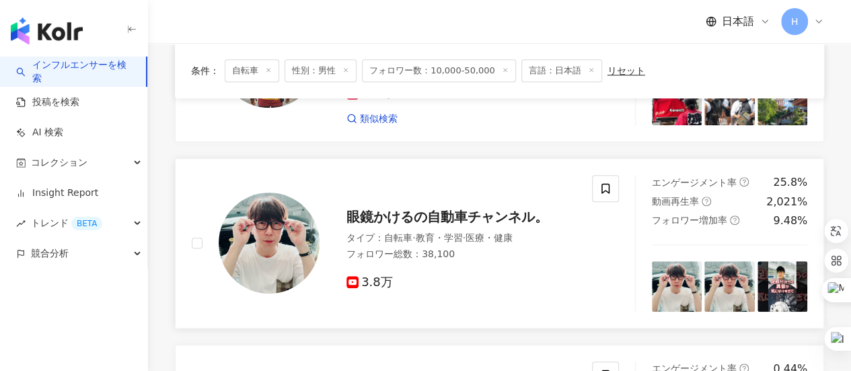
click at [453, 208] on span "眼鏡かけるの自動車チャンネル。" at bounding box center [447, 216] width 202 height 16
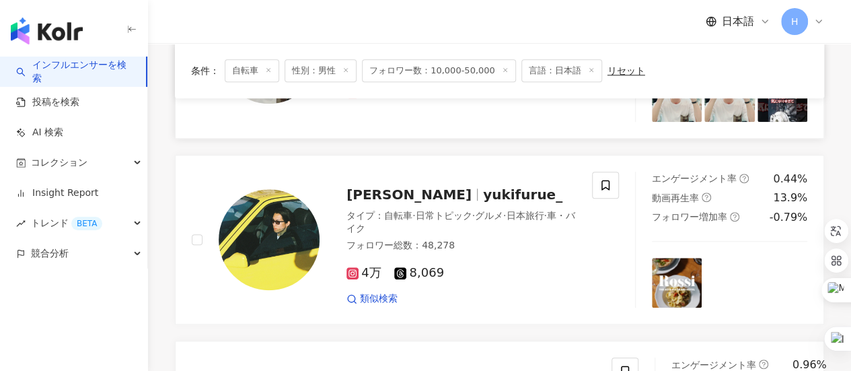
scroll to position [404, 0]
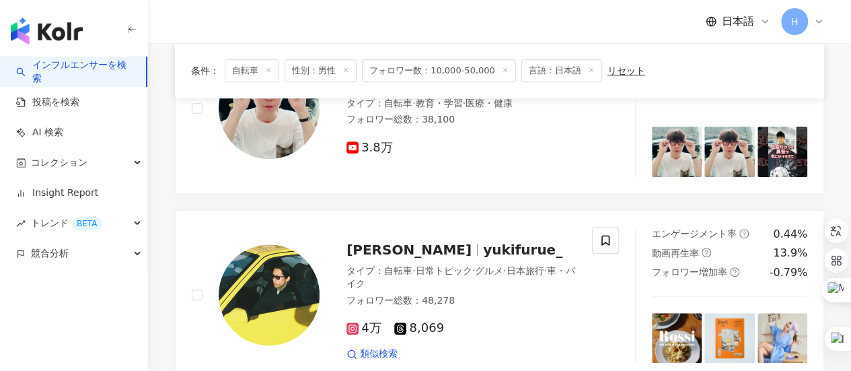
click at [461, 72] on span "フォロワー数：10,000-50,000" at bounding box center [439, 70] width 154 height 23
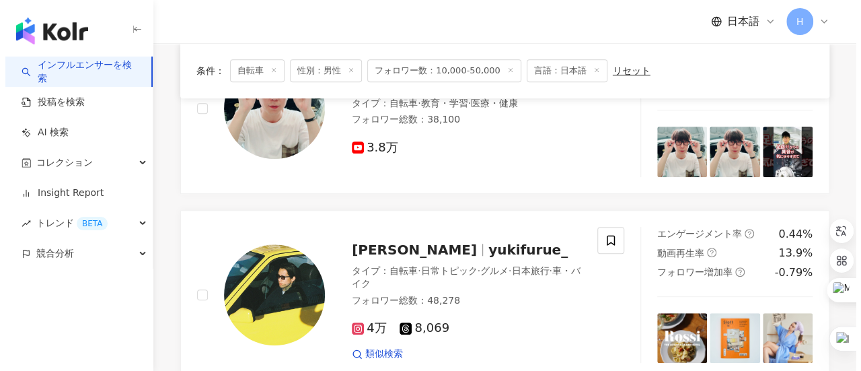
scroll to position [0, 0]
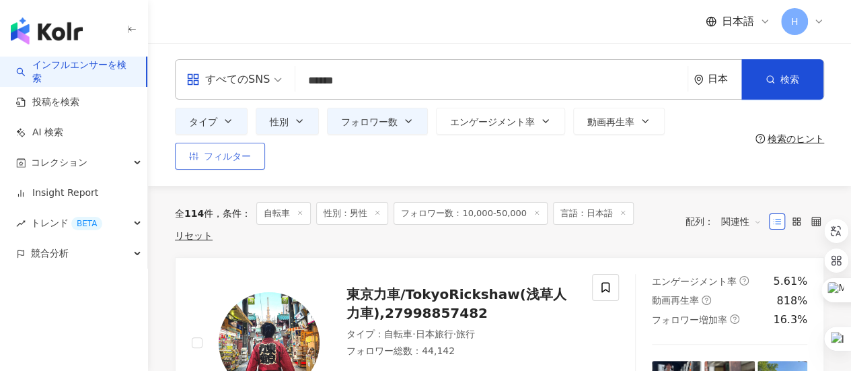
click at [243, 157] on span "フィルター" at bounding box center [227, 156] width 47 height 11
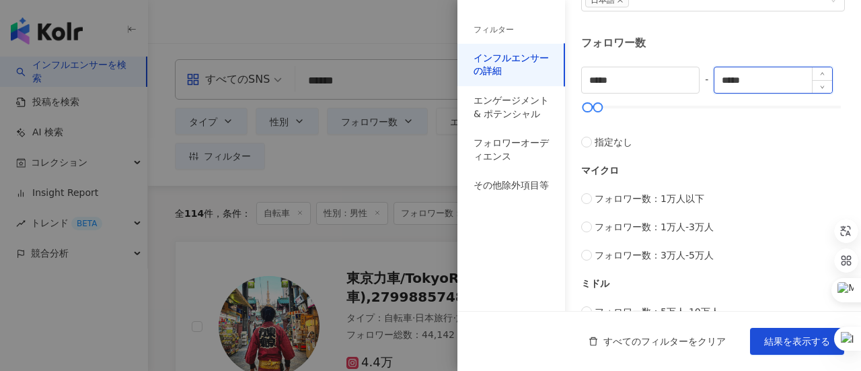
click at [726, 76] on input "*****" at bounding box center [772, 80] width 117 height 26
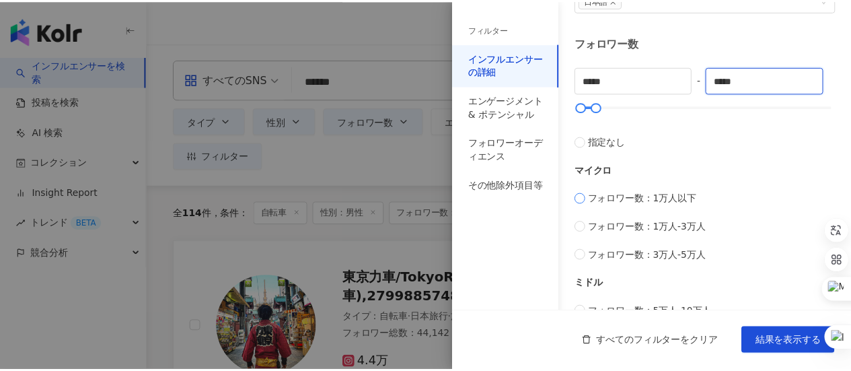
scroll to position [404, 0]
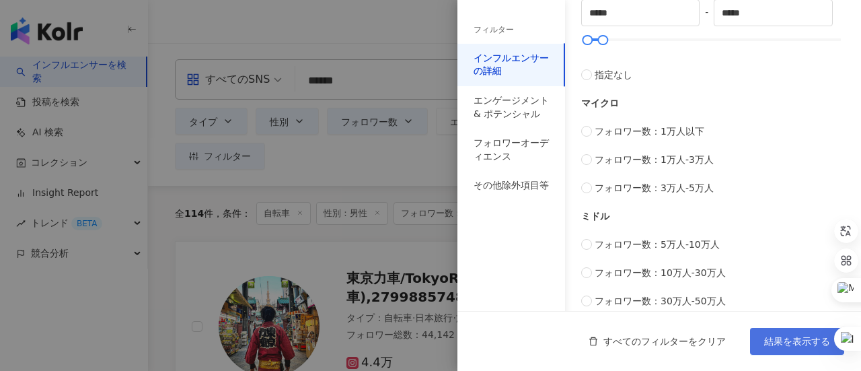
click at [782, 342] on span "結果を表示する" at bounding box center [797, 341] width 66 height 11
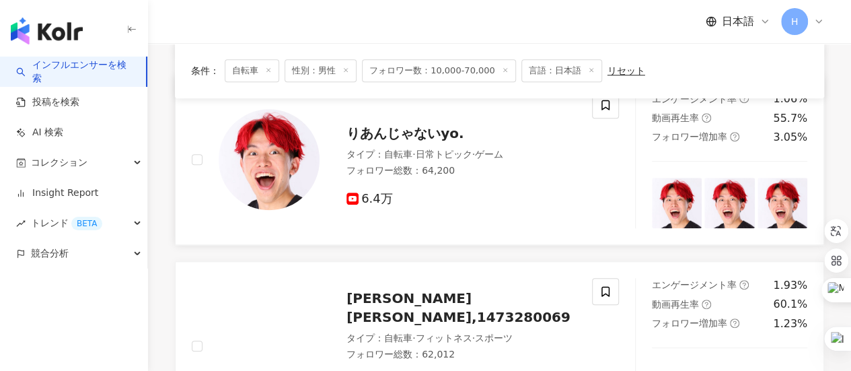
scroll to position [605, 0]
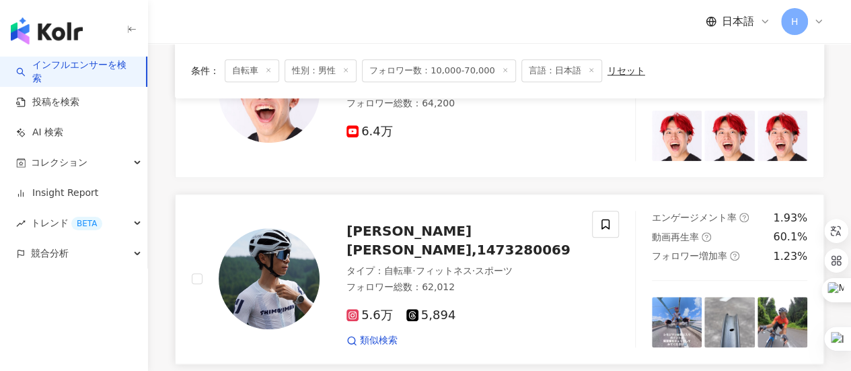
click at [297, 235] on img at bounding box center [269, 278] width 101 height 101
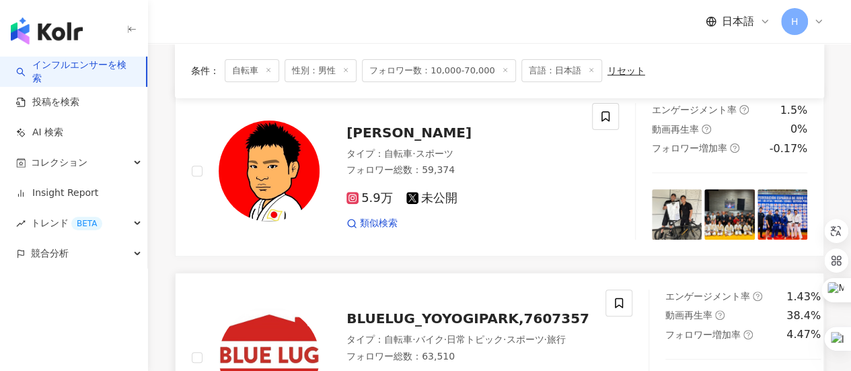
scroll to position [135, 0]
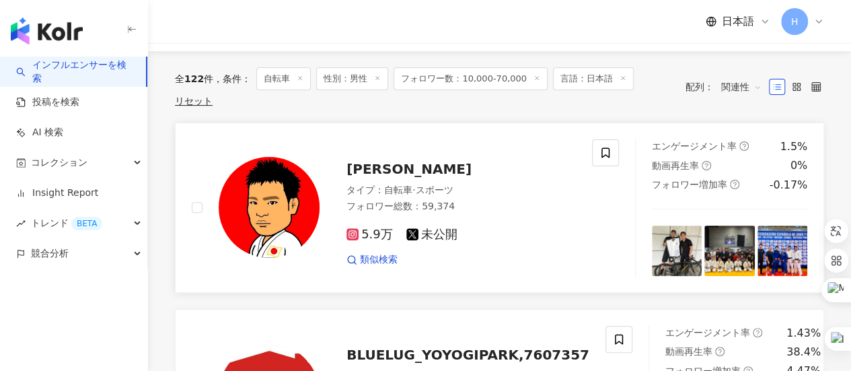
click at [400, 161] on span "海老沼 匡" at bounding box center [408, 169] width 125 height 16
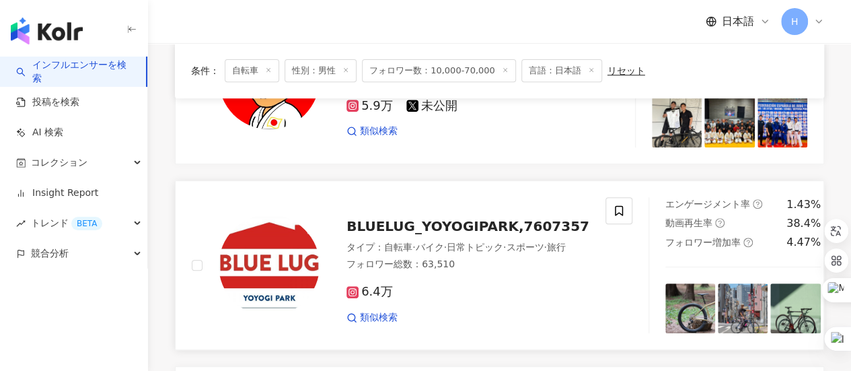
scroll to position [336, 0]
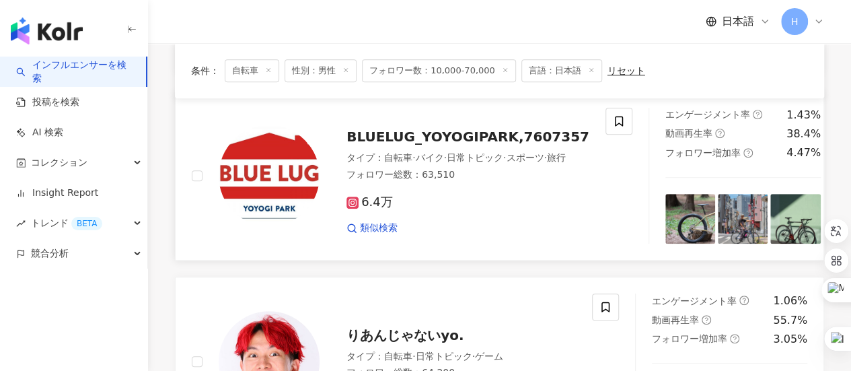
click at [449, 128] on span "BLUELUG_YOYOGIPARK,7607357" at bounding box center [467, 136] width 243 height 16
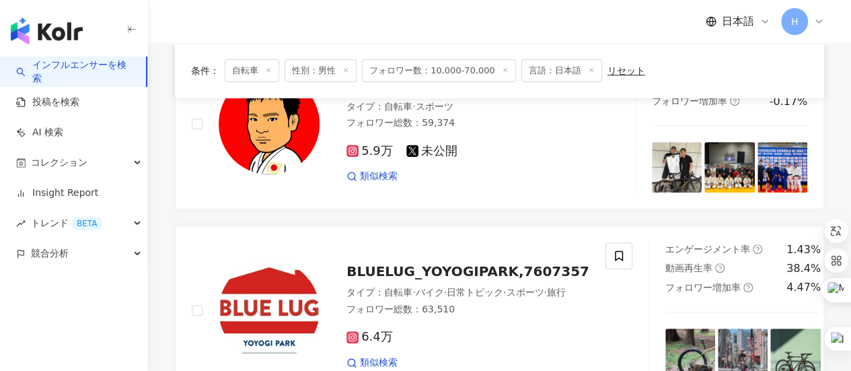
scroll to position [0, 0]
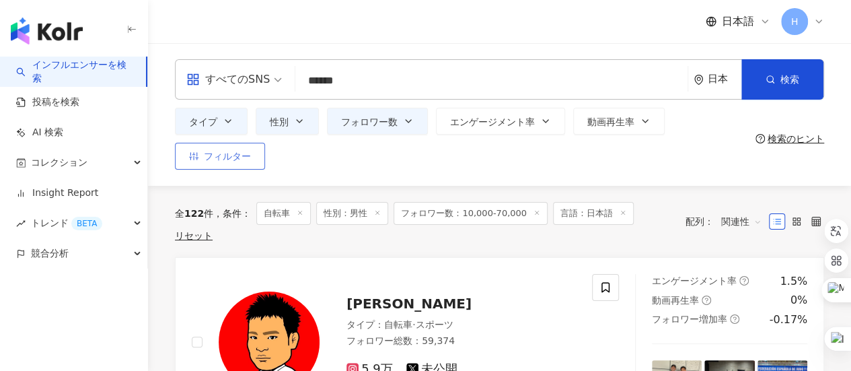
click at [233, 161] on span "フィルター" at bounding box center [227, 156] width 47 height 11
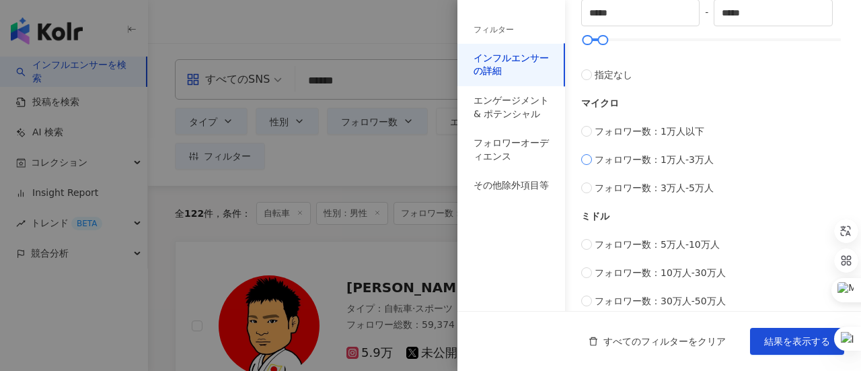
type input "*****"
click at [773, 336] on span "結果を表示する" at bounding box center [797, 341] width 66 height 11
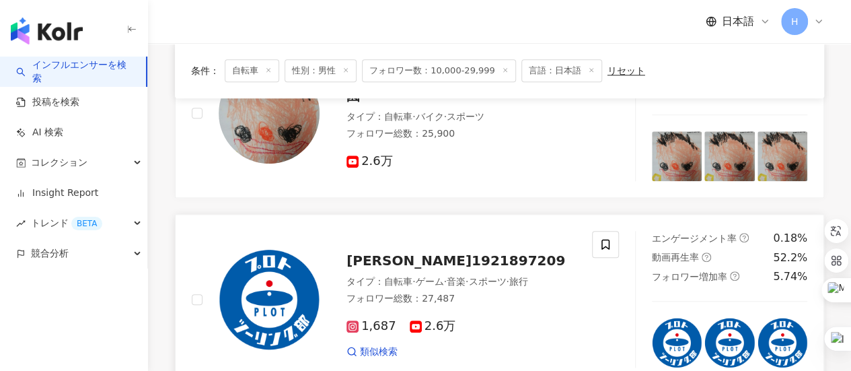
scroll to position [673, 0]
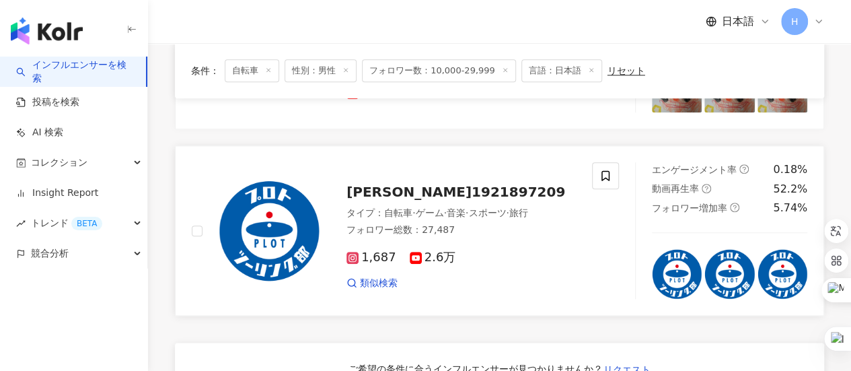
click at [461, 184] on span "Keigo Hanashiro,1921897209" at bounding box center [455, 192] width 219 height 16
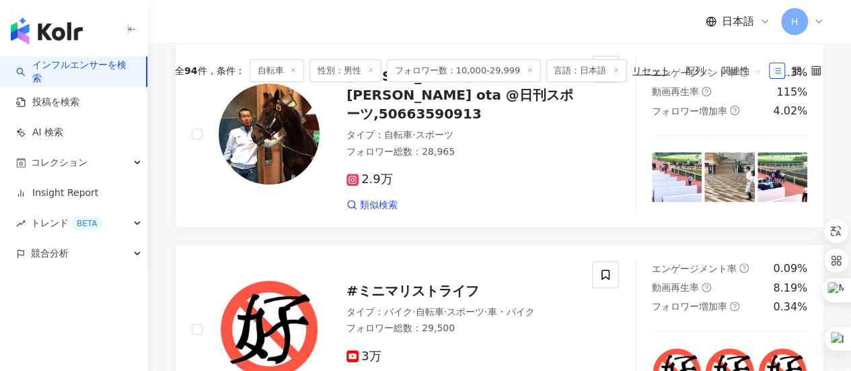
scroll to position [0, 0]
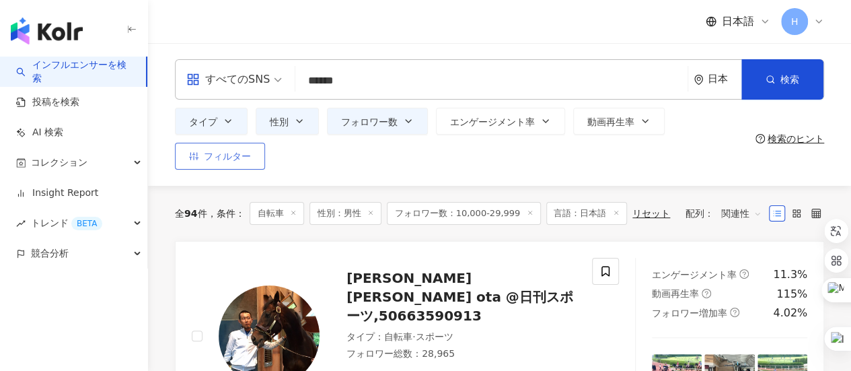
click at [229, 161] on span "フィルター" at bounding box center [227, 156] width 47 height 11
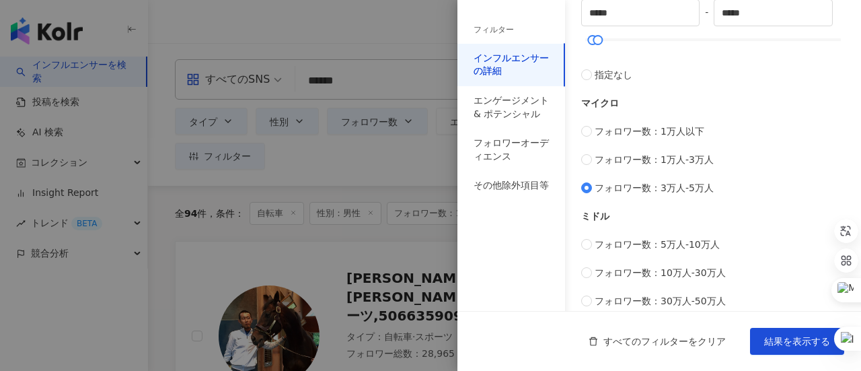
type input "*****"
click at [769, 338] on span "結果を表示する" at bounding box center [797, 341] width 66 height 11
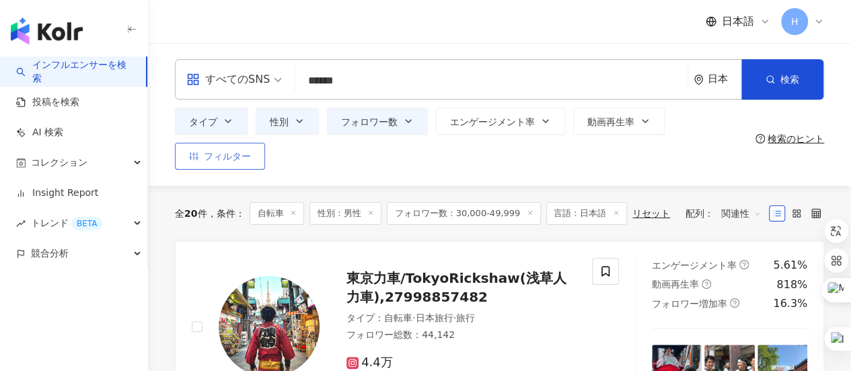
click at [229, 159] on span "フィルター" at bounding box center [227, 156] width 47 height 11
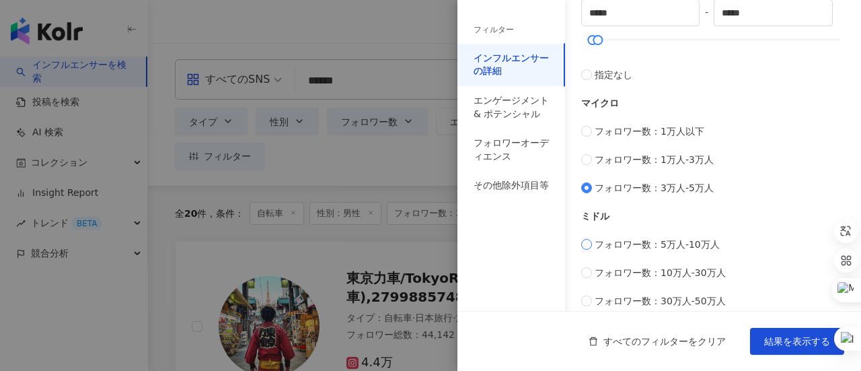
click at [617, 243] on span "フォロワー数：5万人-10万人" at bounding box center [657, 244] width 125 height 15
type input "*****"
click at [764, 337] on span "結果を表示する" at bounding box center [797, 341] width 66 height 11
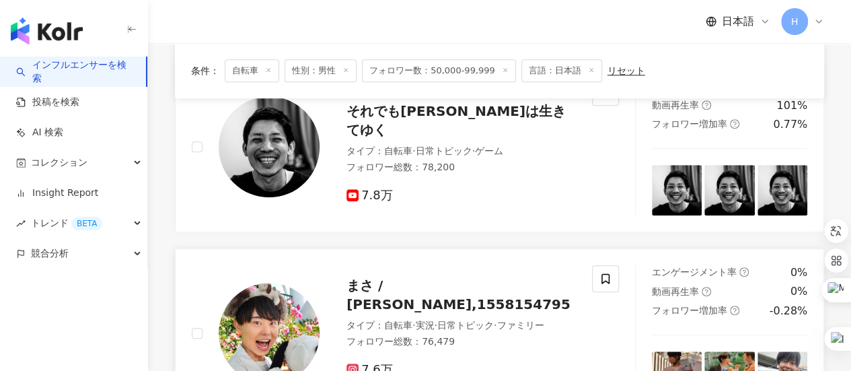
scroll to position [605, 0]
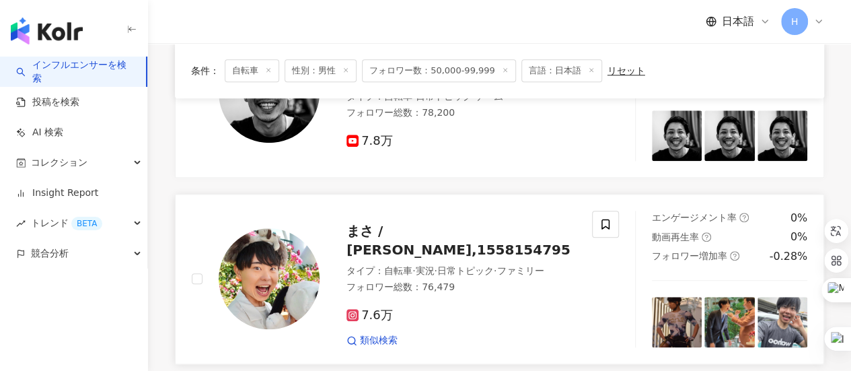
click at [441, 223] on span "まさ / 高倉正善,1558154795" at bounding box center [458, 240] width 224 height 35
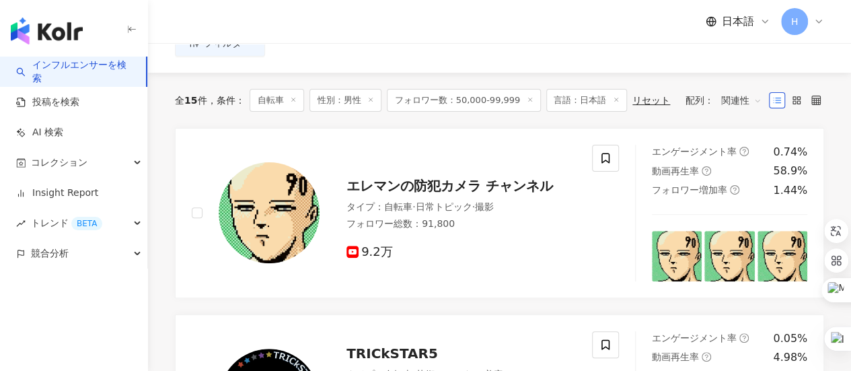
scroll to position [0, 0]
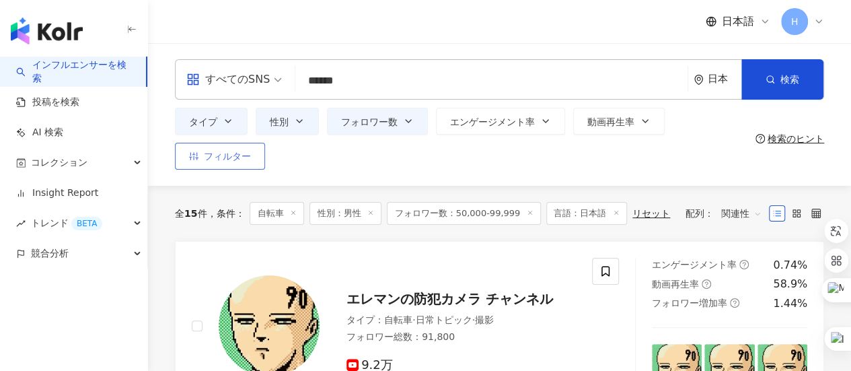
click at [206, 157] on span "フィルター" at bounding box center [227, 156] width 47 height 11
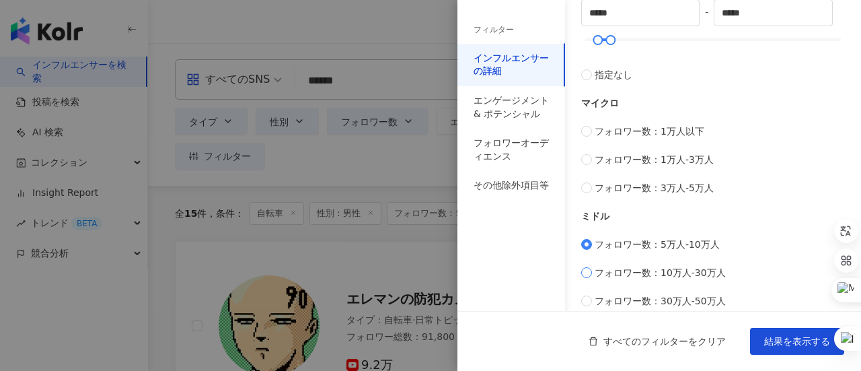
click at [627, 268] on span "フォロワー数：10万人-30万人" at bounding box center [660, 272] width 131 height 15
type input "******"
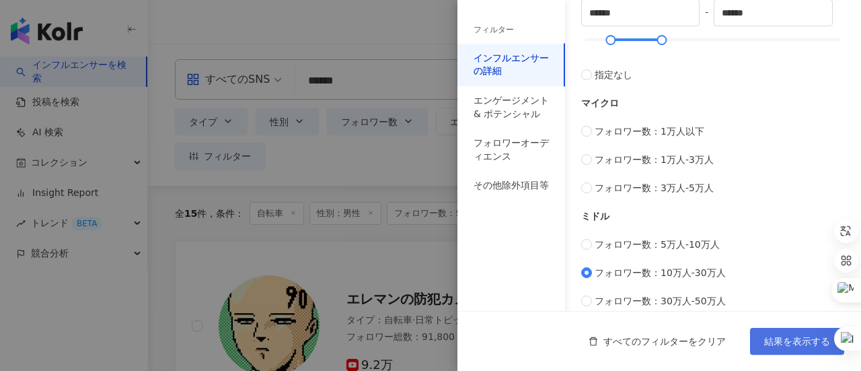
click at [798, 340] on span "結果を表示する" at bounding box center [797, 341] width 66 height 11
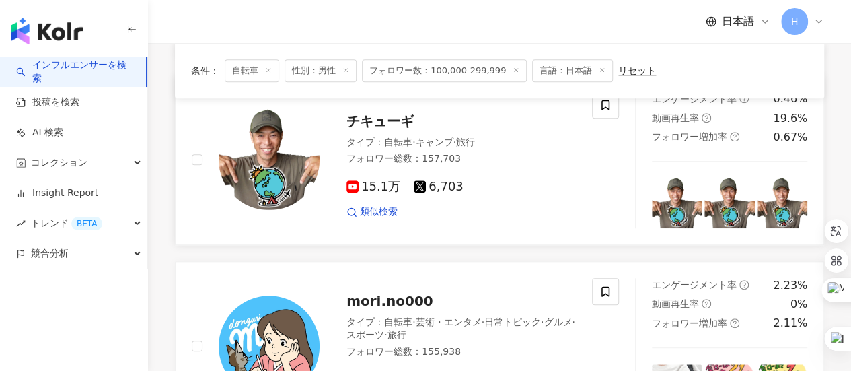
scroll to position [471, 0]
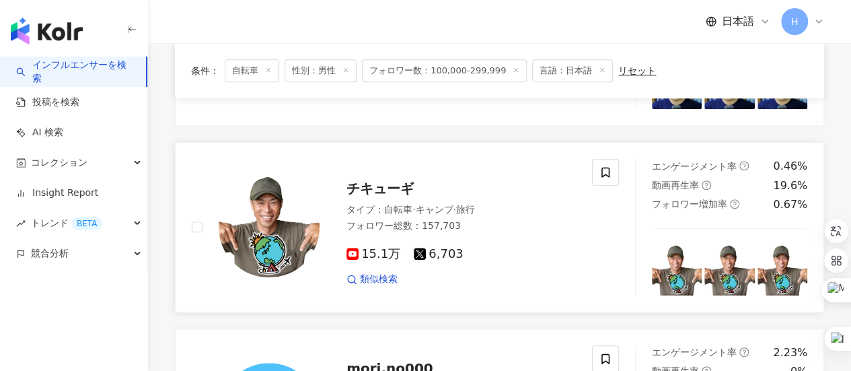
click at [395, 180] on span "チキューギ" at bounding box center [379, 188] width 67 height 16
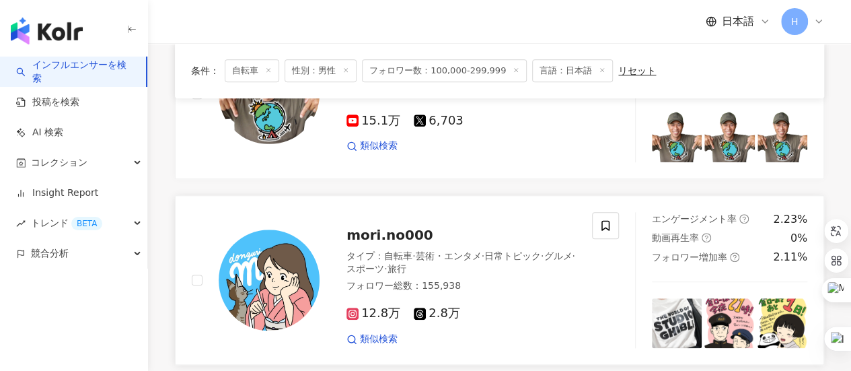
scroll to position [605, 0]
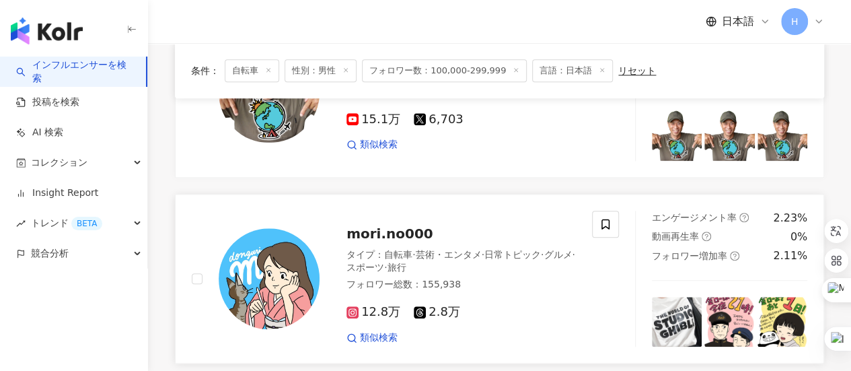
click at [390, 225] on span "mori.no000" at bounding box center [389, 233] width 87 height 16
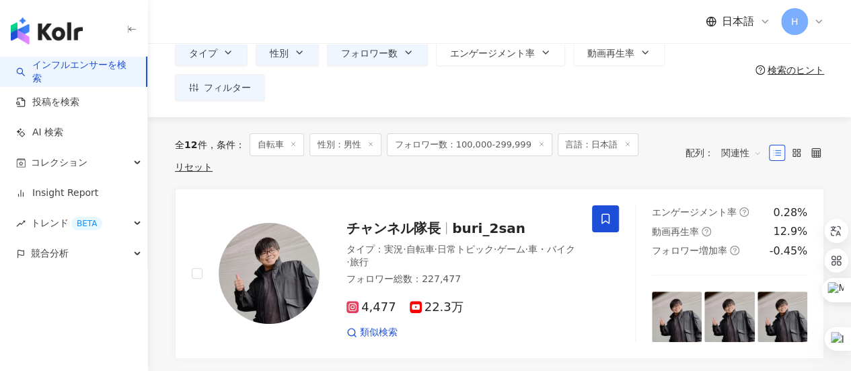
scroll to position [0, 0]
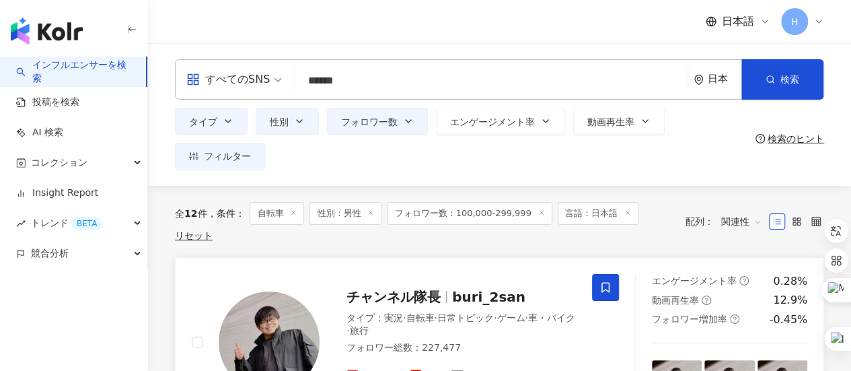
click at [410, 293] on span "チャンネル隊長" at bounding box center [393, 297] width 94 height 16
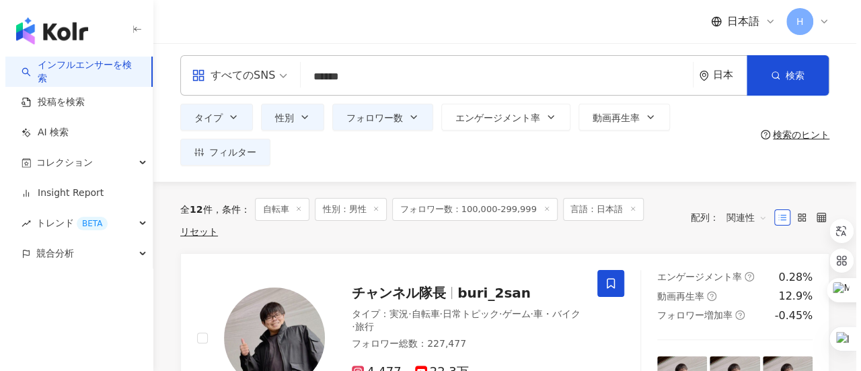
scroll to position [67, 0]
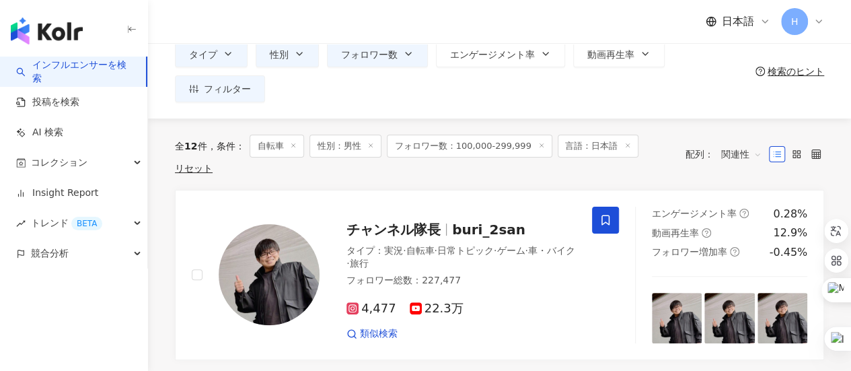
click at [506, 149] on span "フォロワー数：100,000-299,999" at bounding box center [469, 146] width 165 height 23
click at [206, 93] on span "フィルター" at bounding box center [227, 88] width 47 height 11
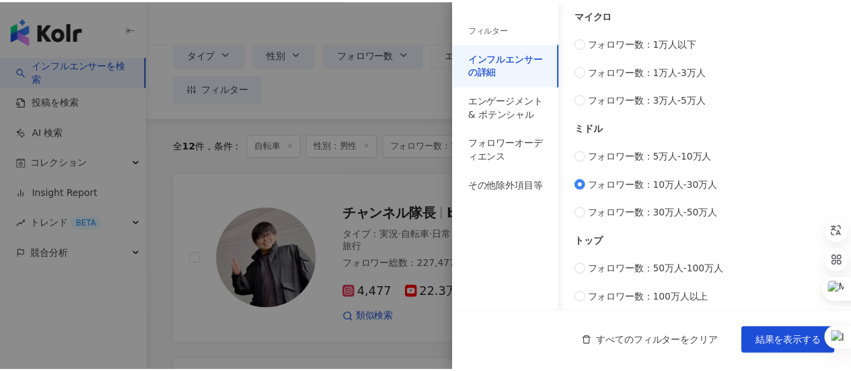
scroll to position [498, 0]
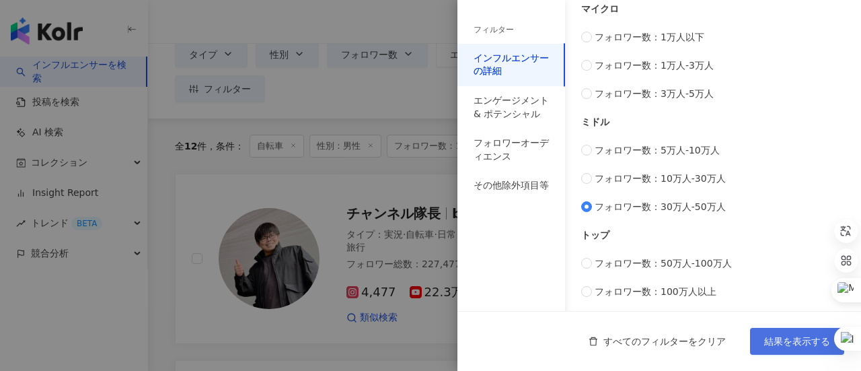
type input "******"
click at [786, 343] on span "結果を表示する" at bounding box center [797, 341] width 66 height 11
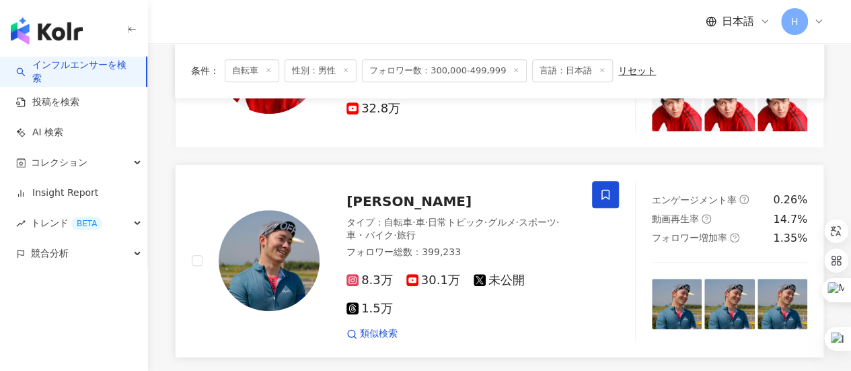
scroll to position [404, 0]
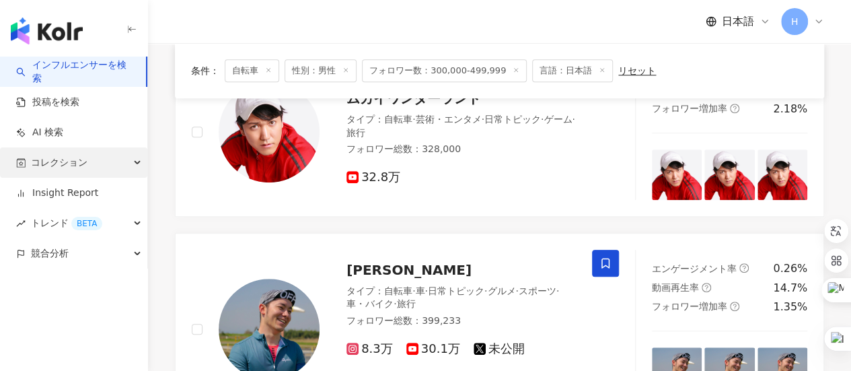
click at [71, 169] on span "コレクション" at bounding box center [59, 162] width 56 height 30
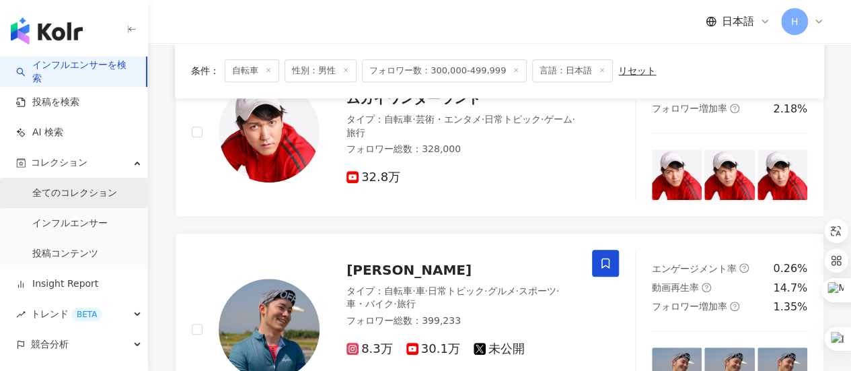
click at [87, 192] on link "全てのコレクション" at bounding box center [74, 192] width 85 height 13
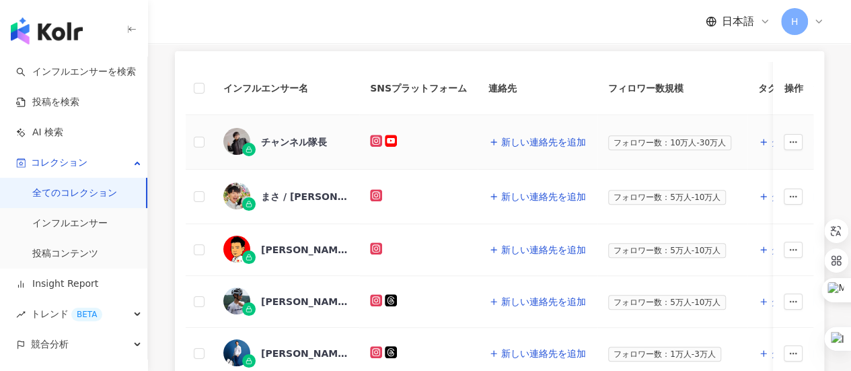
scroll to position [269, 0]
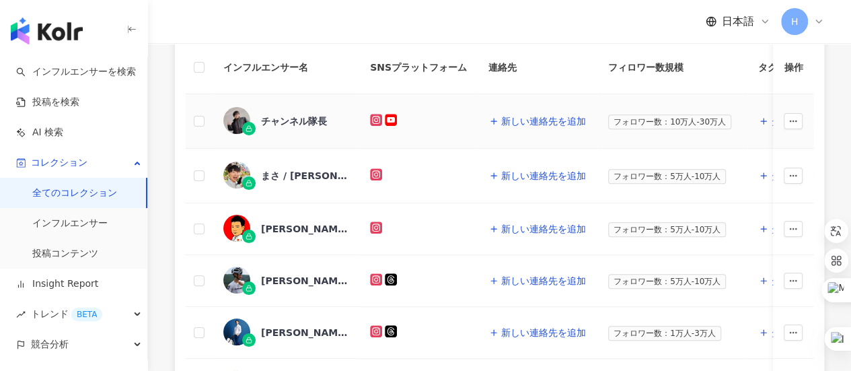
click at [300, 118] on div "チャンネル隊長" at bounding box center [294, 120] width 66 height 13
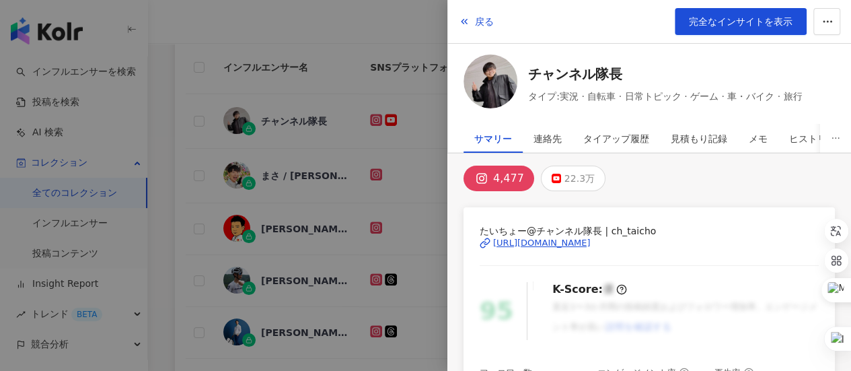
scroll to position [0, 0]
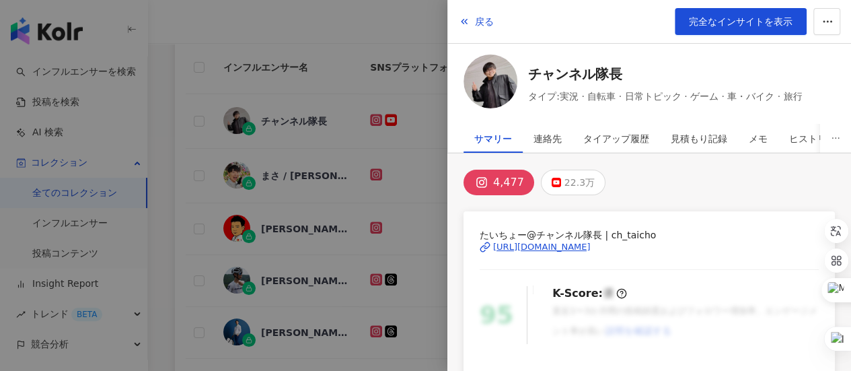
click at [208, 100] on div at bounding box center [425, 185] width 851 height 371
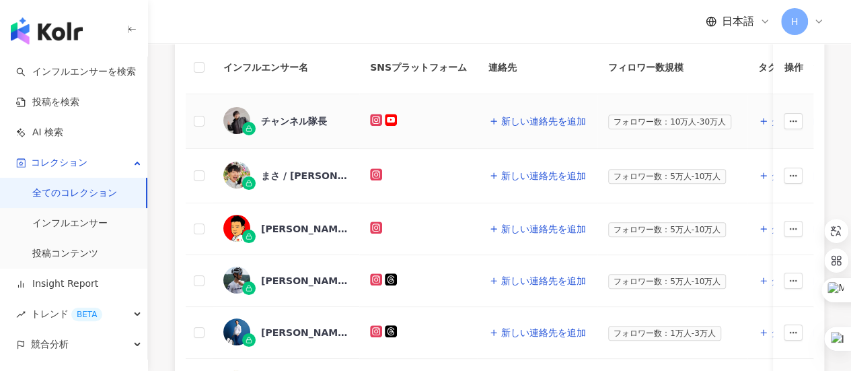
click at [371, 121] on icon at bounding box center [376, 120] width 12 height 12
click at [794, 120] on icon "button" at bounding box center [792, 120] width 9 height 9
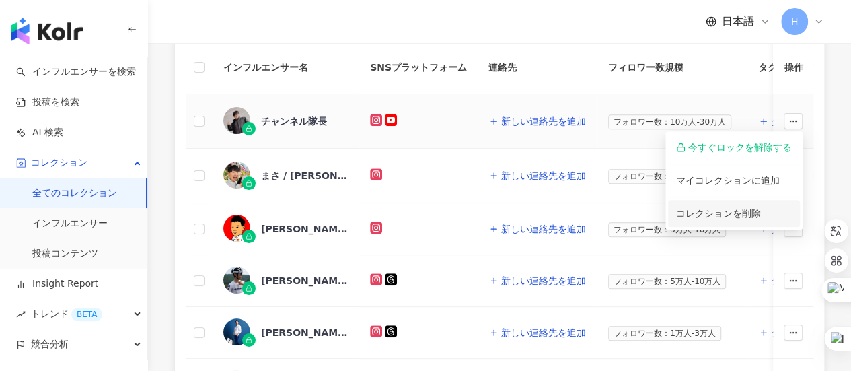
click at [759, 222] on li "コレクションを削除" at bounding box center [734, 213] width 132 height 27
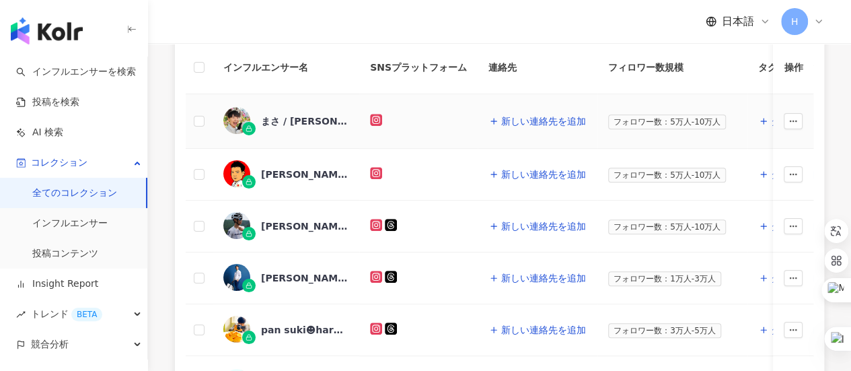
click at [377, 120] on icon at bounding box center [376, 119] width 7 height 7
click at [380, 173] on g at bounding box center [376, 173] width 12 height 12
click at [798, 171] on button "button" at bounding box center [792, 174] width 19 height 16
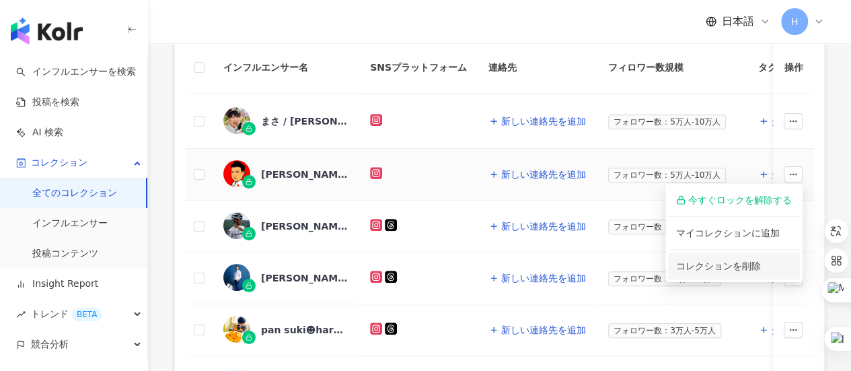
click at [740, 263] on span "コレクションを削除" at bounding box center [718, 265] width 85 height 11
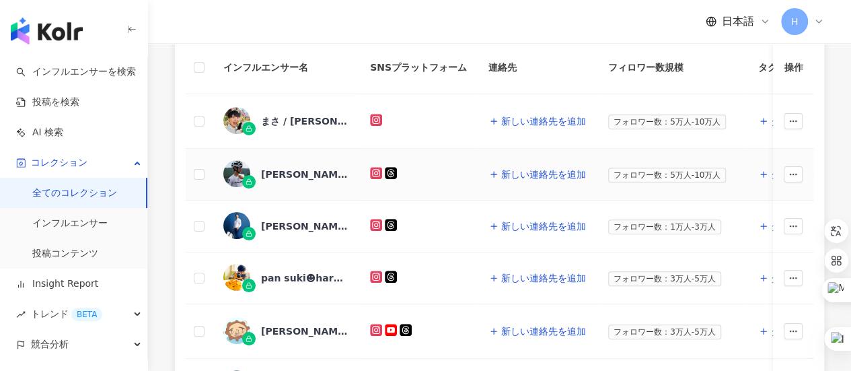
click at [375, 170] on g at bounding box center [376, 173] width 12 height 12
click at [378, 225] on icon at bounding box center [376, 224] width 7 height 7
click at [796, 227] on icon "button" at bounding box center [792, 225] width 9 height 9
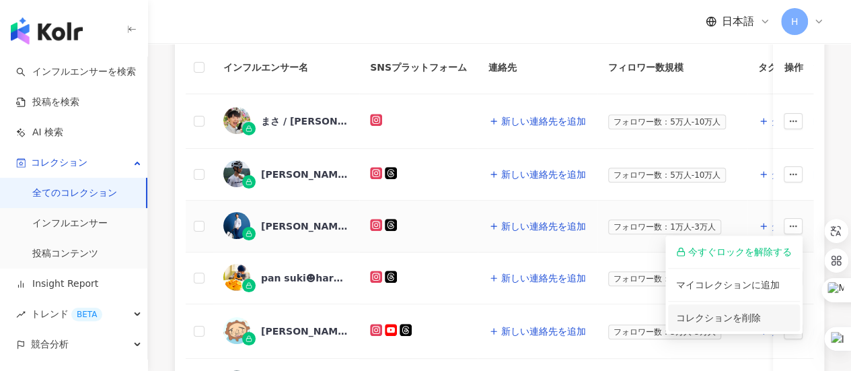
click at [752, 315] on span "コレクションを削除" at bounding box center [718, 317] width 85 height 11
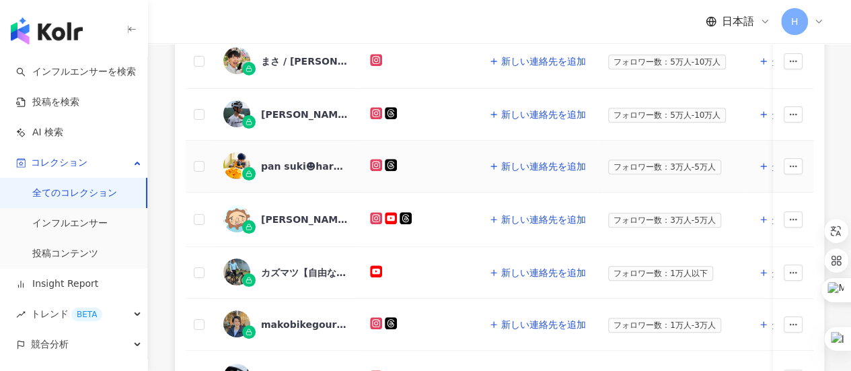
scroll to position [404, 0]
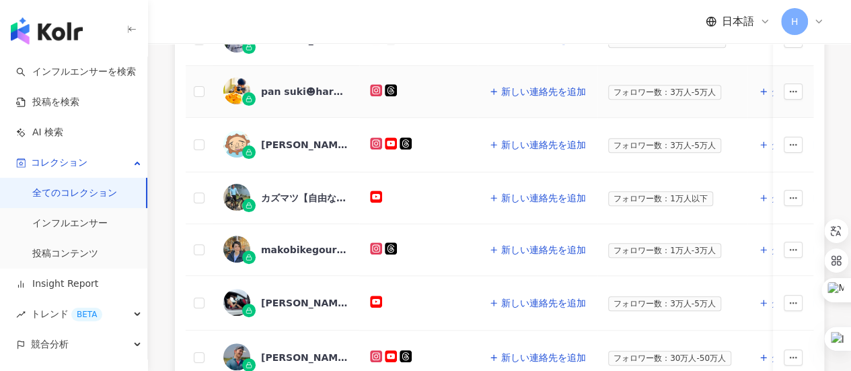
click at [377, 89] on rect at bounding box center [375, 89] width 9 height 9
click at [794, 91] on icon "button" at bounding box center [792, 91] width 9 height 9
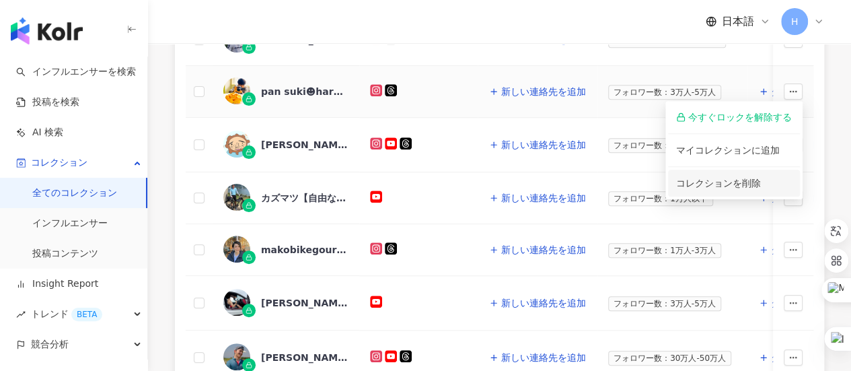
click at [746, 183] on span "コレクションを削除" at bounding box center [718, 183] width 85 height 11
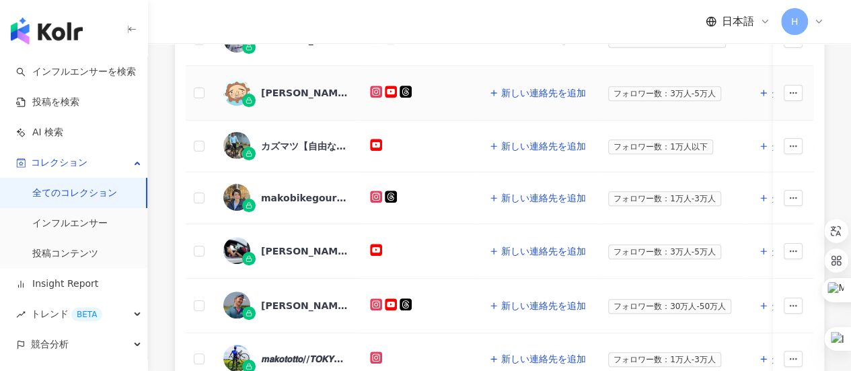
click at [377, 90] on icon at bounding box center [376, 91] width 3 height 3
click at [794, 92] on icon "button" at bounding box center [792, 92] width 9 height 9
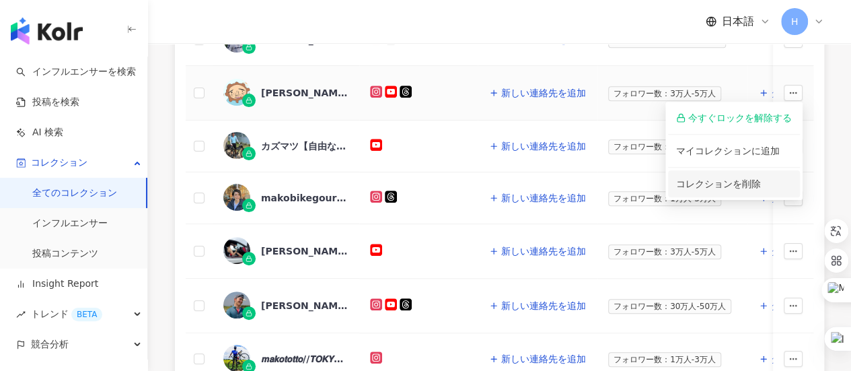
click at [741, 178] on span "コレクションを削除" at bounding box center [718, 183] width 85 height 11
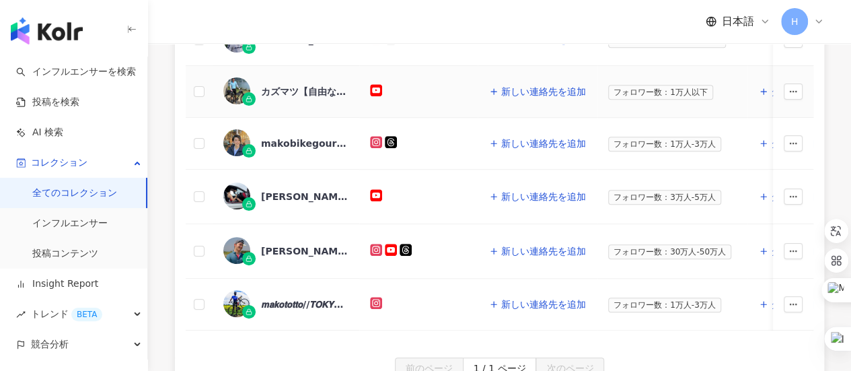
click at [375, 87] on g at bounding box center [376, 90] width 12 height 12
click at [790, 92] on icon "button" at bounding box center [792, 91] width 9 height 9
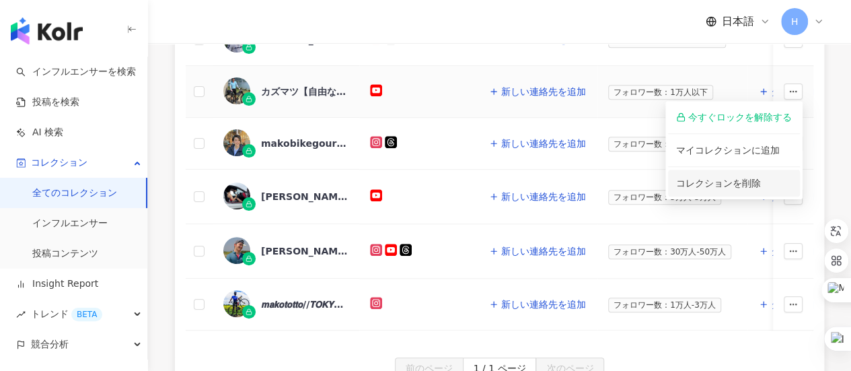
click at [745, 184] on span "コレクションを削除" at bounding box center [718, 183] width 85 height 11
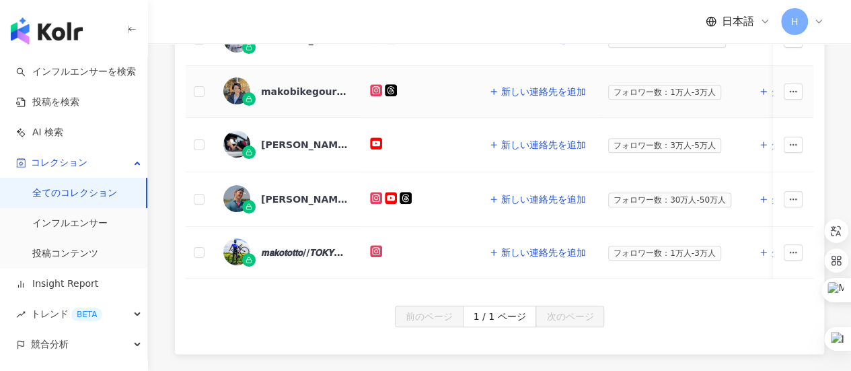
click at [374, 85] on rect at bounding box center [375, 89] width 9 height 9
click at [790, 93] on icon "button" at bounding box center [792, 91] width 9 height 9
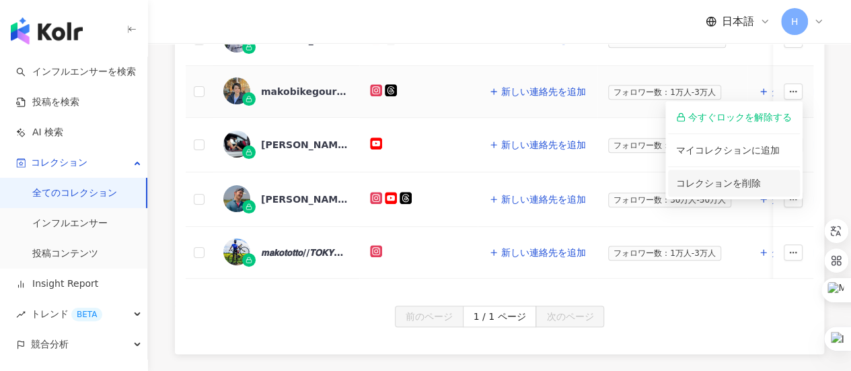
click at [757, 180] on span "コレクションを削除" at bounding box center [718, 183] width 85 height 11
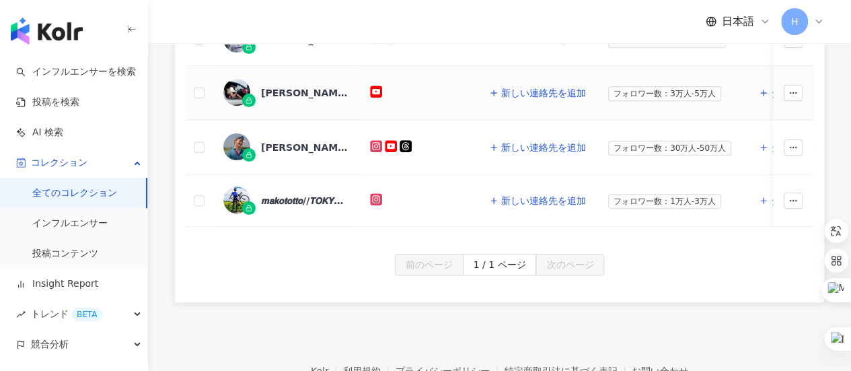
click at [375, 90] on g at bounding box center [376, 91] width 12 height 12
click at [795, 93] on icon "button" at bounding box center [792, 92] width 9 height 9
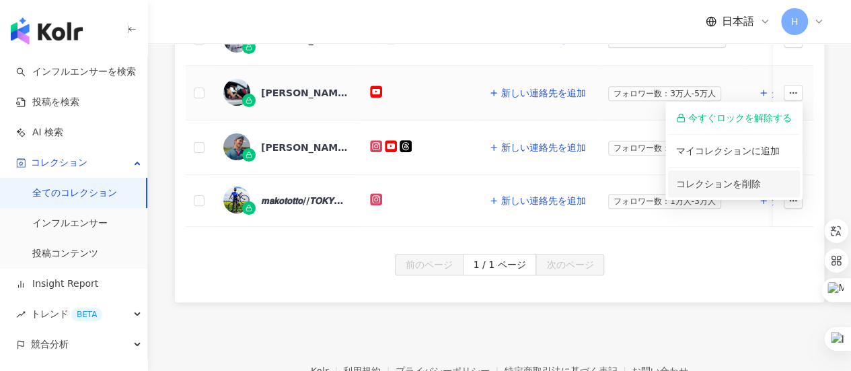
click at [759, 176] on span "コレクションを削除" at bounding box center [734, 183] width 116 height 15
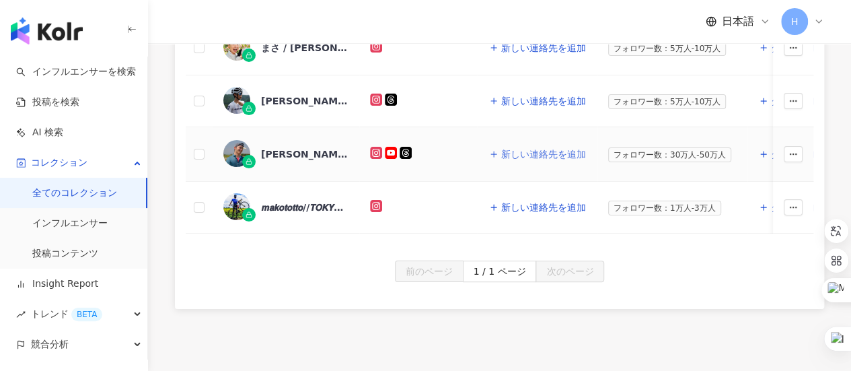
scroll to position [269, 0]
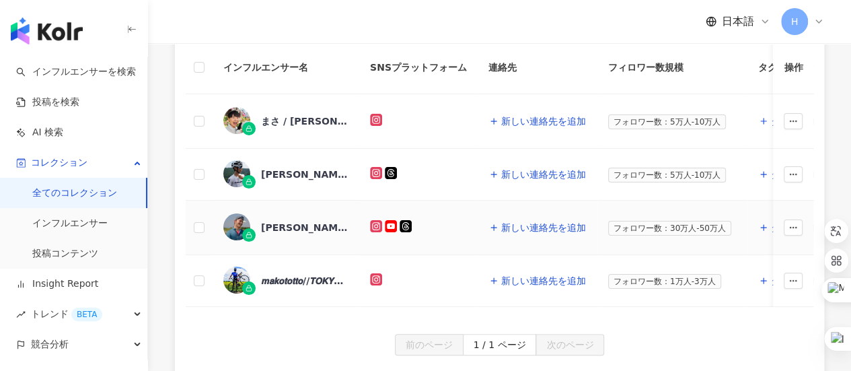
click at [373, 224] on rect at bounding box center [375, 225] width 9 height 9
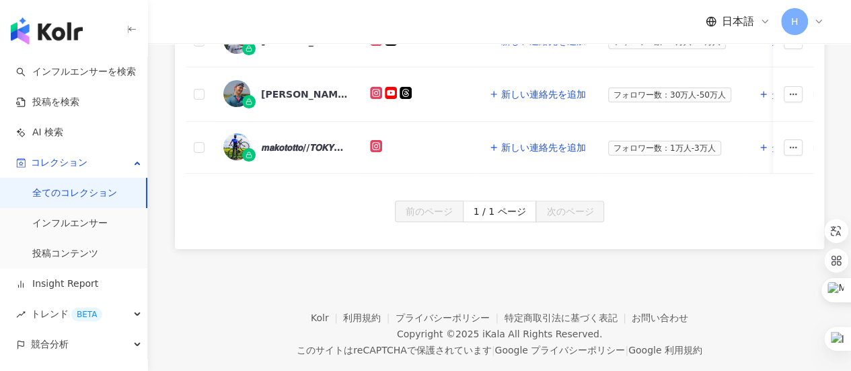
scroll to position [336, 0]
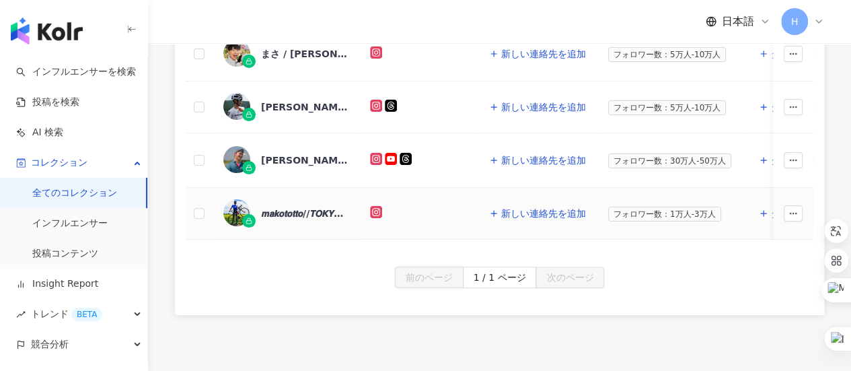
click at [376, 211] on g at bounding box center [376, 212] width 12 height 12
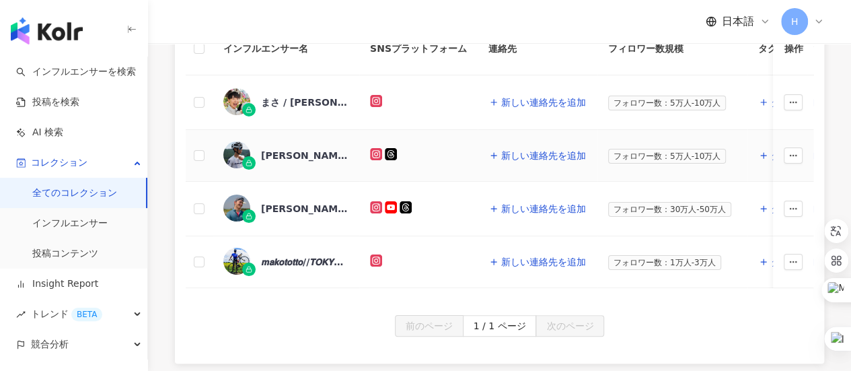
scroll to position [269, 0]
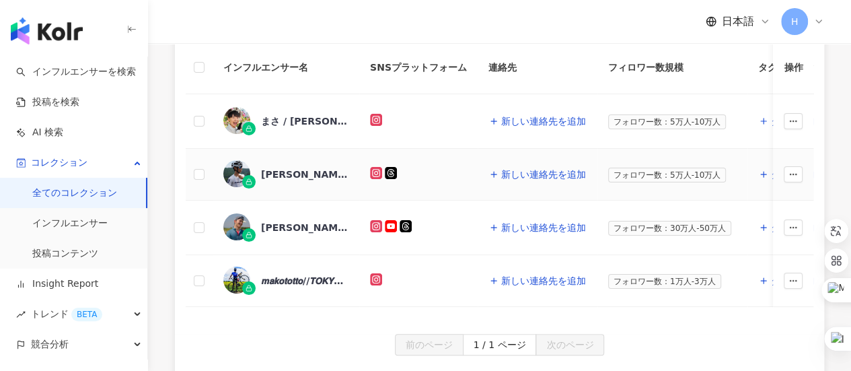
click at [307, 171] on div "Masaki Shimojima 下島将輝,1473280069" at bounding box center [304, 173] width 87 height 13
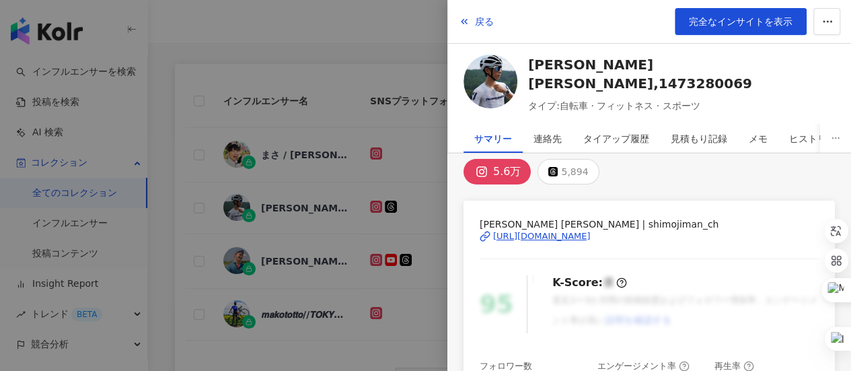
scroll to position [0, 0]
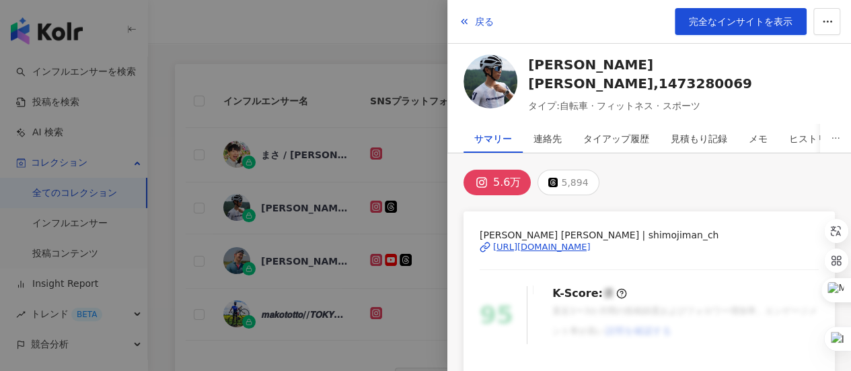
click at [320, 233] on div at bounding box center [425, 185] width 851 height 371
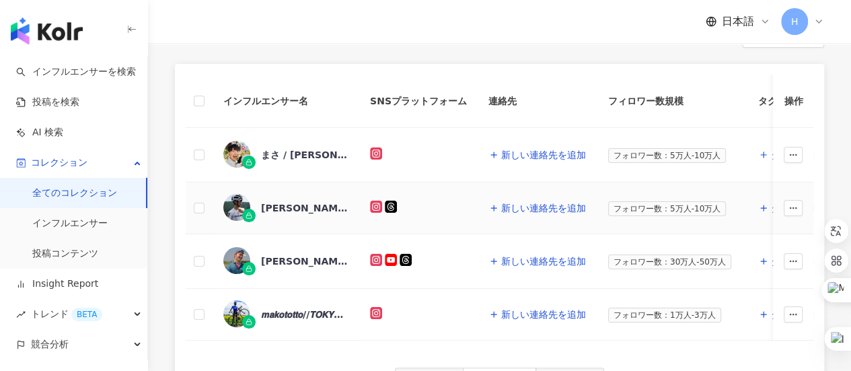
click at [379, 206] on rect at bounding box center [375, 206] width 9 height 9
click at [377, 260] on icon at bounding box center [376, 259] width 7 height 7
click at [60, 74] on link "インフルエンサーを検索" at bounding box center [76, 71] width 120 height 13
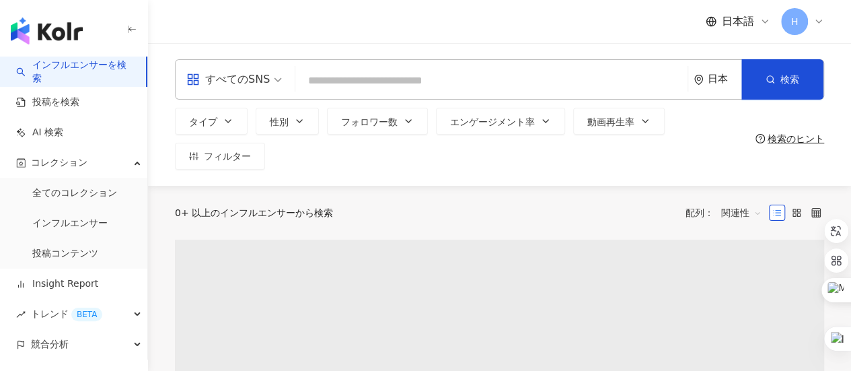
click at [397, 75] on input "search" at bounding box center [491, 81] width 381 height 26
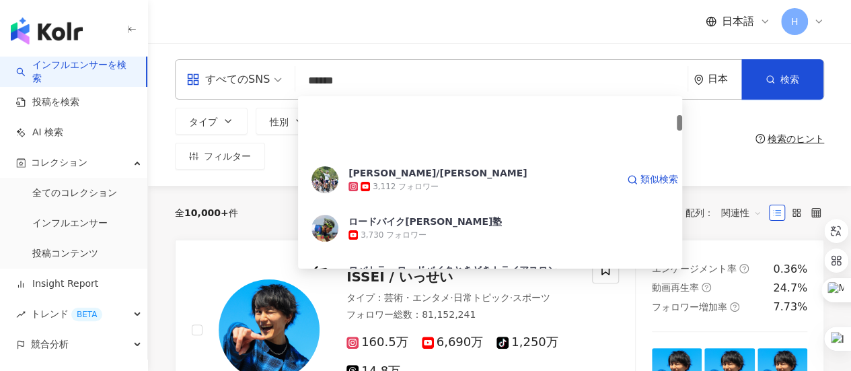
scroll to position [269, 0]
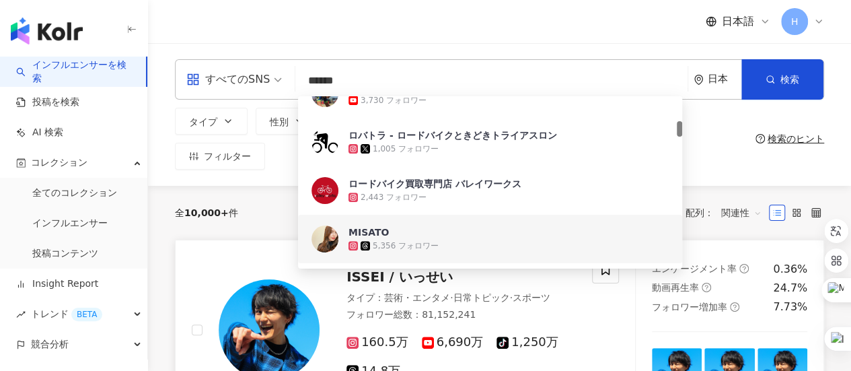
type input "******"
click at [200, 282] on div at bounding box center [256, 329] width 128 height 147
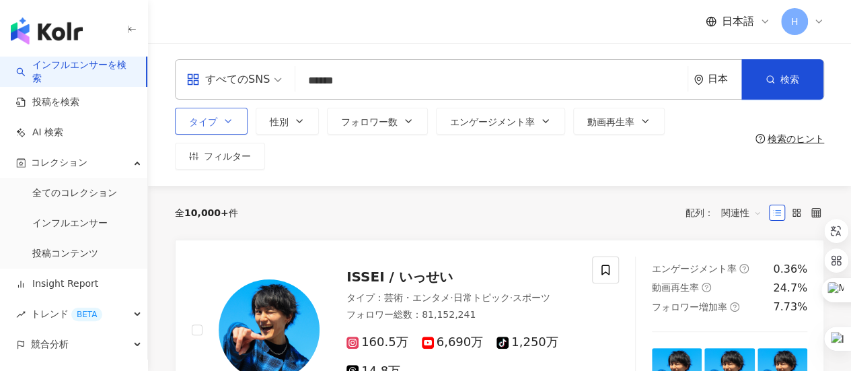
click at [238, 120] on button "タイプ" at bounding box center [211, 121] width 73 height 27
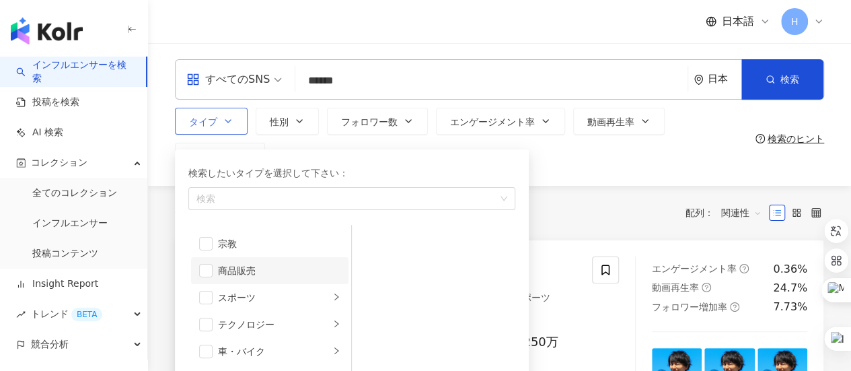
scroll to position [465, 0]
click at [245, 280] on div "スポーツ" at bounding box center [274, 286] width 112 height 15
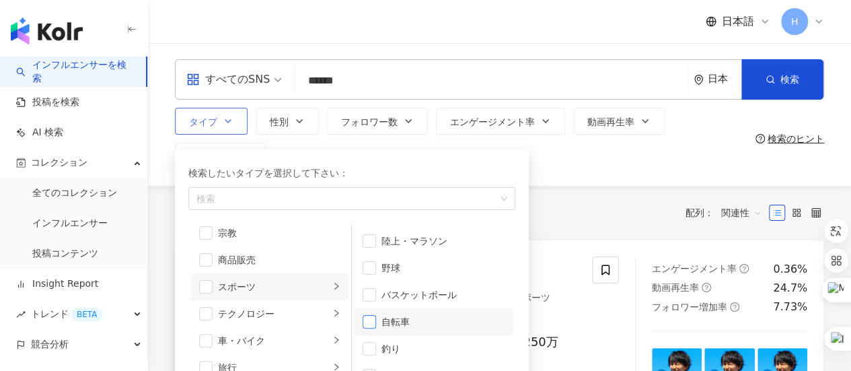
click at [362, 320] on span "button" at bounding box center [368, 321] width 13 height 13
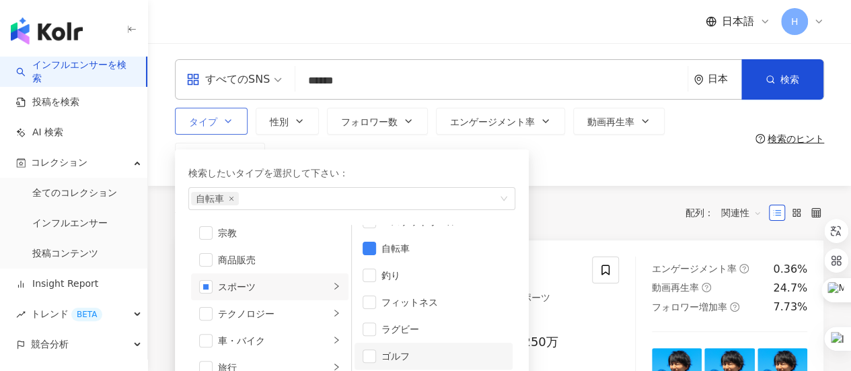
scroll to position [169, 0]
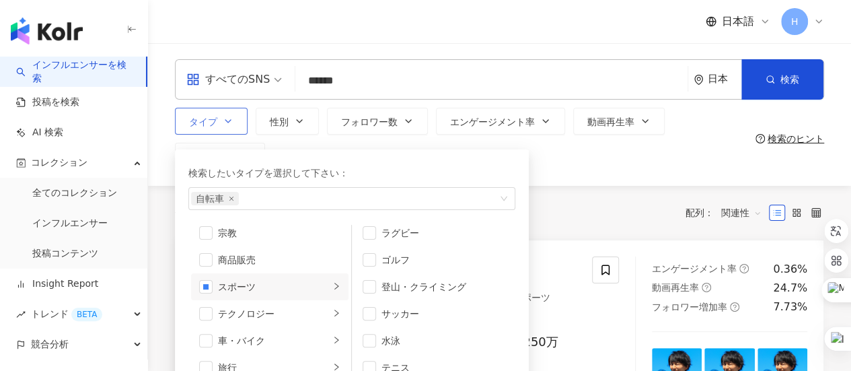
click at [466, 165] on div "検索したいタイプを選択して下さい：" at bounding box center [351, 172] width 327 height 15
click at [583, 161] on div "タイプ 検索したいタイプを選択して下さい： 自転車 芸術・エンタメ 美容・ファッション 気候・環境 日常トピック 教育・学習 ファミリー ファイナンス グルメ…" at bounding box center [462, 139] width 575 height 62
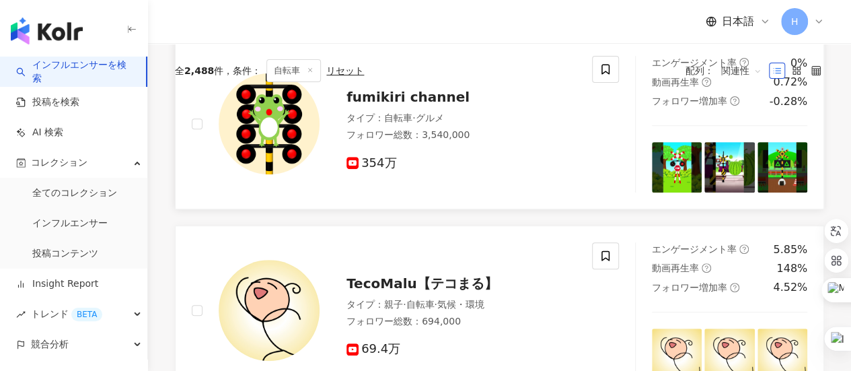
scroll to position [67, 0]
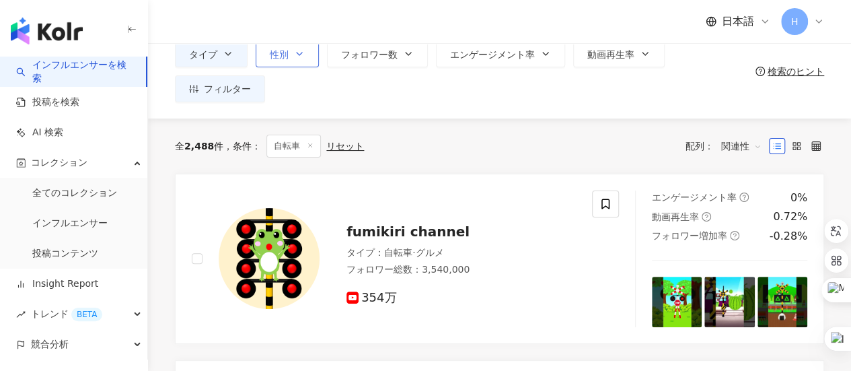
click at [302, 55] on icon "button" at bounding box center [299, 53] width 11 height 11
click at [529, 123] on div "全 2,488 件 条件 ： 自転車 リセット 配列： 関連性" at bounding box center [499, 145] width 649 height 55
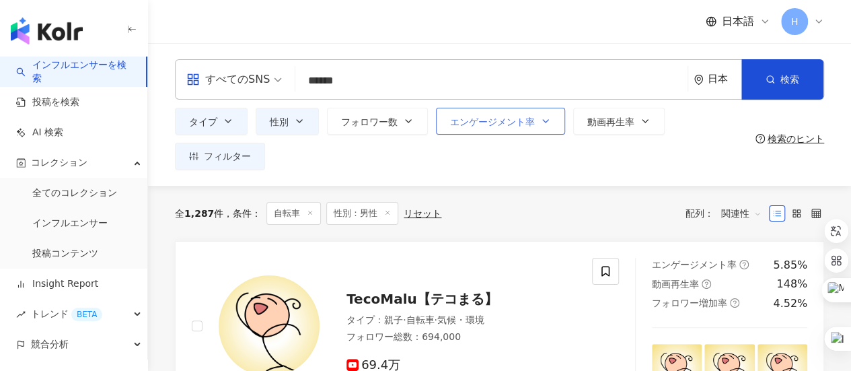
click at [542, 119] on icon "button" at bounding box center [545, 121] width 11 height 11
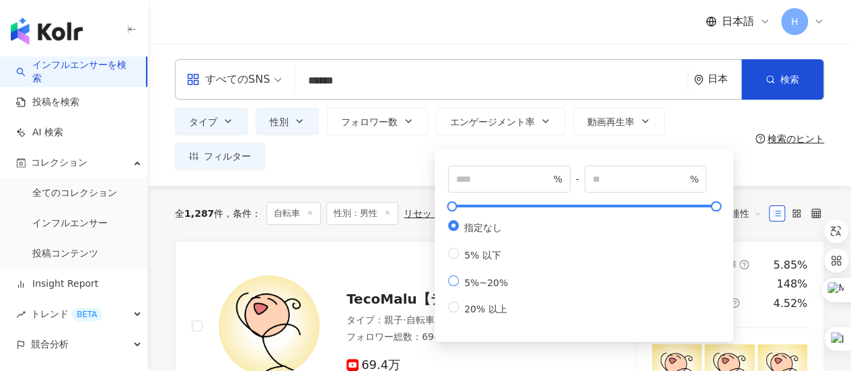
click at [480, 288] on span "5%~20%" at bounding box center [486, 282] width 54 height 11
type input "*"
type input "**"
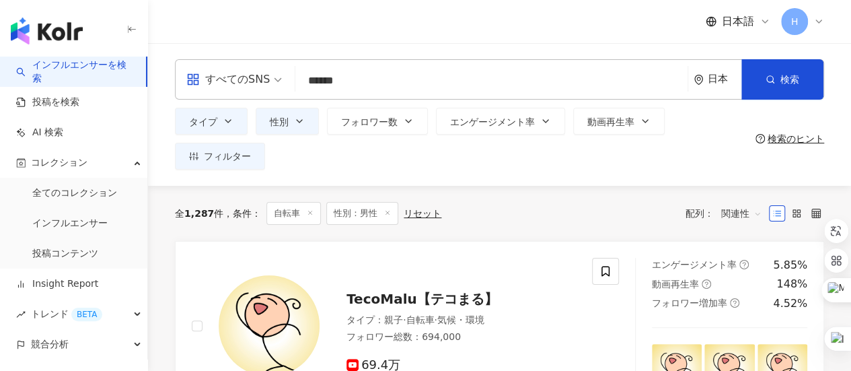
click at [401, 168] on div "タイプ 性別 フォロワー数 エンゲージメント率 動画再生率 フィルター 指定なし 女性 男性 他の * % - ** % 指定なし 5% 以下 5%~20% …" at bounding box center [462, 139] width 575 height 62
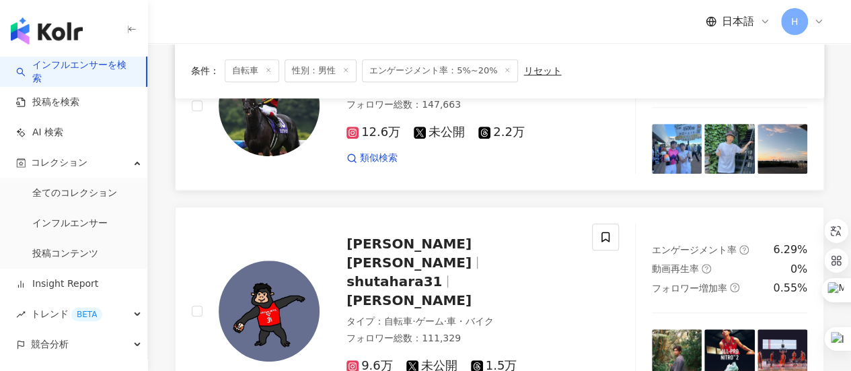
scroll to position [404, 0]
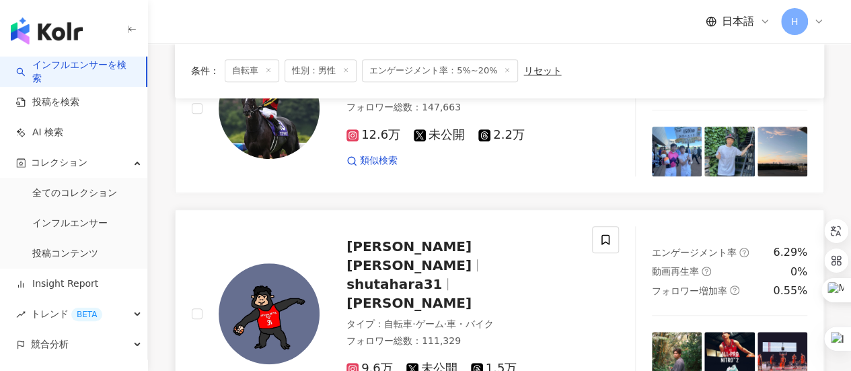
click at [477, 259] on div at bounding box center [477, 265] width 1 height 12
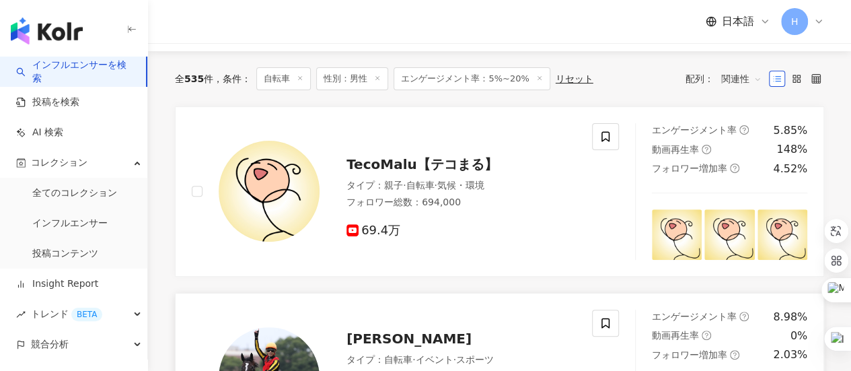
scroll to position [0, 0]
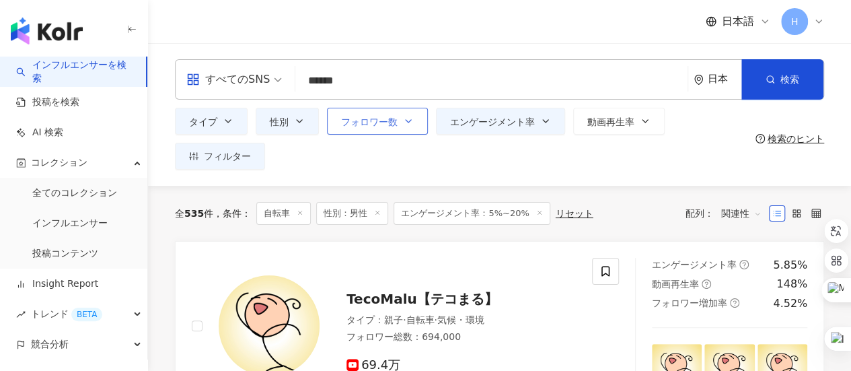
click at [407, 126] on icon "button" at bounding box center [408, 121] width 11 height 11
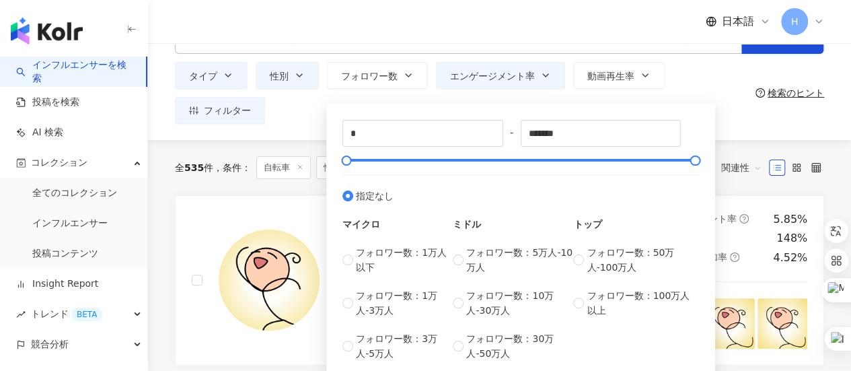
scroll to position [67, 0]
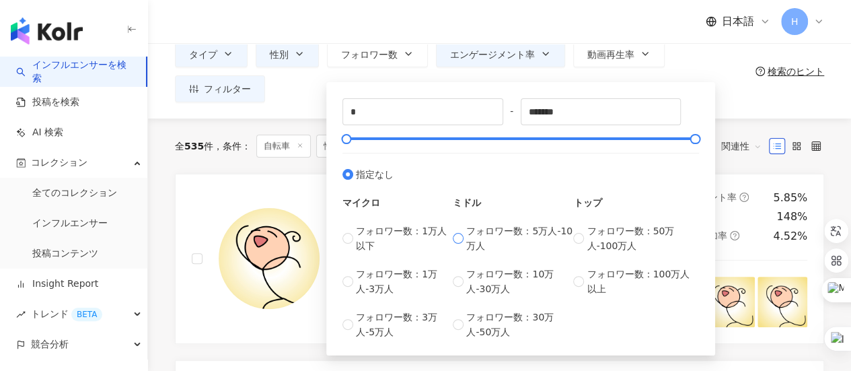
click at [492, 233] on span "フォロワー数：5万人-10万人" at bounding box center [519, 238] width 107 height 30
type input "*****"
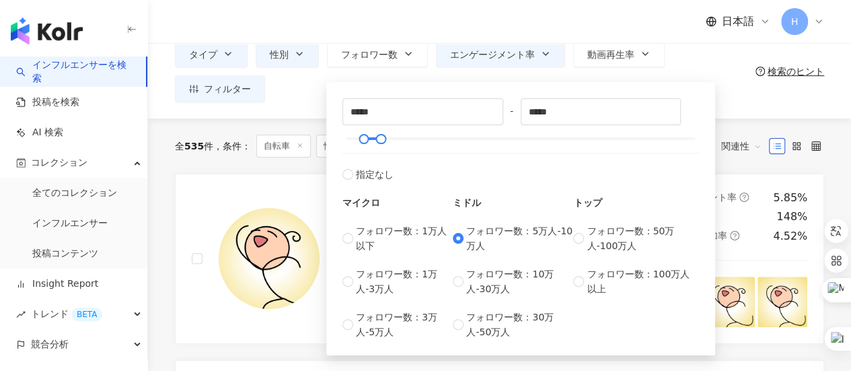
click at [754, 104] on div "すべてのSNS ****** 日本 検索 9bf501a4-381e-46ed-873e-2e67234cea28 b4619cc3-9d50-4a8a-bf…" at bounding box center [499, 47] width 703 height 143
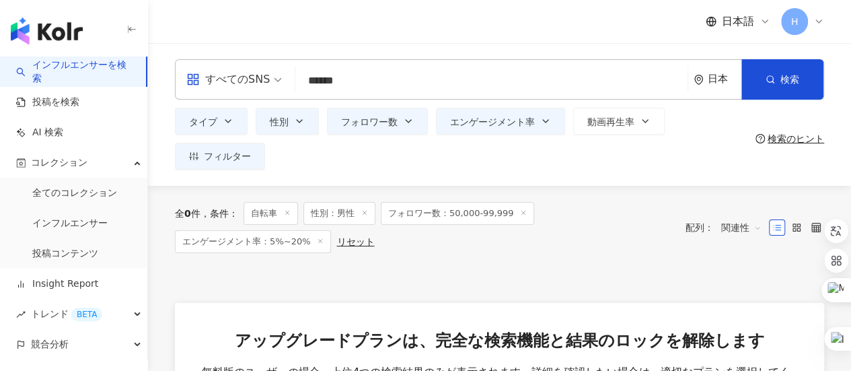
click at [520, 213] on icon at bounding box center [523, 212] width 7 height 7
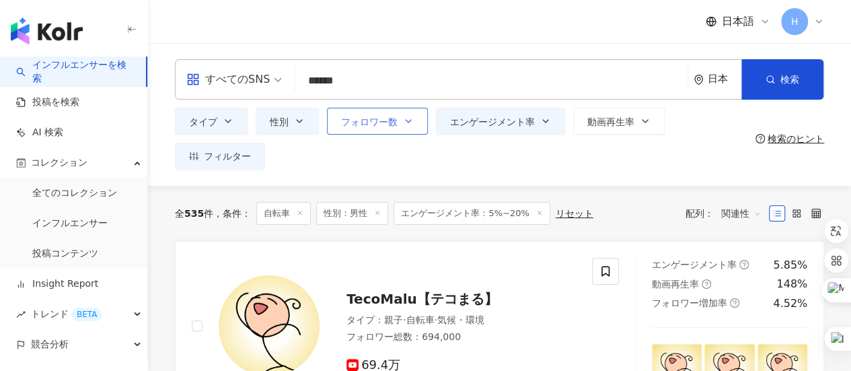
click at [402, 128] on button "フォロワー数" at bounding box center [377, 121] width 101 height 27
type input "*"
type input "*******"
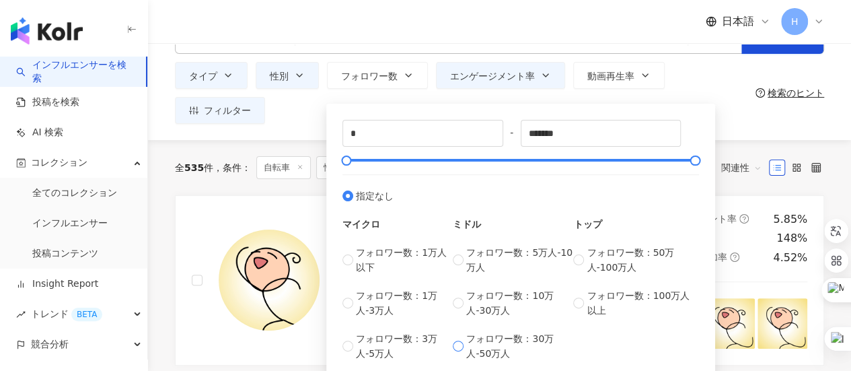
scroll to position [67, 0]
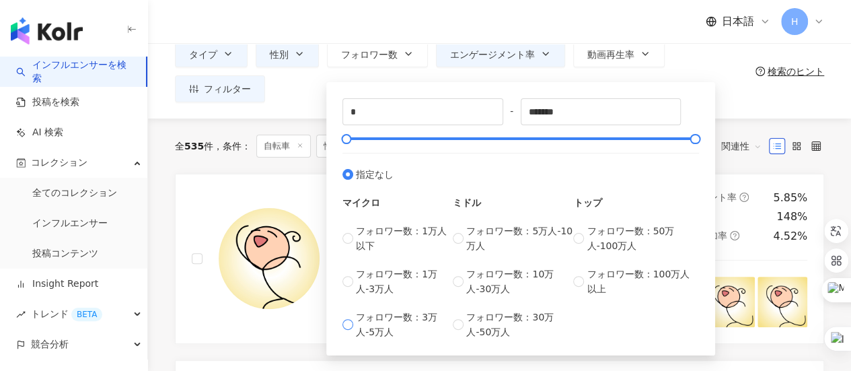
click at [395, 329] on span "フォロワー数：3万人-5万人" at bounding box center [404, 324] width 97 height 30
type input "*****"
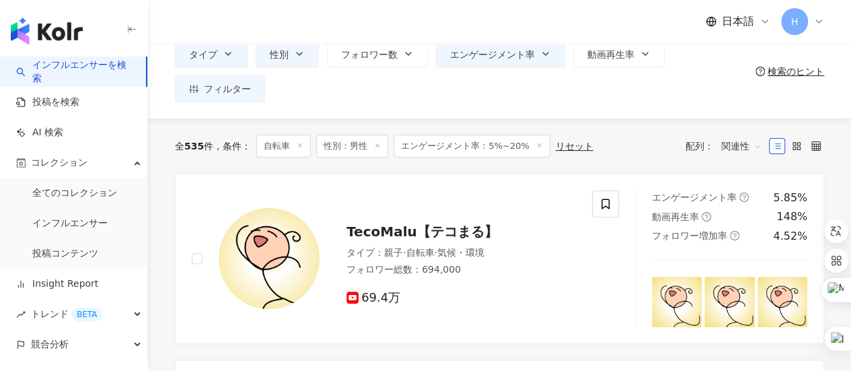
click at [744, 105] on div "すべてのSNS ****** 日本 検索 9bf501a4-381e-46ed-873e-2e67234cea28 b4619cc3-9d50-4a8a-bf…" at bounding box center [499, 47] width 703 height 143
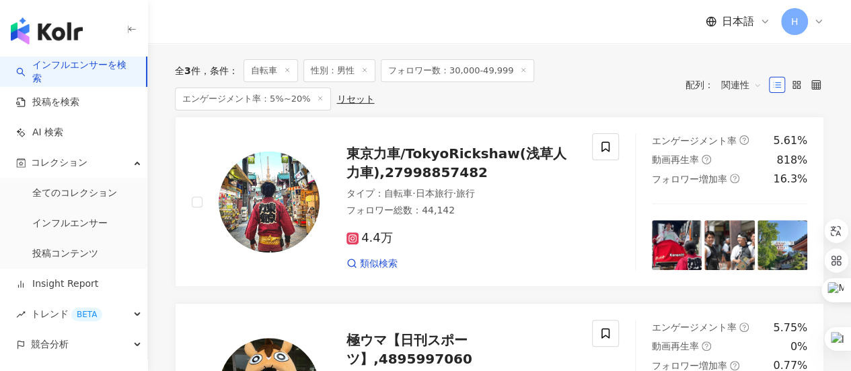
scroll to position [67, 0]
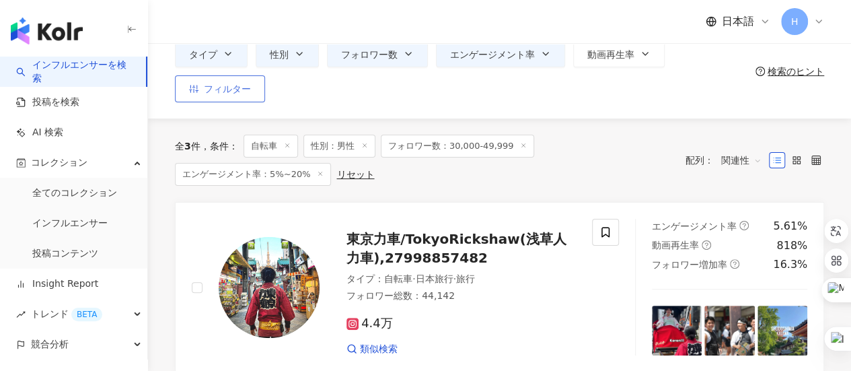
click at [214, 90] on span "フィルター" at bounding box center [227, 88] width 47 height 11
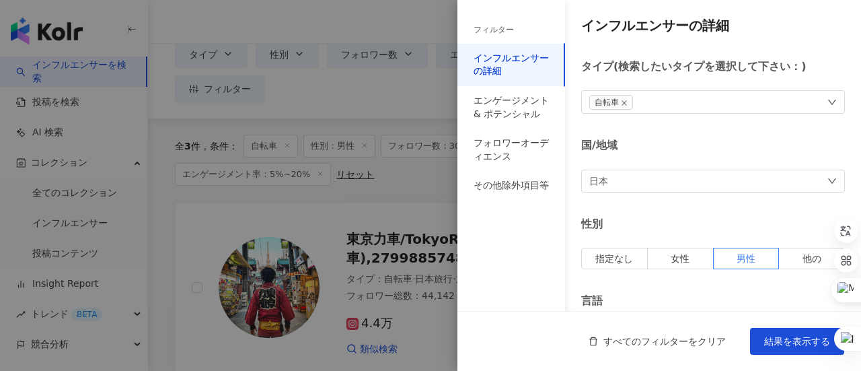
click at [354, 130] on div at bounding box center [430, 185] width 861 height 371
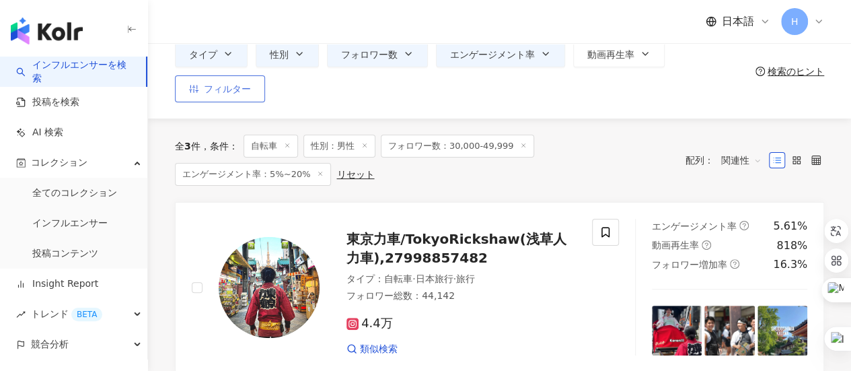
click at [222, 92] on span "フィルター" at bounding box center [227, 88] width 47 height 11
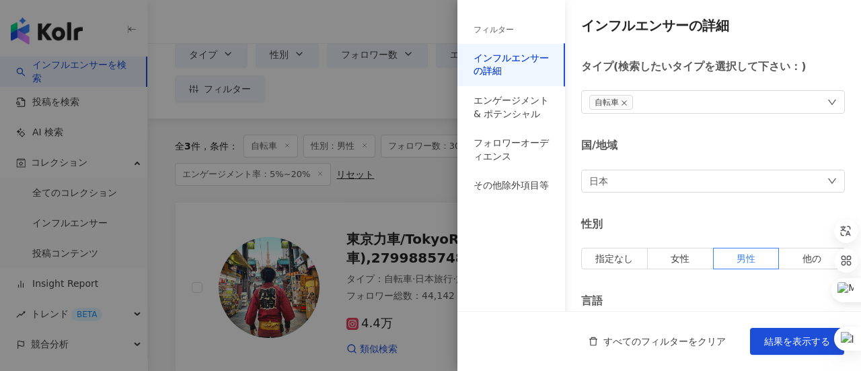
click at [375, 141] on div at bounding box center [430, 185] width 861 height 371
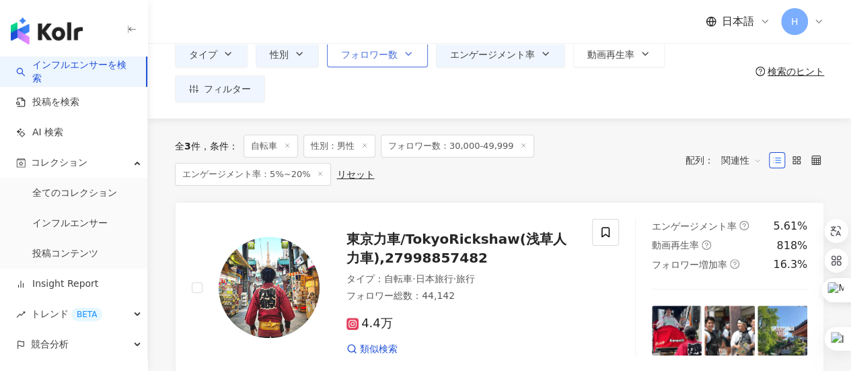
click at [399, 55] on button "フォロワー数" at bounding box center [377, 53] width 101 height 27
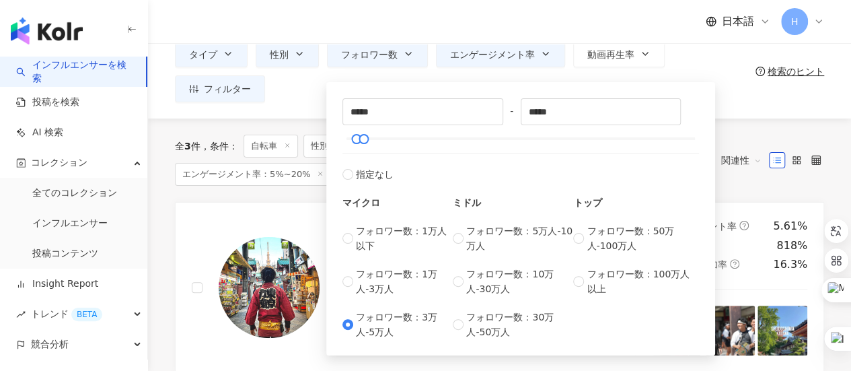
scroll to position [135, 0]
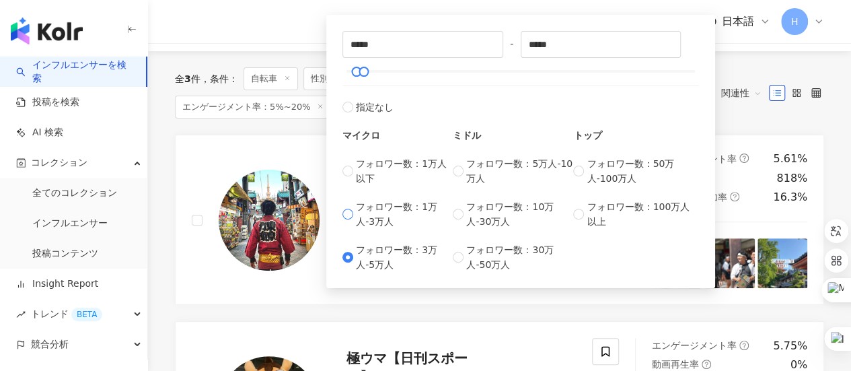
click at [381, 213] on span "フォロワー数：1万人-3万人" at bounding box center [404, 214] width 97 height 30
type input "*****"
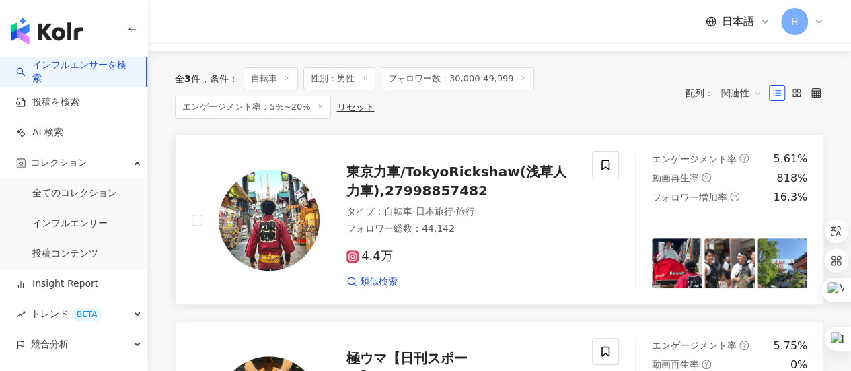
click at [179, 192] on div "東京力車/TokyoRickshaw(浅草人力車),27998857482 タイプ ： 自転車 · 日本旅行 · 旅行 フォロワー総数 ： 44,142 4.…" at bounding box center [405, 219] width 459 height 137
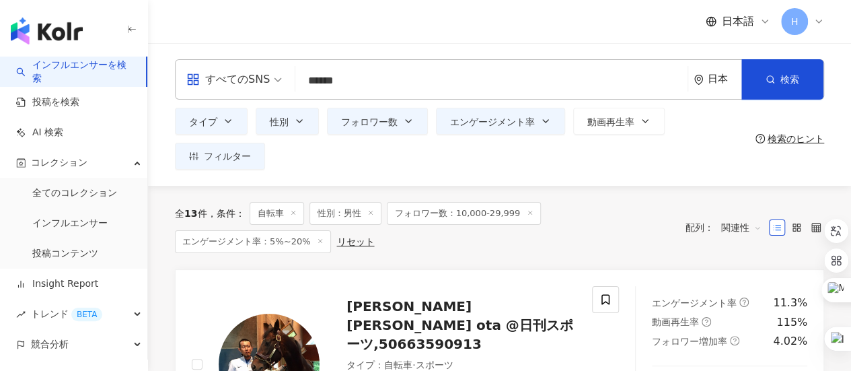
click at [437, 240] on div "全 13 件 条件 ： 自転車 性別：男性 フォロワー数：10,000-29,999 エンゲージメント率：5%~20% リセット" at bounding box center [423, 227] width 497 height 51
click at [527, 212] on icon at bounding box center [530, 212] width 7 height 7
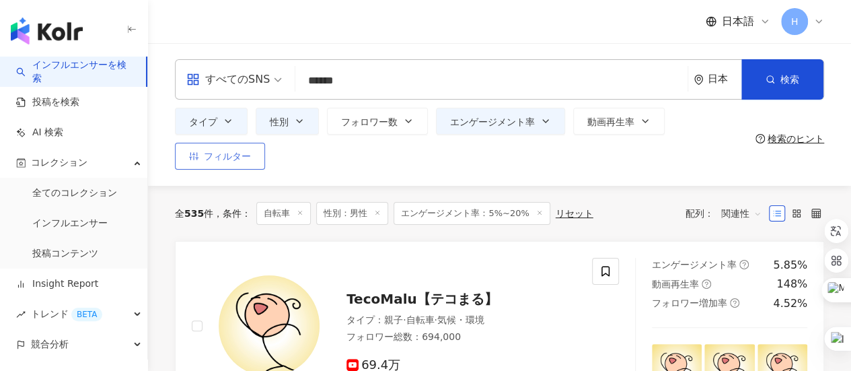
click at [231, 155] on span "フィルター" at bounding box center [227, 156] width 47 height 11
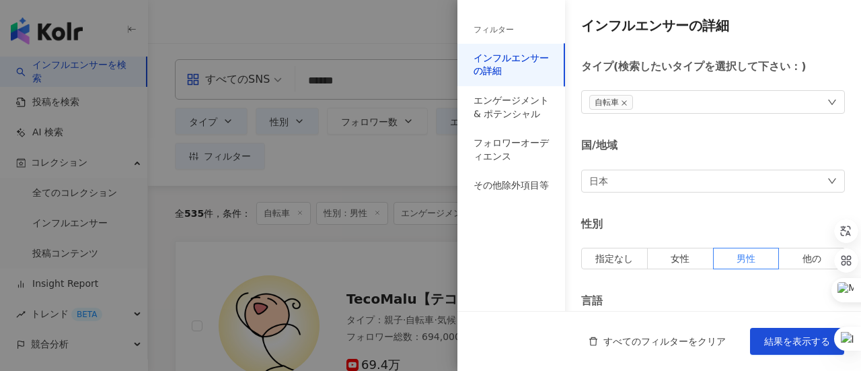
click at [367, 121] on div at bounding box center [430, 185] width 861 height 371
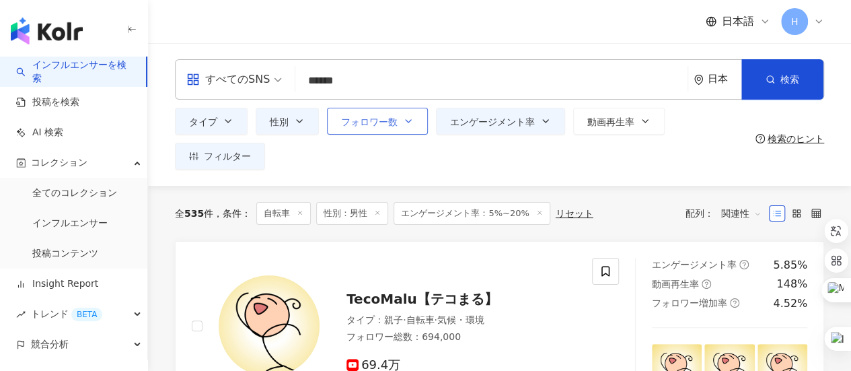
click at [395, 116] on span "フォロワー数" at bounding box center [369, 121] width 56 height 11
type input "*"
type input "*******"
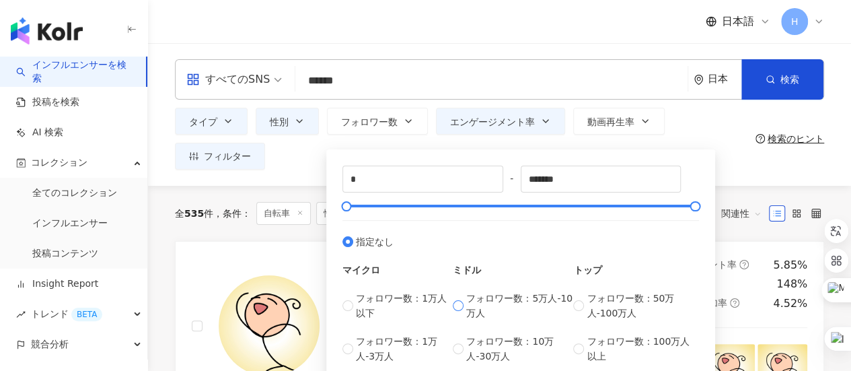
scroll to position [67, 0]
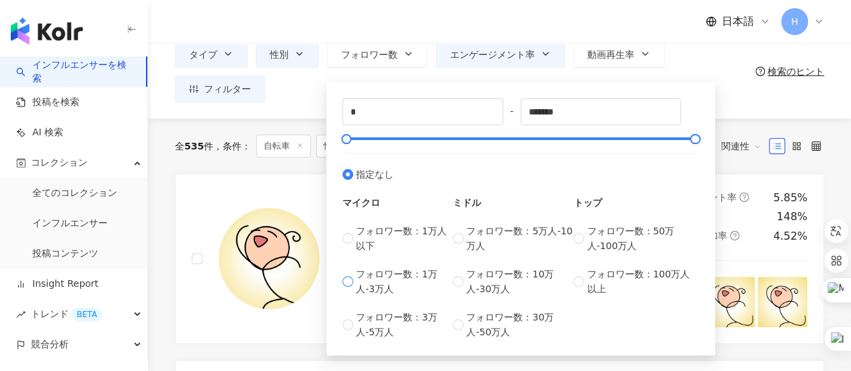
click at [370, 280] on span "フォロワー数：1万人-3万人" at bounding box center [404, 281] width 97 height 30
type input "*****"
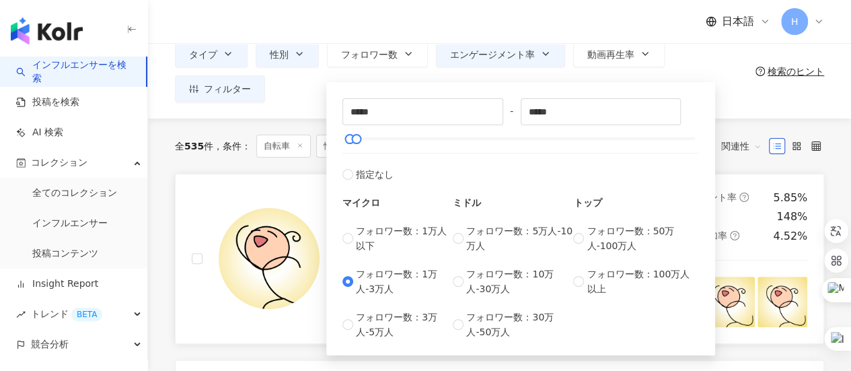
click at [277, 326] on link "TecoMalu【テコまる】 タイプ ： 親子 · 自転車 · 気候・環境 フォロワー総数 ： 694,000 69.4万 エンゲージメント率 5.85% 動…" at bounding box center [499, 259] width 649 height 170
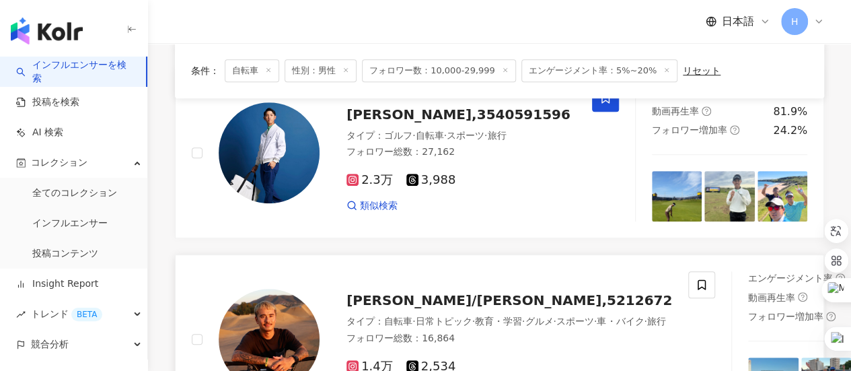
scroll to position [443, 0]
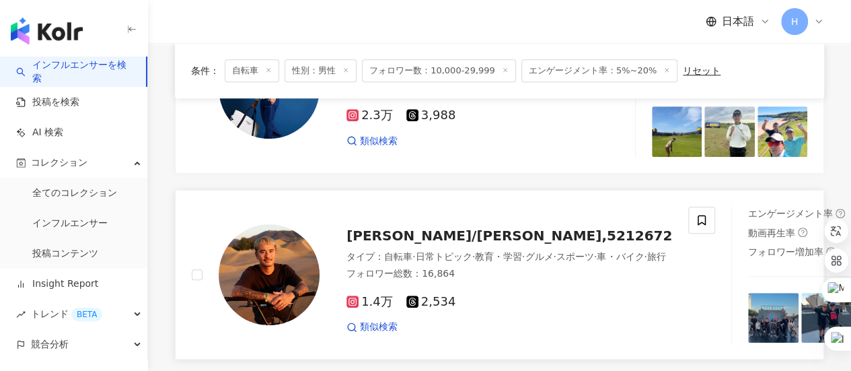
click at [513, 227] on span "DaisukeDanielYoneta/米田大輔,5212672" at bounding box center [508, 235] width 325 height 16
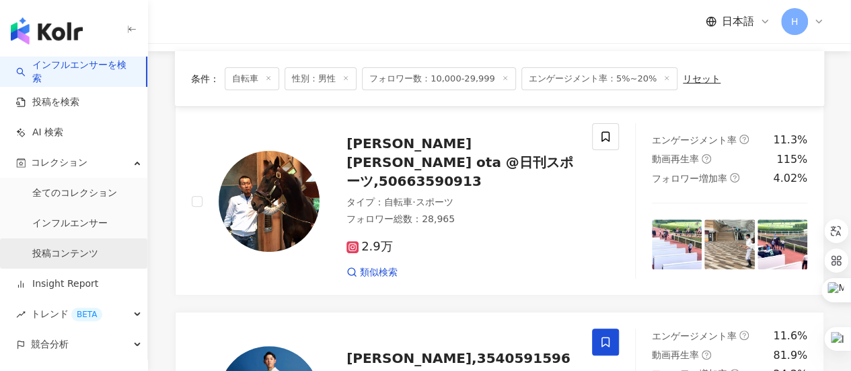
scroll to position [202, 0]
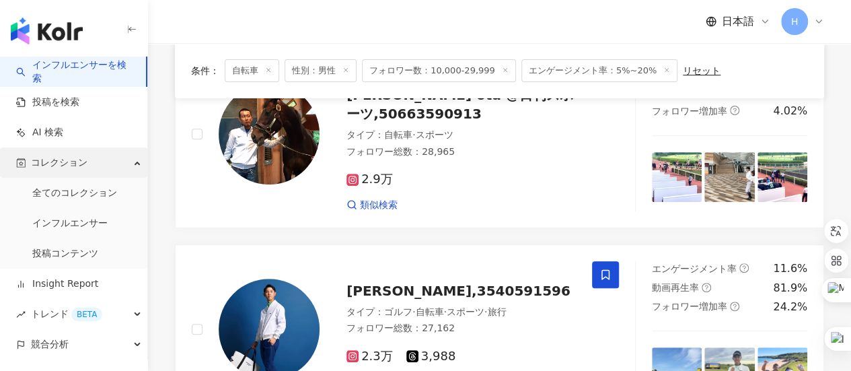
click at [67, 165] on span "コレクション" at bounding box center [59, 162] width 56 height 30
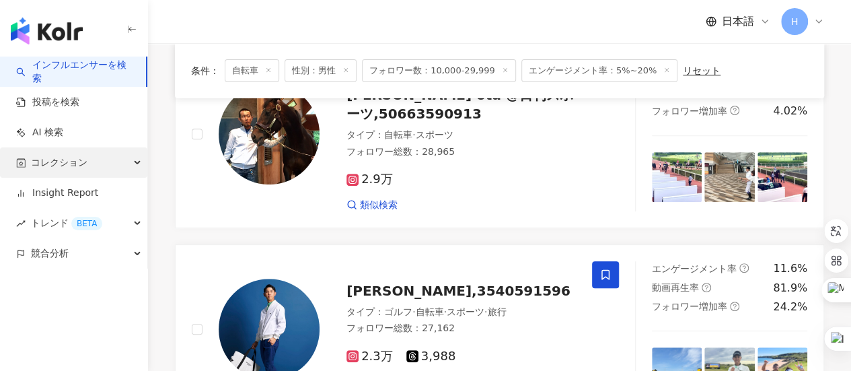
click at [68, 164] on span "コレクション" at bounding box center [59, 162] width 56 height 30
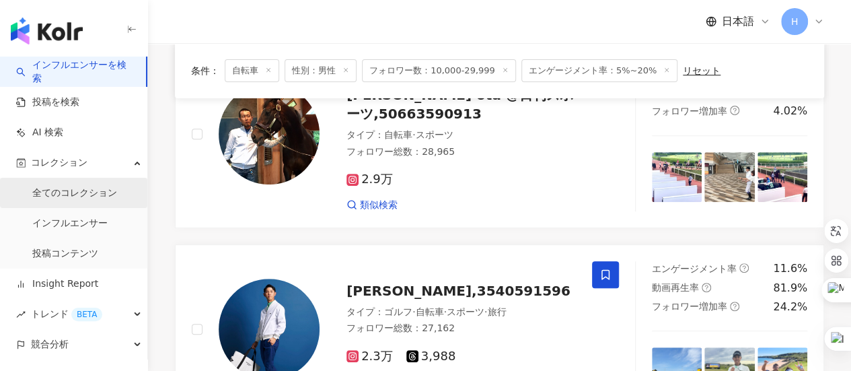
click at [81, 196] on link "全てのコレクション" at bounding box center [74, 192] width 85 height 13
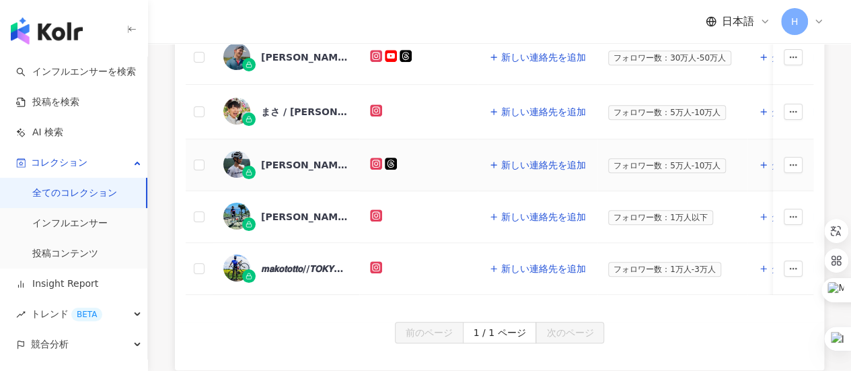
scroll to position [336, 0]
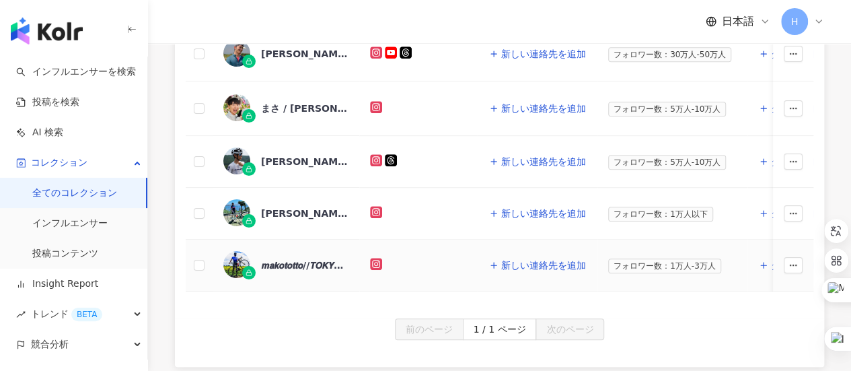
click at [293, 263] on div "𝙢𝙖𝙠𝙤𝙩𝙤𝙩𝙩𝙤//𝙏𝙊𝙆𝙔𝙊 (𝘤𝘺𝘤𝘭𝘪𝘴𝘵),4311214221" at bounding box center [304, 264] width 87 height 13
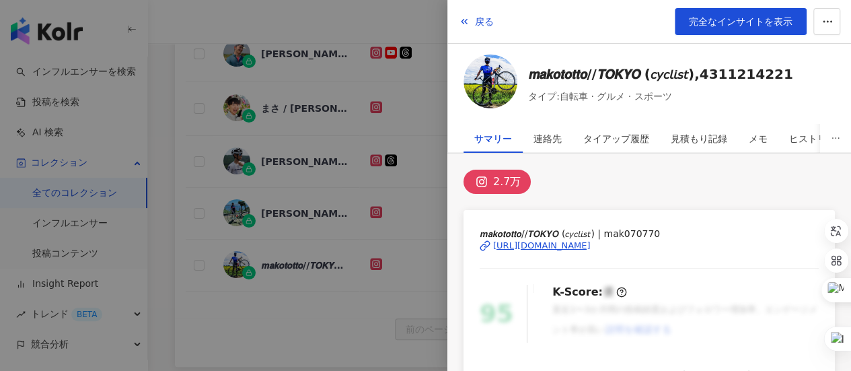
click at [374, 264] on div at bounding box center [425, 185] width 851 height 371
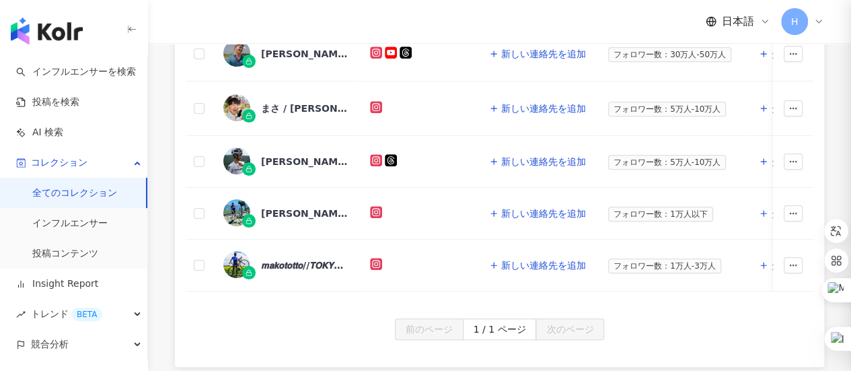
click at [377, 260] on rect at bounding box center [375, 263] width 9 height 9
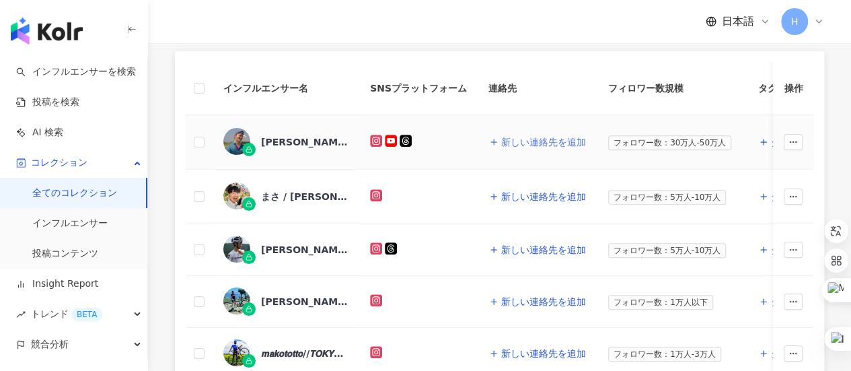
scroll to position [269, 0]
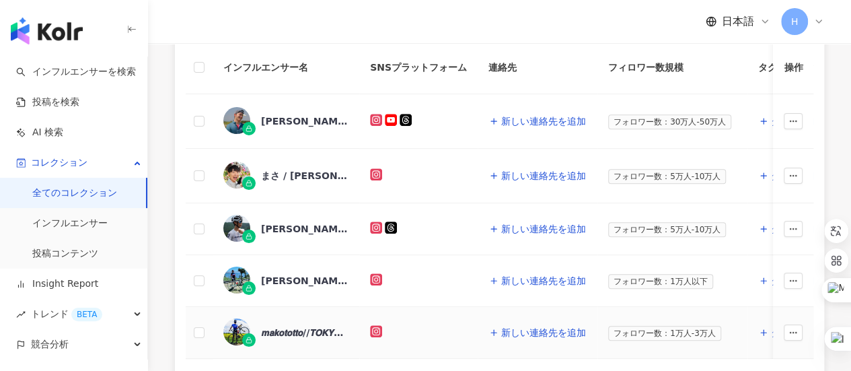
click at [374, 330] on icon at bounding box center [376, 331] width 7 height 7
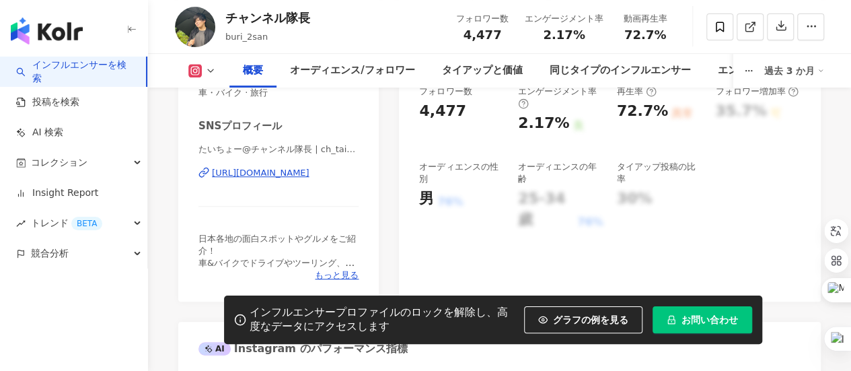
scroll to position [336, 0]
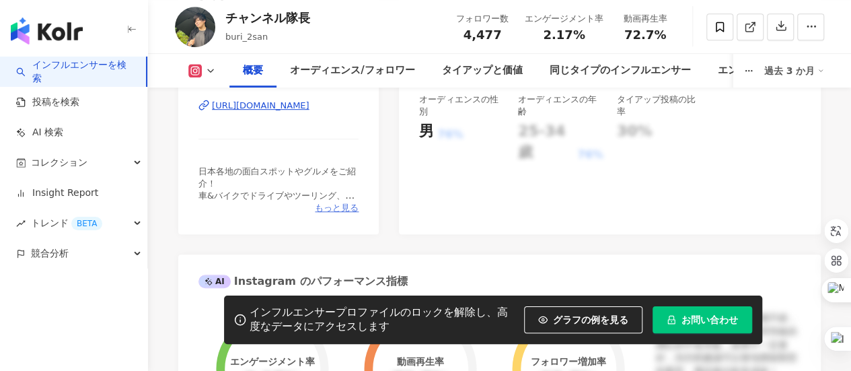
click at [342, 211] on span "もっと見る" at bounding box center [337, 208] width 44 height 12
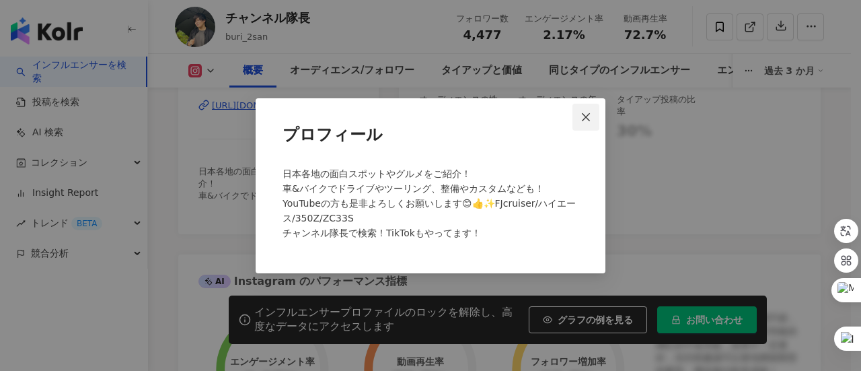
click at [592, 112] on span "Close" at bounding box center [585, 117] width 27 height 11
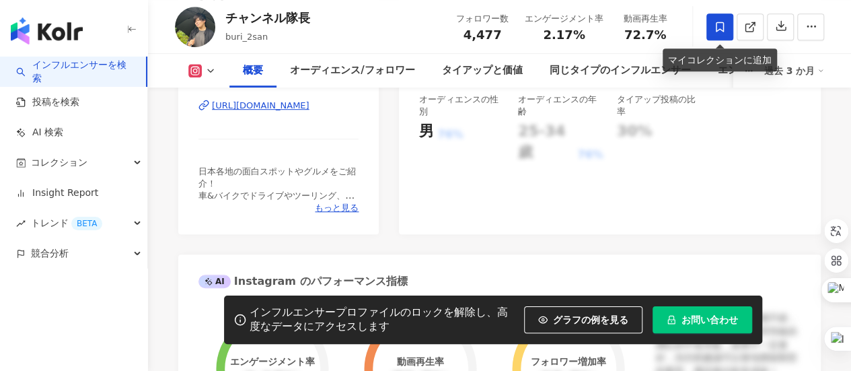
click at [714, 28] on icon at bounding box center [720, 27] width 12 height 12
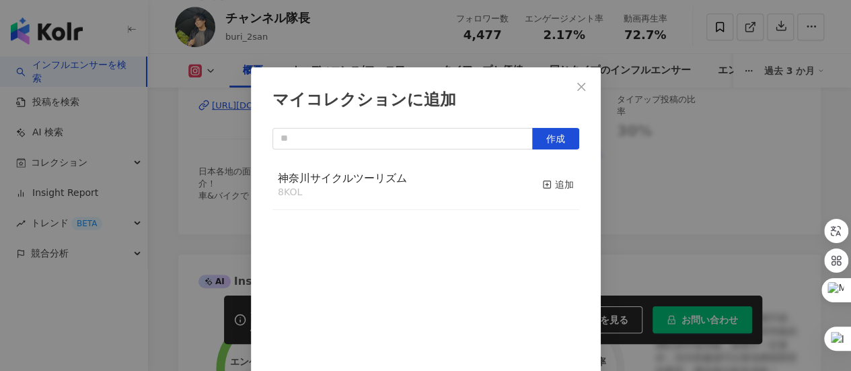
scroll to position [47, 0]
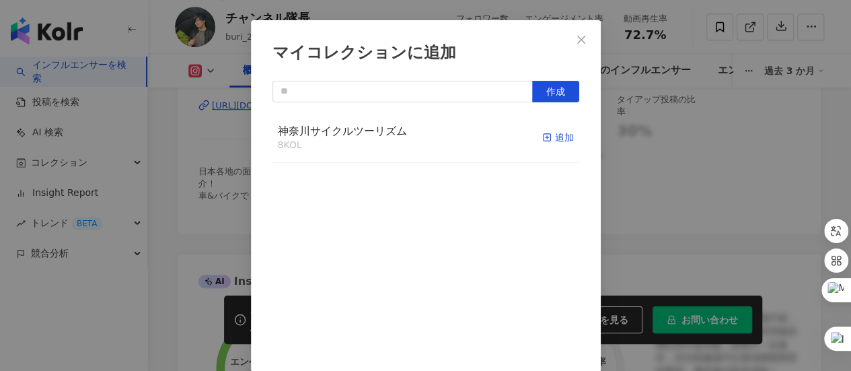
click at [547, 141] on div "追加" at bounding box center [558, 137] width 32 height 15
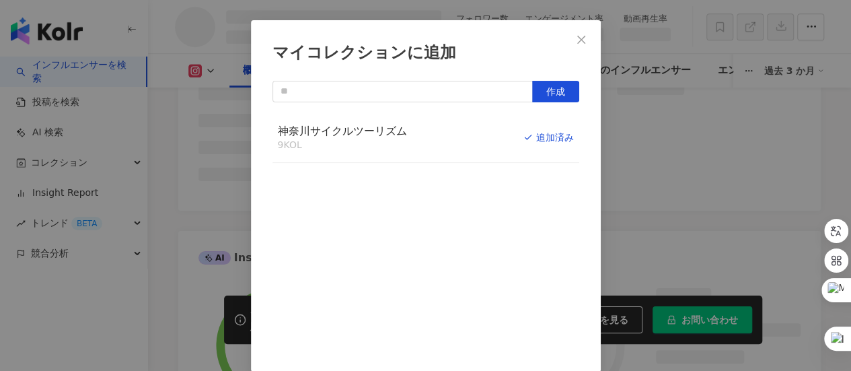
click at [583, 42] on span "Close" at bounding box center [581, 39] width 27 height 11
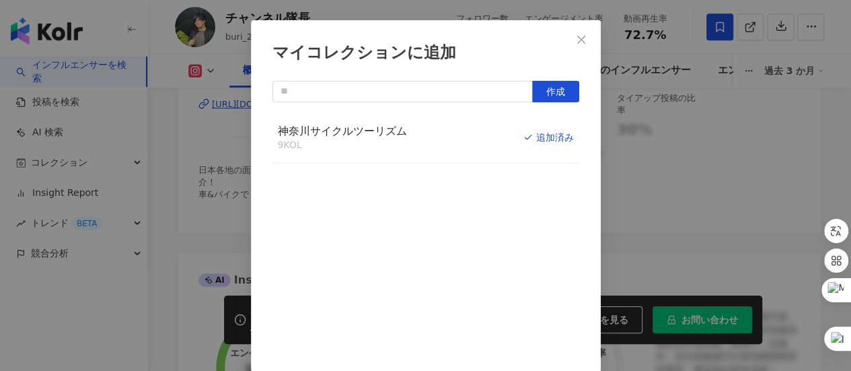
click at [574, 42] on div "マイコレクションに追加 作成 神奈川サイクルツーリズム 9 KOL 追加済み" at bounding box center [425, 185] width 851 height 371
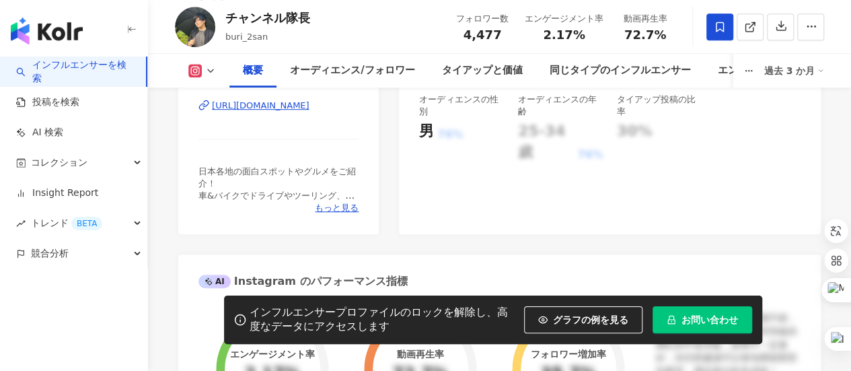
scroll to position [0, 0]
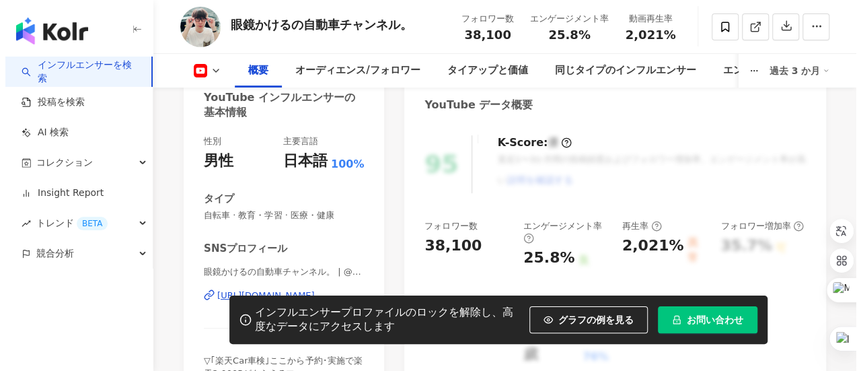
scroll to position [269, 0]
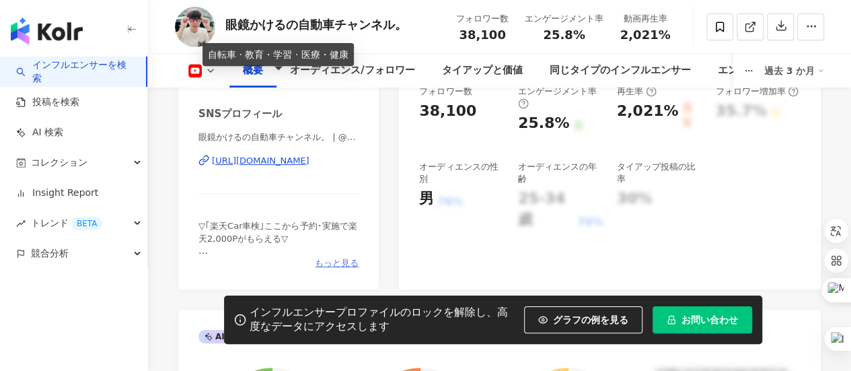
click at [334, 266] on span "もっと見る" at bounding box center [337, 263] width 44 height 12
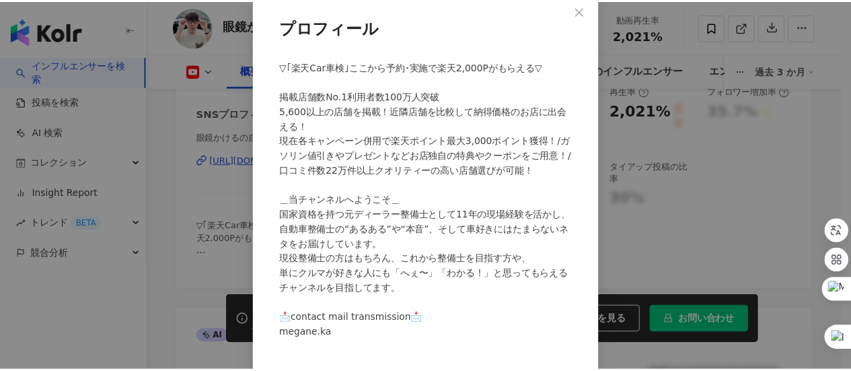
scroll to position [0, 0]
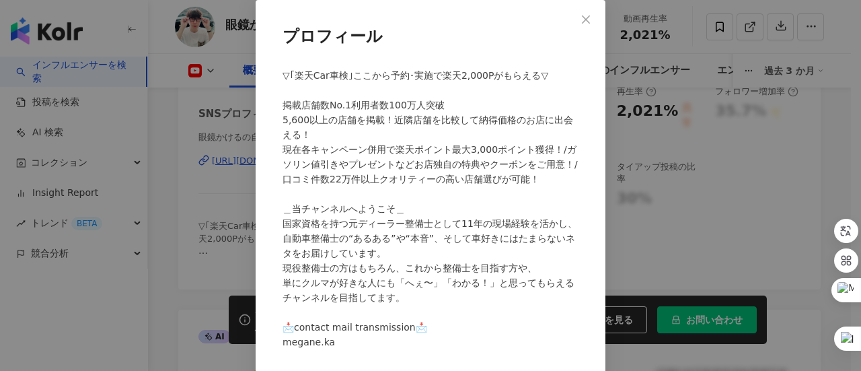
click at [576, 19] on span "Close" at bounding box center [585, 19] width 27 height 11
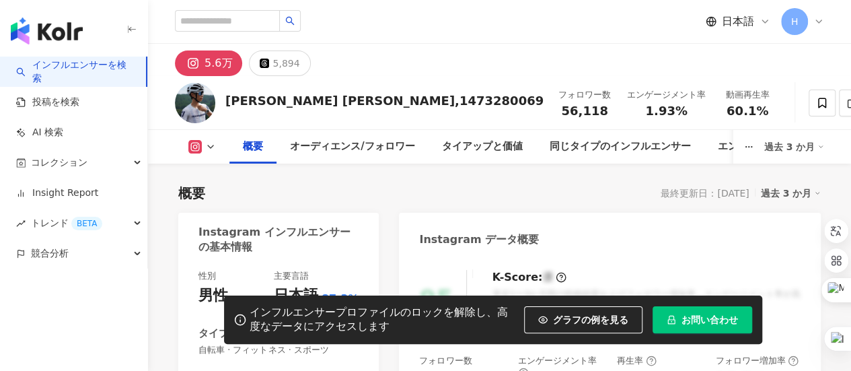
scroll to position [269, 0]
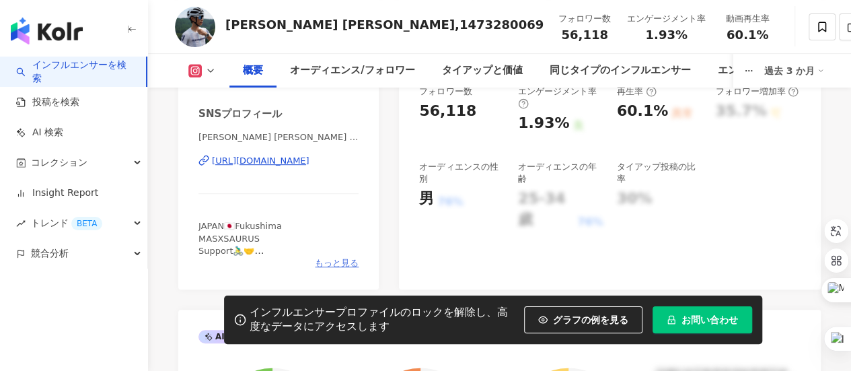
click at [336, 260] on span "もっと見る" at bounding box center [337, 263] width 44 height 12
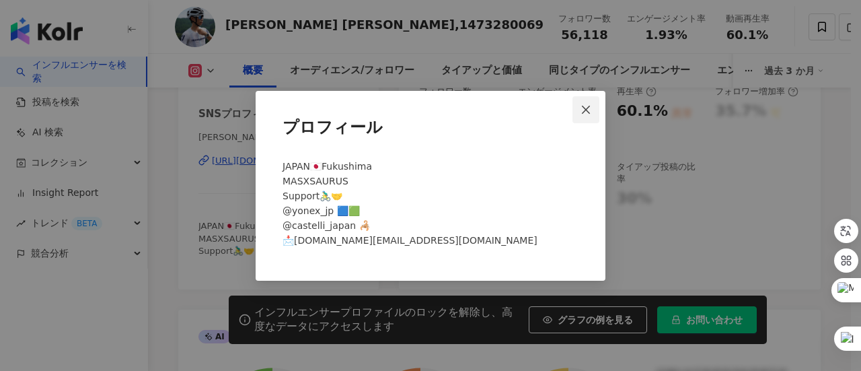
click at [594, 113] on span "Close" at bounding box center [585, 109] width 27 height 11
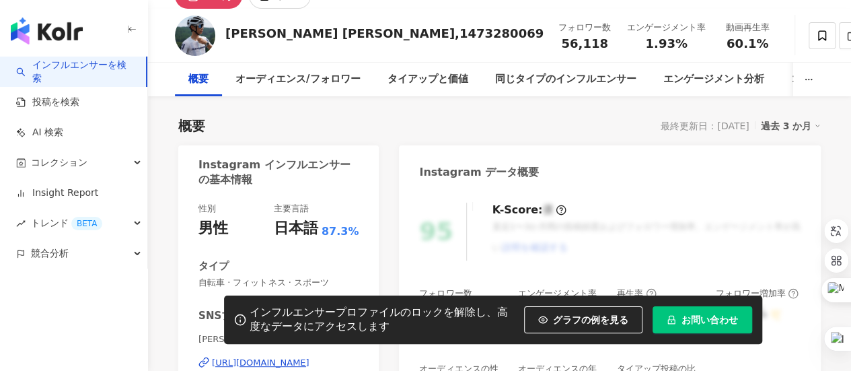
scroll to position [0, 0]
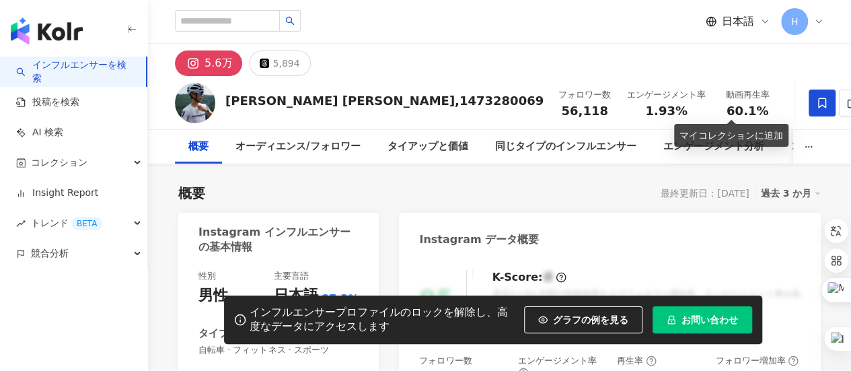
click at [816, 103] on icon at bounding box center [822, 103] width 12 height 12
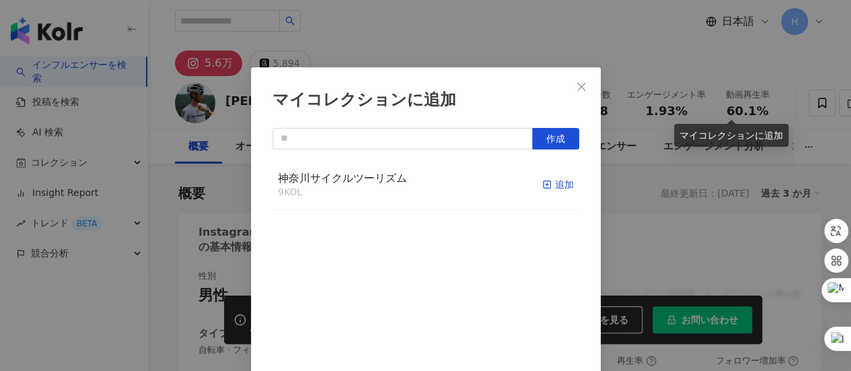
click at [550, 188] on div "追加" at bounding box center [558, 184] width 32 height 15
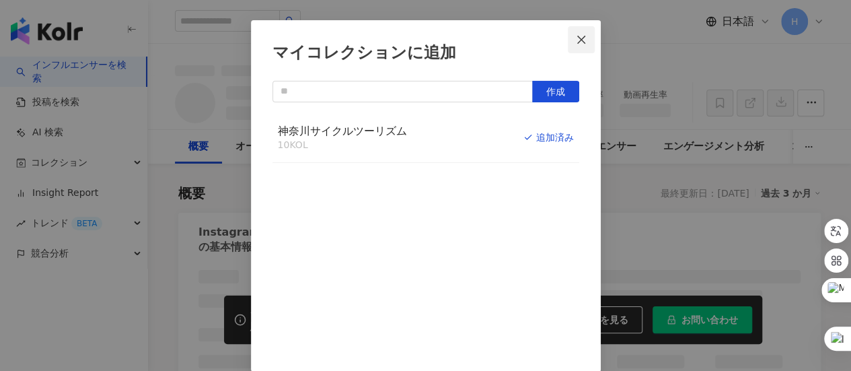
click at [577, 39] on icon "close" at bounding box center [581, 39] width 11 height 11
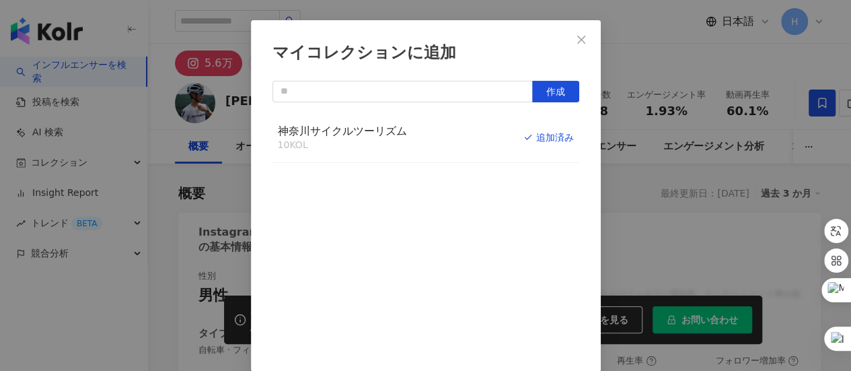
click at [576, 40] on div "マイコレクションに追加 作成 神奈川サイクルツーリズム 10 KOL 追加済み" at bounding box center [425, 185] width 851 height 371
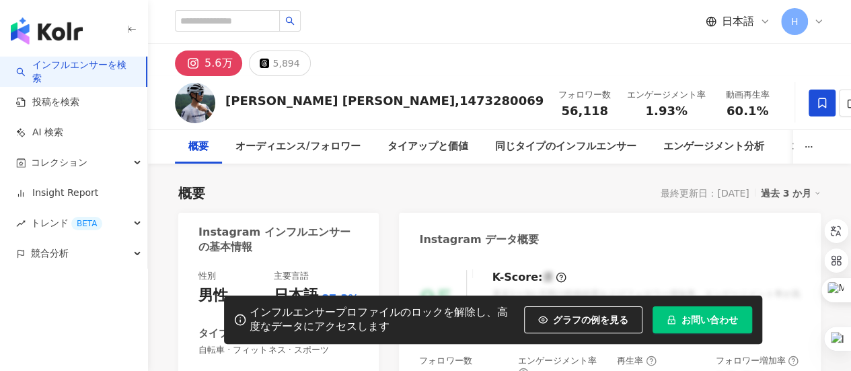
click at [576, 41] on div "マイコレクションに追加 作成 神奈川サイクルツーリズム 10 KOL 追加済み" at bounding box center [425, 185] width 851 height 371
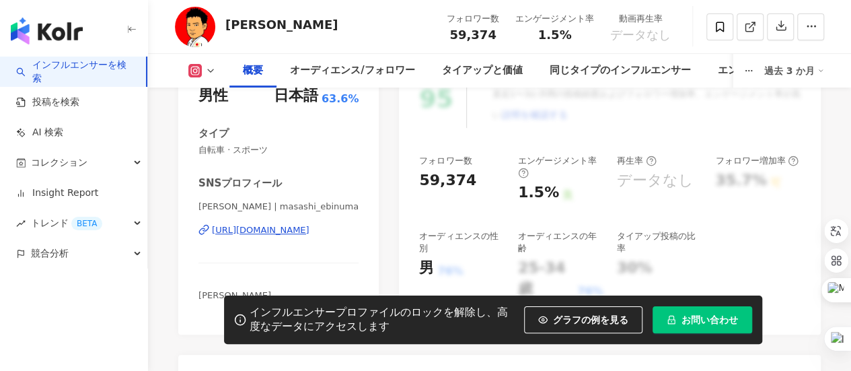
scroll to position [269, 0]
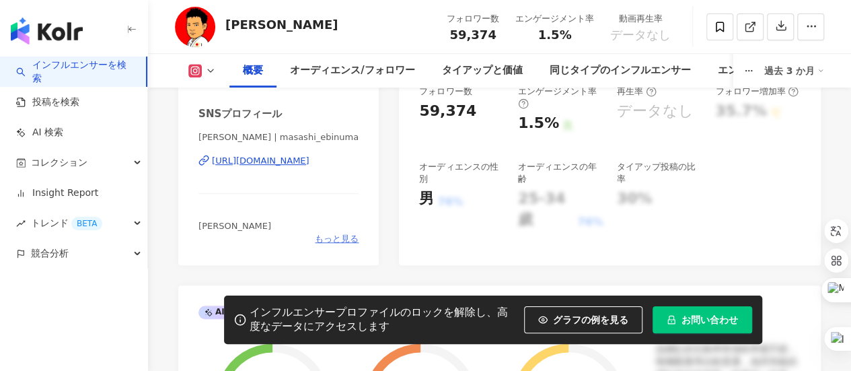
click at [338, 235] on span "もっと見る" at bounding box center [337, 239] width 44 height 12
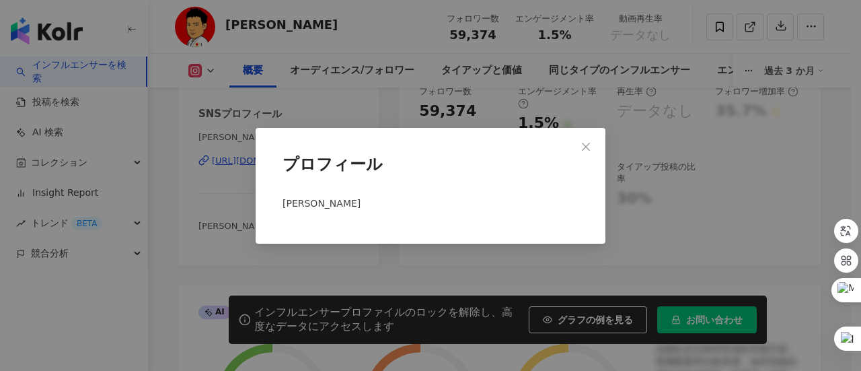
click at [590, 143] on span "Close" at bounding box center [585, 146] width 27 height 11
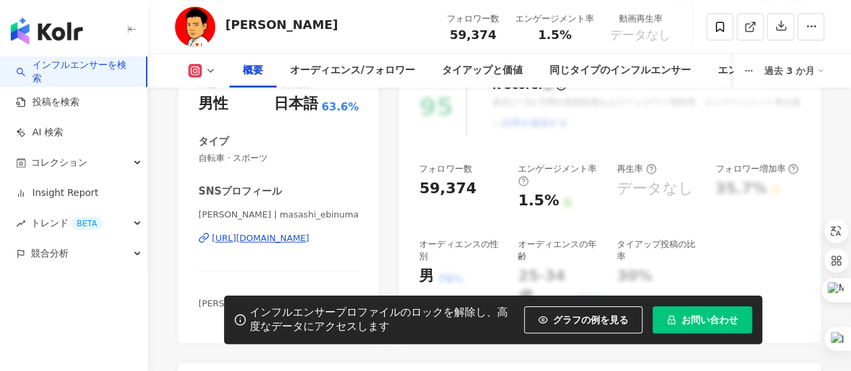
scroll to position [135, 0]
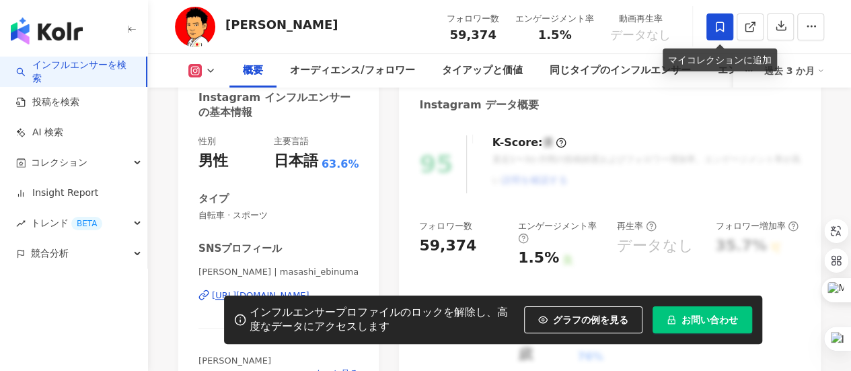
click at [706, 26] on span at bounding box center [719, 26] width 27 height 27
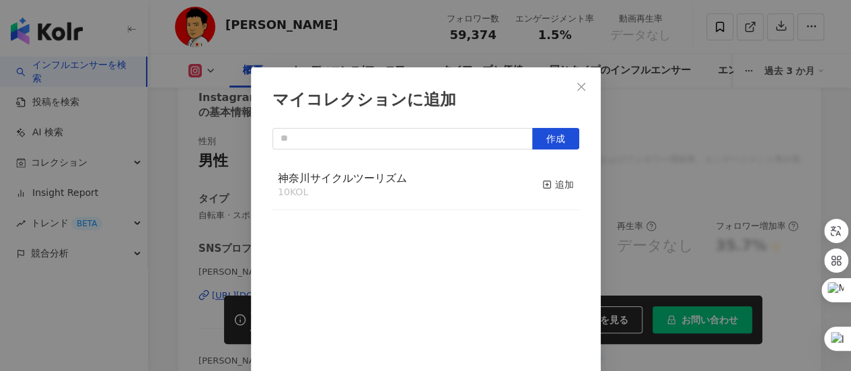
scroll to position [47, 0]
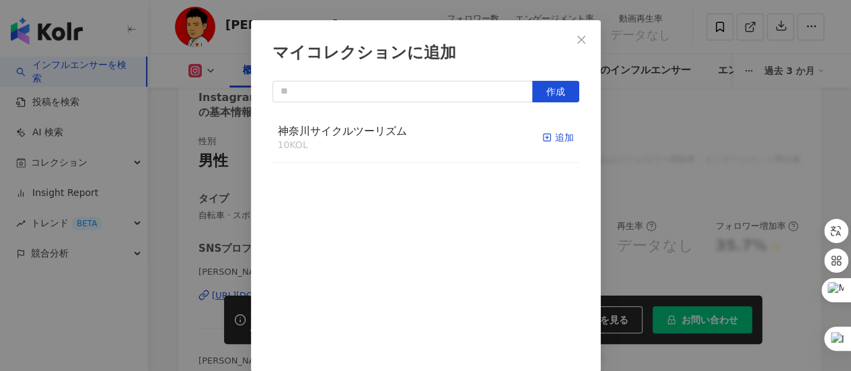
click at [542, 135] on div "追加" at bounding box center [558, 137] width 32 height 15
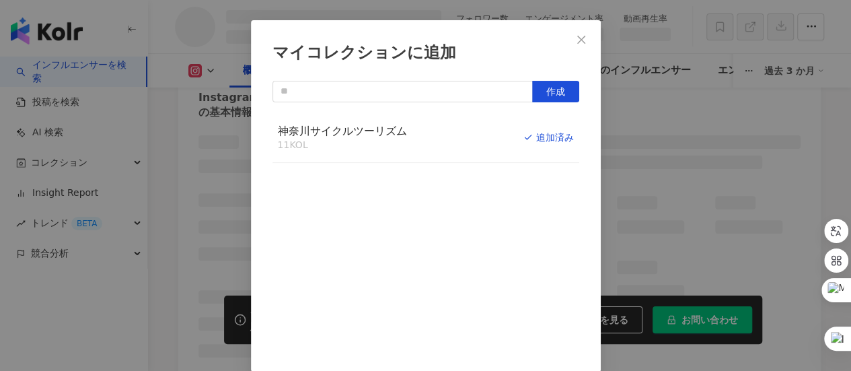
click at [576, 36] on icon "close" at bounding box center [581, 39] width 11 height 11
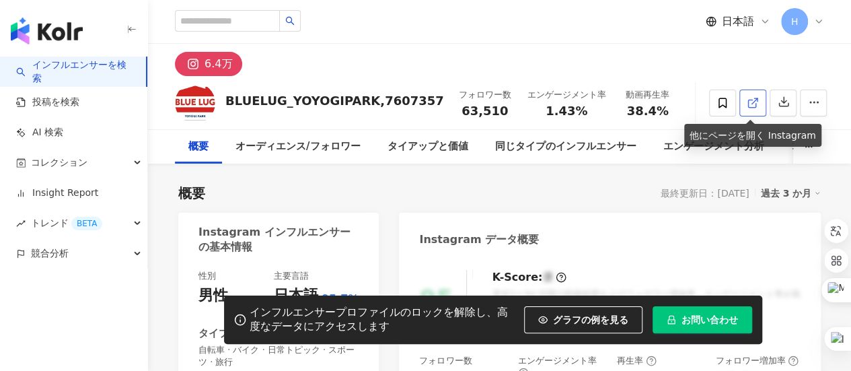
click at [749, 102] on icon at bounding box center [752, 103] width 12 height 12
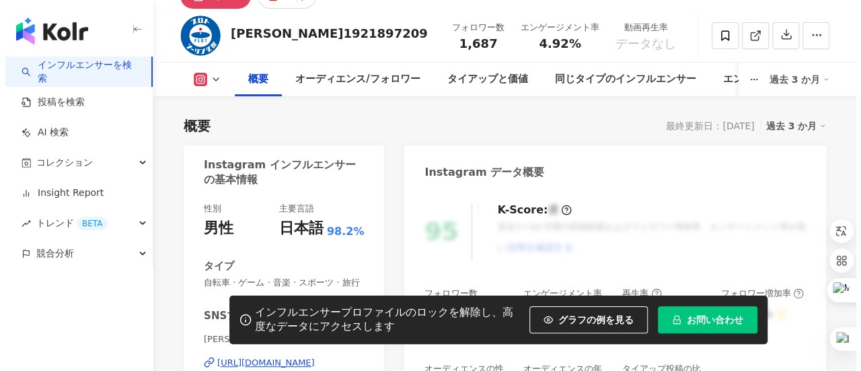
scroll to position [269, 0]
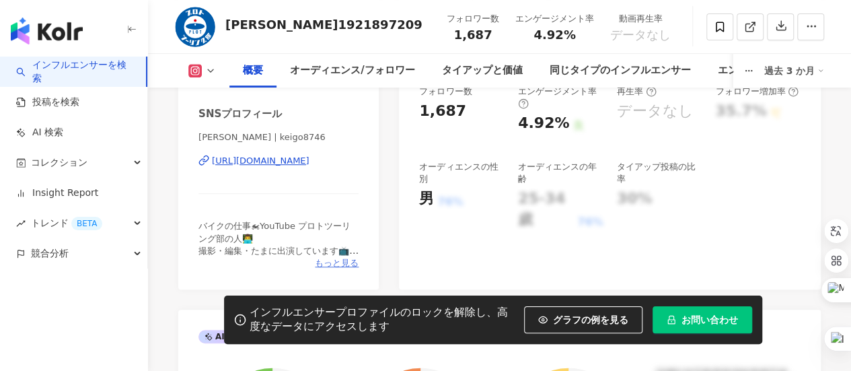
click at [335, 262] on span "もっと見る" at bounding box center [337, 263] width 44 height 12
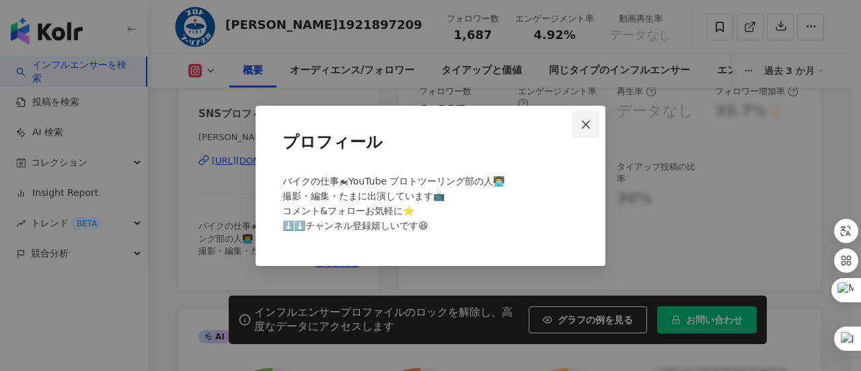
click at [583, 131] on button "Close" at bounding box center [585, 124] width 27 height 27
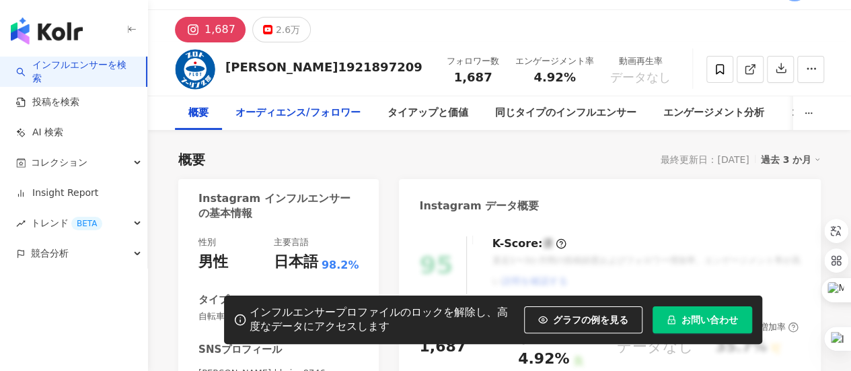
scroll to position [0, 0]
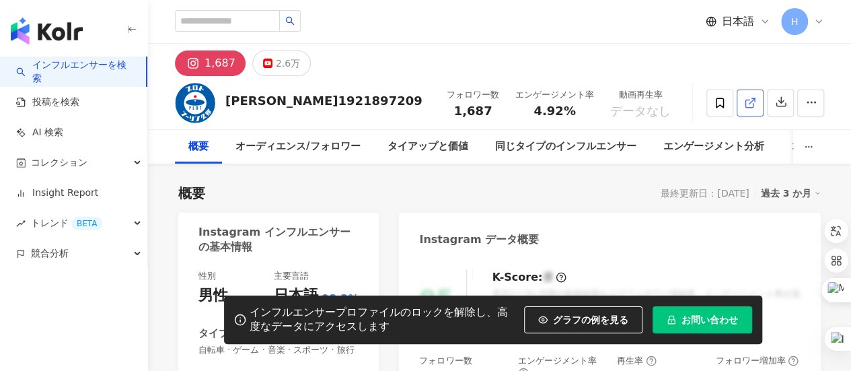
click at [748, 104] on icon at bounding box center [750, 103] width 12 height 12
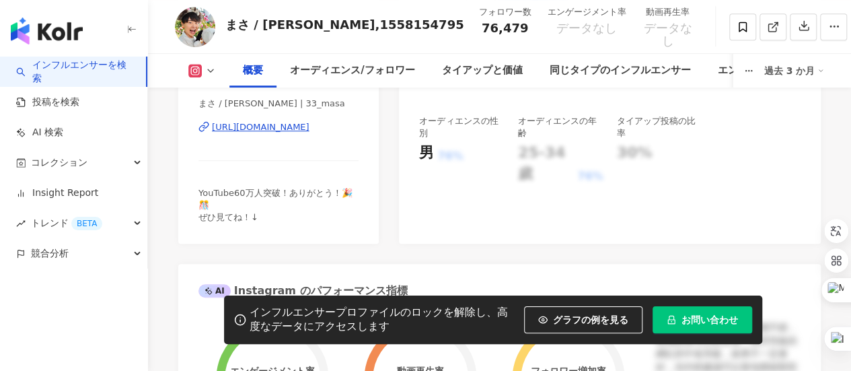
scroll to position [336, 0]
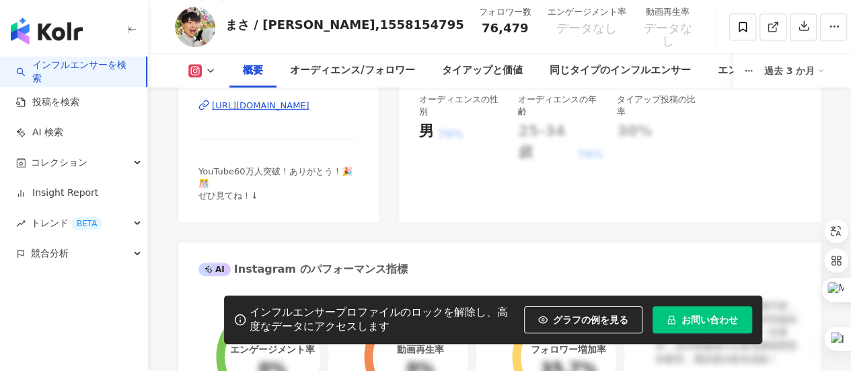
click at [243, 195] on span "YouTube60万人突破！ありがとう！🎉🎊 ぜひ見てね！↓" at bounding box center [274, 183] width 153 height 34
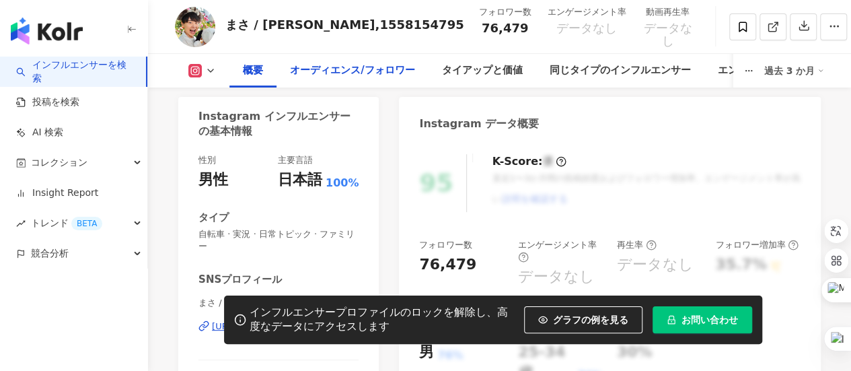
scroll to position [135, 0]
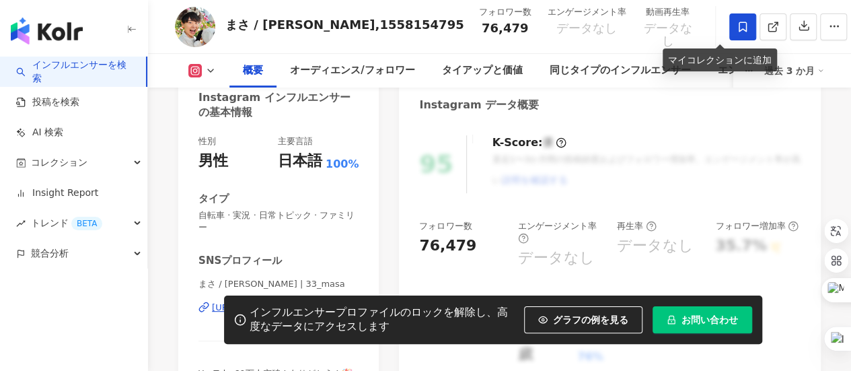
click at [736, 32] on icon at bounding box center [742, 27] width 12 height 12
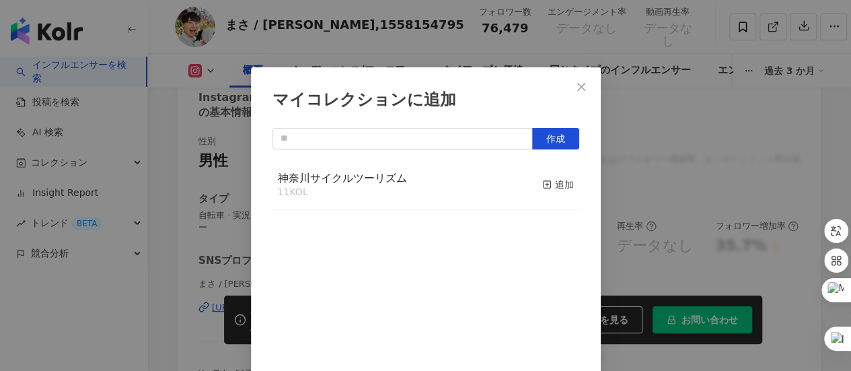
scroll to position [47, 0]
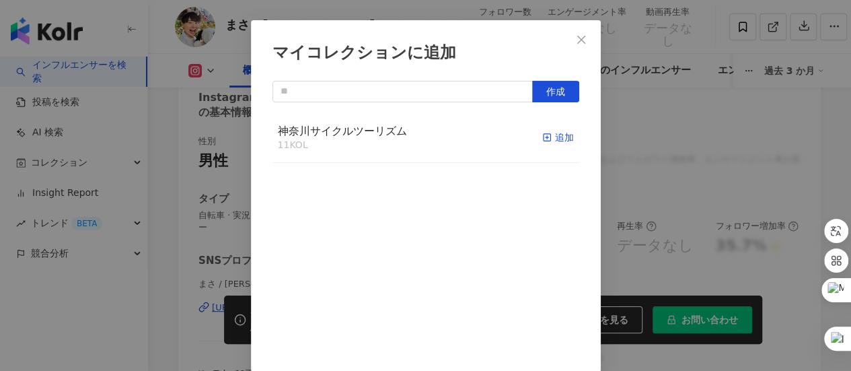
click at [547, 134] on div "追加" at bounding box center [558, 137] width 32 height 15
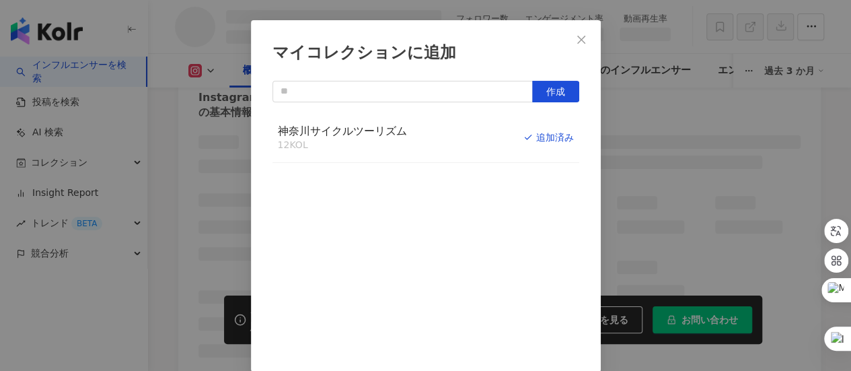
click at [577, 41] on icon "close" at bounding box center [581, 39] width 8 height 8
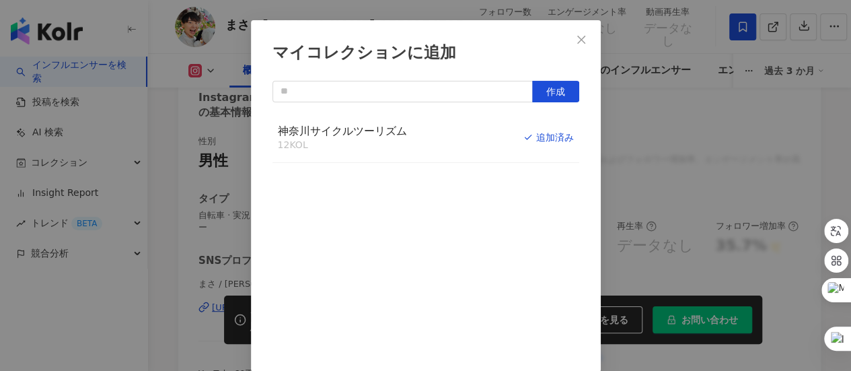
click at [574, 42] on div "マイコレクションに追加 作成 神奈川サイクルツーリズム 12 KOL 追加済み" at bounding box center [425, 185] width 851 height 371
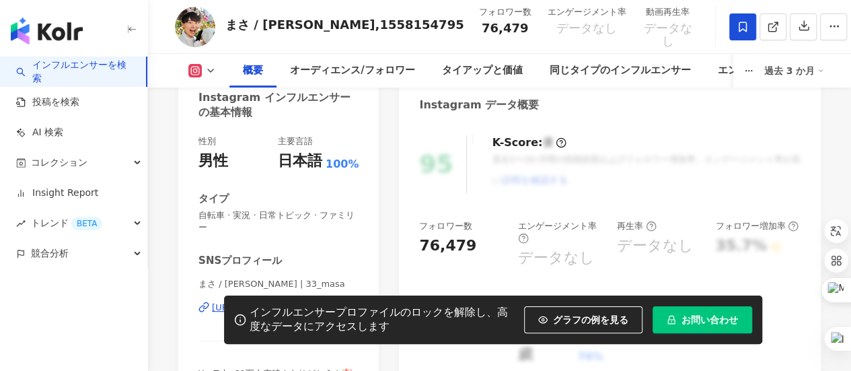
click at [295, 28] on div "まさ / 高倉正善,1558154795" at bounding box center [344, 24] width 239 height 17
click at [218, 72] on button at bounding box center [202, 70] width 54 height 13
click at [414, 49] on div "まさ / 高倉正善,1558154795 フォロワー数 76,479 エンゲージメント率 データなし 動画再生率 データなし" at bounding box center [499, 26] width 703 height 53
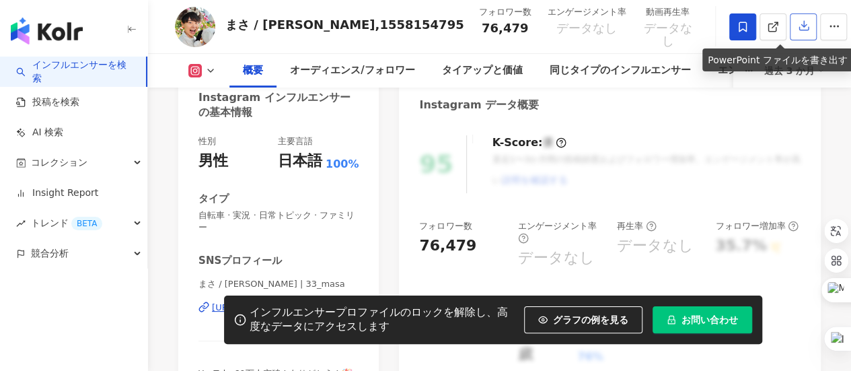
click at [798, 29] on icon "button" at bounding box center [804, 26] width 12 height 12
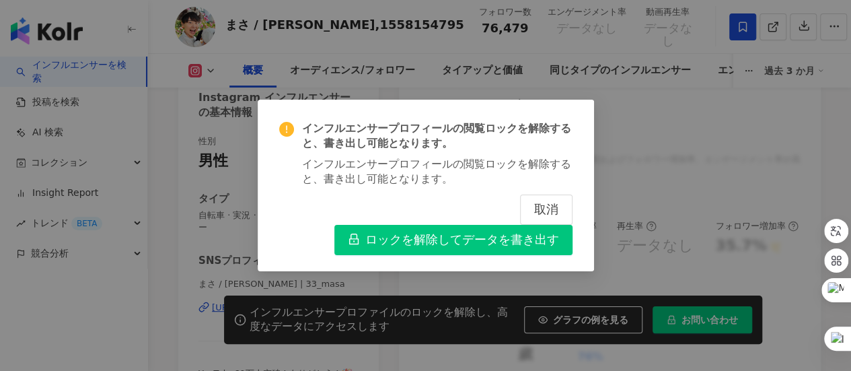
click at [639, 121] on div "インフルエンサープロフィールの閲覧ロックを解除すると、書き出し可能となります。 インフルエンサープロフィールの閲覧ロックを解除すると、書き出し可能となります。…" at bounding box center [425, 185] width 851 height 371
click at [466, 242] on span "ロックを解除してデータを書き出す" at bounding box center [462, 240] width 194 height 15
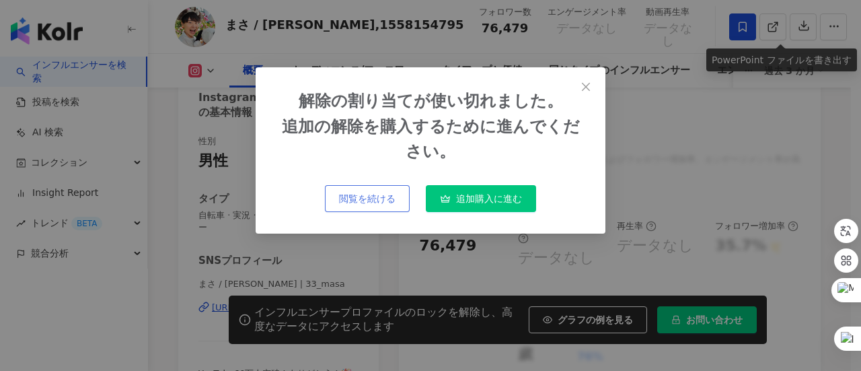
click at [354, 198] on span "閲覧を続ける" at bounding box center [367, 198] width 56 height 11
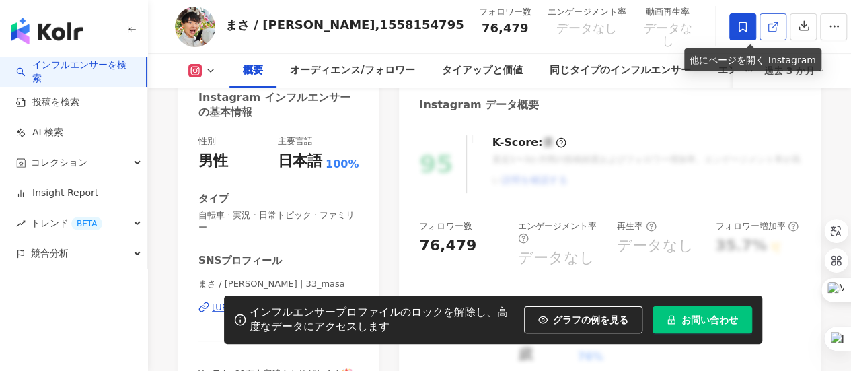
click at [768, 31] on icon at bounding box center [771, 27] width 7 height 7
click at [767, 31] on icon at bounding box center [773, 27] width 12 height 12
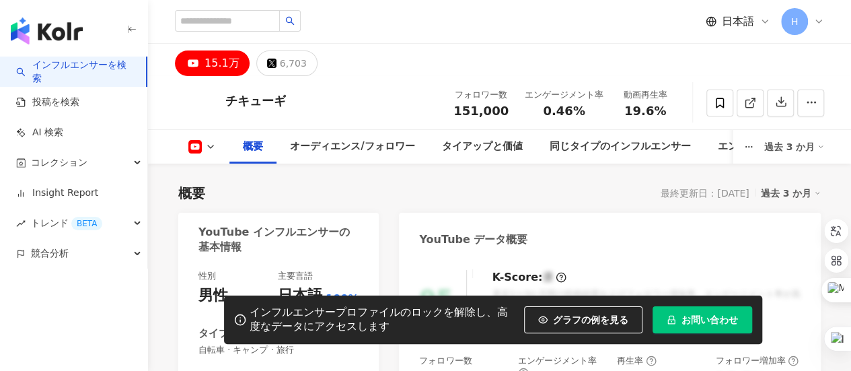
scroll to position [336, 0]
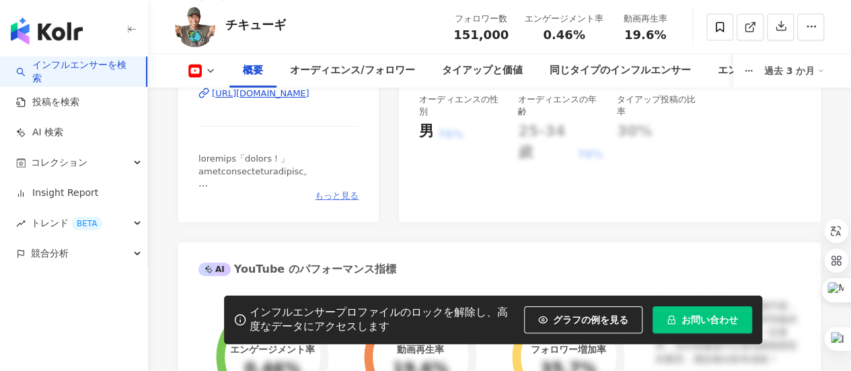
click at [353, 195] on span "もっと見る" at bounding box center [337, 196] width 44 height 12
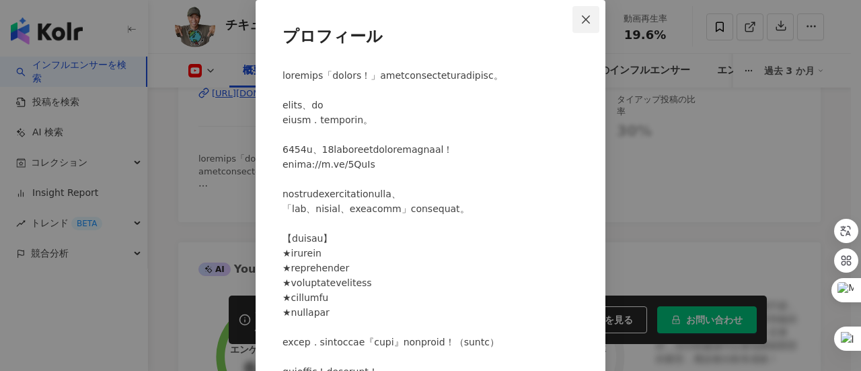
click at [585, 20] on icon "close" at bounding box center [585, 19] width 11 height 11
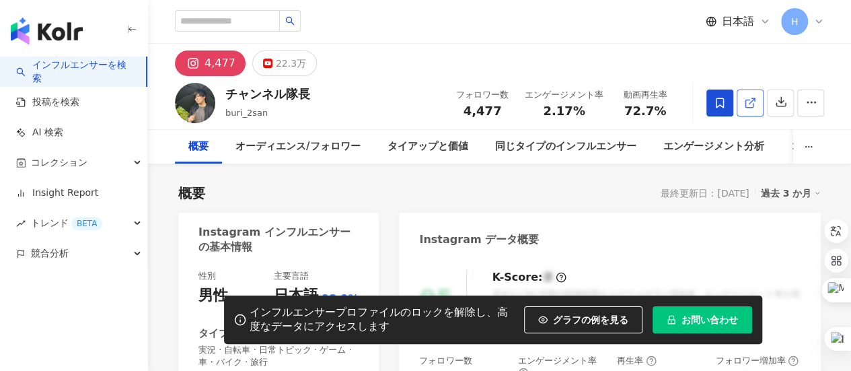
click at [752, 106] on icon at bounding box center [750, 103] width 12 height 12
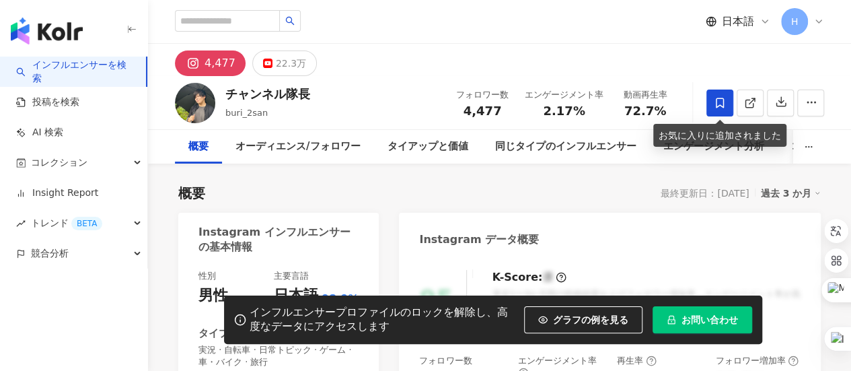
click at [721, 104] on icon at bounding box center [720, 103] width 12 height 12
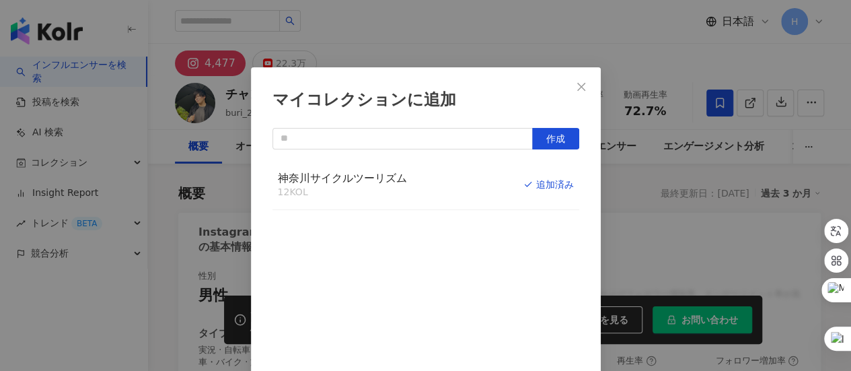
scroll to position [47, 0]
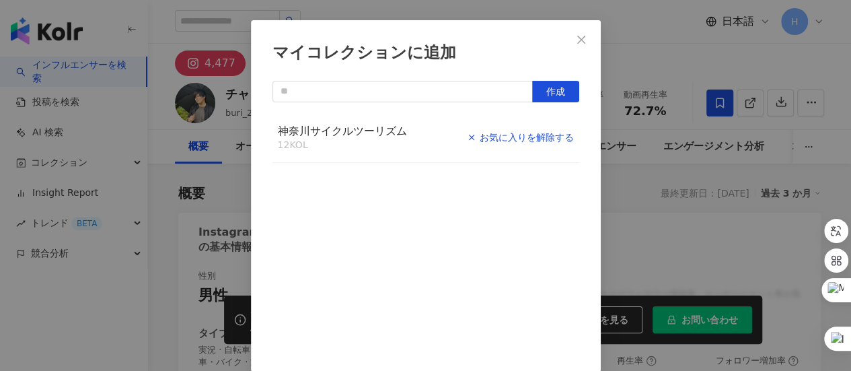
click at [540, 139] on div "お気に入りを解除する" at bounding box center [520, 137] width 107 height 15
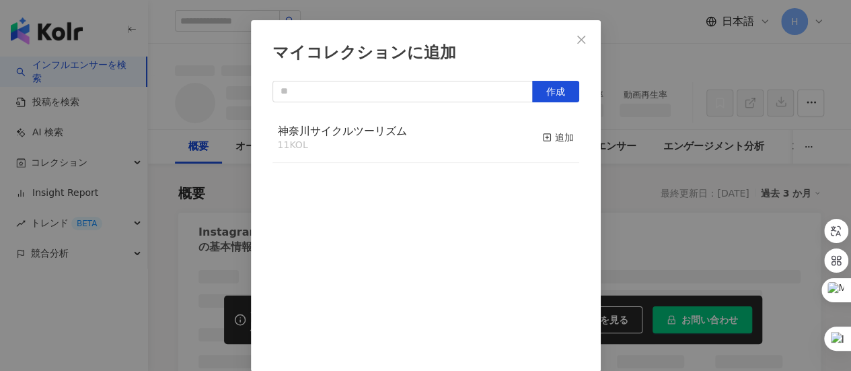
click at [578, 41] on icon "close" at bounding box center [581, 39] width 11 height 11
click at [584, 40] on div "マイコレクションに追加 作成 神奈川サイクルツーリズム 11 KOL 追加" at bounding box center [425, 185] width 851 height 371
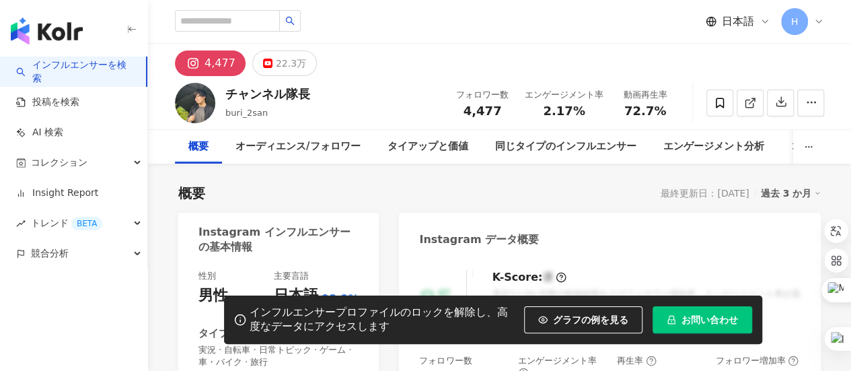
scroll to position [0, 0]
click at [582, 38] on div "マイコレクションに追加 作成 神奈川サイクルツーリズム 11 KOL 追加" at bounding box center [425, 185] width 851 height 371
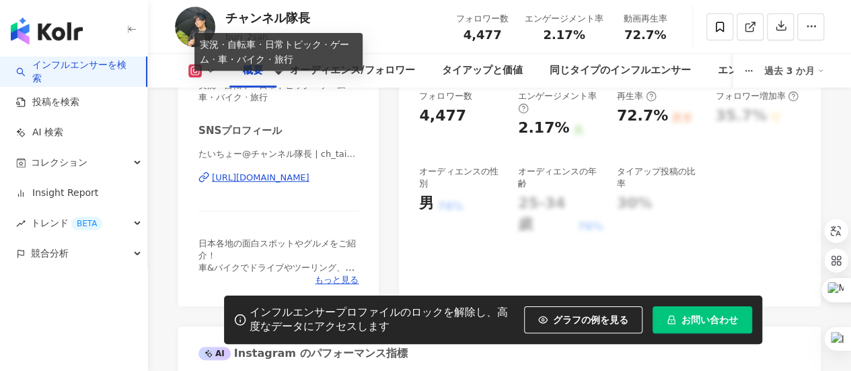
scroll to position [336, 0]
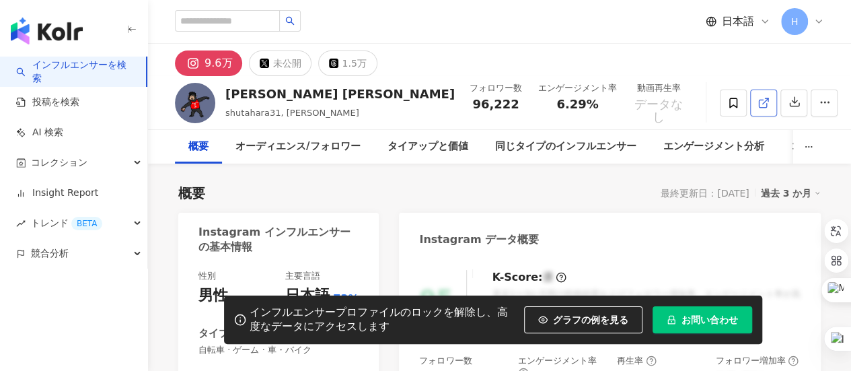
click at [759, 107] on icon at bounding box center [762, 103] width 7 height 7
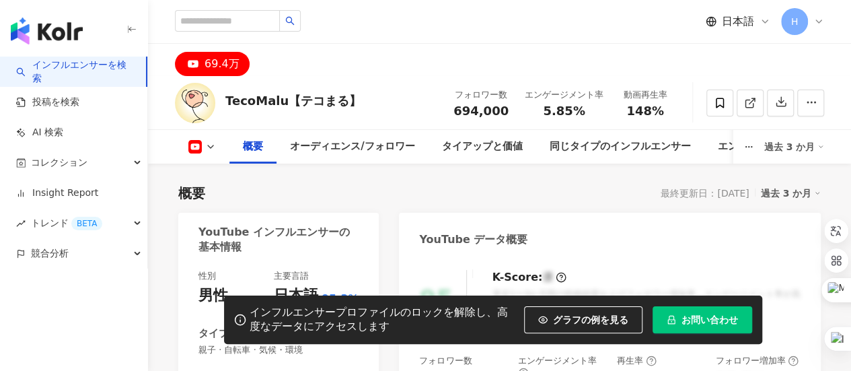
scroll to position [269, 0]
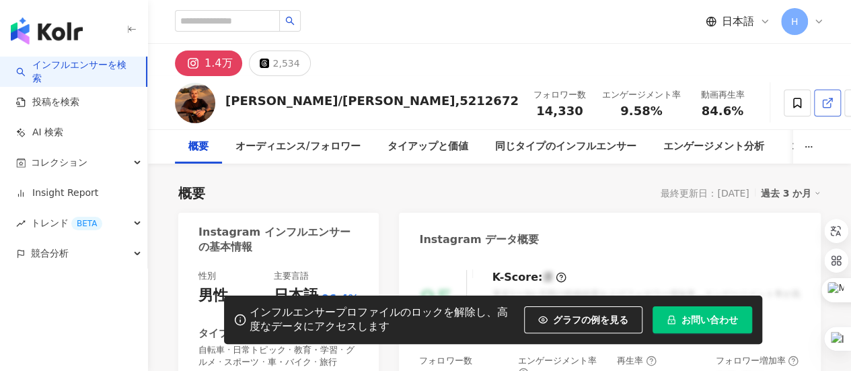
click at [821, 97] on icon at bounding box center [827, 103] width 12 height 12
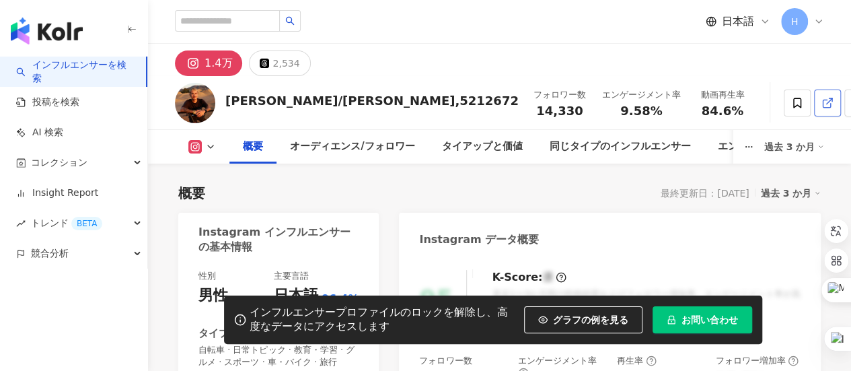
scroll to position [67, 0]
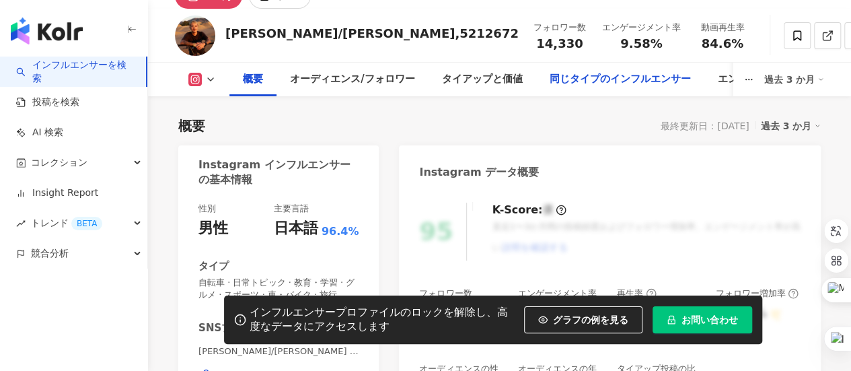
click at [588, 83] on div "同じタイプのインフルエンサー" at bounding box center [619, 79] width 141 height 16
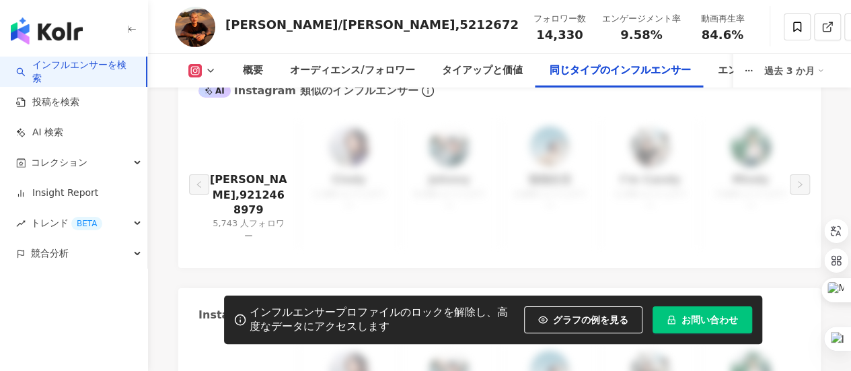
scroll to position [2338, 0]
click at [247, 151] on img at bounding box center [248, 145] width 40 height 40
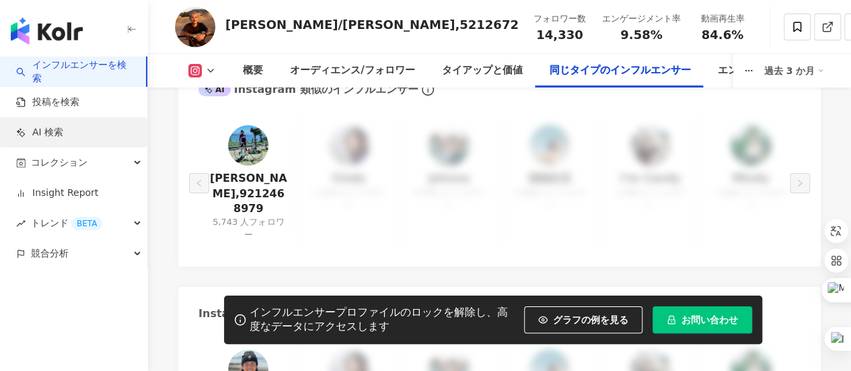
click at [63, 137] on link "AI 検索" at bounding box center [39, 132] width 47 height 13
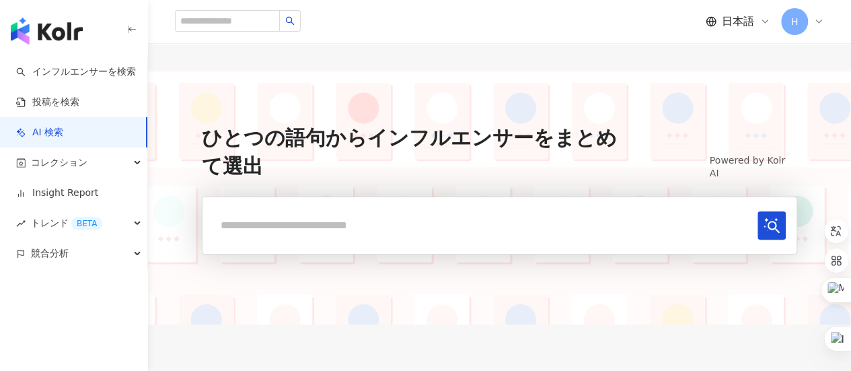
drag, startPoint x: 308, startPoint y: 233, endPoint x: 313, endPoint y: 227, distance: 8.1
click at [309, 232] on input "text" at bounding box center [482, 225] width 539 height 28
type input "*"
click at [761, 224] on button "submit" at bounding box center [771, 225] width 28 height 28
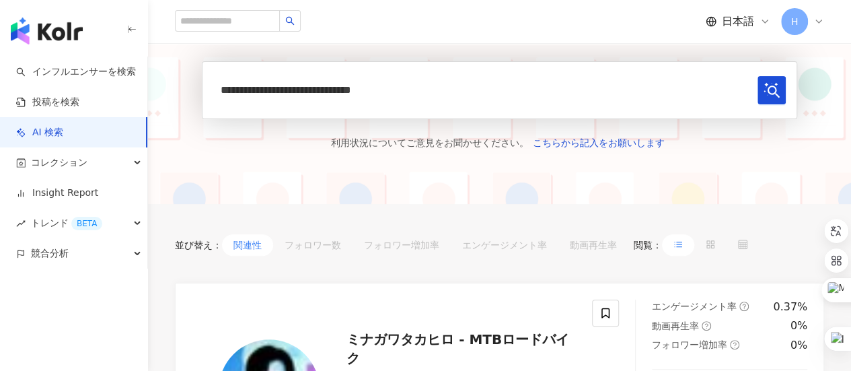
scroll to position [269, 0]
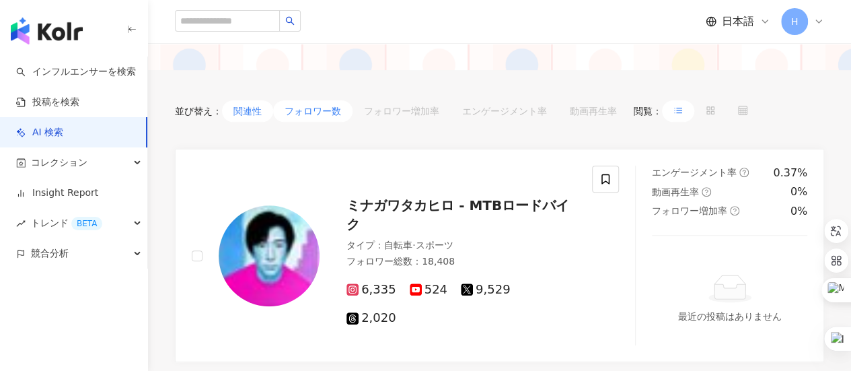
click at [329, 112] on button "フォロワー数" at bounding box center [312, 111] width 79 height 22
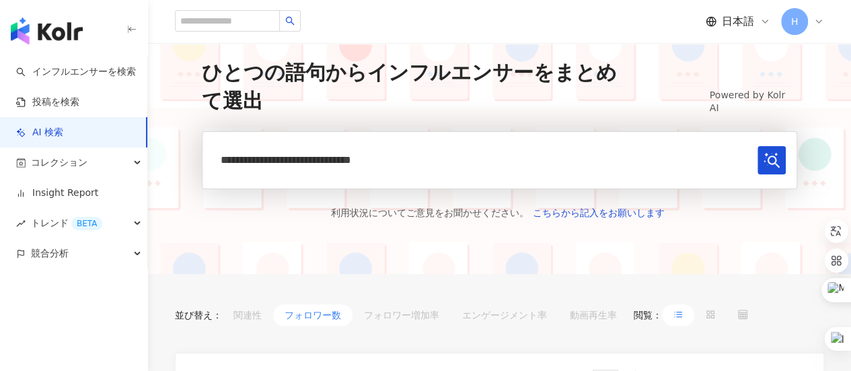
scroll to position [67, 0]
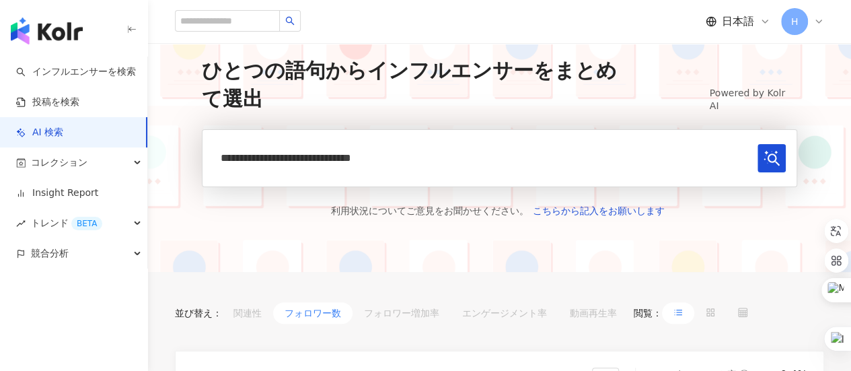
click at [308, 152] on input "**********" at bounding box center [482, 158] width 539 height 28
drag, startPoint x: 363, startPoint y: 157, endPoint x: 363, endPoint y: 145, distance: 12.1
click at [363, 151] on input "**********" at bounding box center [482, 158] width 539 height 28
click at [779, 167] on button "submit" at bounding box center [771, 158] width 28 height 28
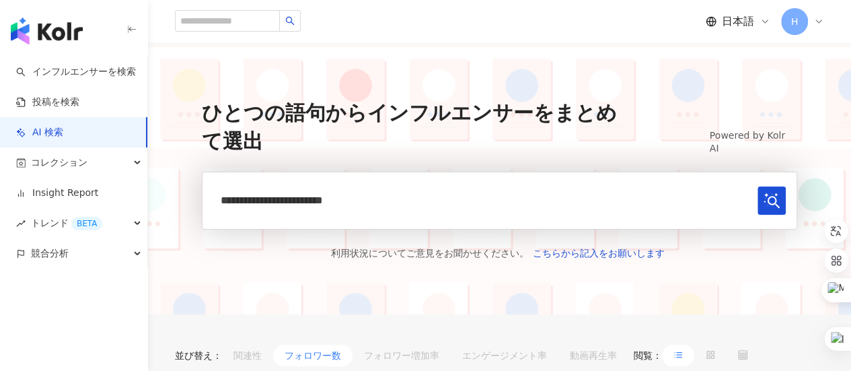
scroll to position [0, 0]
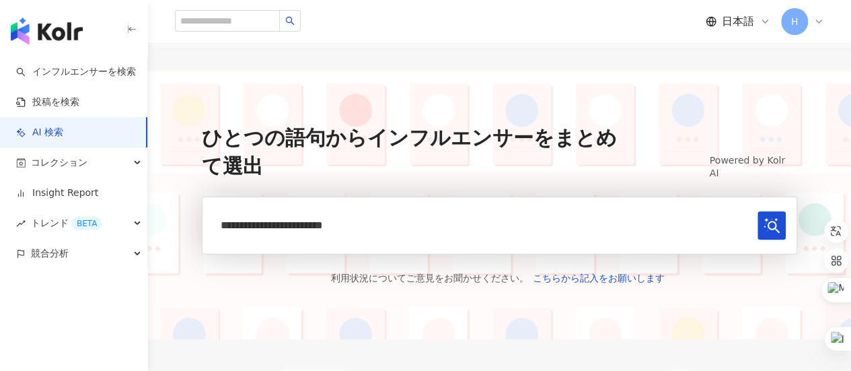
click at [280, 225] on input "**********" at bounding box center [482, 225] width 539 height 28
click at [310, 224] on input "**********" at bounding box center [482, 225] width 539 height 28
drag, startPoint x: 347, startPoint y: 223, endPoint x: 163, endPoint y: 211, distance: 184.6
click at [162, 217] on div "**********" at bounding box center [499, 204] width 703 height 269
click at [457, 232] on input "**********" at bounding box center [482, 225] width 539 height 28
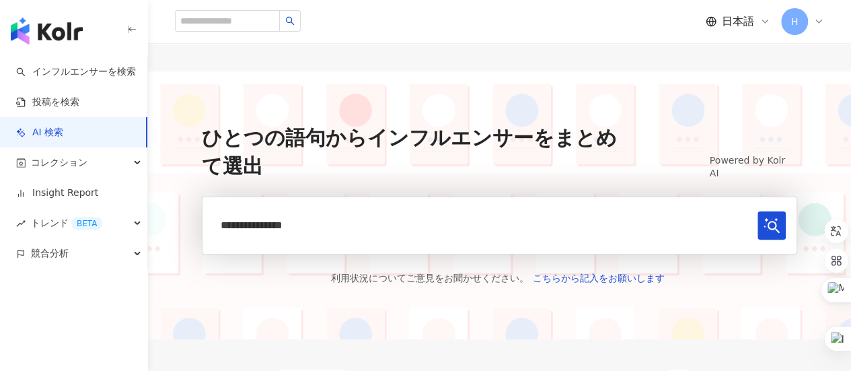
click at [260, 227] on input "**********" at bounding box center [482, 225] width 539 height 28
click at [239, 225] on input "**********" at bounding box center [482, 225] width 539 height 28
drag, startPoint x: 241, startPoint y: 226, endPoint x: 176, endPoint y: 221, distance: 65.4
click at [176, 221] on div "**********" at bounding box center [499, 204] width 703 height 269
click at [757, 211] on button "submit" at bounding box center [771, 225] width 28 height 28
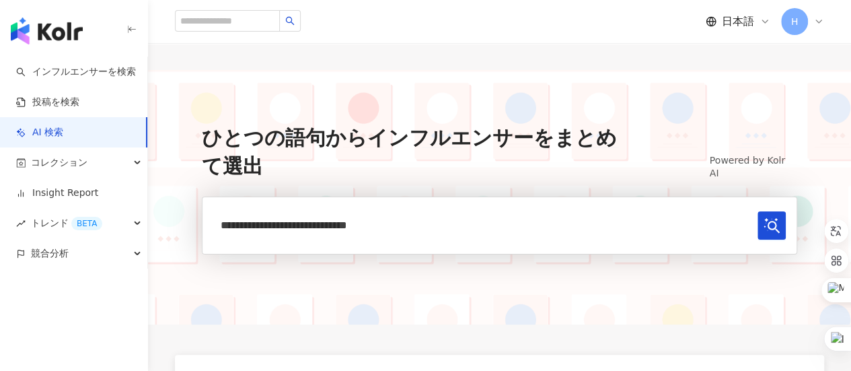
click at [330, 227] on input "**********" at bounding box center [482, 225] width 539 height 28
drag, startPoint x: 319, startPoint y: 222, endPoint x: 175, endPoint y: 225, distance: 144.0
click at [175, 225] on div "**********" at bounding box center [499, 197] width 703 height 254
type input "**********"
click at [757, 211] on button "submit" at bounding box center [771, 225] width 28 height 28
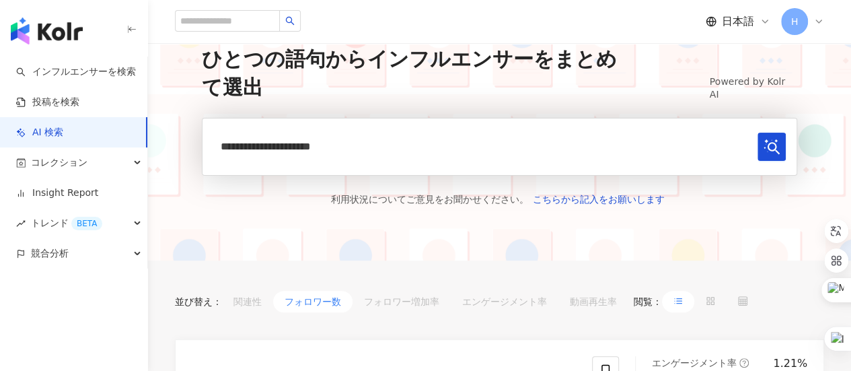
scroll to position [91, 0]
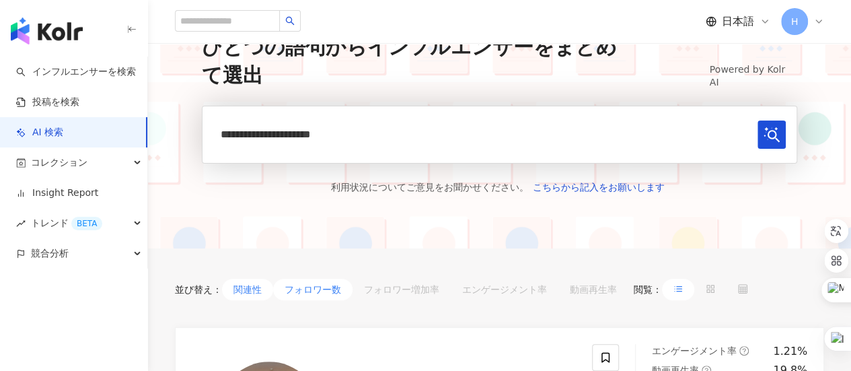
click at [254, 289] on button "関連性" at bounding box center [247, 289] width 51 height 22
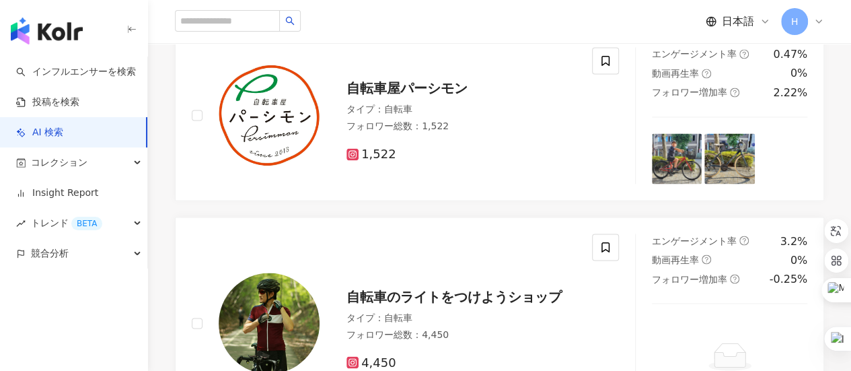
scroll to position [1167, 0]
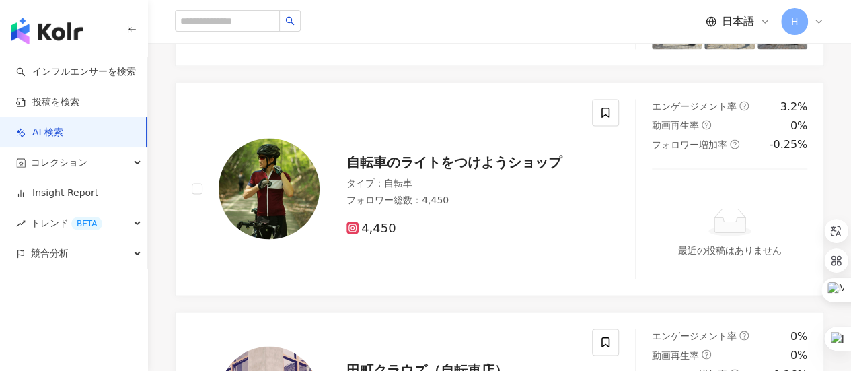
drag, startPoint x: 461, startPoint y: 139, endPoint x: 319, endPoint y: 280, distance: 200.7
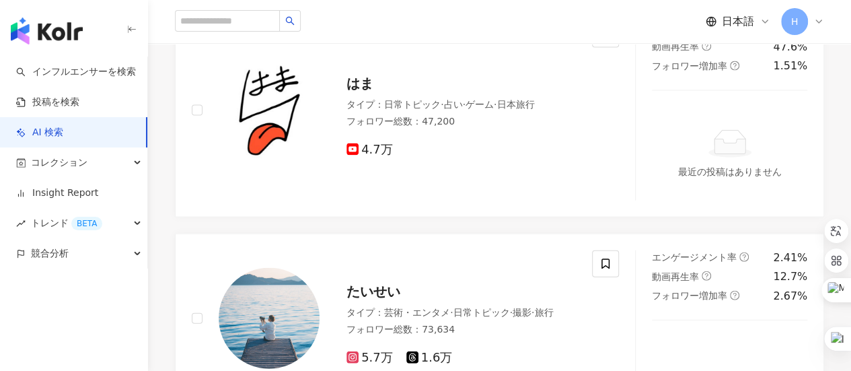
scroll to position [3924, 0]
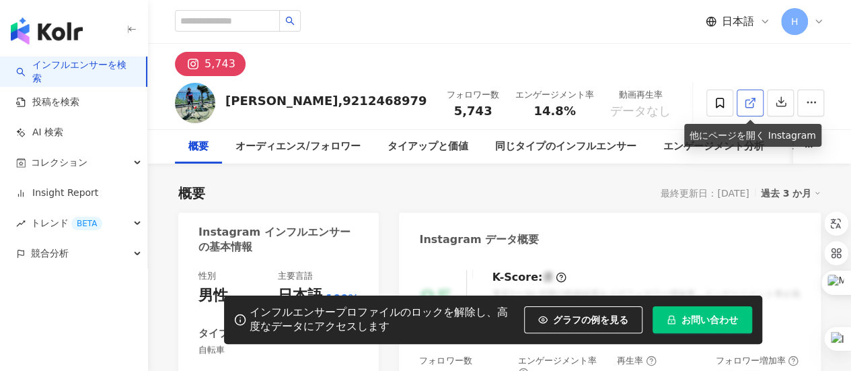
click at [752, 106] on icon at bounding box center [748, 103] width 7 height 7
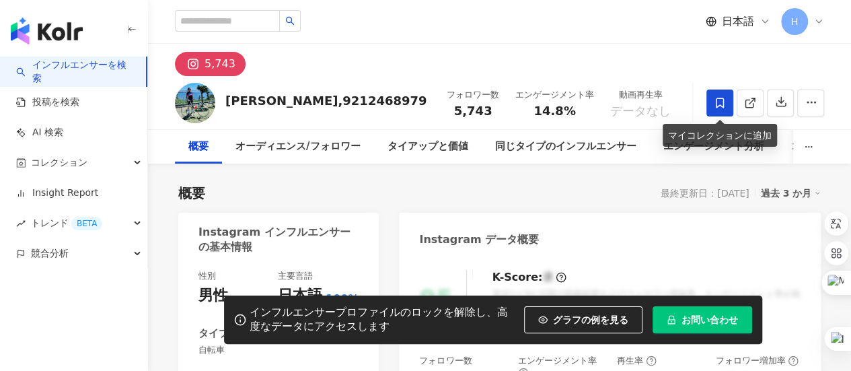
click at [721, 106] on icon at bounding box center [720, 103] width 8 height 10
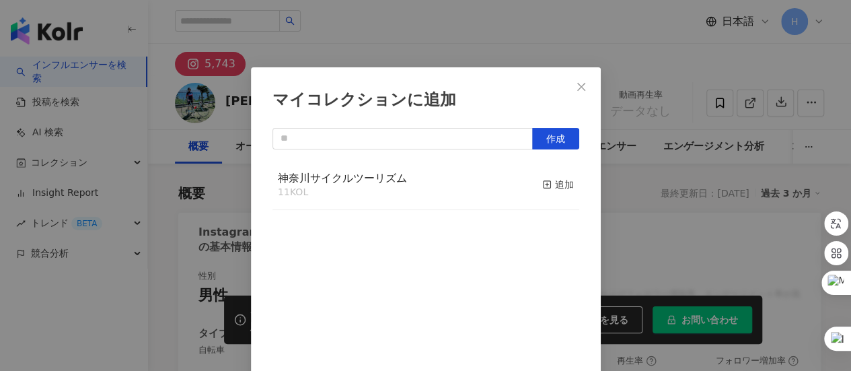
scroll to position [47, 0]
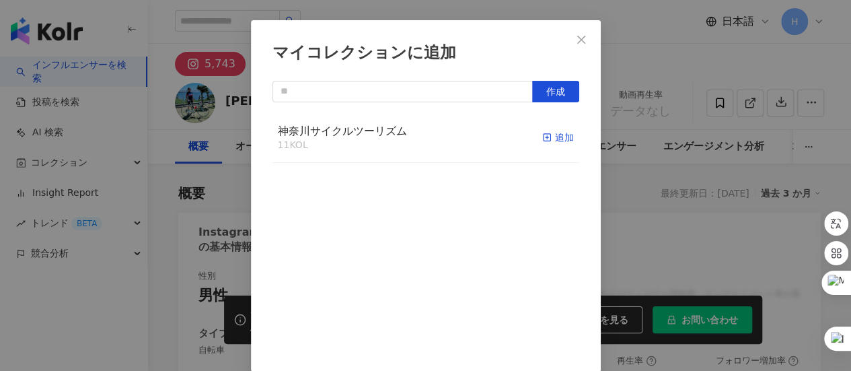
click at [543, 132] on div "追加" at bounding box center [558, 137] width 32 height 15
click at [576, 38] on icon "close" at bounding box center [581, 39] width 11 height 11
click at [578, 42] on div "マイコレクションに追加 作成 神奈川サイクルツーリズム 12 KOL 追加済み" at bounding box center [425, 185] width 851 height 371
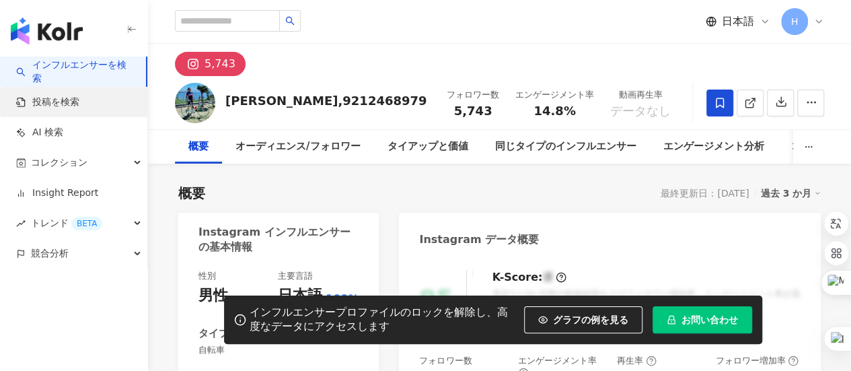
scroll to position [0, 0]
click at [79, 101] on link "投稿を検索" at bounding box center [47, 101] width 63 height 13
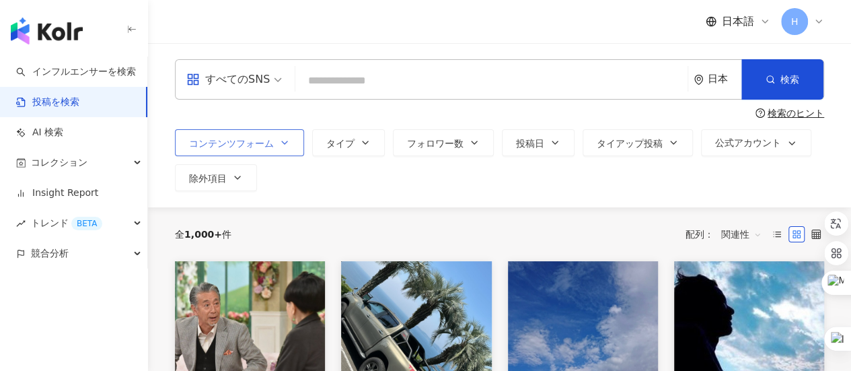
click at [291, 140] on button "コンテンツフォーム" at bounding box center [239, 142] width 129 height 27
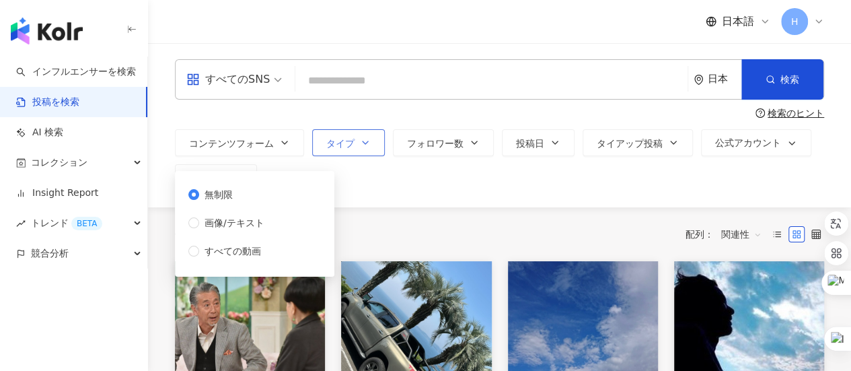
click at [371, 143] on button "タイプ" at bounding box center [348, 142] width 73 height 27
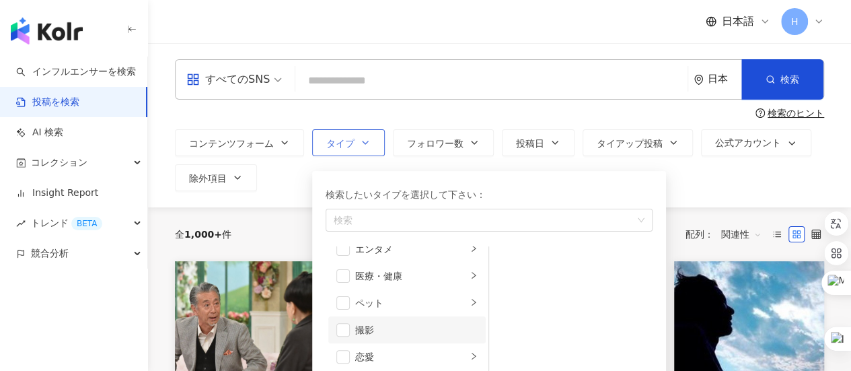
scroll to position [465, 0]
click at [377, 317] on li "スポーツ" at bounding box center [406, 308] width 157 height 27
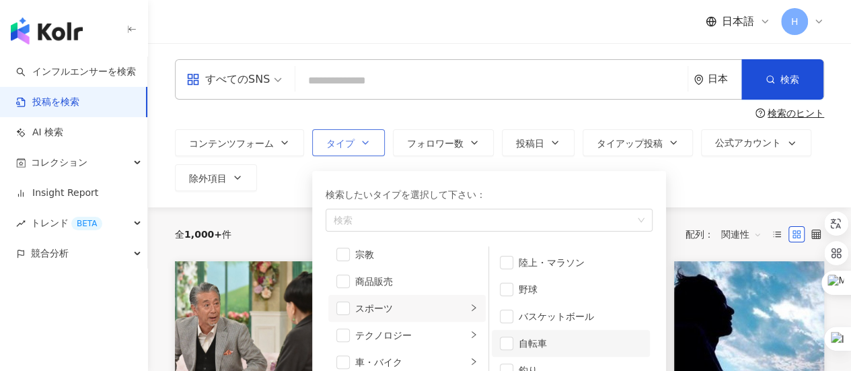
click at [522, 344] on div "自転車" at bounding box center [580, 343] width 123 height 15
click at [702, 184] on div "コンテンツフォーム タイプ 検索したいタイプを選択して下さい： 自転車 芸術・エンタメ 美容・ファッション 気候・環境 日常トピック 教育・学習 ファミリー …" at bounding box center [499, 160] width 649 height 62
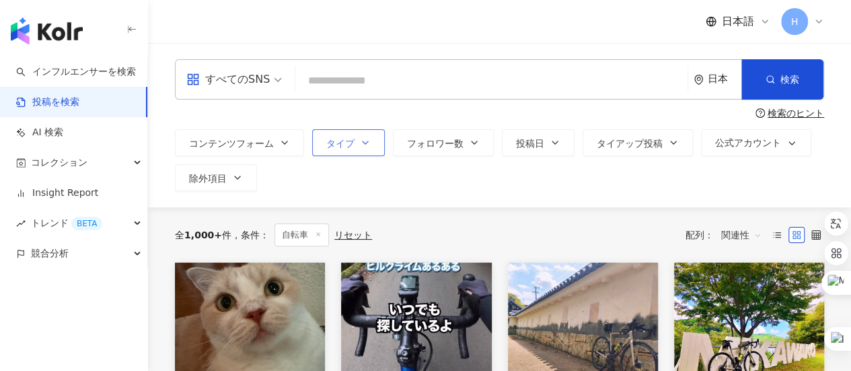
click at [366, 145] on icon "button" at bounding box center [365, 142] width 11 height 11
drag, startPoint x: 730, startPoint y: 198, endPoint x: 710, endPoint y: 198, distance: 19.5
click at [729, 198] on div "すべてのSNS 日本 検索 検索のヒント コンテンツフォーム タイプ 検索したいタイプを選択して下さい： 自転車 芸術・エンタメ 美容・ファッション 気候・環…" at bounding box center [499, 125] width 703 height 164
click at [475, 143] on icon "button" at bounding box center [474, 142] width 11 height 11
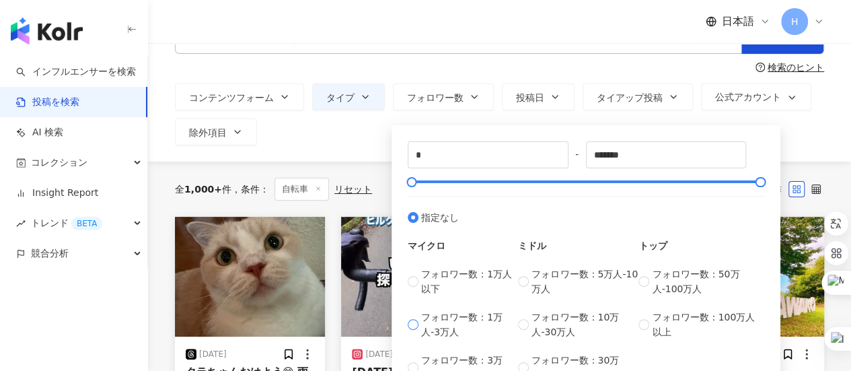
scroll to position [67, 0]
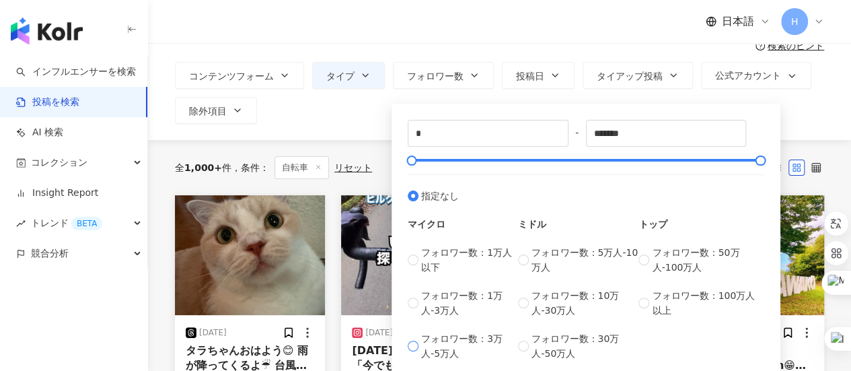
type input "*****"
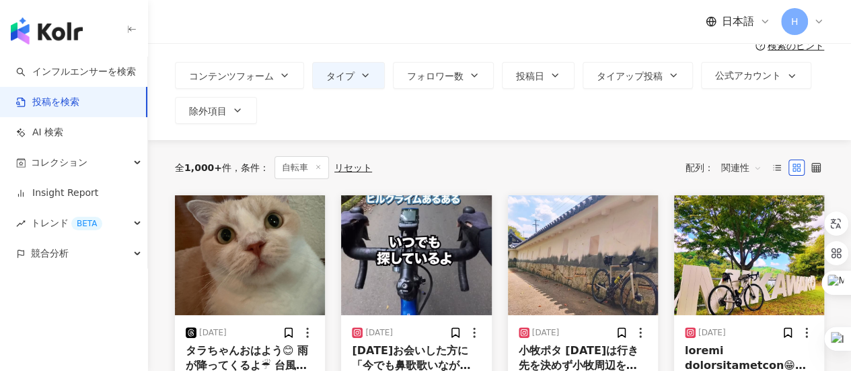
click at [796, 122] on div "コンテンツフォーム タイプ フォロワー数 投稿日 タイアップ投稿 公式アカウント 除外項目 無制限 画像/テキスト すべての動画 ***** - ***** …" at bounding box center [499, 93] width 649 height 62
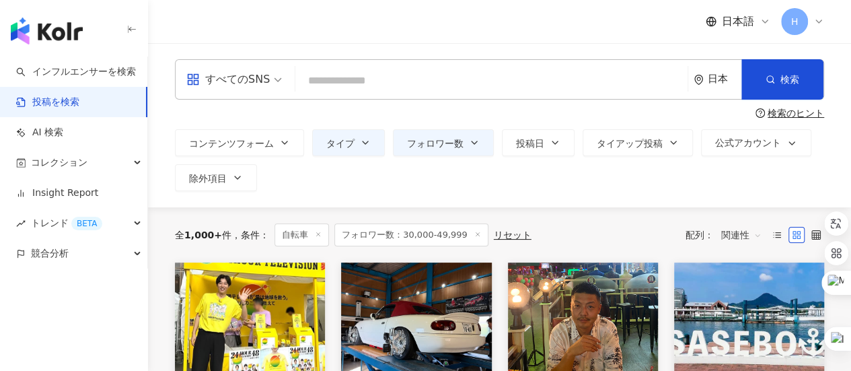
click at [474, 231] on icon at bounding box center [477, 234] width 7 height 7
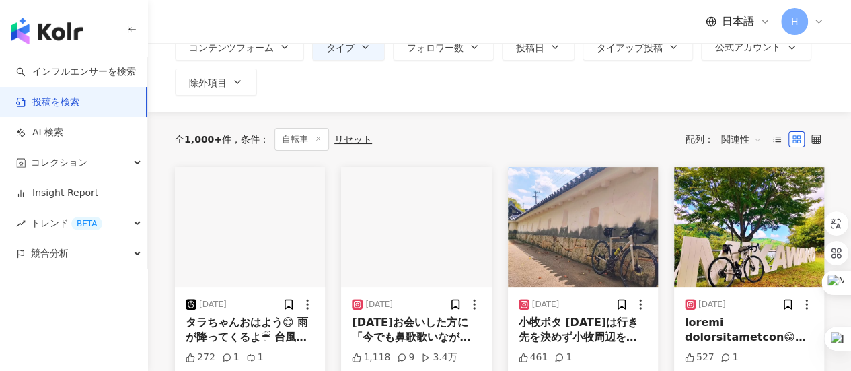
scroll to position [67, 0]
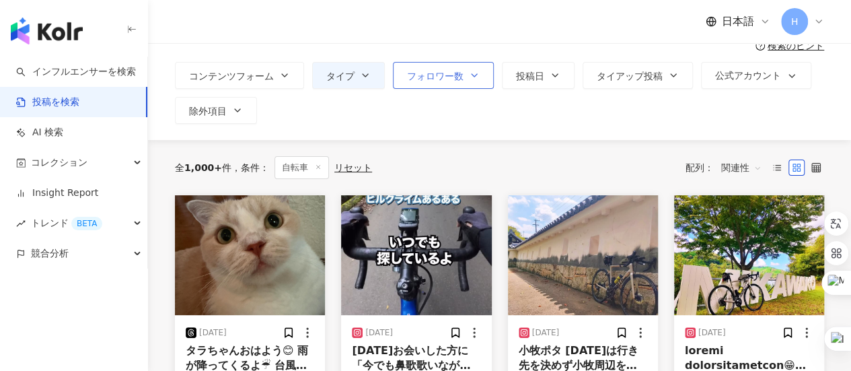
click at [465, 78] on button "フォロワー数" at bounding box center [443, 75] width 101 height 27
type input "*"
type input "*******"
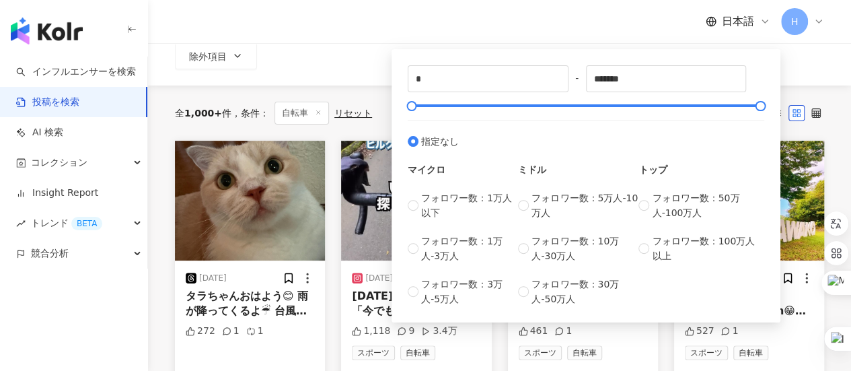
scroll to position [135, 0]
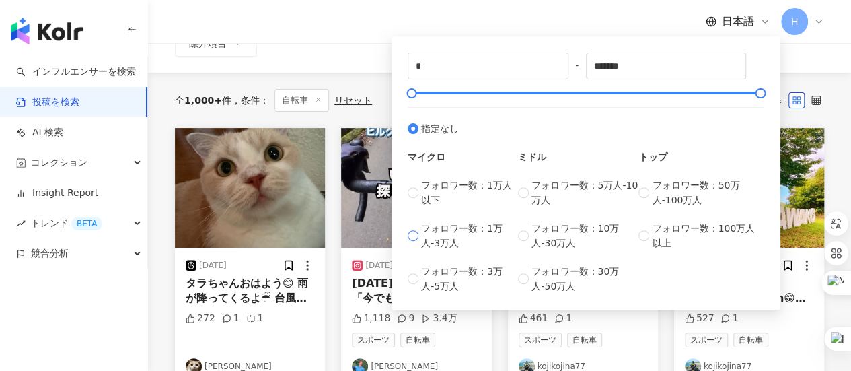
type input "*****"
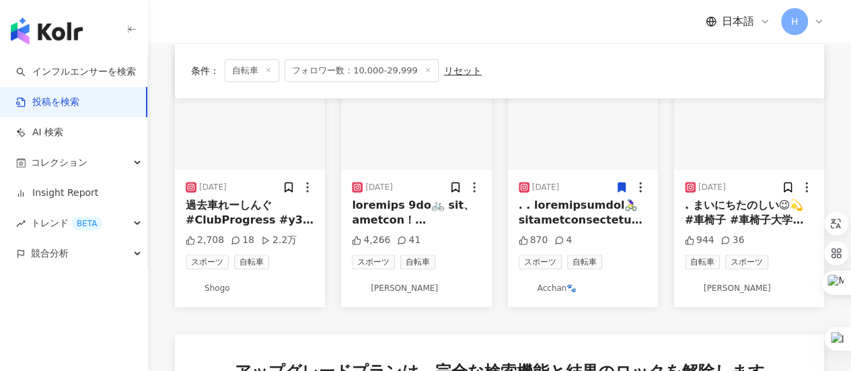
scroll to position [202, 0]
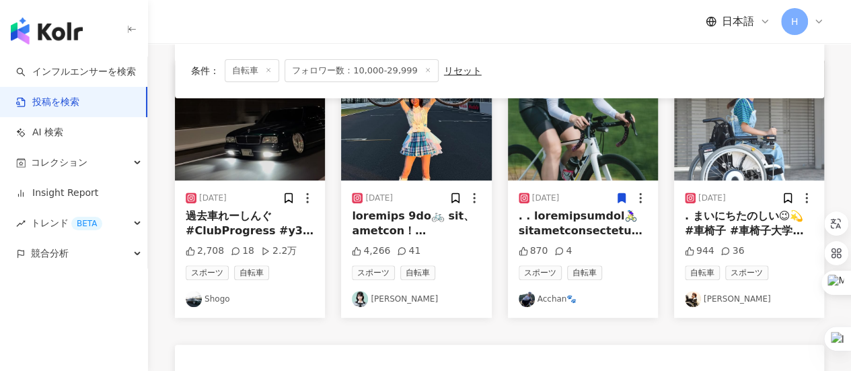
click at [561, 298] on link "Acchan🐾" at bounding box center [583, 299] width 128 height 16
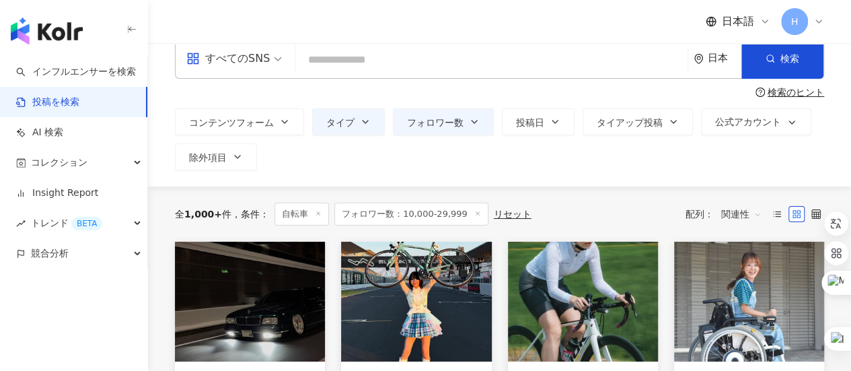
scroll to position [0, 0]
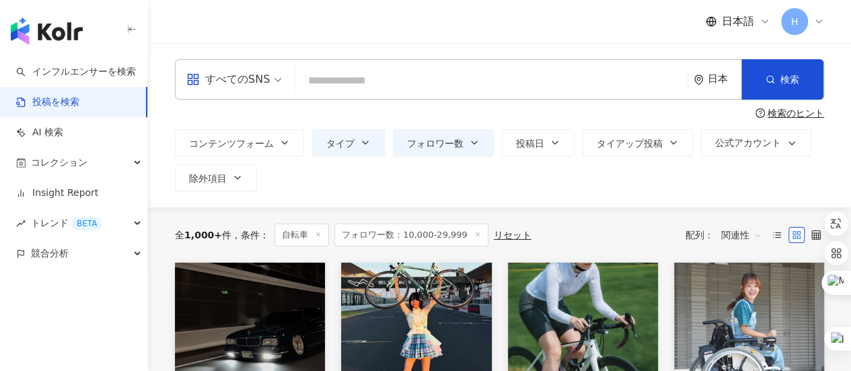
click at [399, 76] on input "search" at bounding box center [491, 80] width 381 height 29
click at [248, 185] on button "除外項目" at bounding box center [216, 177] width 82 height 27
click at [369, 178] on div "コンテンツフォーム タイプ フォロワー数 投稿日 タイアップ投稿 公式アカウント 除外項目 無制限 画像/テキスト すべての動画 ***** - ***** …" at bounding box center [499, 160] width 649 height 62
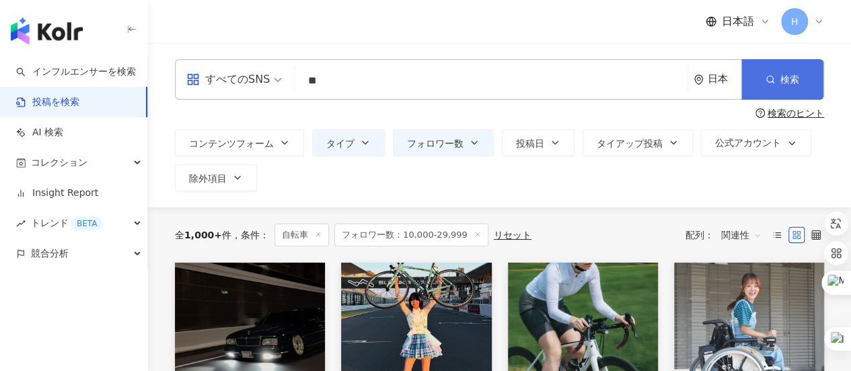
click at [800, 81] on button "検索" at bounding box center [782, 79] width 82 height 40
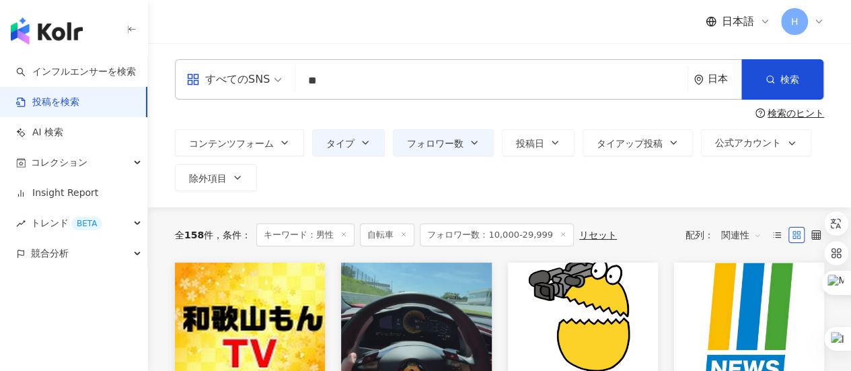
click at [373, 88] on input "**" at bounding box center [491, 80] width 381 height 29
type input "*"
type input "******"
click at [728, 208] on div "全 158 件 条件 ： キーワード：男性 自転車 フォロワー数：10,000-29,999 リセット 配列： 関連性" at bounding box center [499, 234] width 649 height 55
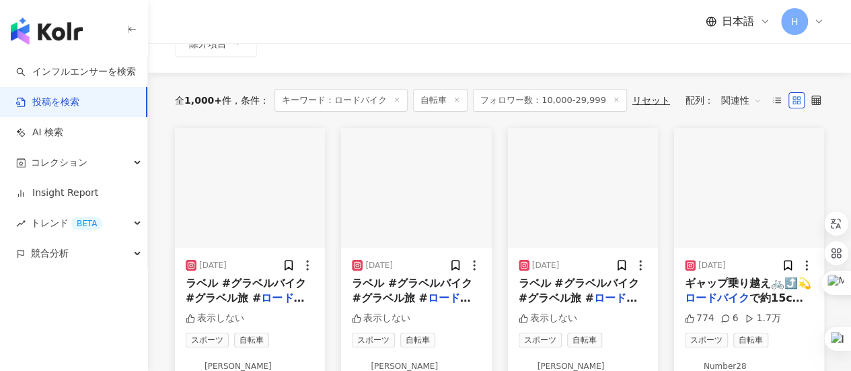
scroll to position [202, 0]
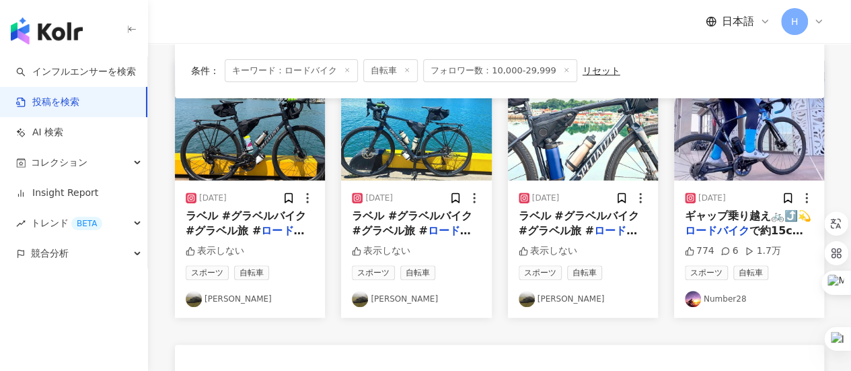
click at [720, 298] on link "Number28" at bounding box center [749, 299] width 128 height 16
click at [547, 297] on link "chii" at bounding box center [583, 299] width 128 height 16
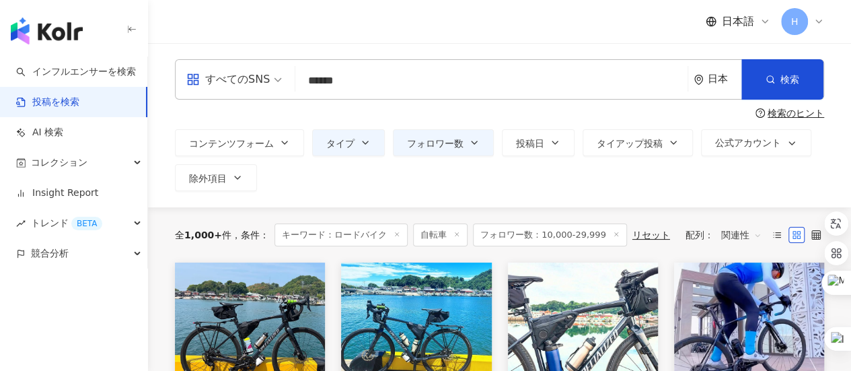
click at [429, 88] on input "******" at bounding box center [491, 80] width 381 height 29
click at [475, 153] on button "フォロワー数" at bounding box center [443, 142] width 101 height 27
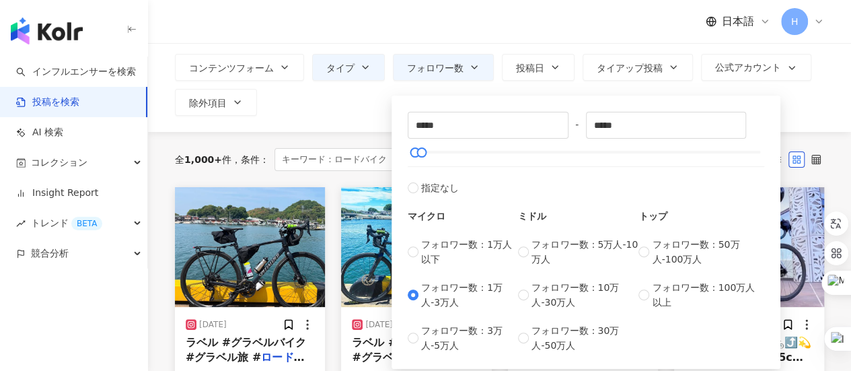
scroll to position [135, 0]
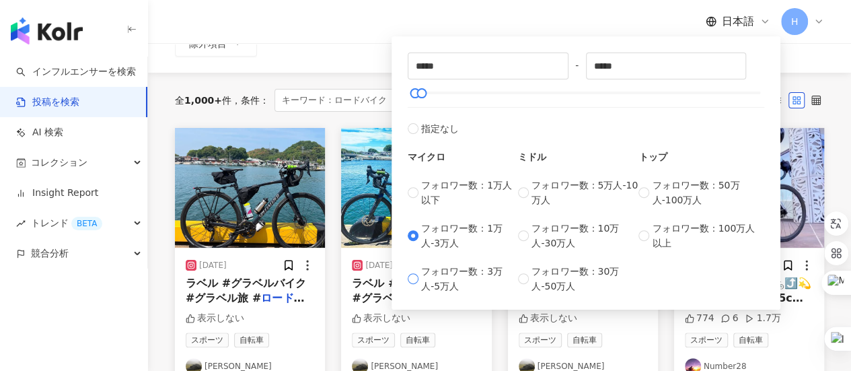
click at [481, 281] on span "フォロワー数：3万人-5万人" at bounding box center [469, 279] width 97 height 30
type input "*****"
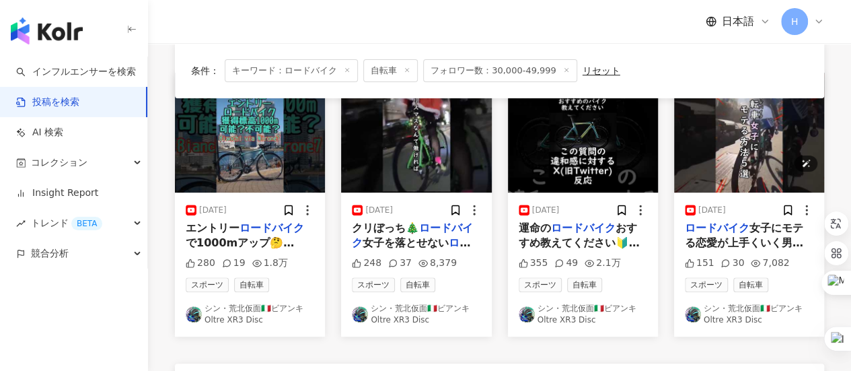
scroll to position [202, 0]
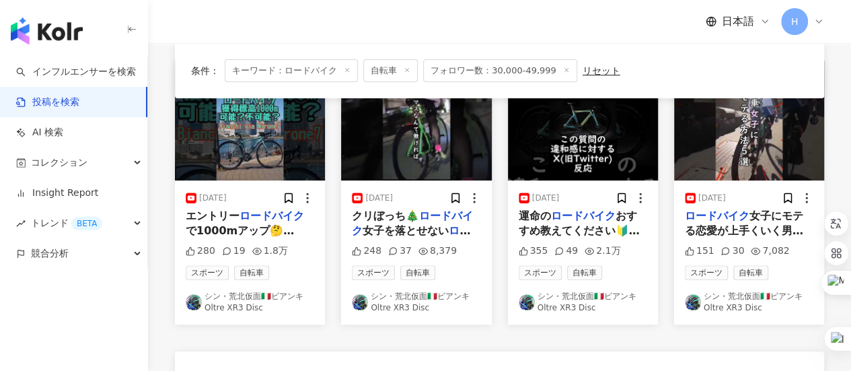
click at [750, 301] on link "シン・荒北仮面🇮🇹ビアンキOltre XR3 Disc" at bounding box center [749, 302] width 128 height 23
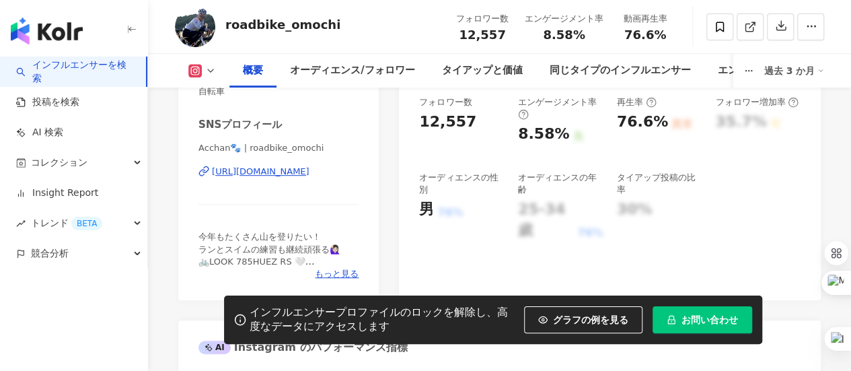
scroll to position [336, 0]
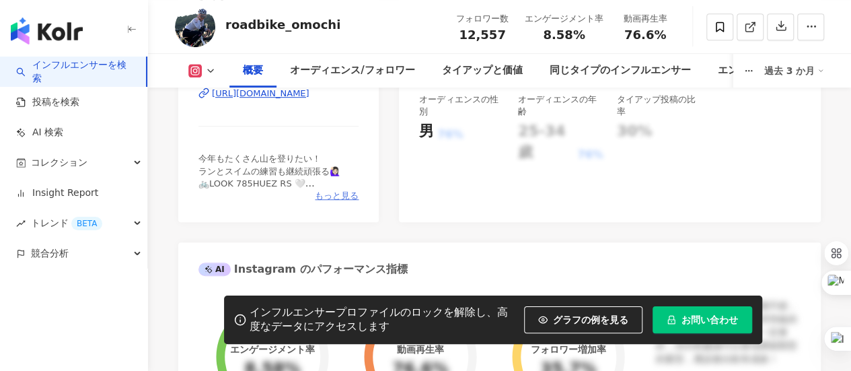
click at [348, 197] on span "もっと見る" at bounding box center [337, 196] width 44 height 12
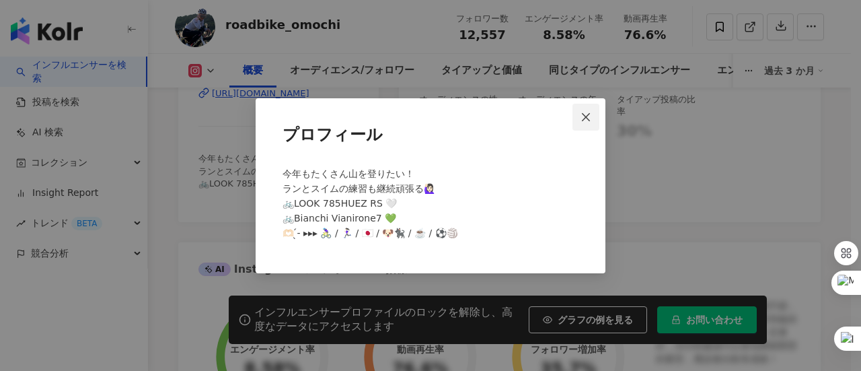
click at [590, 119] on icon "close" at bounding box center [585, 117] width 11 height 11
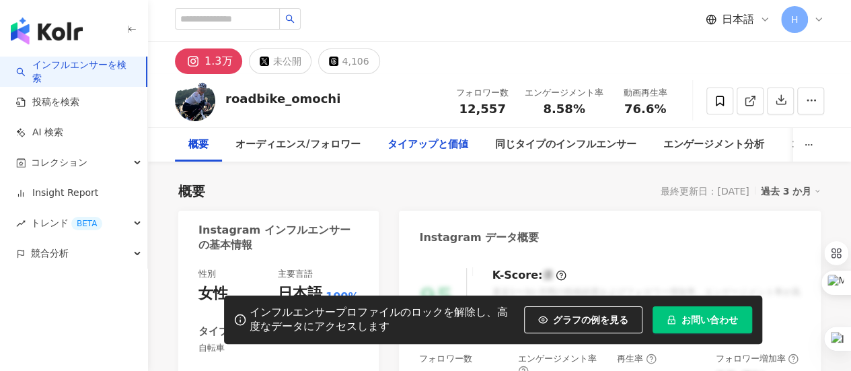
scroll to position [0, 0]
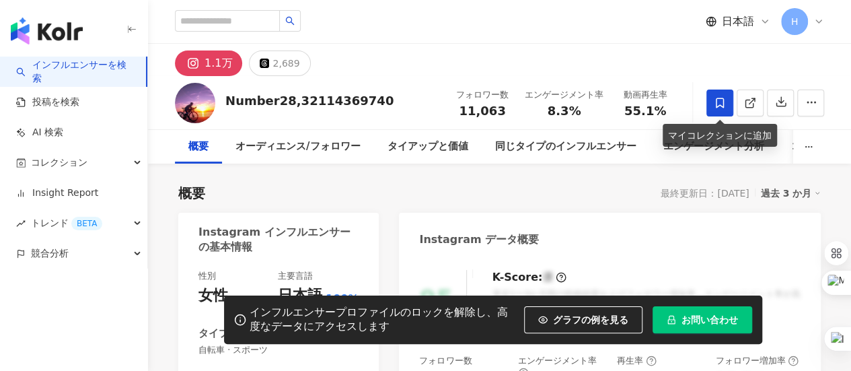
click at [714, 102] on icon at bounding box center [720, 103] width 12 height 12
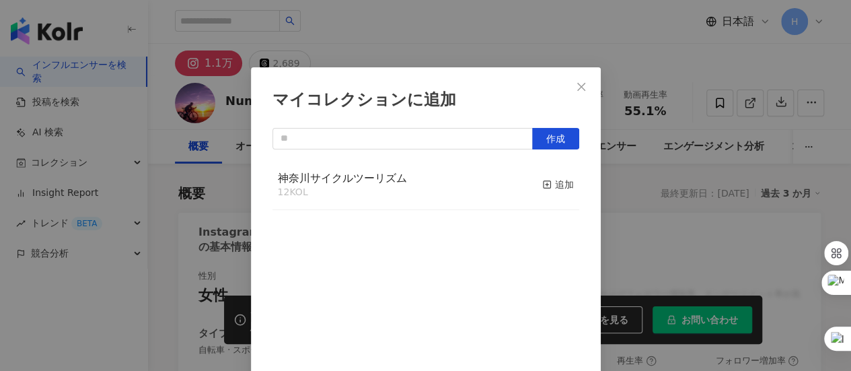
scroll to position [47, 0]
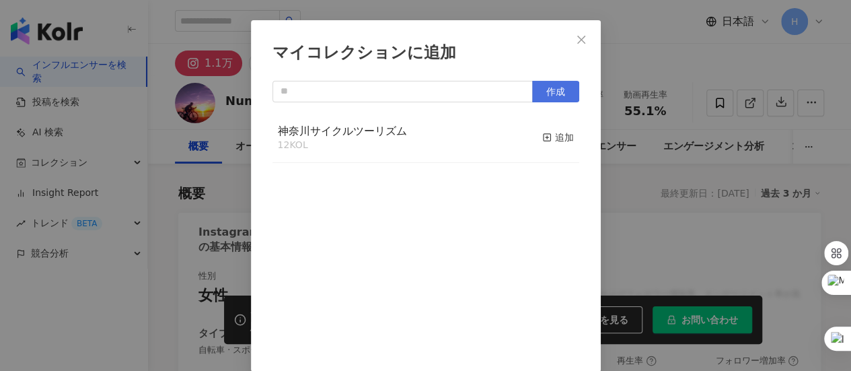
click at [558, 89] on span "作成" at bounding box center [555, 91] width 19 height 11
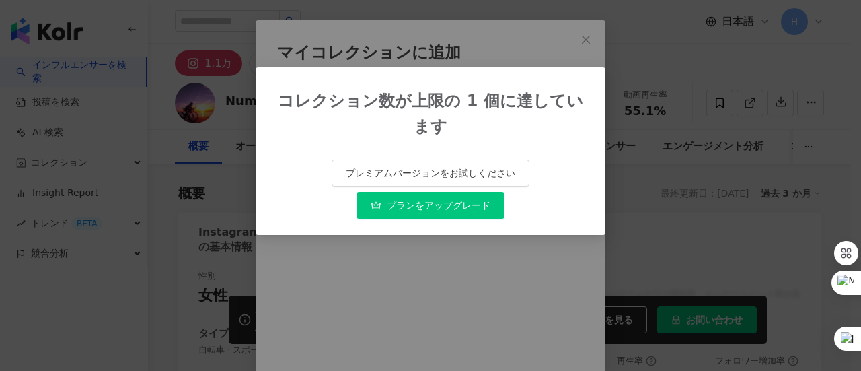
click at [574, 71] on div "コレクション数が上限の 1 個に達しています プレミアムバージョンをお試しください プランをアップグレード" at bounding box center [431, 150] width 350 height 167
click at [584, 40] on div "コレクション数が上限の 1 個に達しています プレミアムバージョンをお試しください プランをアップグレード" at bounding box center [430, 185] width 861 height 371
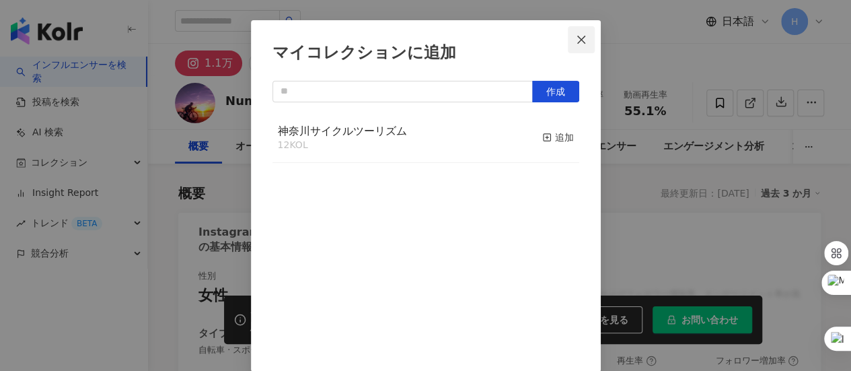
click at [582, 40] on span "Close" at bounding box center [581, 39] width 27 height 11
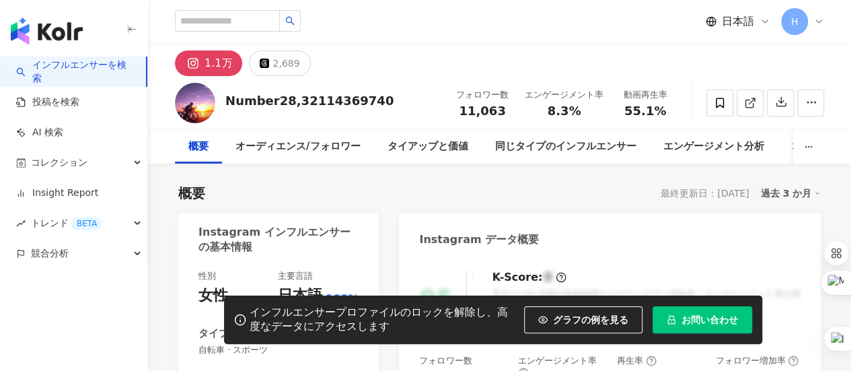
scroll to position [0, 0]
click at [77, 167] on span "コレクション" at bounding box center [59, 162] width 56 height 30
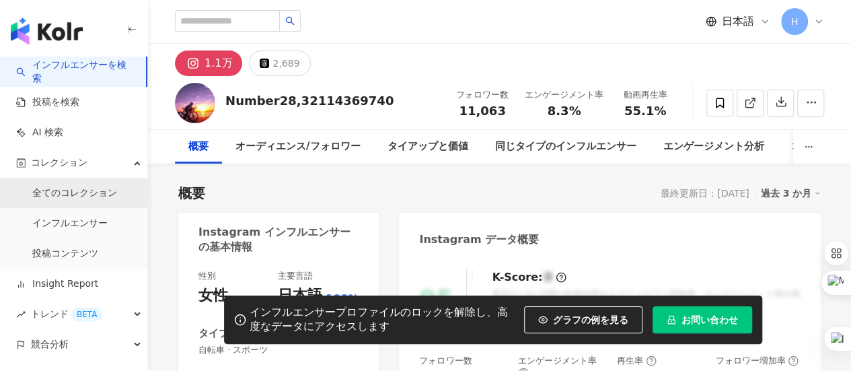
click at [98, 194] on link "全てのコレクション" at bounding box center [74, 192] width 85 height 13
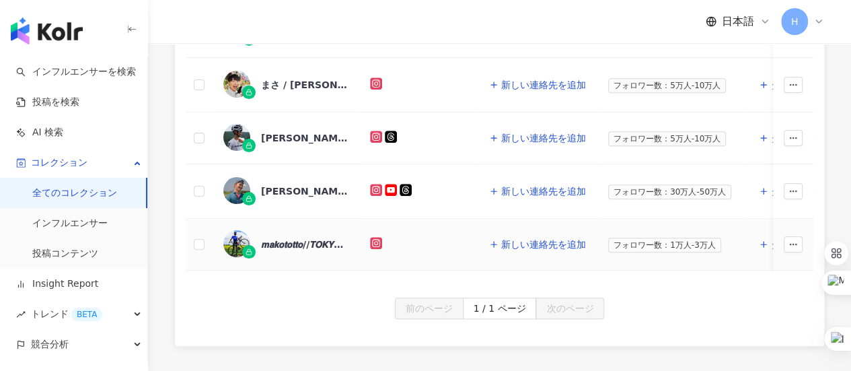
scroll to position [269, 0]
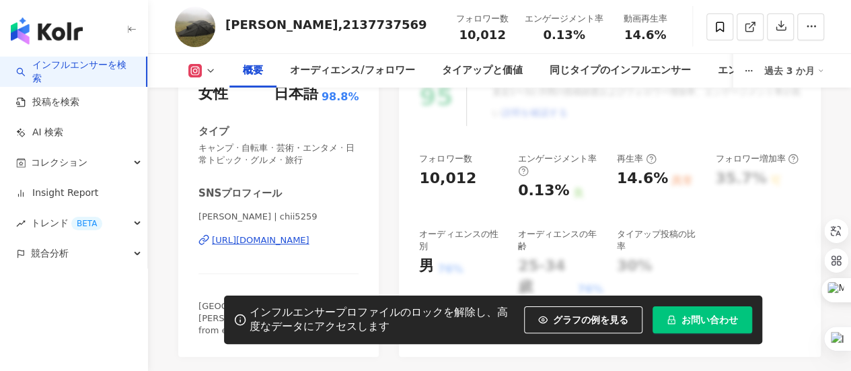
scroll to position [269, 0]
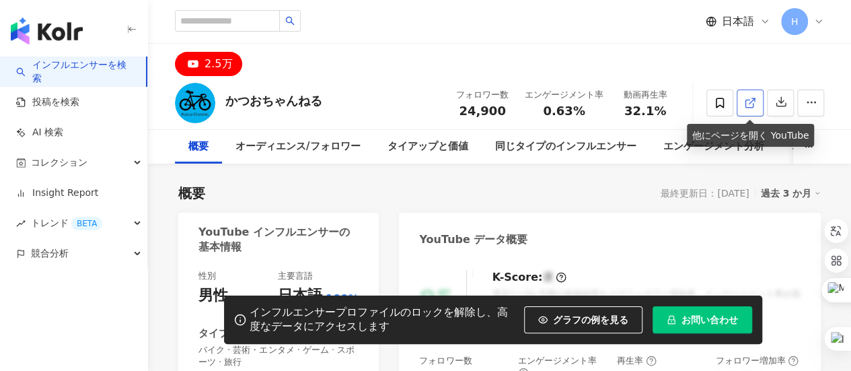
click at [748, 103] on icon at bounding box center [750, 103] width 12 height 12
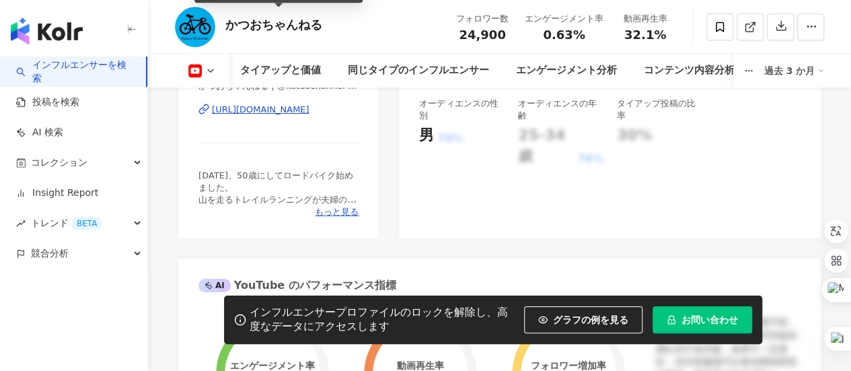
scroll to position [336, 0]
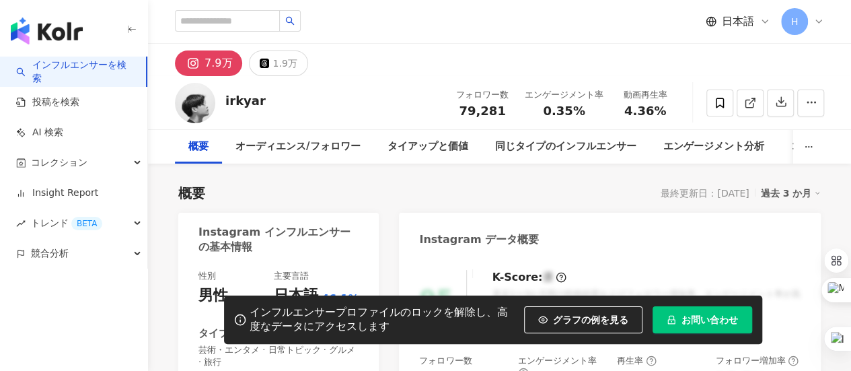
click at [367, 99] on div "irkyar フォロワー数 79,281 エンゲージメント率 0.35% 動画再生率 4.36%" at bounding box center [499, 102] width 703 height 53
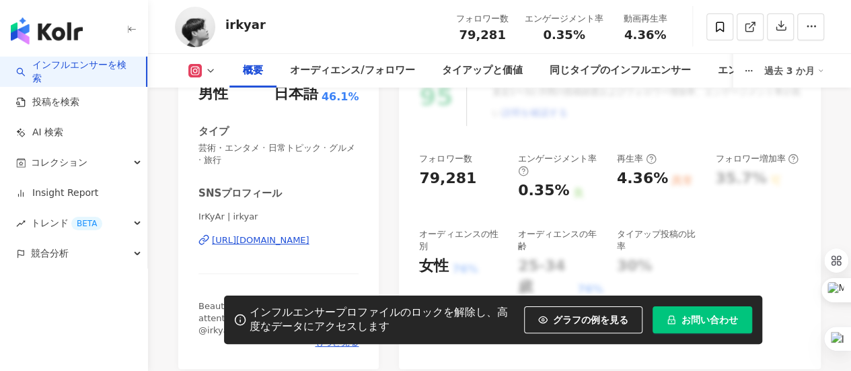
scroll to position [269, 0]
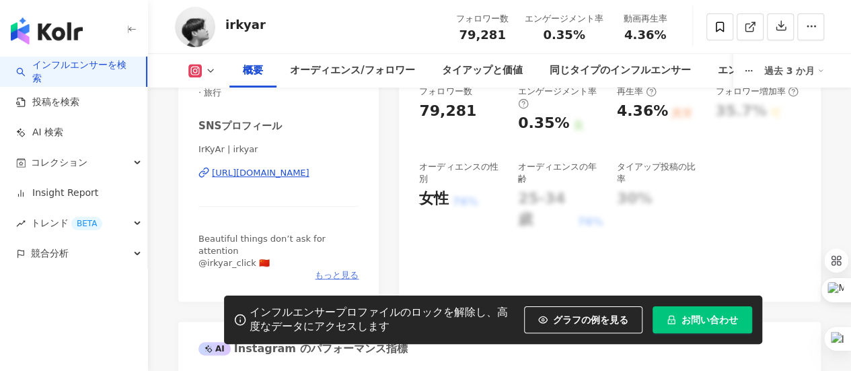
click at [336, 269] on span "もっと見る" at bounding box center [337, 275] width 44 height 12
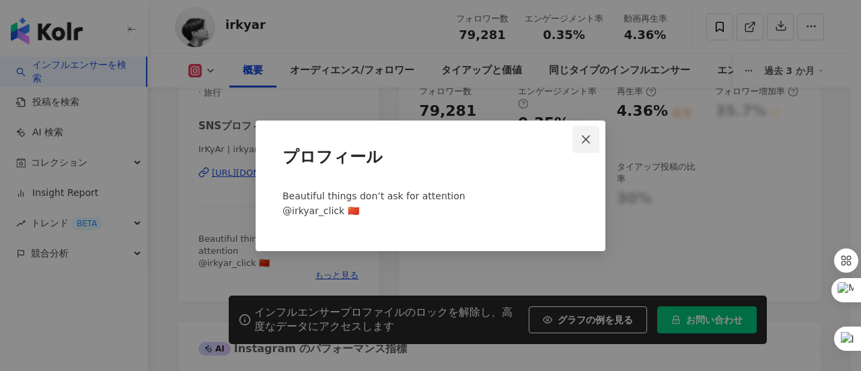
click at [588, 143] on icon "close" at bounding box center [585, 139] width 11 height 11
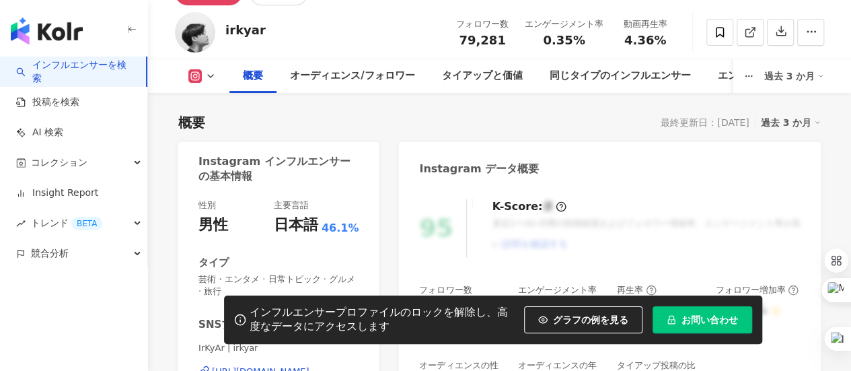
scroll to position [0, 0]
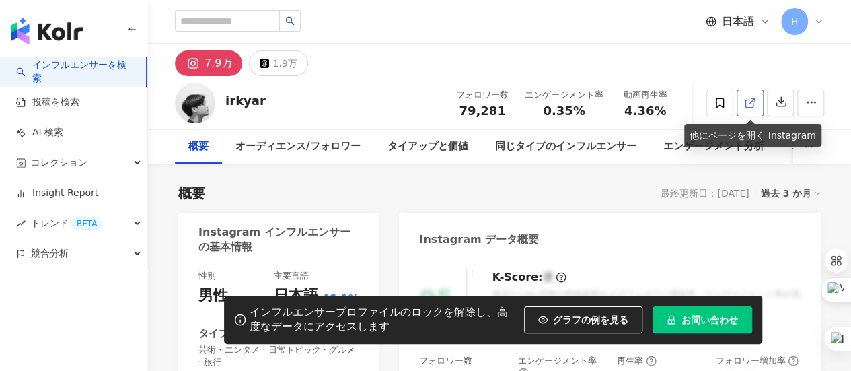
click at [752, 110] on span at bounding box center [750, 102] width 12 height 14
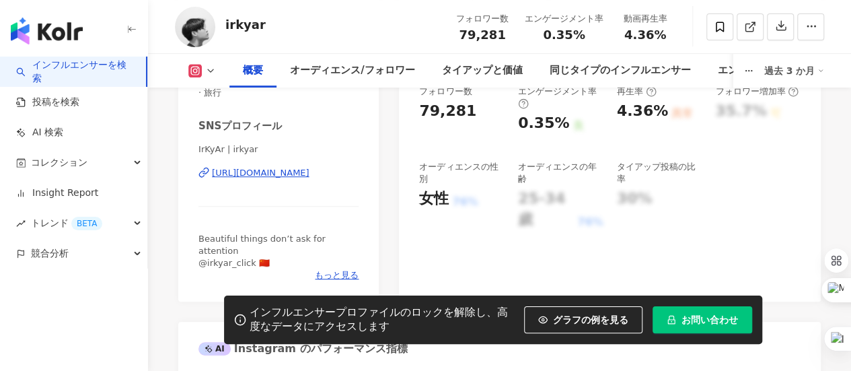
scroll to position [135, 0]
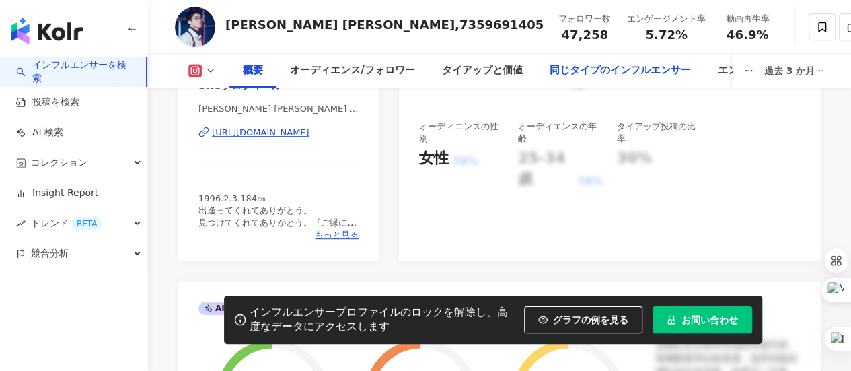
scroll to position [269, 0]
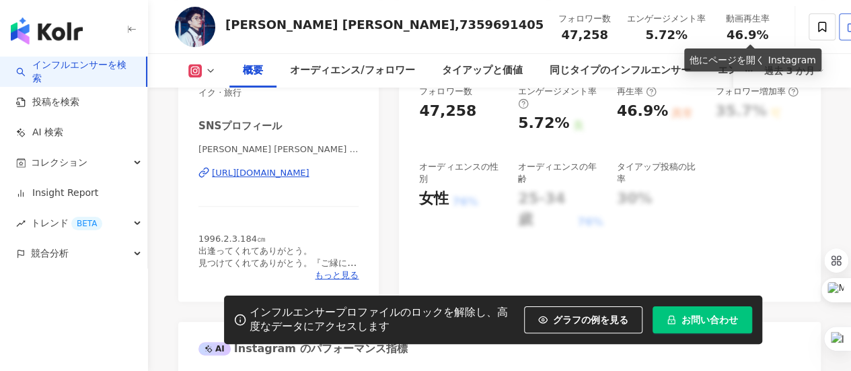
click at [847, 26] on icon at bounding box center [850, 27] width 7 height 7
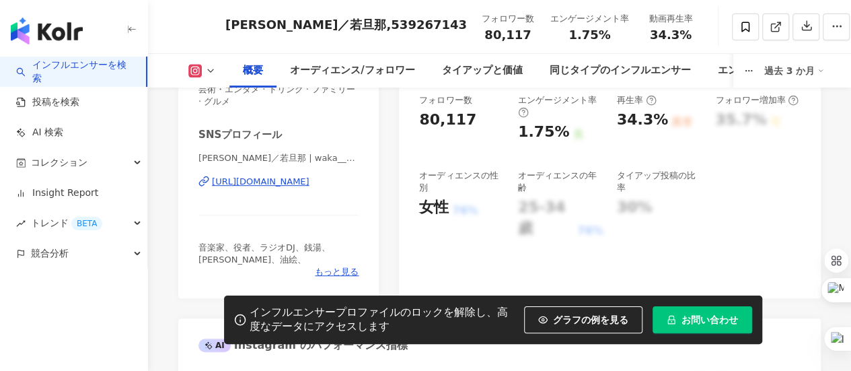
scroll to position [336, 0]
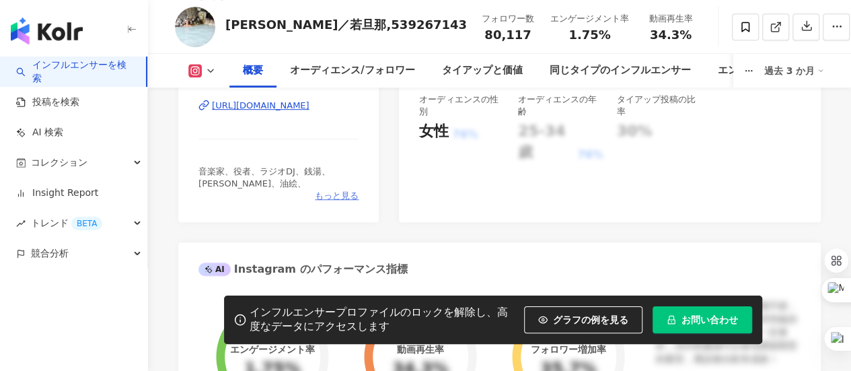
click at [336, 198] on span "もっと見る" at bounding box center [337, 196] width 44 height 12
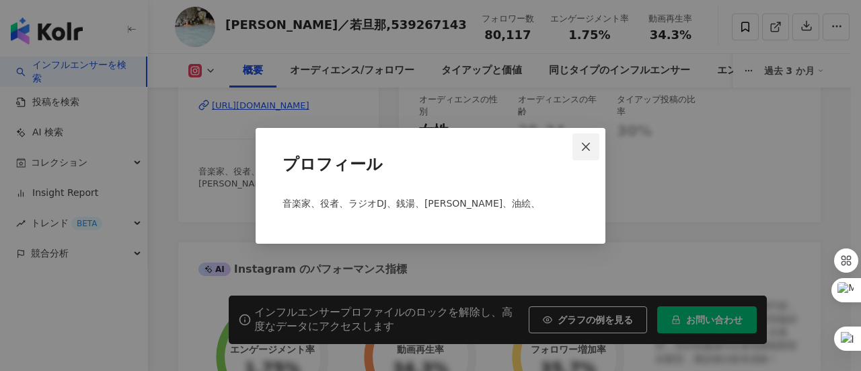
click at [594, 141] on button "Close" at bounding box center [585, 146] width 27 height 27
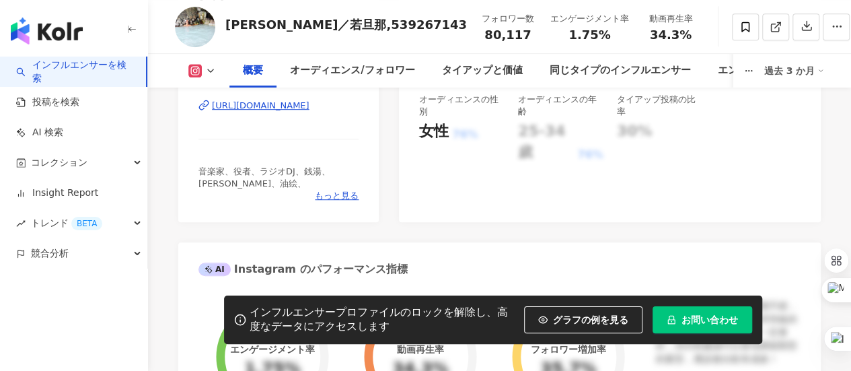
scroll to position [202, 0]
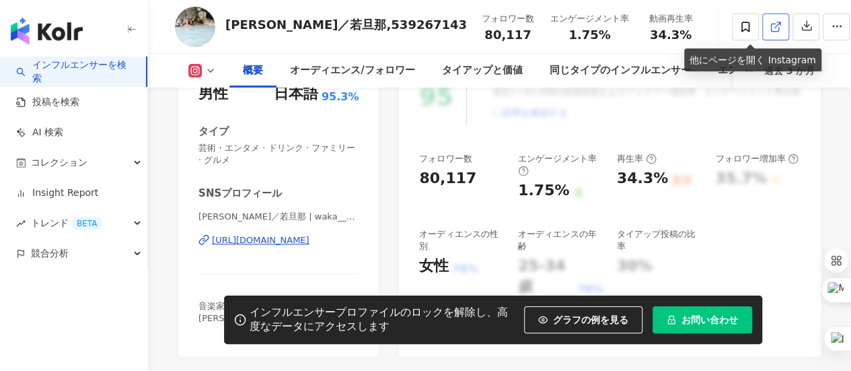
click at [777, 25] on polyline at bounding box center [778, 23] width 3 height 3
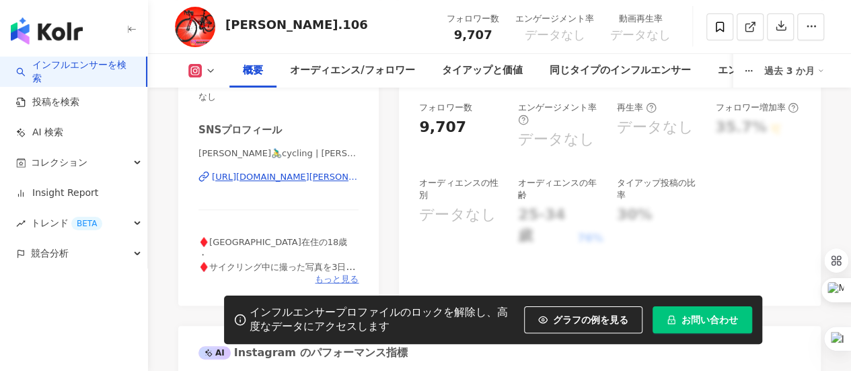
scroll to position [269, 0]
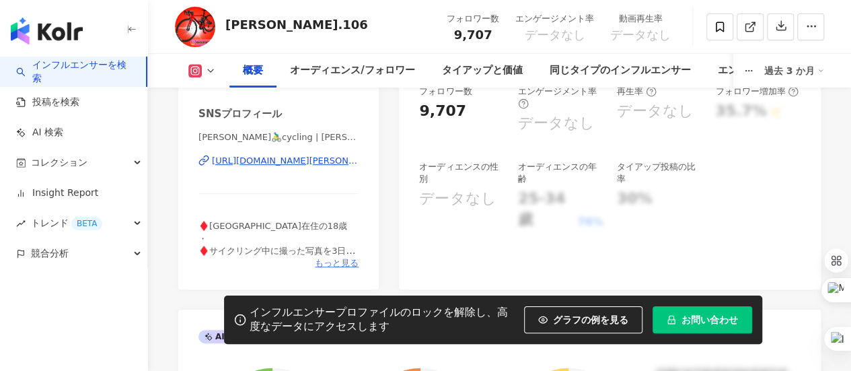
click at [344, 259] on span "もっと見る" at bounding box center [337, 263] width 44 height 12
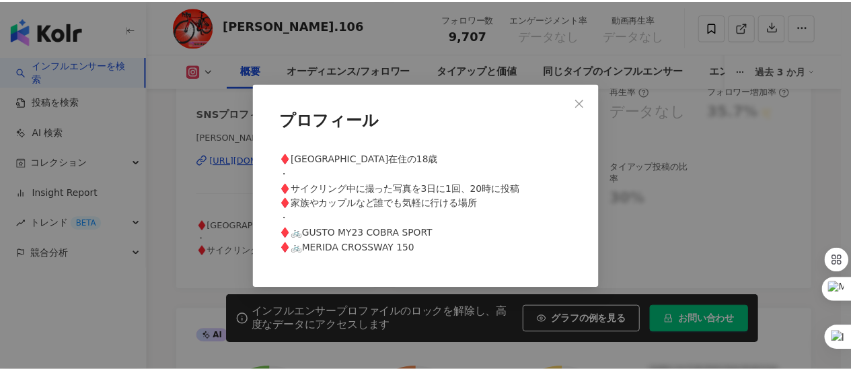
scroll to position [0, 0]
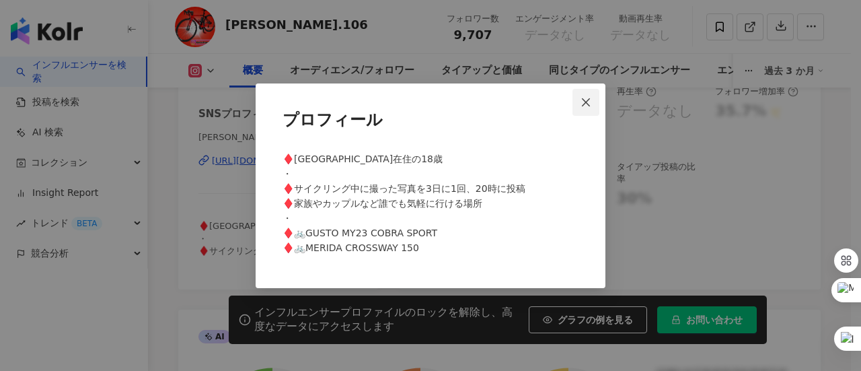
click at [584, 105] on icon "close" at bounding box center [586, 102] width 8 height 8
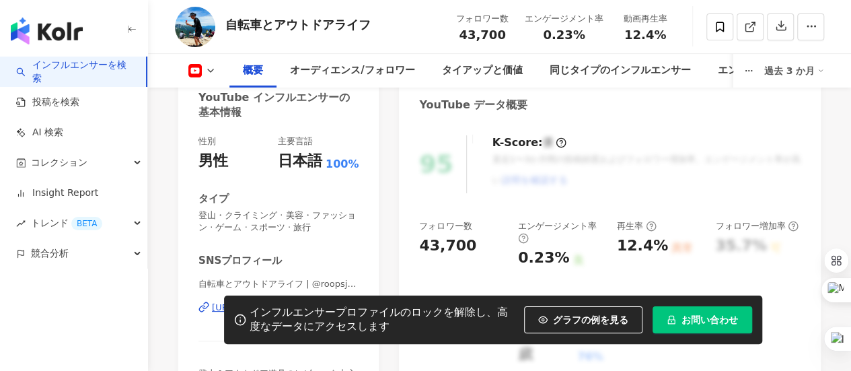
scroll to position [336, 0]
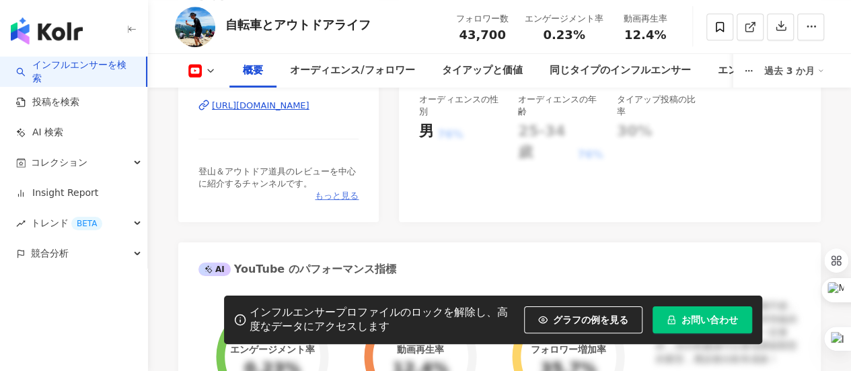
click at [345, 194] on span "もっと見る" at bounding box center [337, 196] width 44 height 12
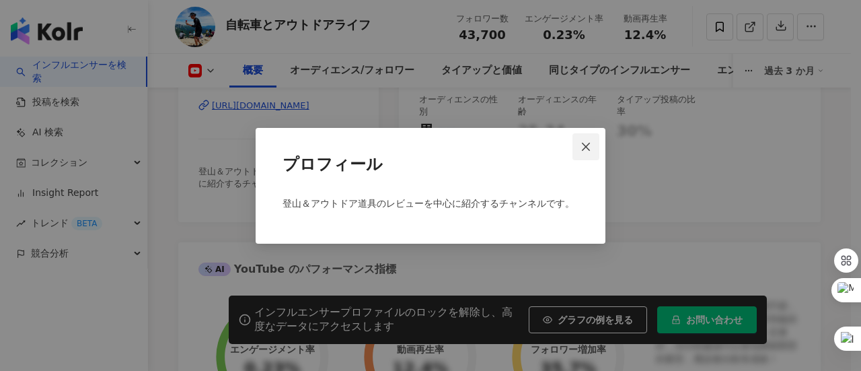
click at [590, 141] on icon "close" at bounding box center [585, 146] width 11 height 11
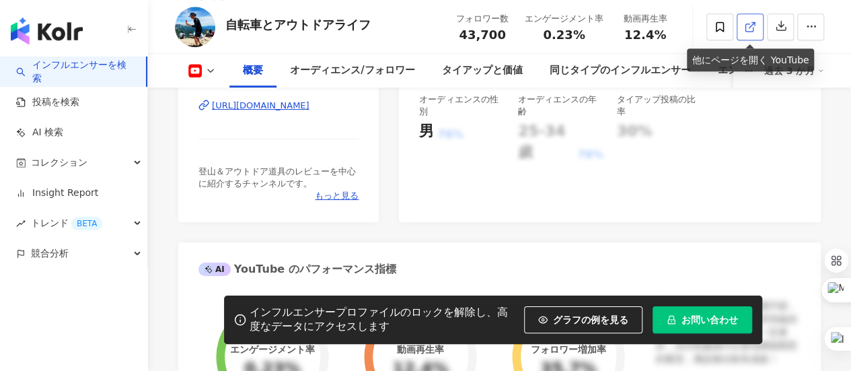
click at [747, 28] on icon at bounding box center [750, 27] width 12 height 12
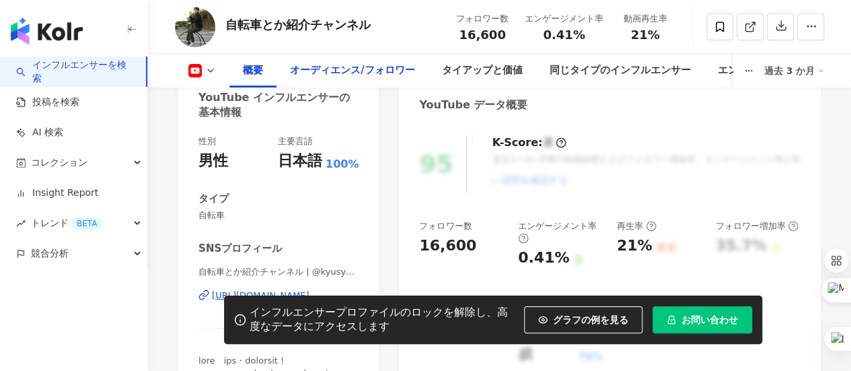
scroll to position [269, 0]
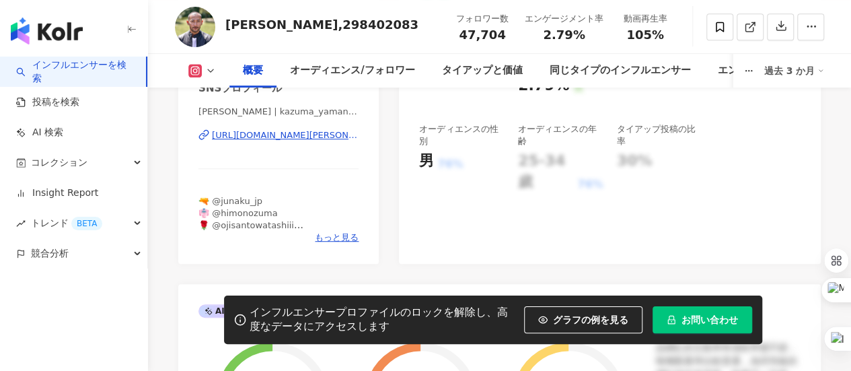
scroll to position [336, 0]
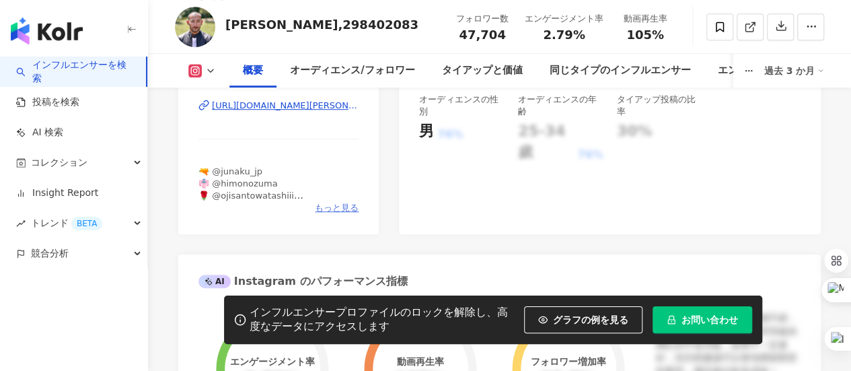
click at [324, 203] on span "もっと見る" at bounding box center [337, 208] width 44 height 12
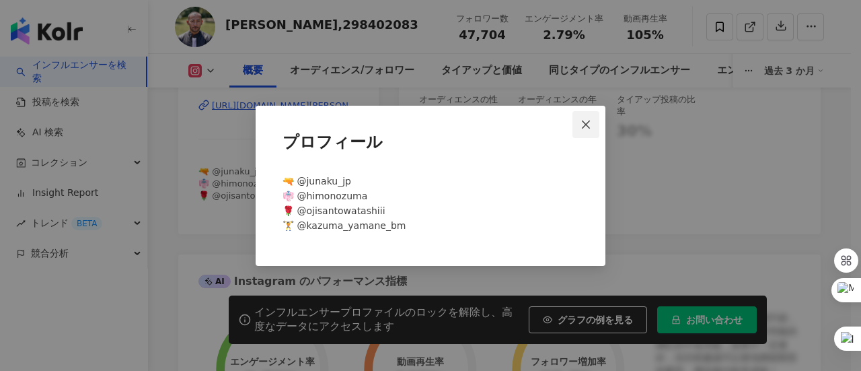
click at [594, 124] on span "Close" at bounding box center [585, 124] width 27 height 11
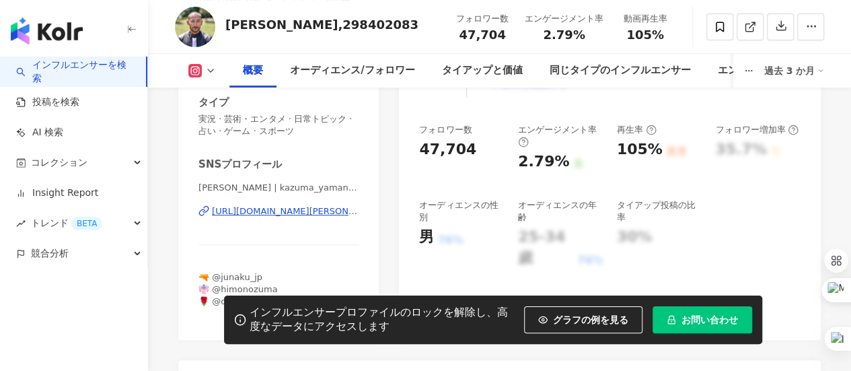
scroll to position [135, 0]
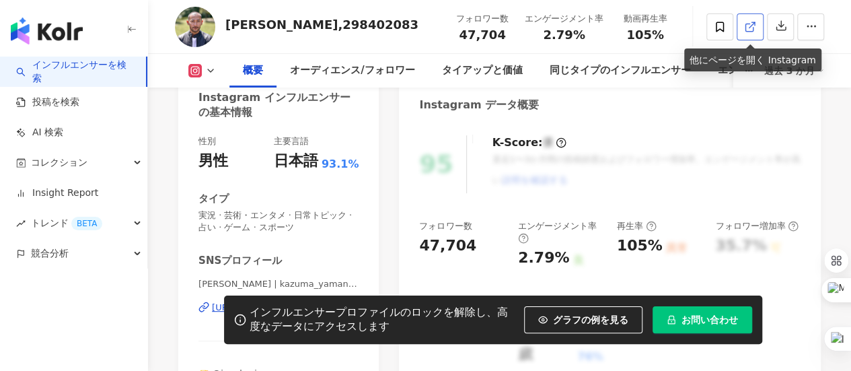
click at [751, 29] on icon at bounding box center [750, 27] width 12 height 12
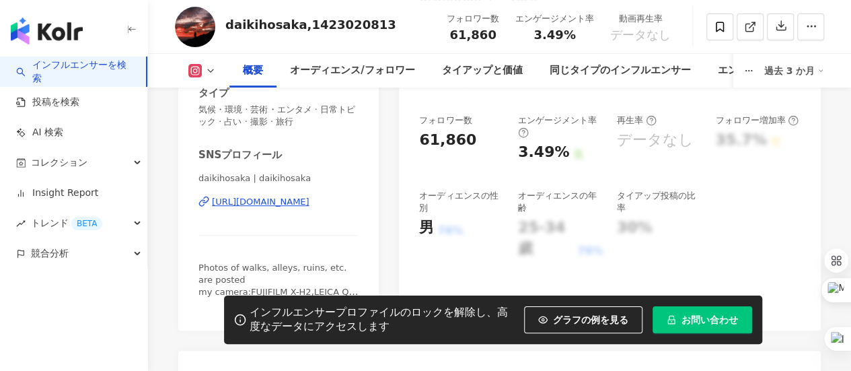
scroll to position [269, 0]
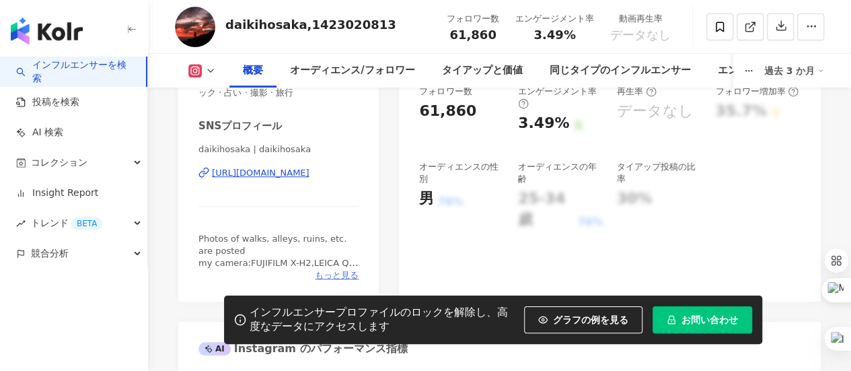
click at [343, 274] on span "もっと見る" at bounding box center [337, 275] width 44 height 12
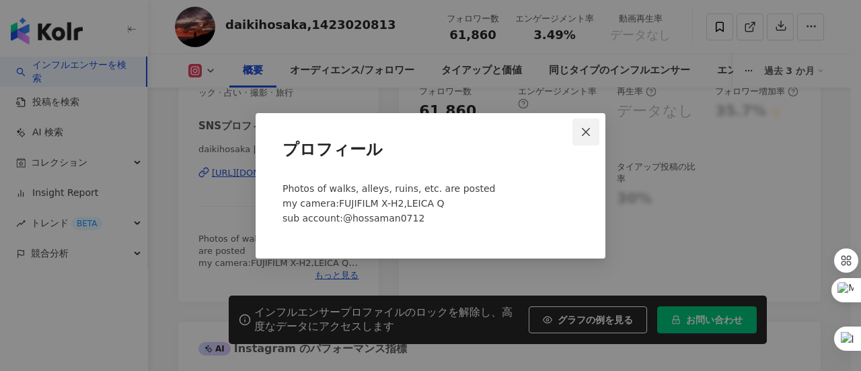
click at [584, 131] on icon "close" at bounding box center [585, 131] width 11 height 11
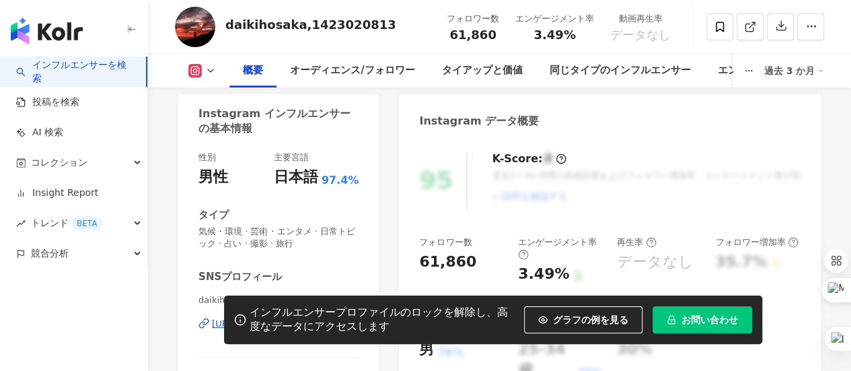
scroll to position [135, 0]
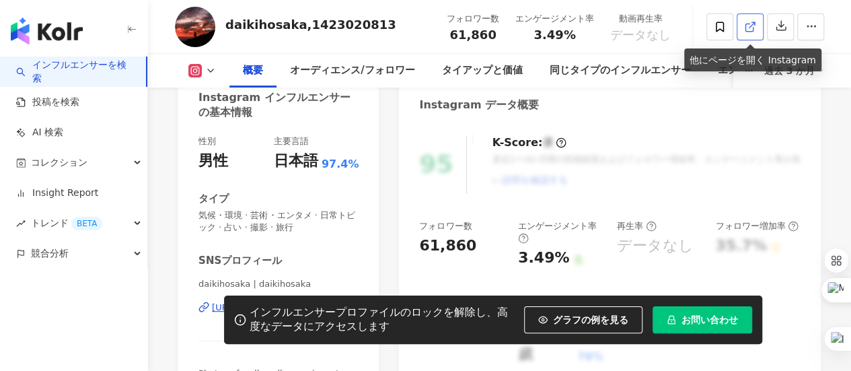
click at [751, 24] on icon at bounding box center [750, 27] width 12 height 12
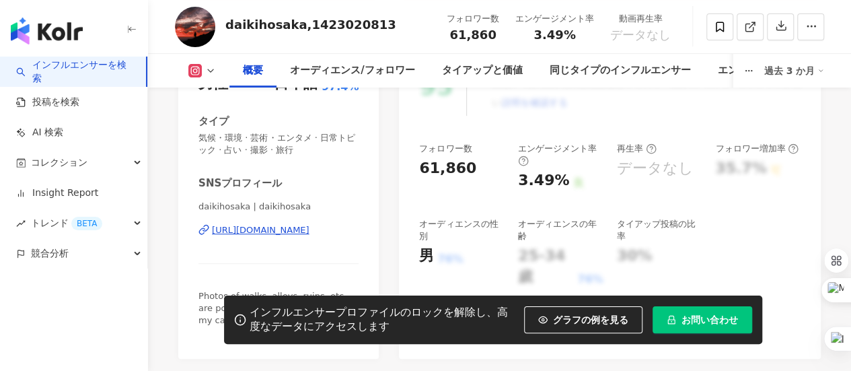
scroll to position [336, 0]
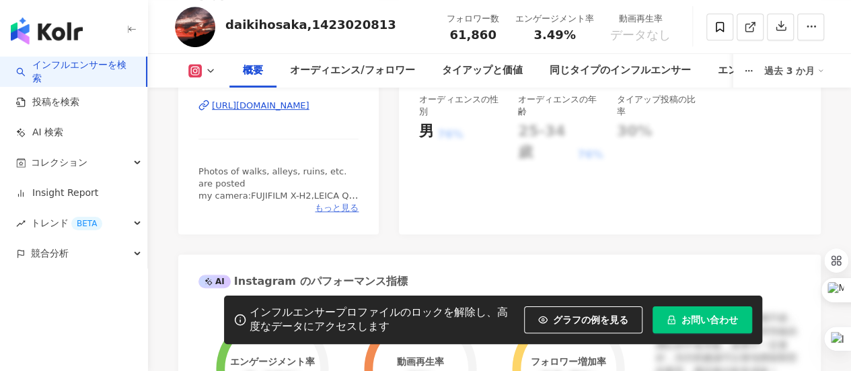
click at [338, 208] on span "もっと見る" at bounding box center [337, 208] width 44 height 12
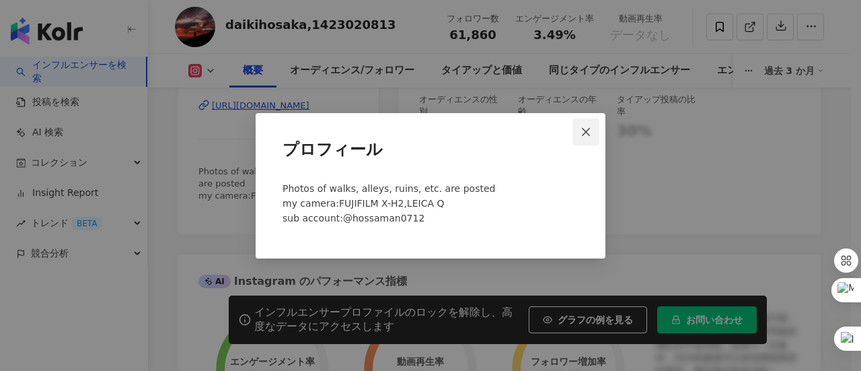
click at [589, 128] on icon "close" at bounding box center [585, 131] width 11 height 11
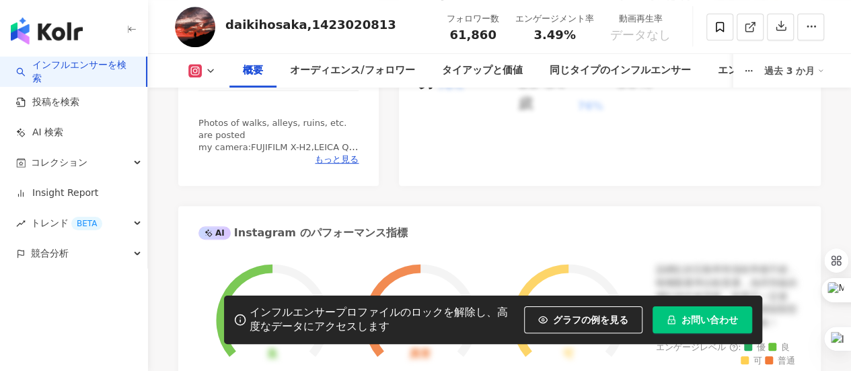
scroll to position [538, 0]
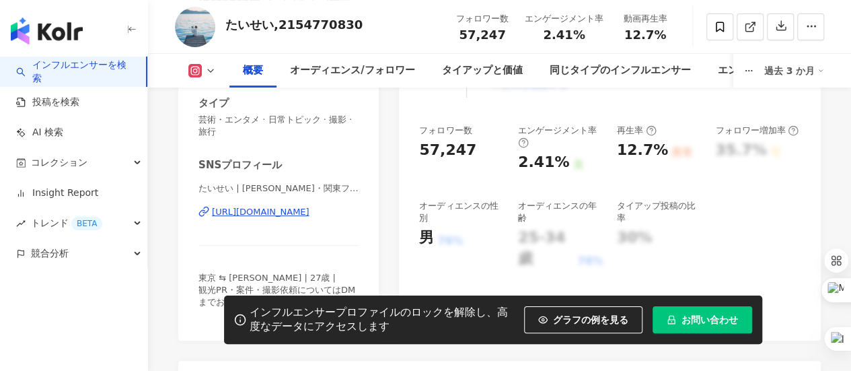
scroll to position [67, 0]
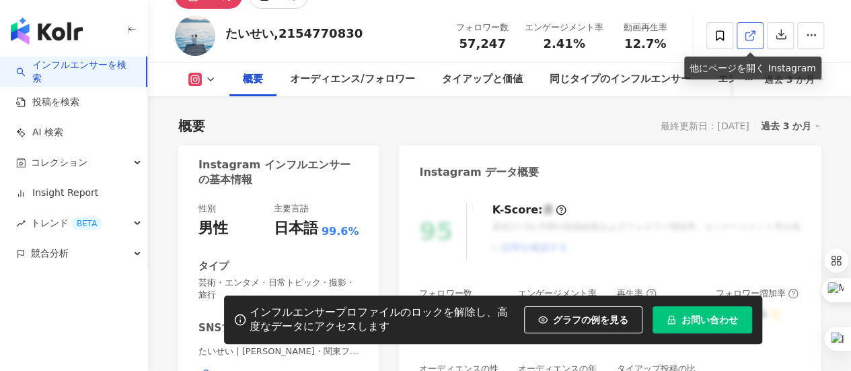
click at [751, 34] on icon at bounding box center [750, 36] width 12 height 12
